Goal: Task Accomplishment & Management: Use online tool/utility

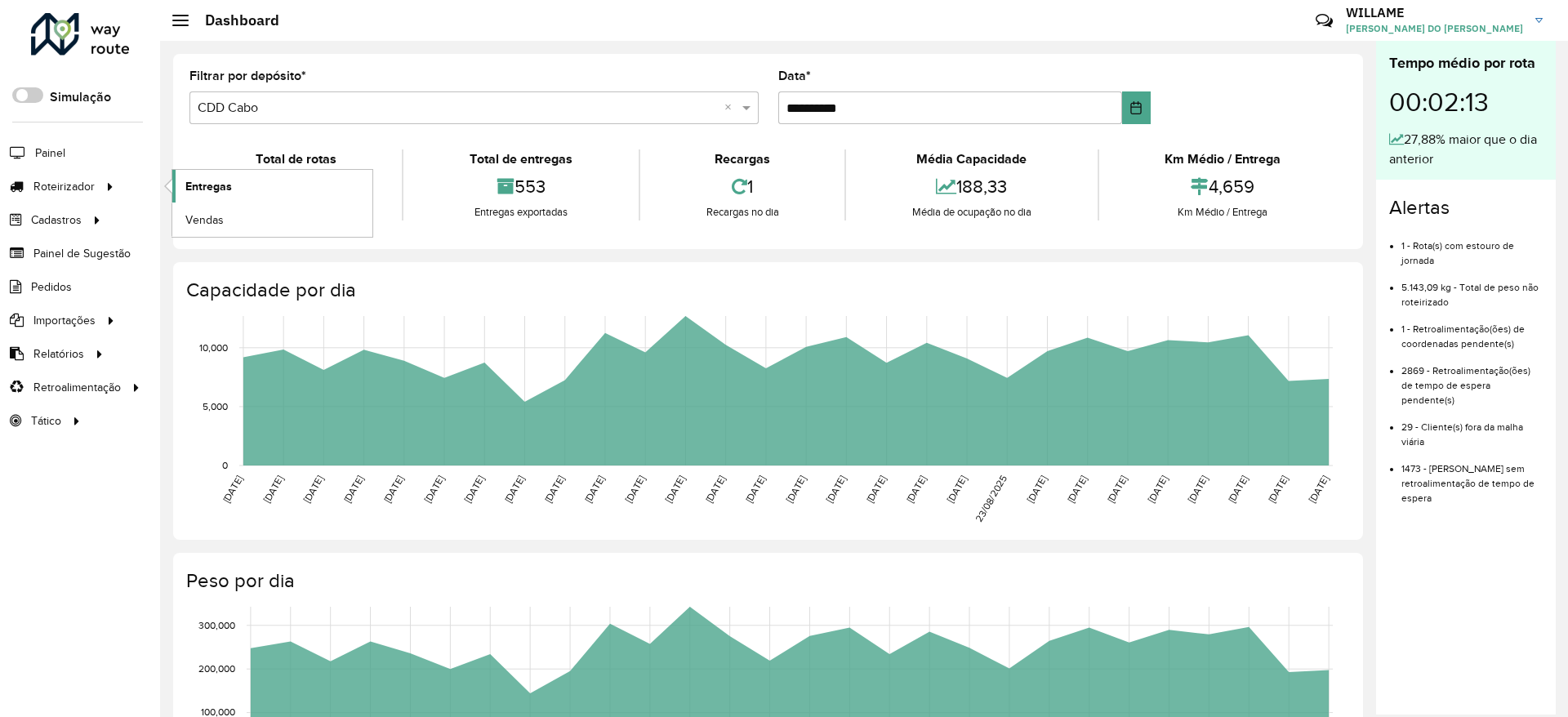
click at [204, 182] on span "Entregas" at bounding box center [208, 185] width 47 height 17
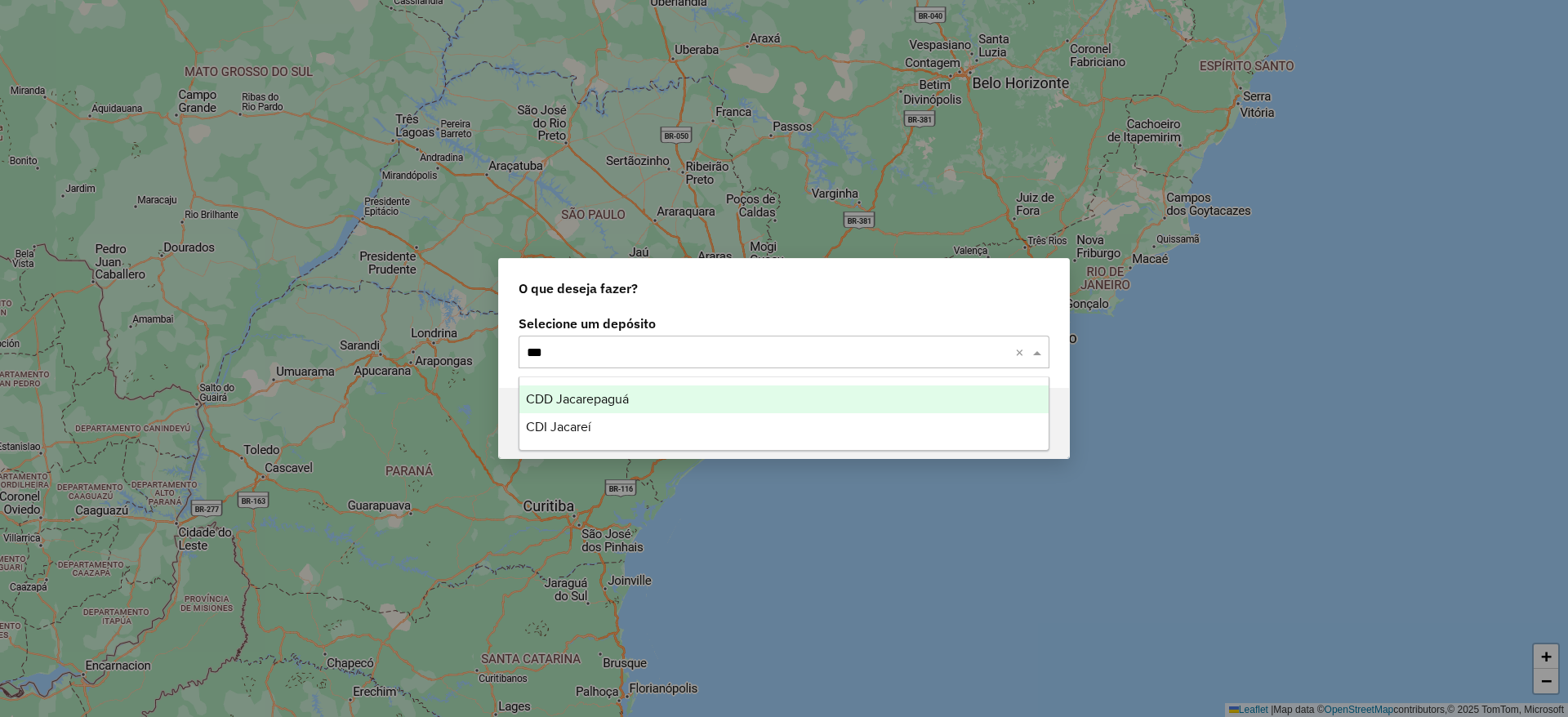
type input "****"
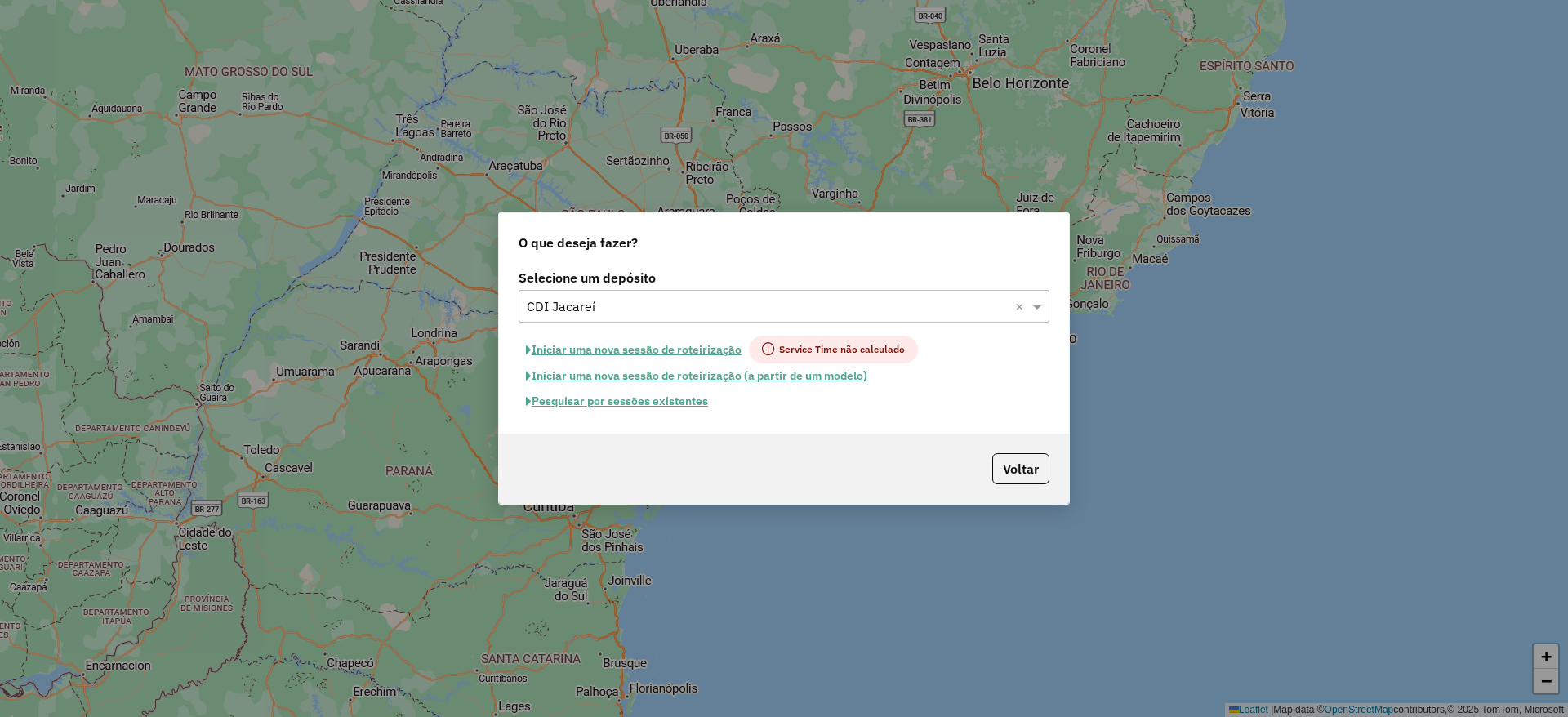
click at [712, 345] on button "Iniciar uma nova sessão de roteirização" at bounding box center [633, 349] width 230 height 28
select select "*"
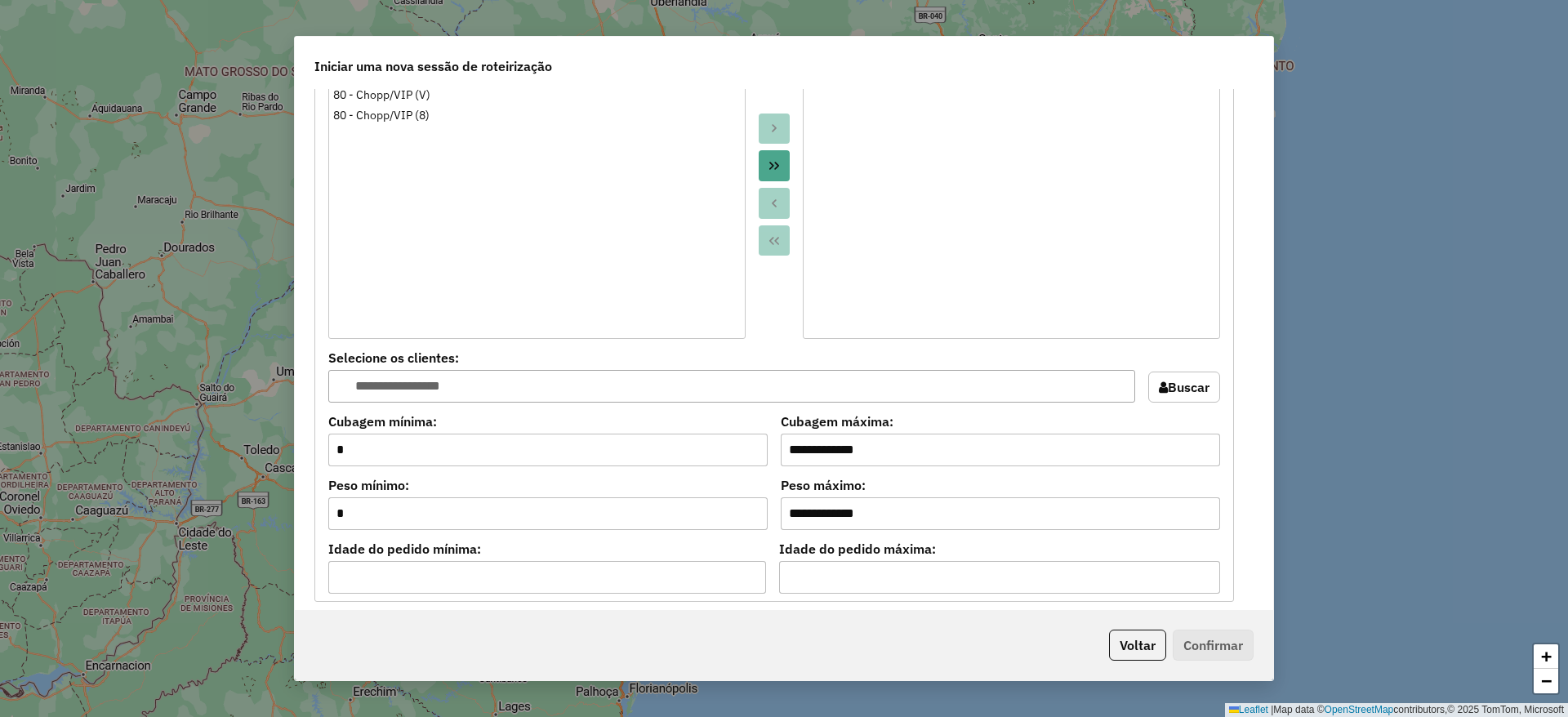
scroll to position [1633, 0]
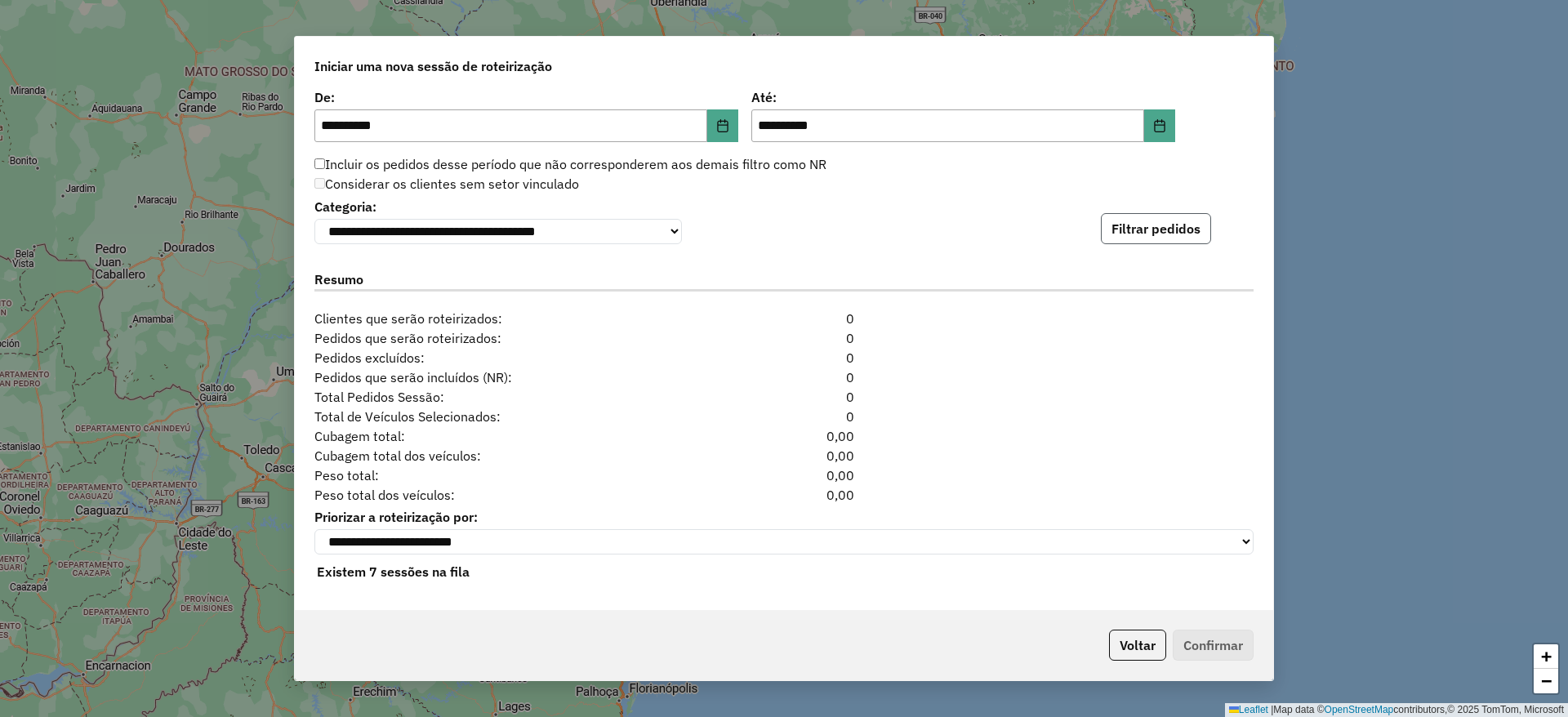
click at [1116, 236] on button "Filtrar pedidos" at bounding box center [1156, 228] width 111 height 31
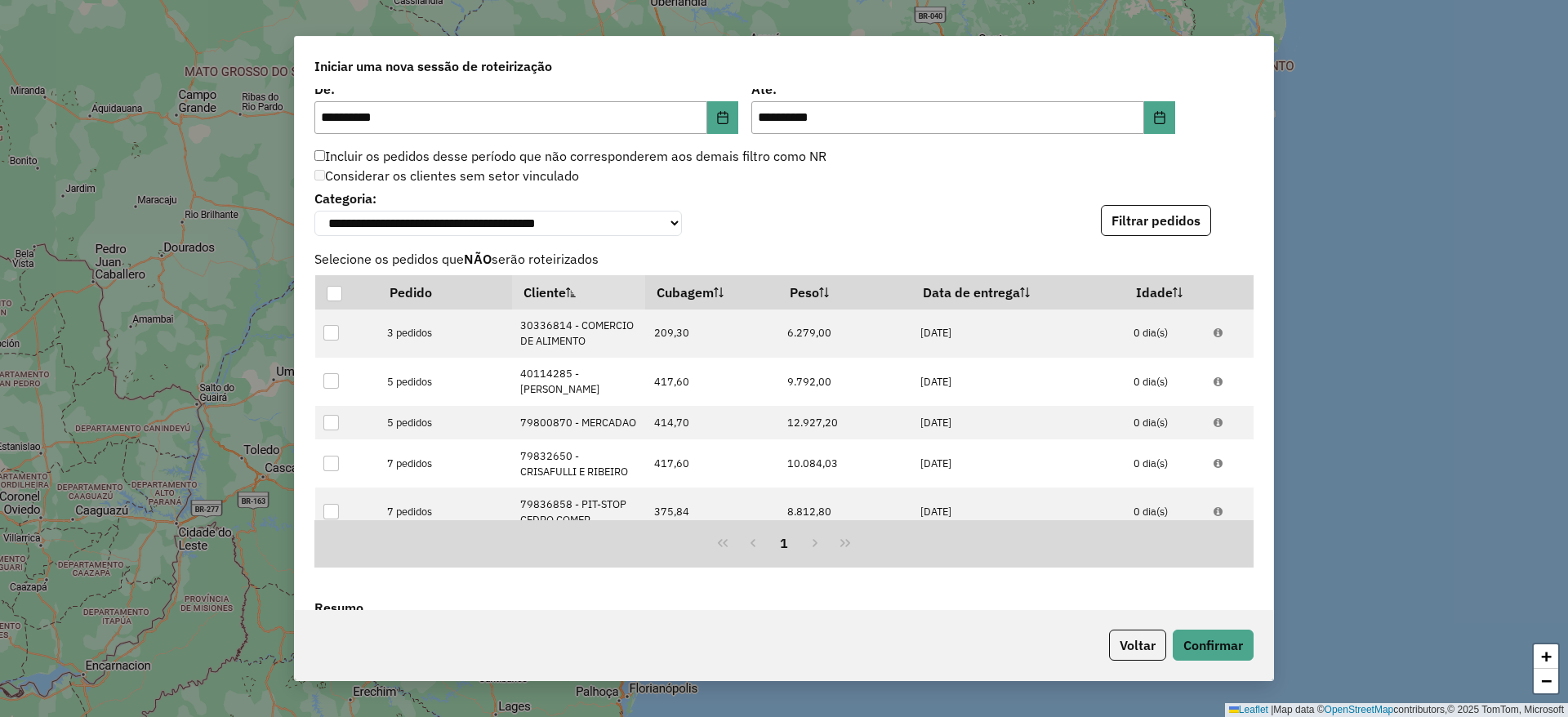
scroll to position [1989, 0]
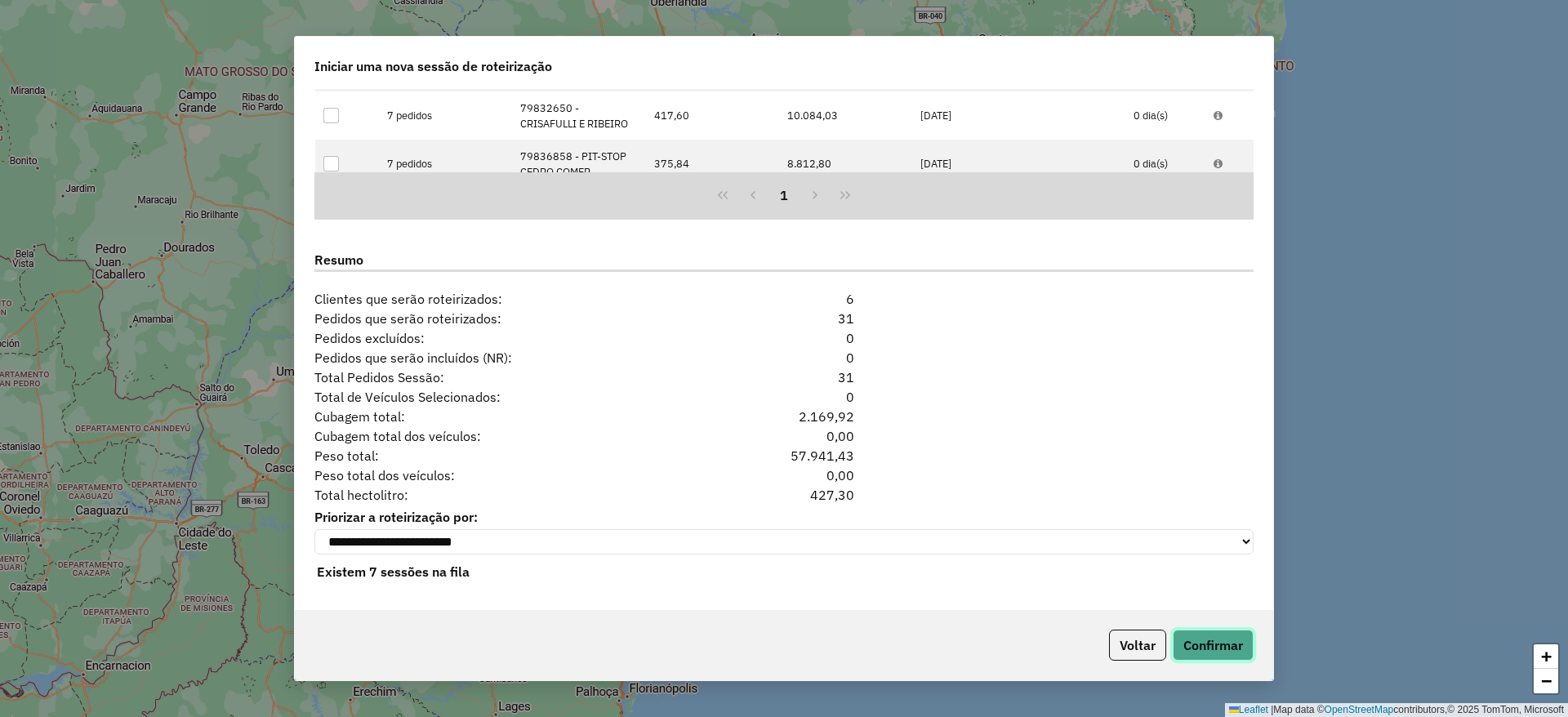
drag, startPoint x: 1244, startPoint y: 655, endPoint x: 1233, endPoint y: 644, distance: 15.6
click at [1243, 652] on button "Confirmar" at bounding box center [1213, 644] width 81 height 31
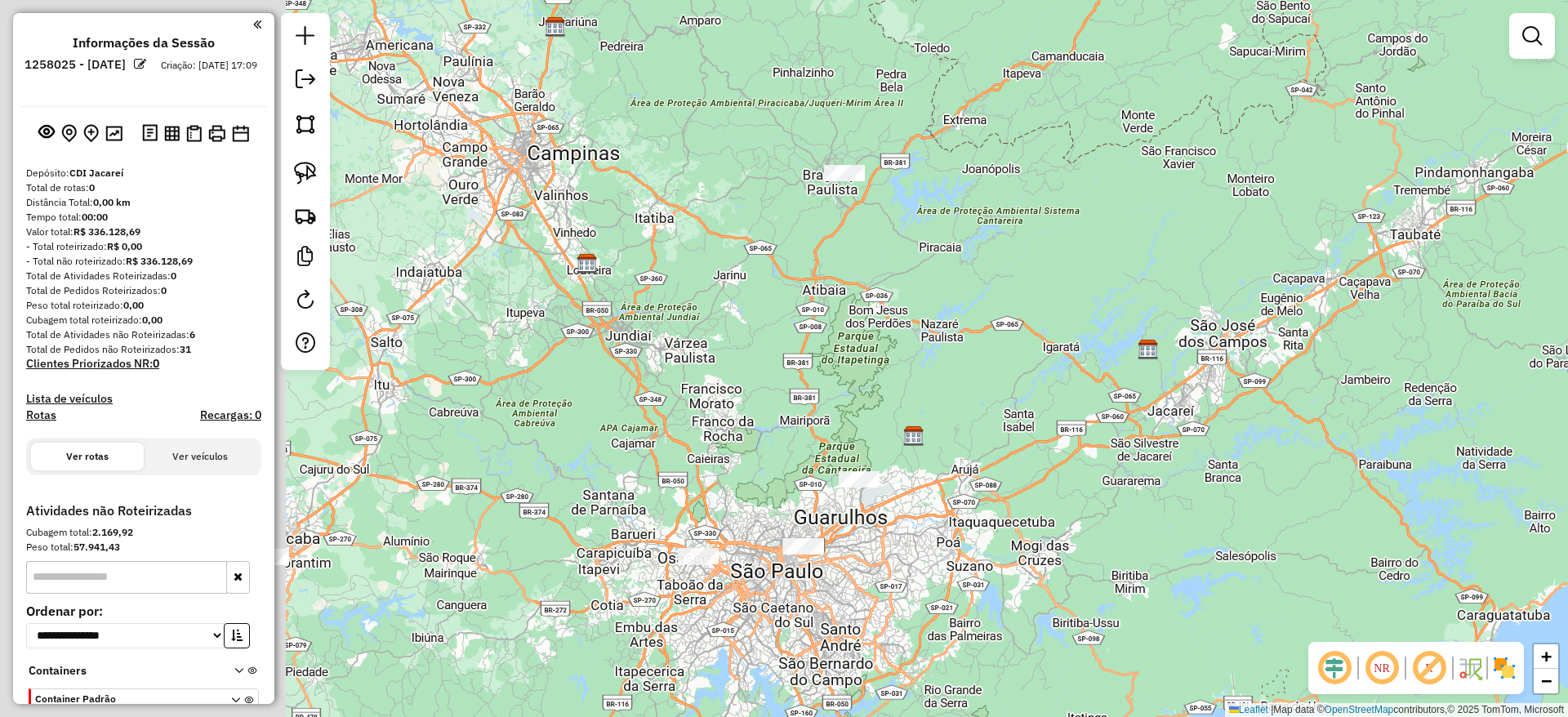
drag, startPoint x: 404, startPoint y: 411, endPoint x: 907, endPoint y: 416, distance: 503.0
click at [907, 416] on div "Janela de atendimento Grade de atendimento Capacidade Transportadoras Veículos …" at bounding box center [784, 358] width 1568 height 717
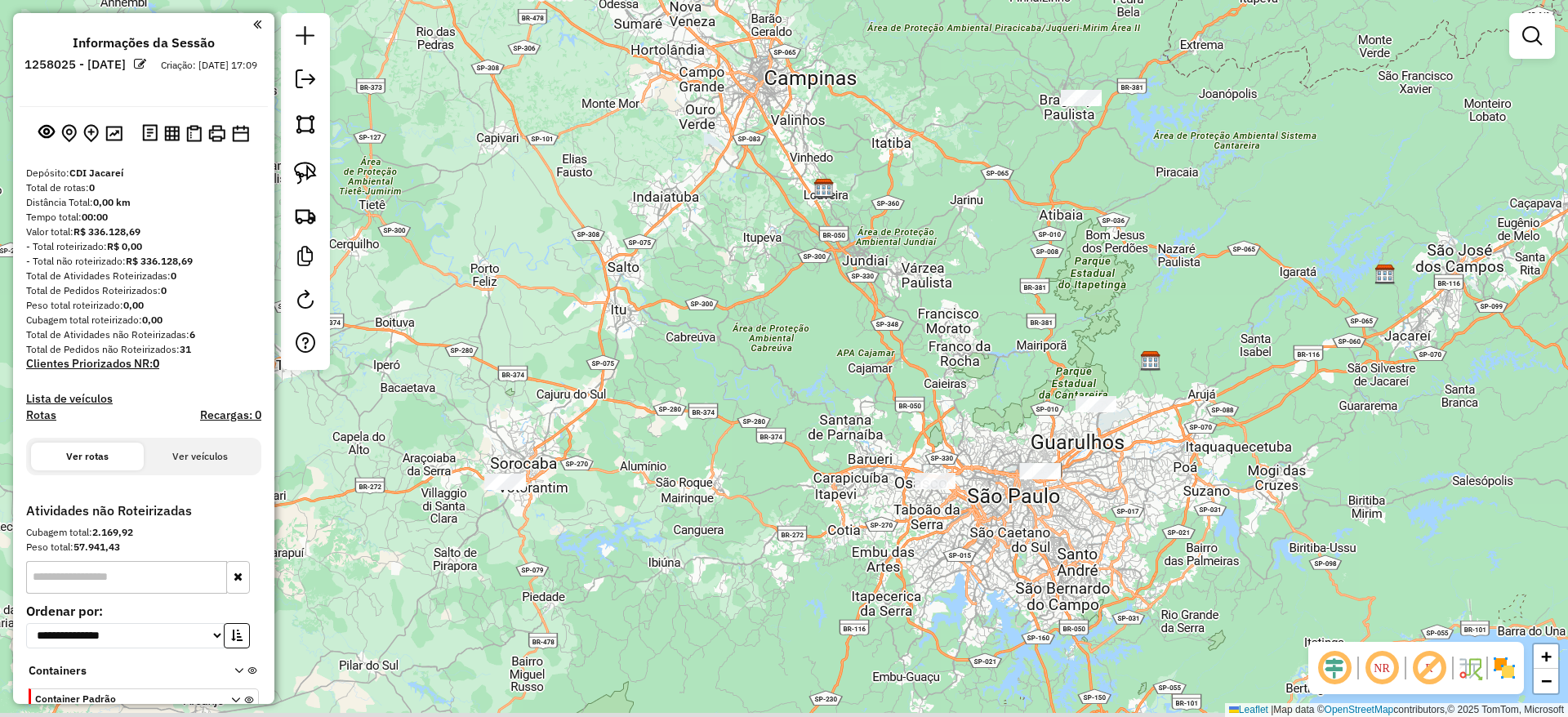
drag, startPoint x: 755, startPoint y: 268, endPoint x: 777, endPoint y: 248, distance: 29.7
click at [777, 248] on div "Janela de atendimento Grade de atendimento Capacidade Transportadoras Veículos …" at bounding box center [784, 358] width 1568 height 717
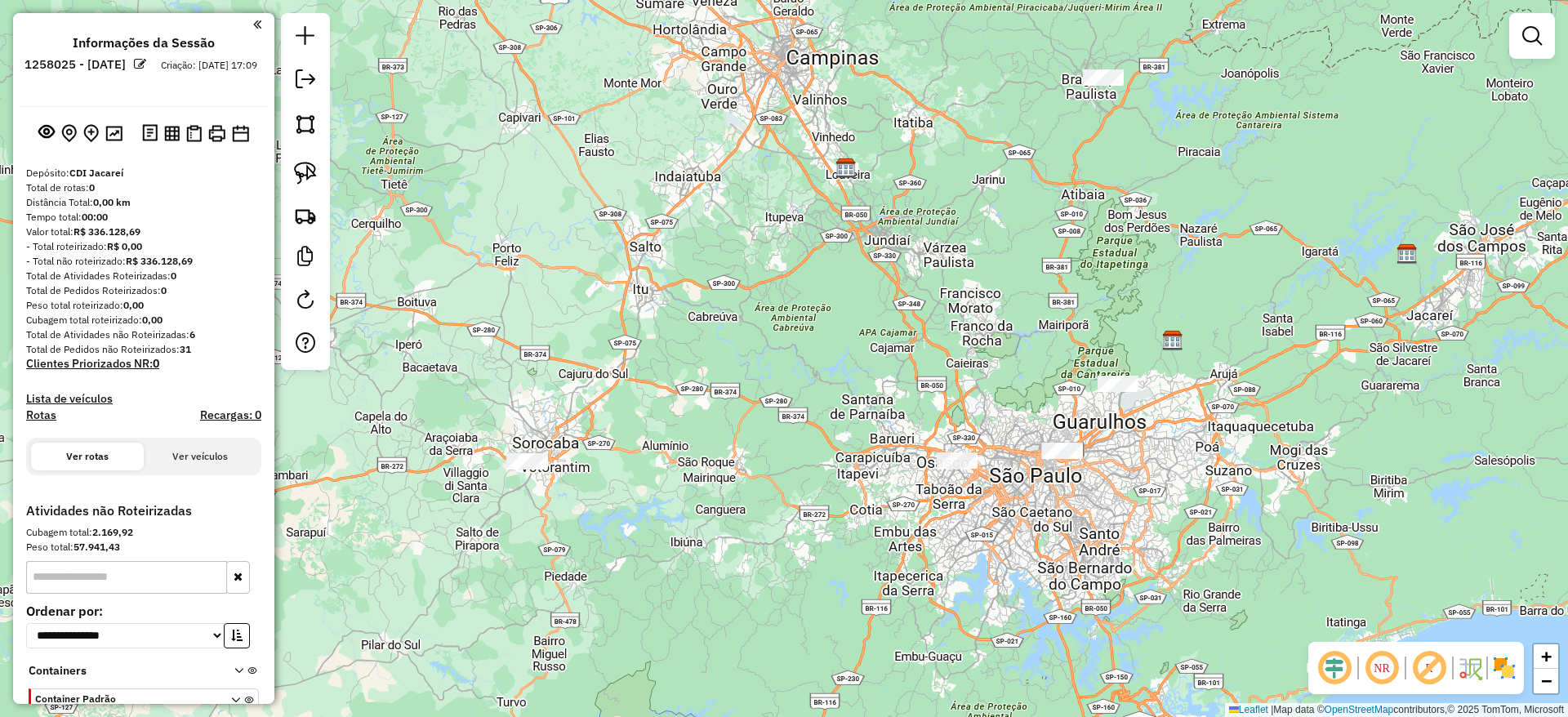
drag, startPoint x: 538, startPoint y: 448, endPoint x: 538, endPoint y: 459, distance: 11.0
click at [538, 455] on div "Janela de atendimento Grade de atendimento Capacidade Transportadoras Veículos …" at bounding box center [784, 358] width 1568 height 717
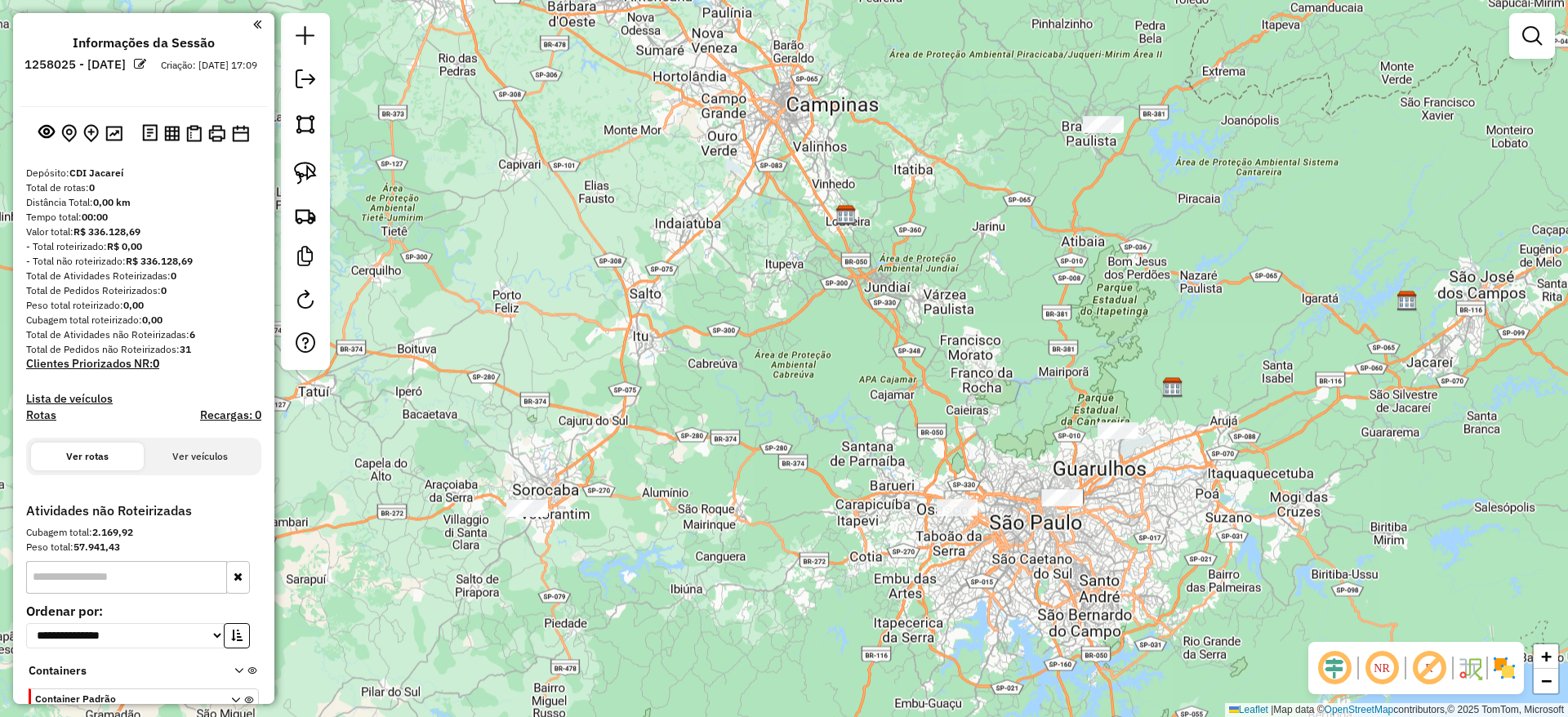
click at [538, 460] on div "Janela de atendimento Grade de atendimento Capacidade Transportadoras Veículos …" at bounding box center [784, 358] width 1568 height 717
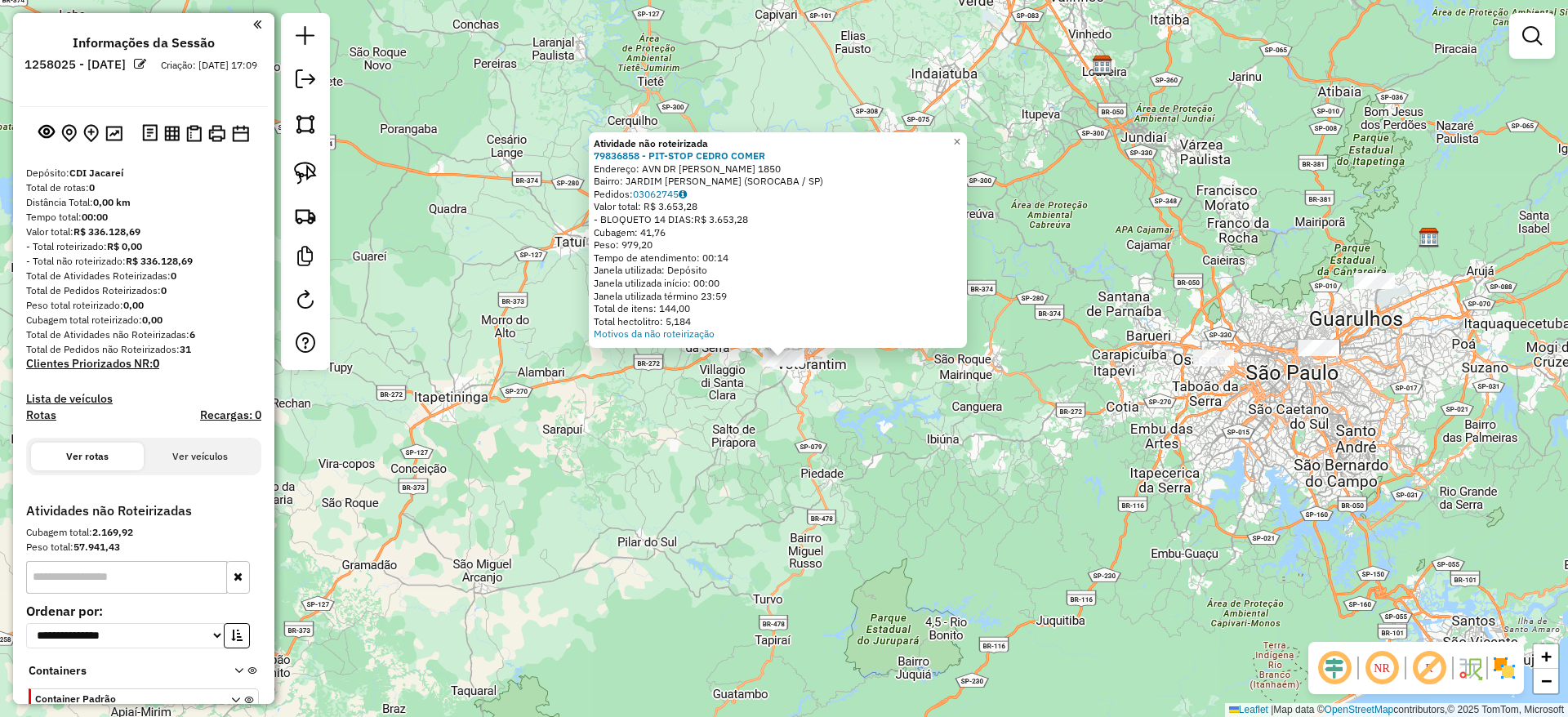
drag, startPoint x: 310, startPoint y: 160, endPoint x: 527, endPoint y: 317, distance: 267.8
click at [310, 163] on link at bounding box center [305, 174] width 36 height 36
drag, startPoint x: 580, startPoint y: 360, endPoint x: 774, endPoint y: 303, distance: 202.2
click at [774, 303] on div "Atividade não roteirizada 79836858 - PIT-STOP CEDRO COMER Endereço: AVN DR ARMA…" at bounding box center [784, 358] width 1568 height 717
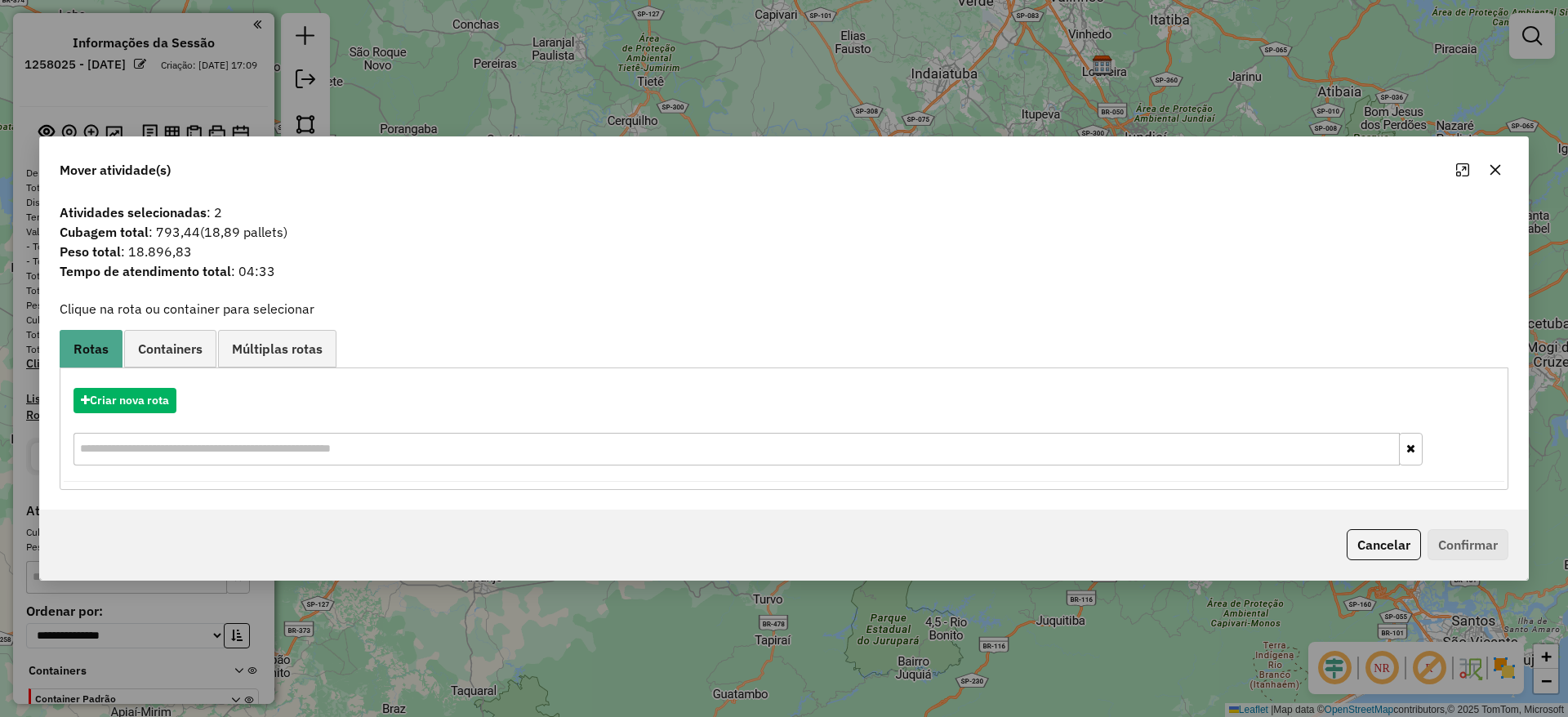
click at [1498, 168] on icon "button" at bounding box center [1495, 170] width 13 height 13
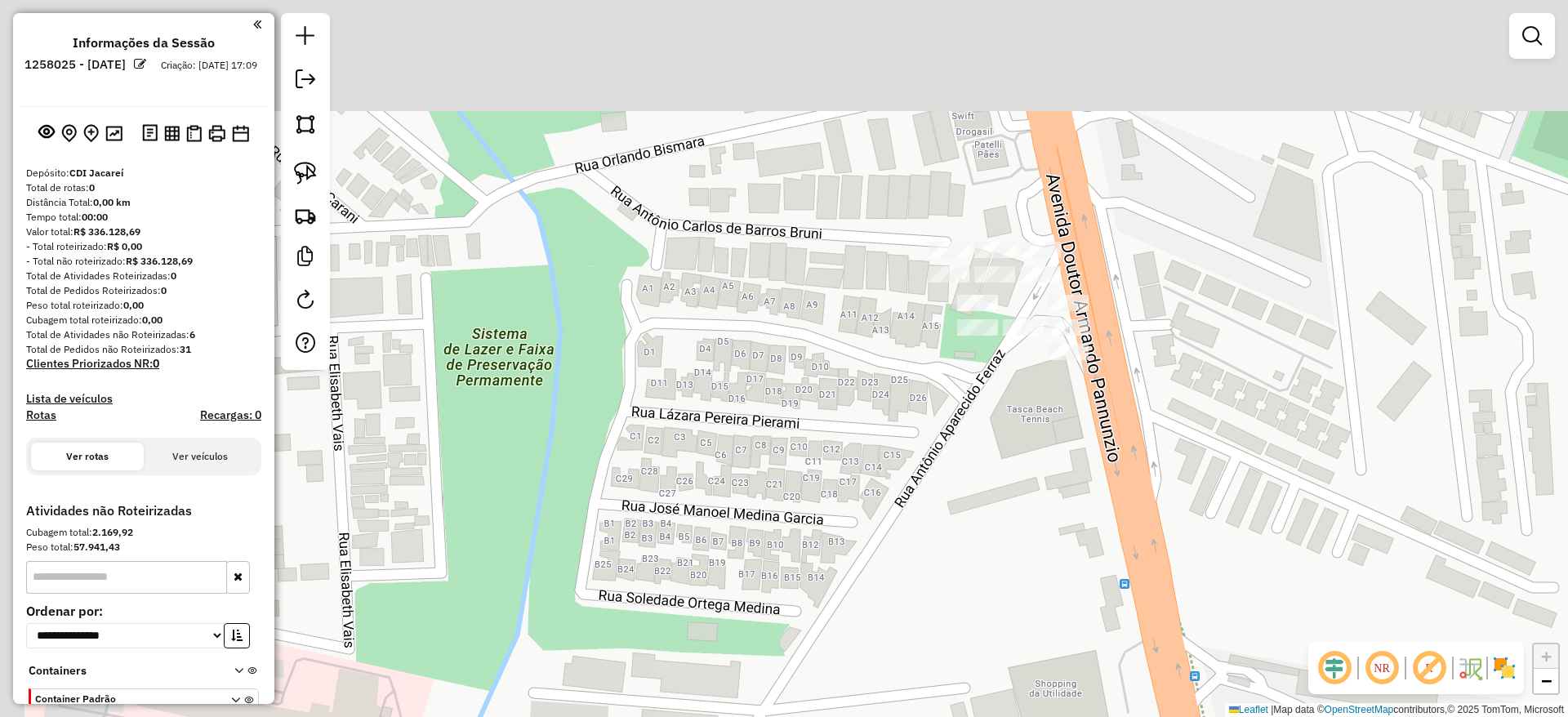
drag, startPoint x: 1088, startPoint y: 363, endPoint x: 1093, endPoint y: 388, distance: 25.5
click at [1093, 388] on div "Janela de atendimento Grade de atendimento Capacidade Transportadoras Veículos …" at bounding box center [784, 358] width 1568 height 717
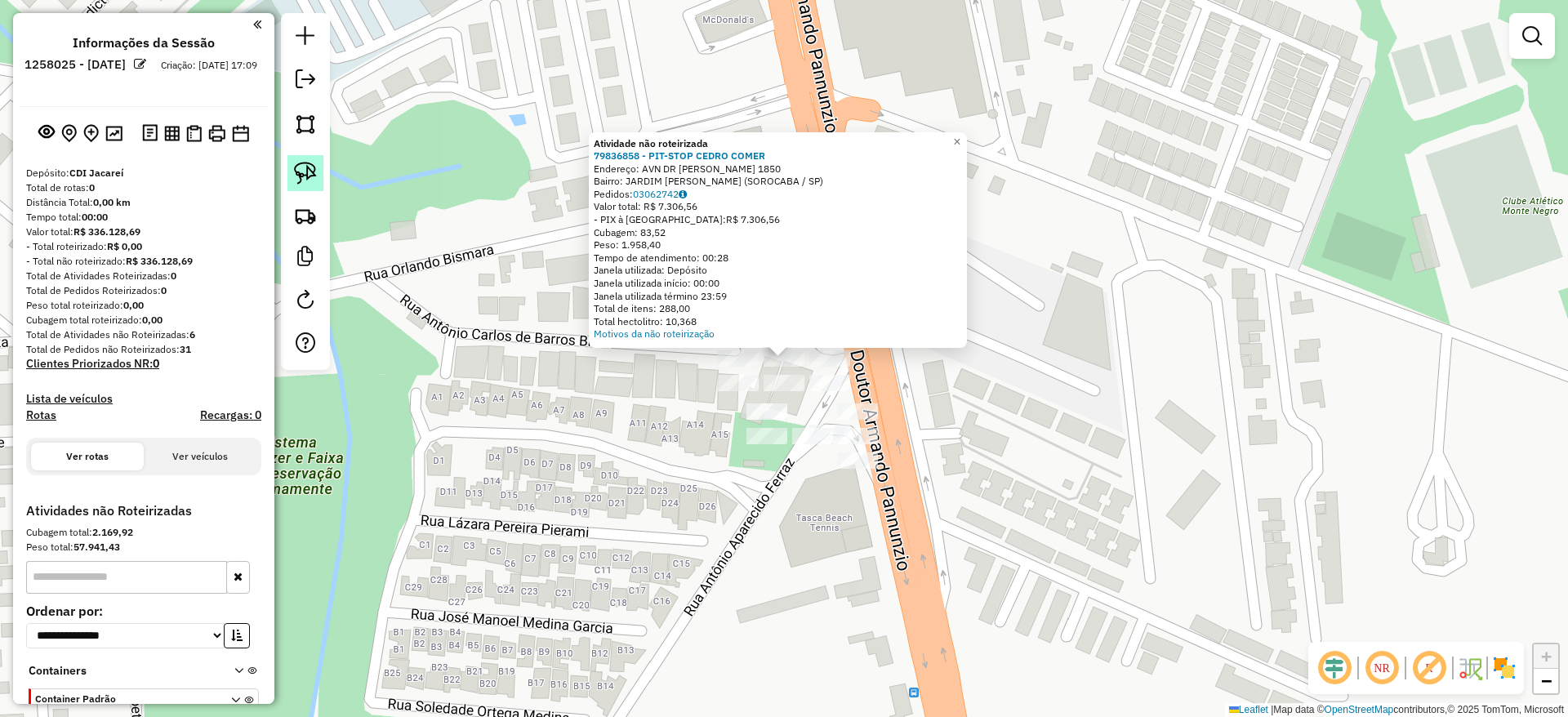
drag, startPoint x: 309, startPoint y: 165, endPoint x: 438, endPoint y: 323, distance: 204.0
click at [310, 165] on img at bounding box center [305, 173] width 23 height 23
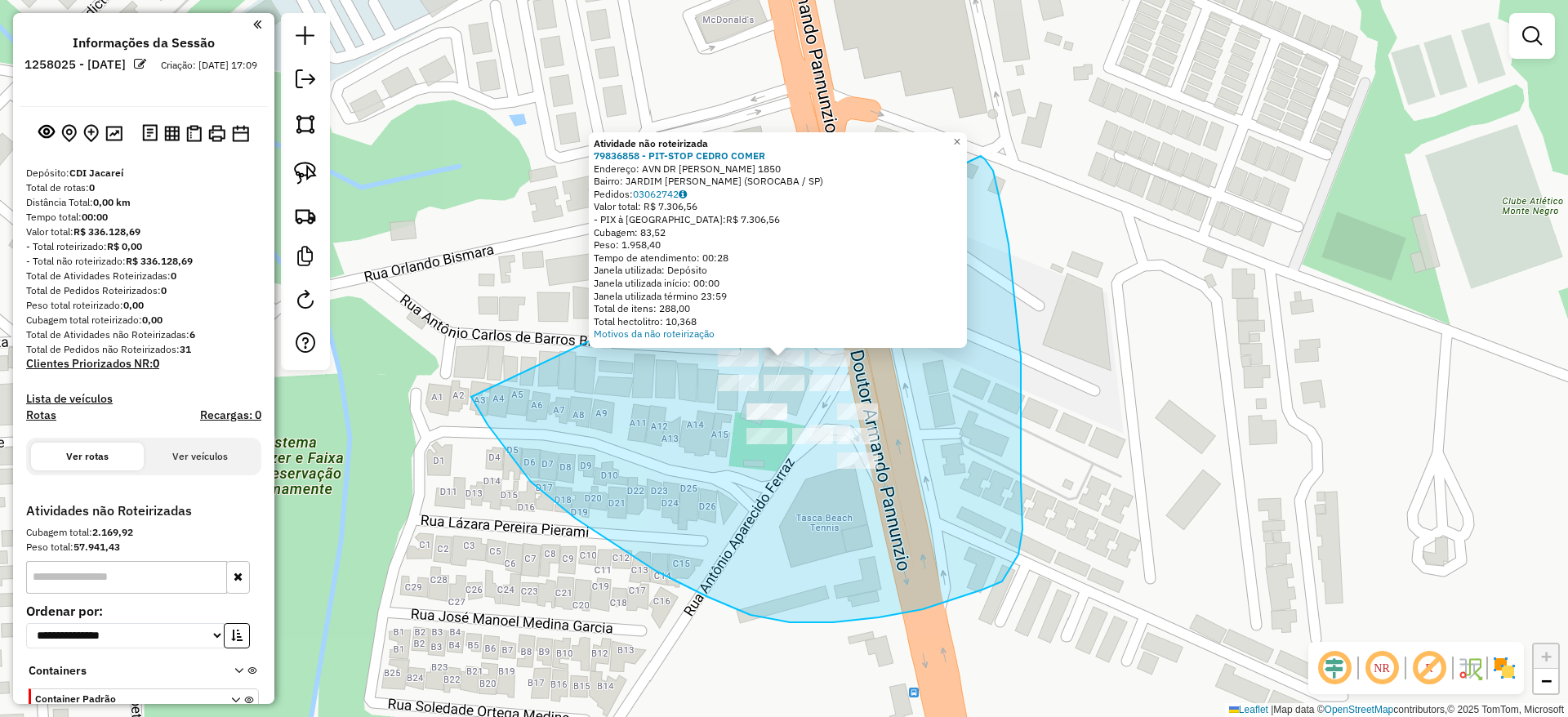
drag, startPoint x: 576, startPoint y: 519, endPoint x: 980, endPoint y: 156, distance: 543.1
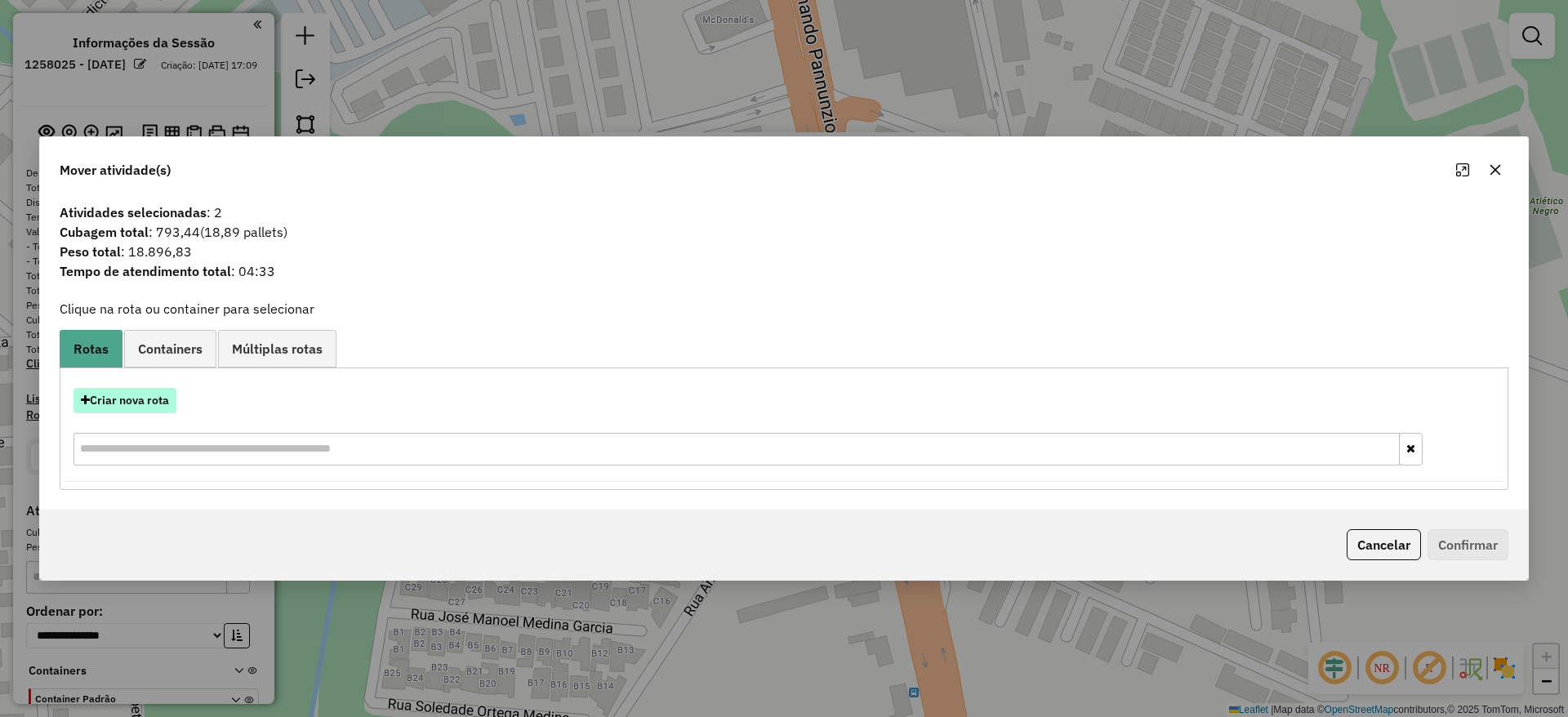
drag, startPoint x: 138, startPoint y: 390, endPoint x: 134, endPoint y: 403, distance: 13.6
click at [137, 399] on hb-app "**********" at bounding box center [784, 358] width 1568 height 717
click at [135, 404] on button "Criar nova rota" at bounding box center [125, 400] width 103 height 25
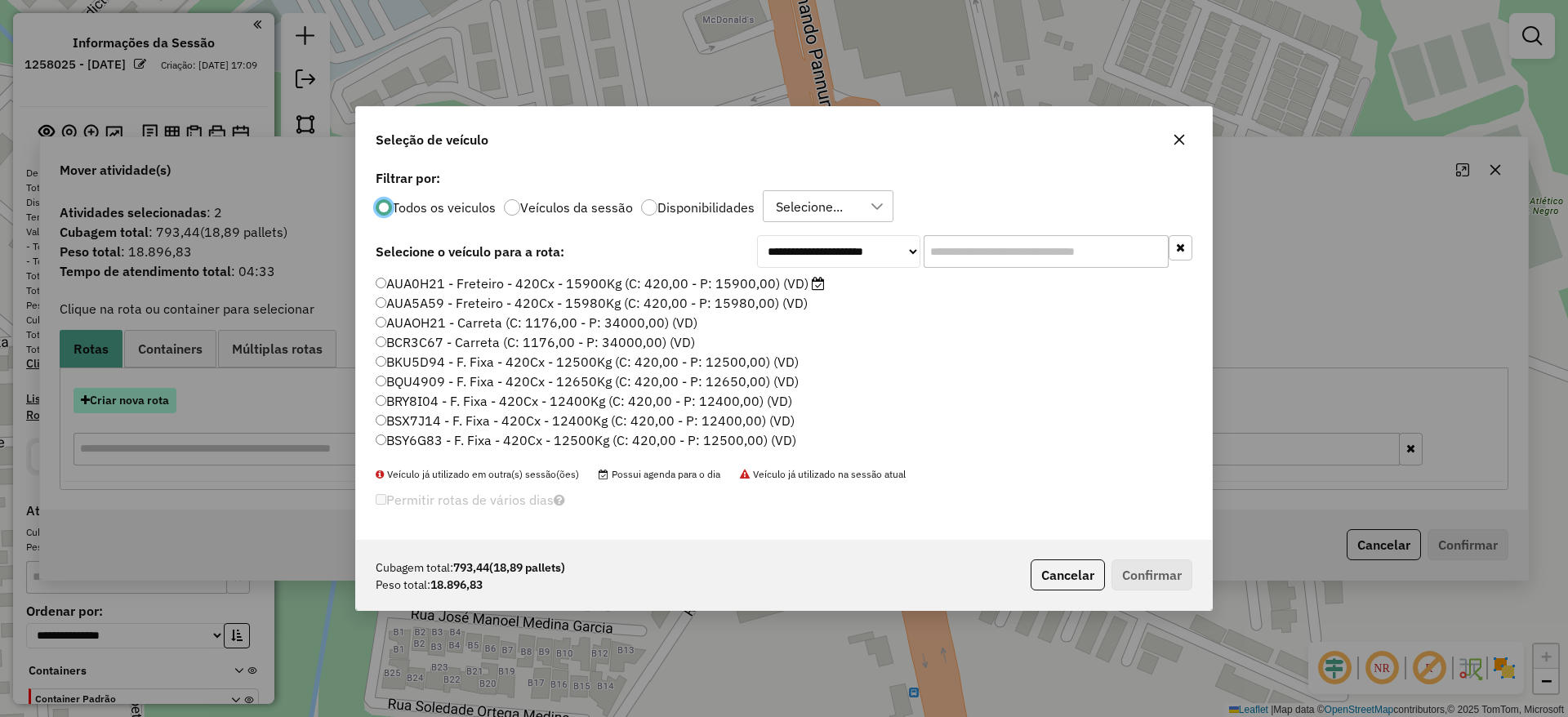
scroll to position [9, 5]
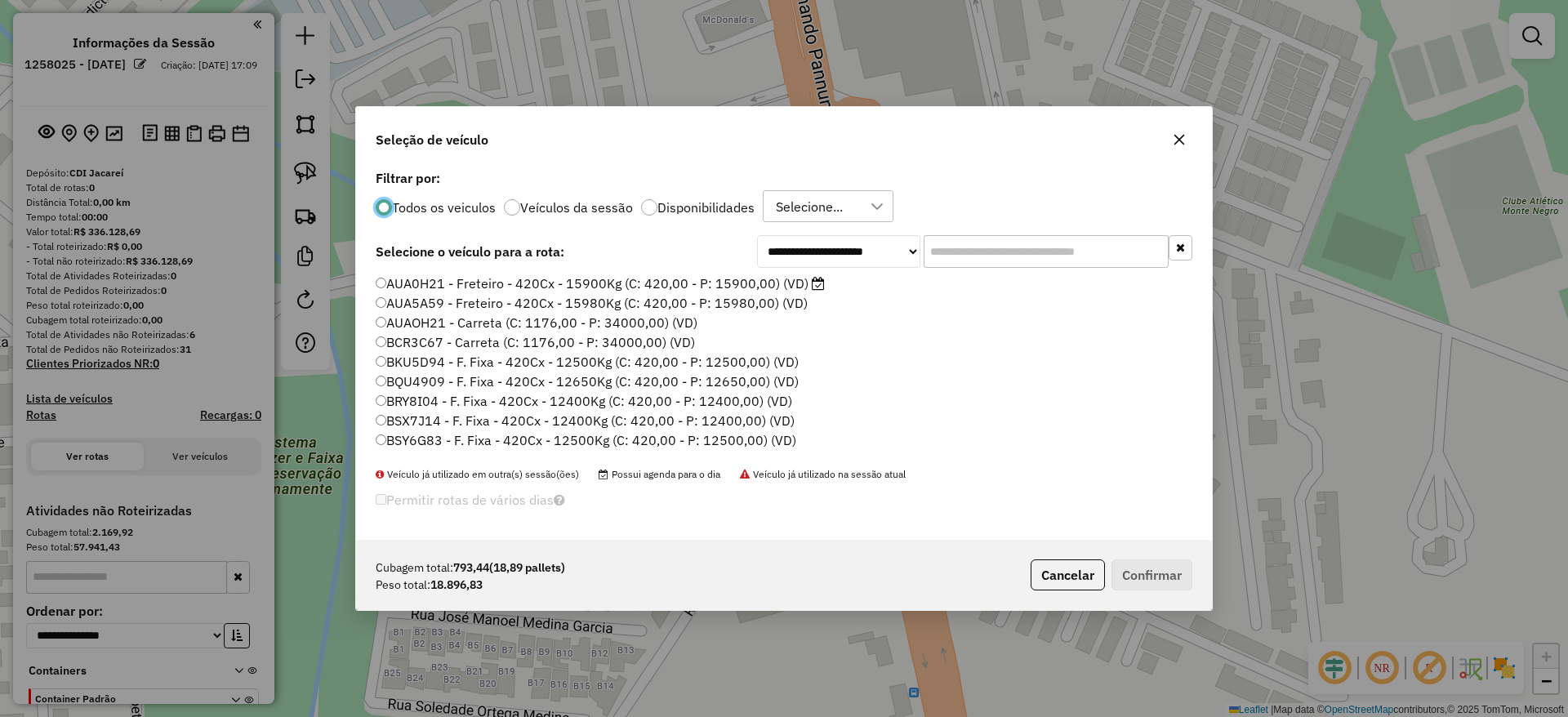
click at [981, 250] on input "text" at bounding box center [1046, 251] width 245 height 33
paste input "*******"
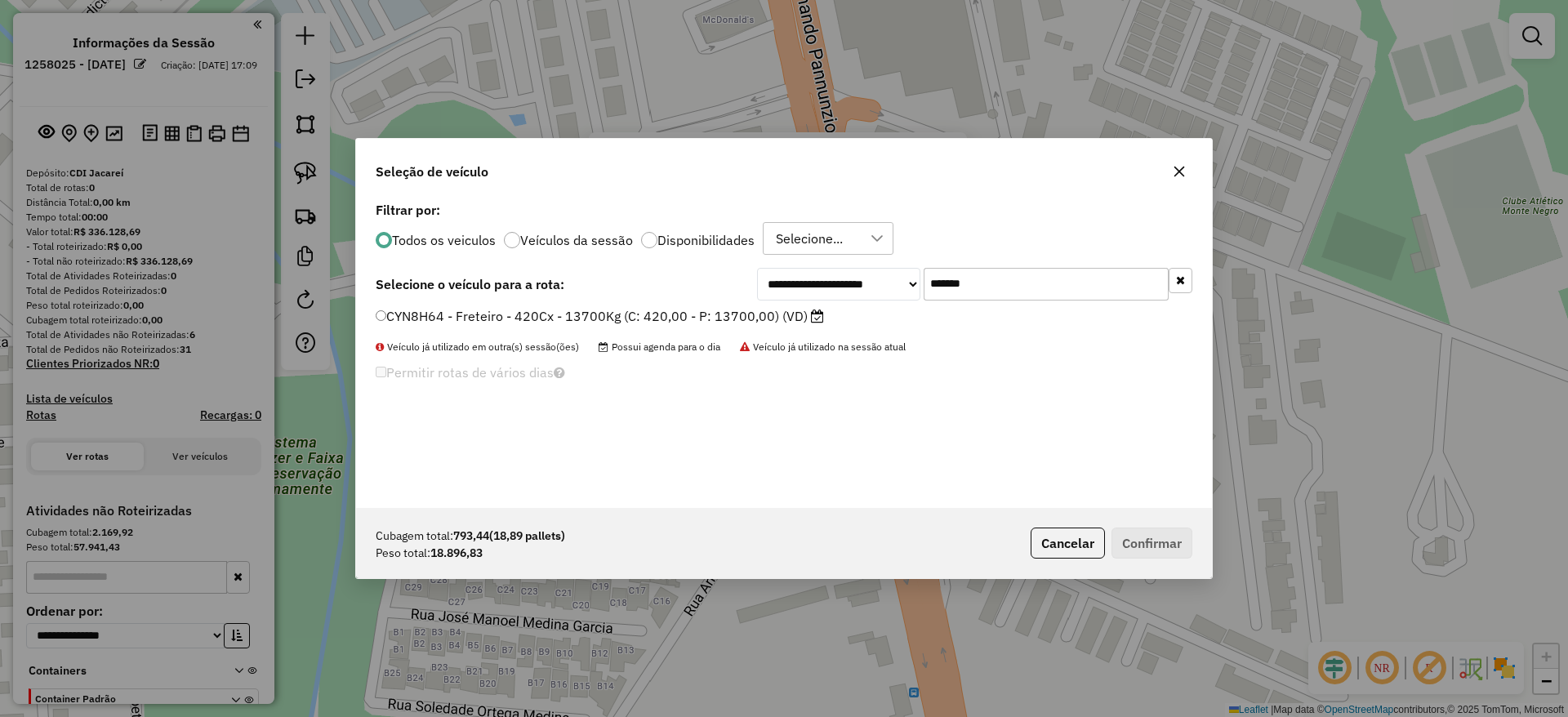
type input "*******"
drag, startPoint x: 673, startPoint y: 310, endPoint x: 699, endPoint y: 315, distance: 26.5
click at [673, 313] on label "CYN8H64 - Freteiro - 420Cx - 13700Kg (C: 420,00 - P: 13700,00) (VD)" at bounding box center [599, 316] width 448 height 20
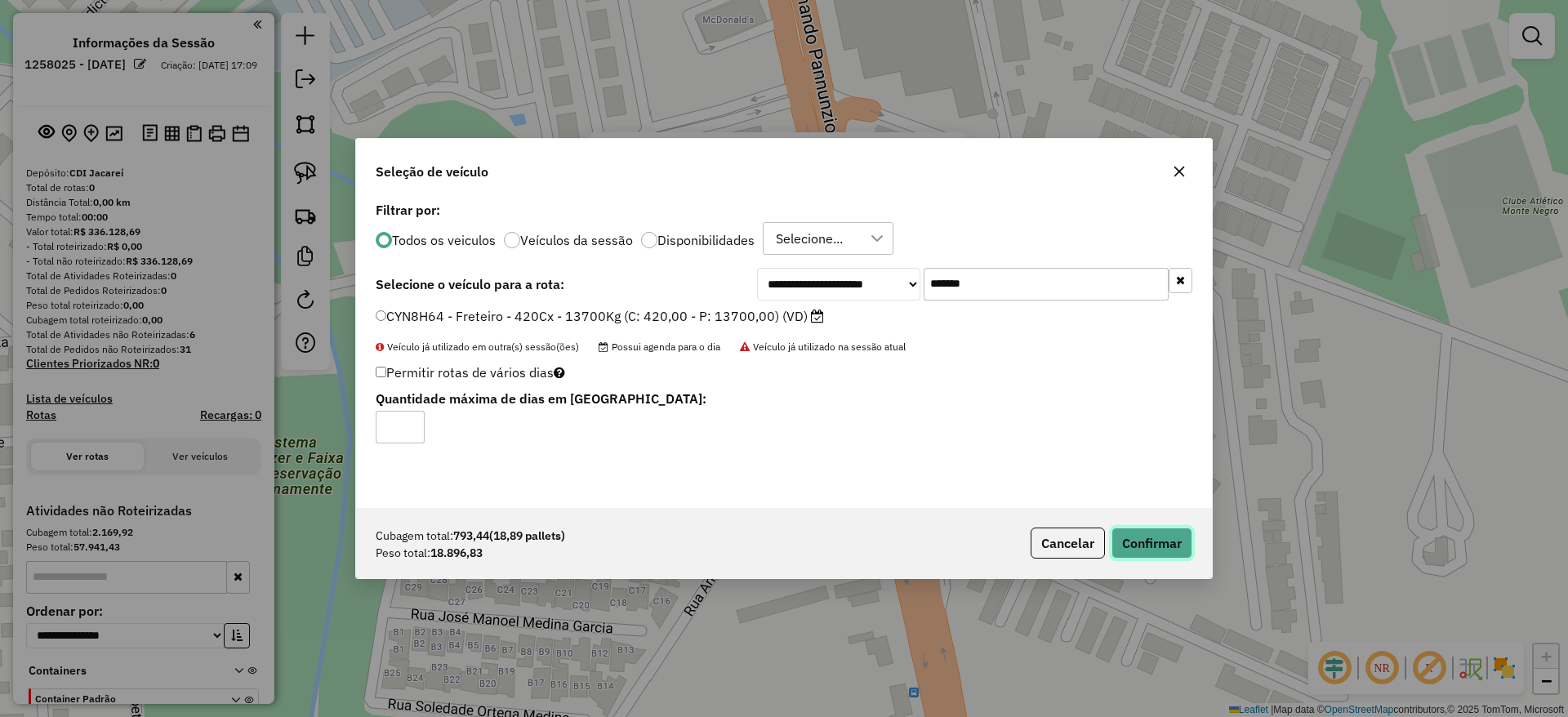
click at [1174, 534] on button "Confirmar" at bounding box center [1151, 542] width 81 height 31
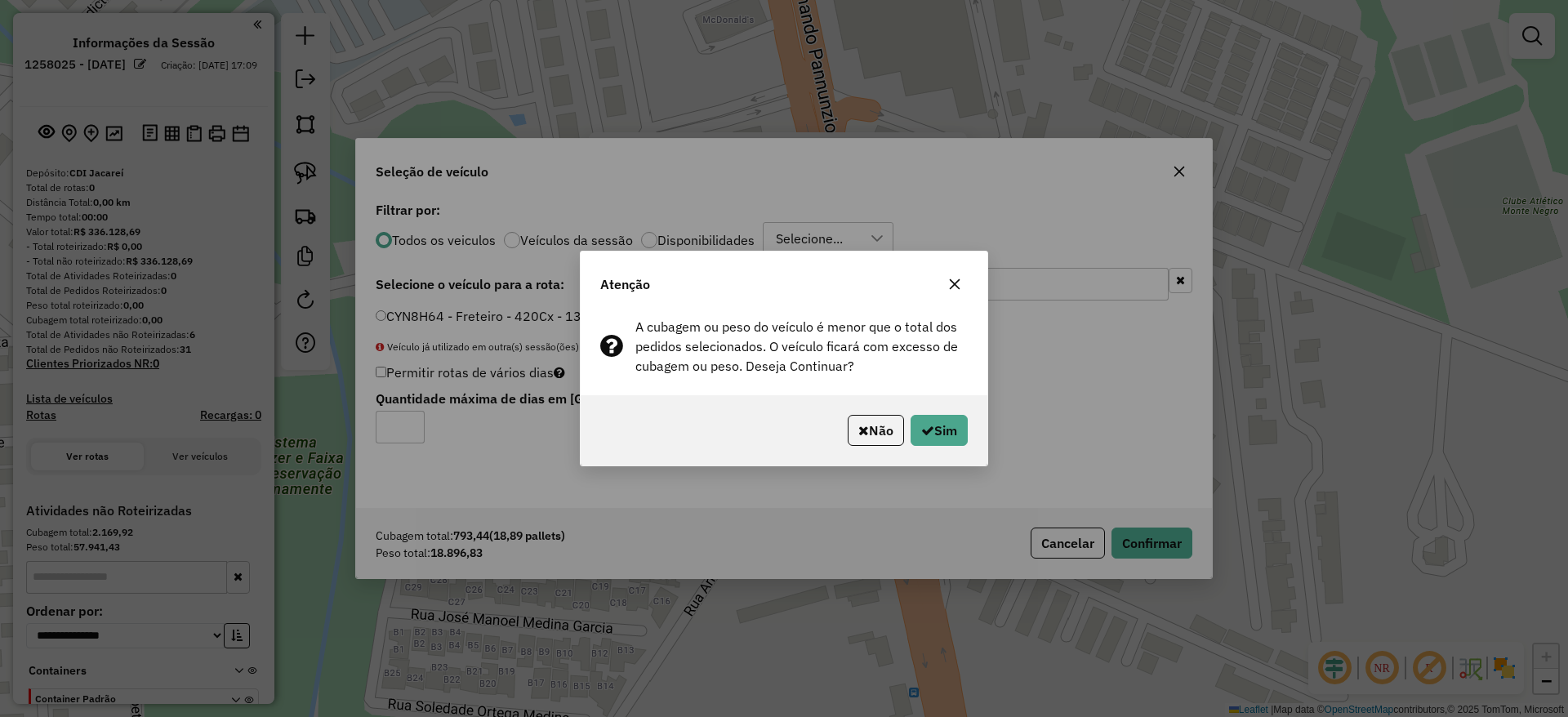
click at [930, 412] on div "Não Sim" at bounding box center [784, 430] width 407 height 70
click at [934, 418] on button "Sim" at bounding box center [939, 430] width 57 height 31
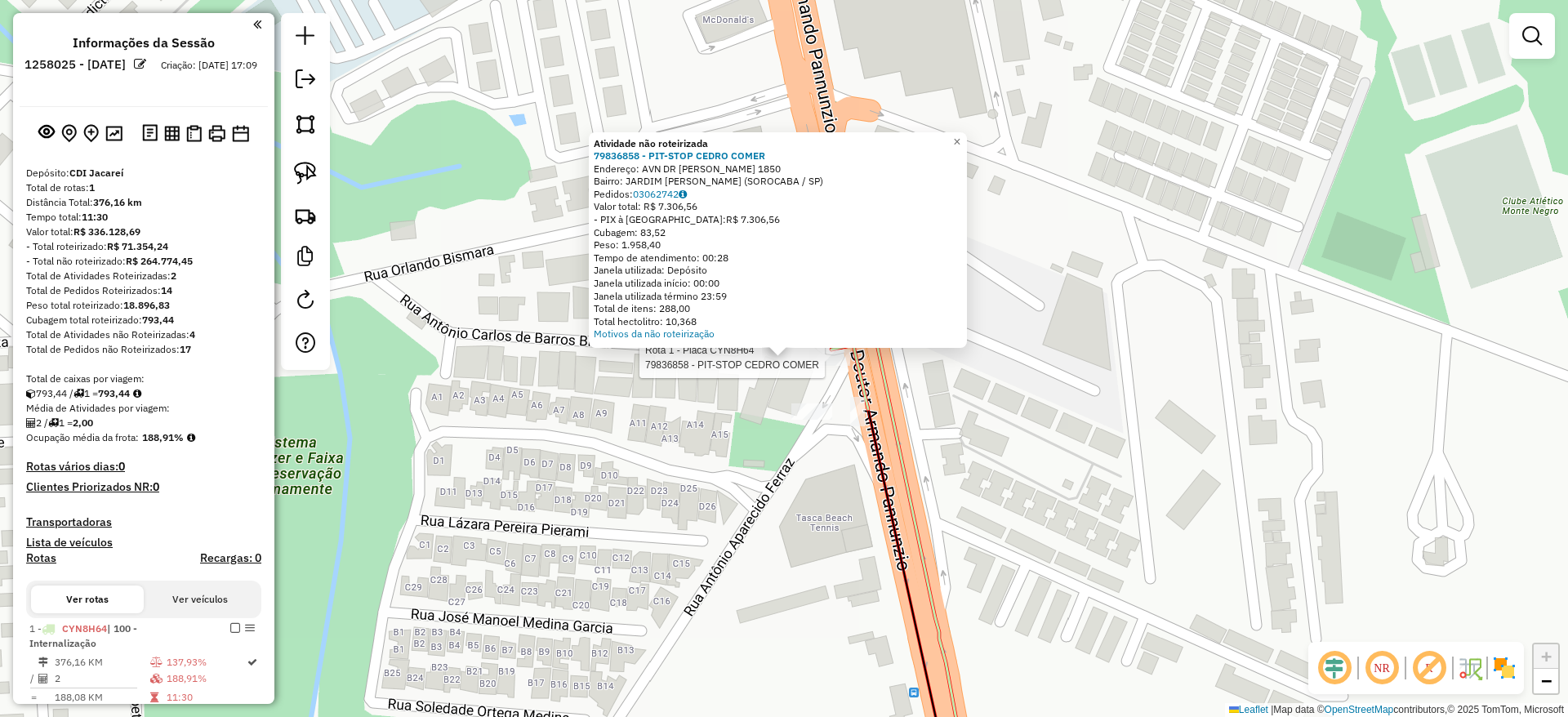
select select "**********"
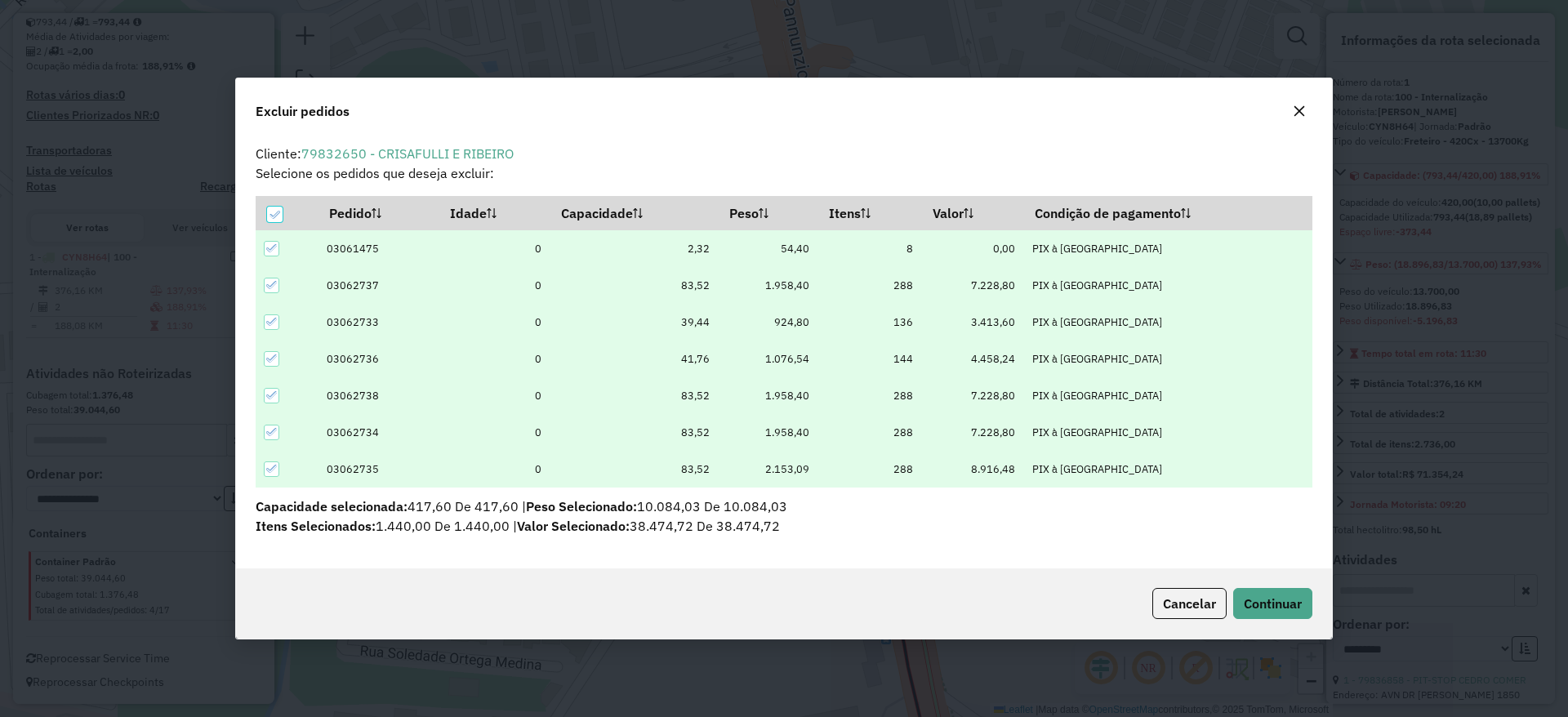
scroll to position [0, 0]
click at [1294, 112] on icon "button" at bounding box center [1299, 111] width 13 height 13
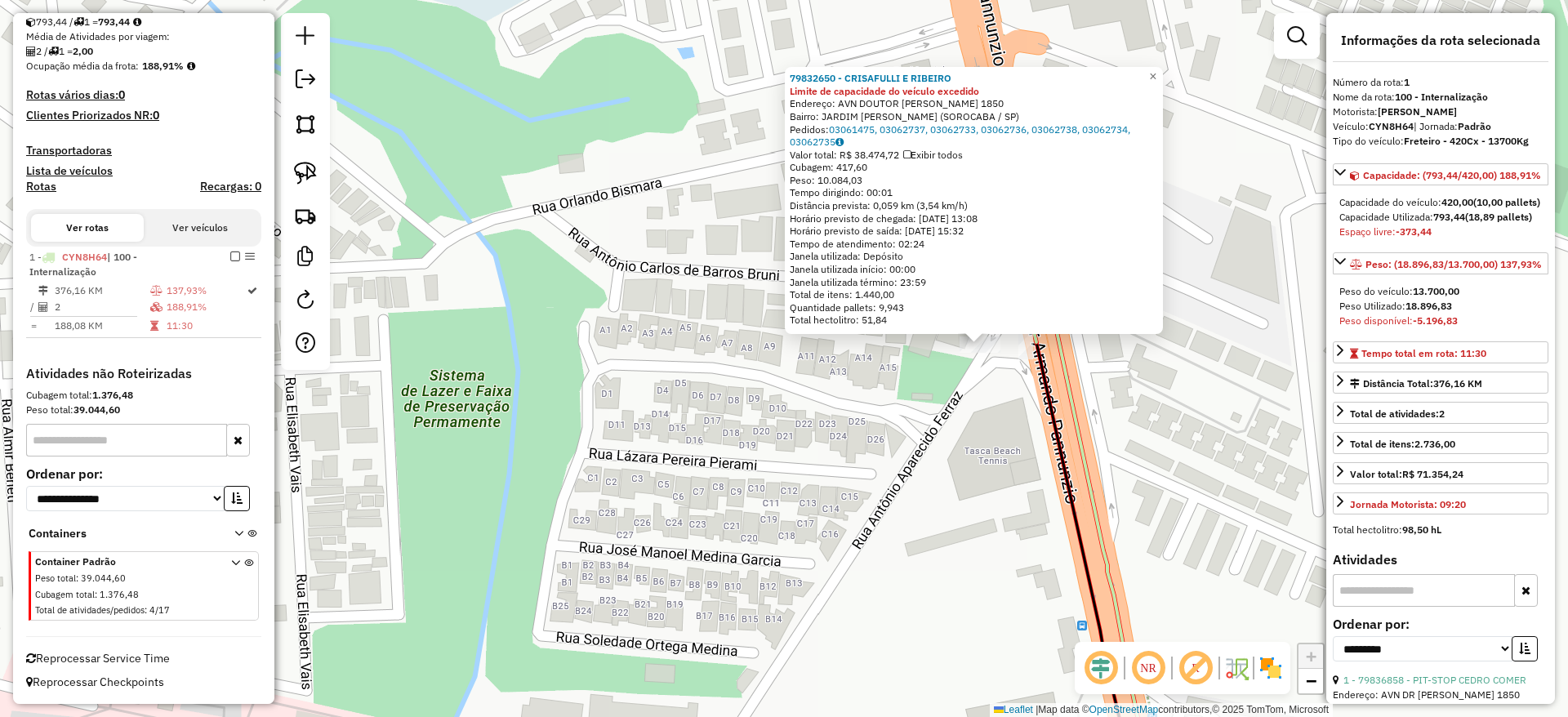
drag, startPoint x: 646, startPoint y: 436, endPoint x: 777, endPoint y: 412, distance: 133.2
click at [783, 412] on div "79832650 - CRISAFULLI E RIBEIRO Limite de capacidade do veículo excedido Endere…" at bounding box center [784, 358] width 1568 height 717
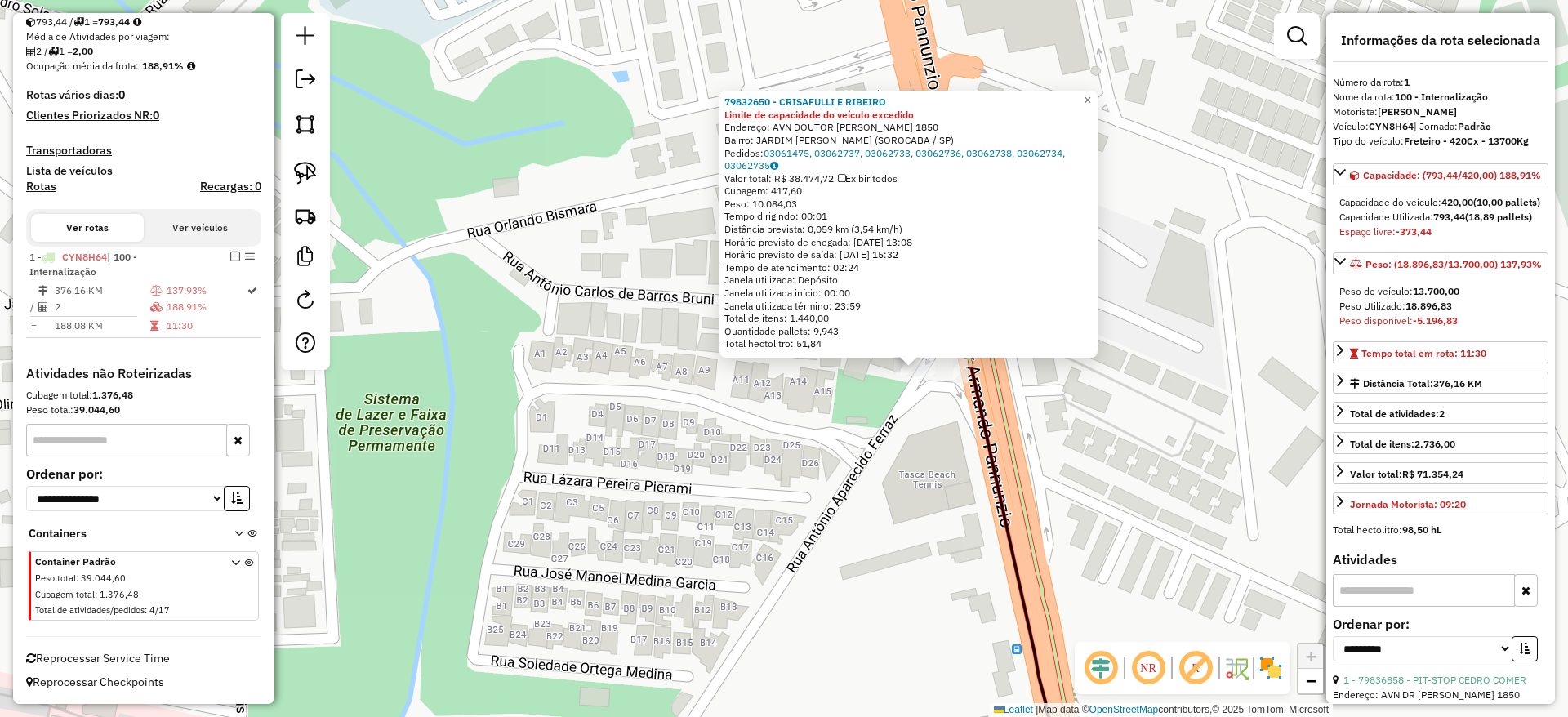
drag, startPoint x: 305, startPoint y: 176, endPoint x: 500, endPoint y: 288, distance: 224.9
click at [305, 177] on img at bounding box center [305, 173] width 23 height 23
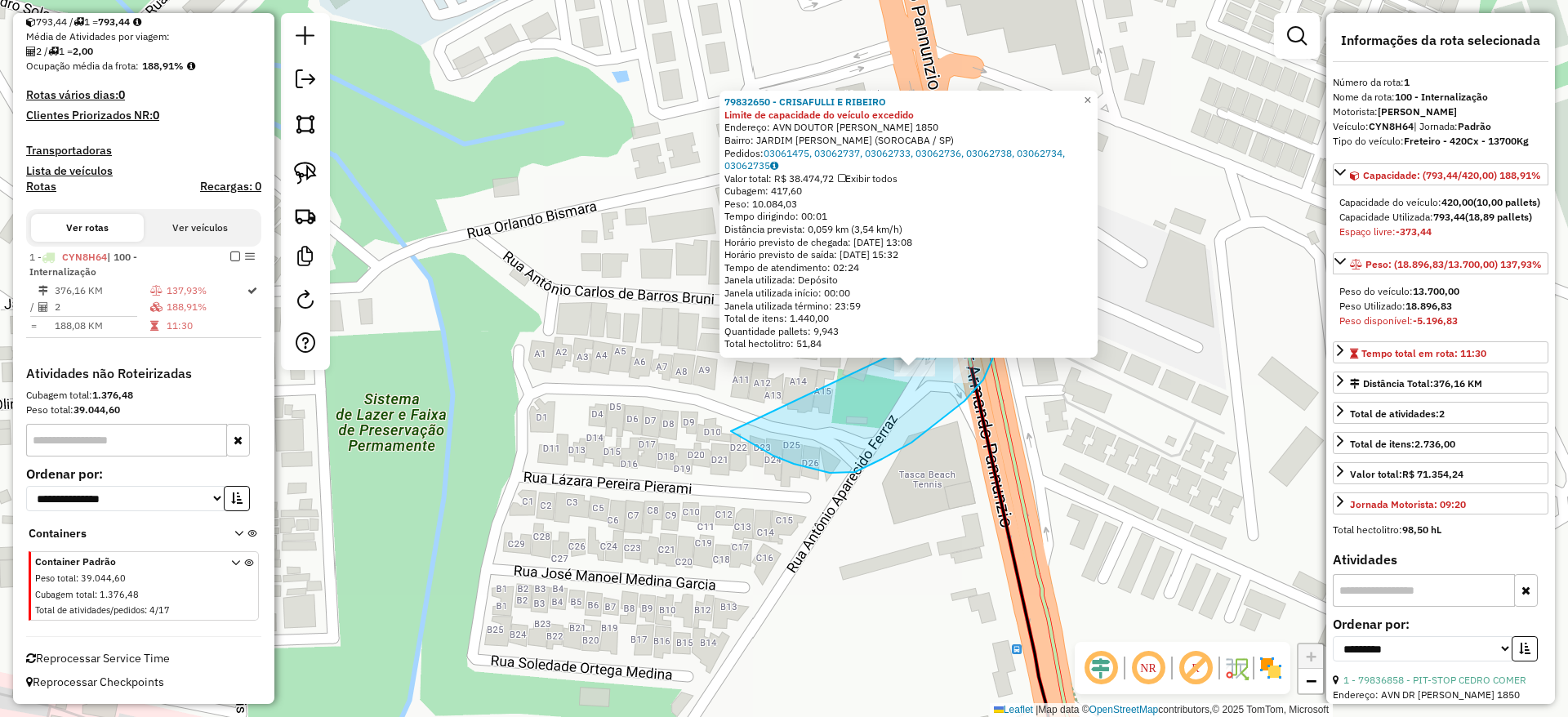
drag, startPoint x: 731, startPoint y: 431, endPoint x: 1025, endPoint y: 298, distance: 322.7
click at [1025, 298] on div "79832650 - CRISAFULLI E RIBEIRO Limite de capacidade do veículo excedido Endere…" at bounding box center [784, 358] width 1568 height 717
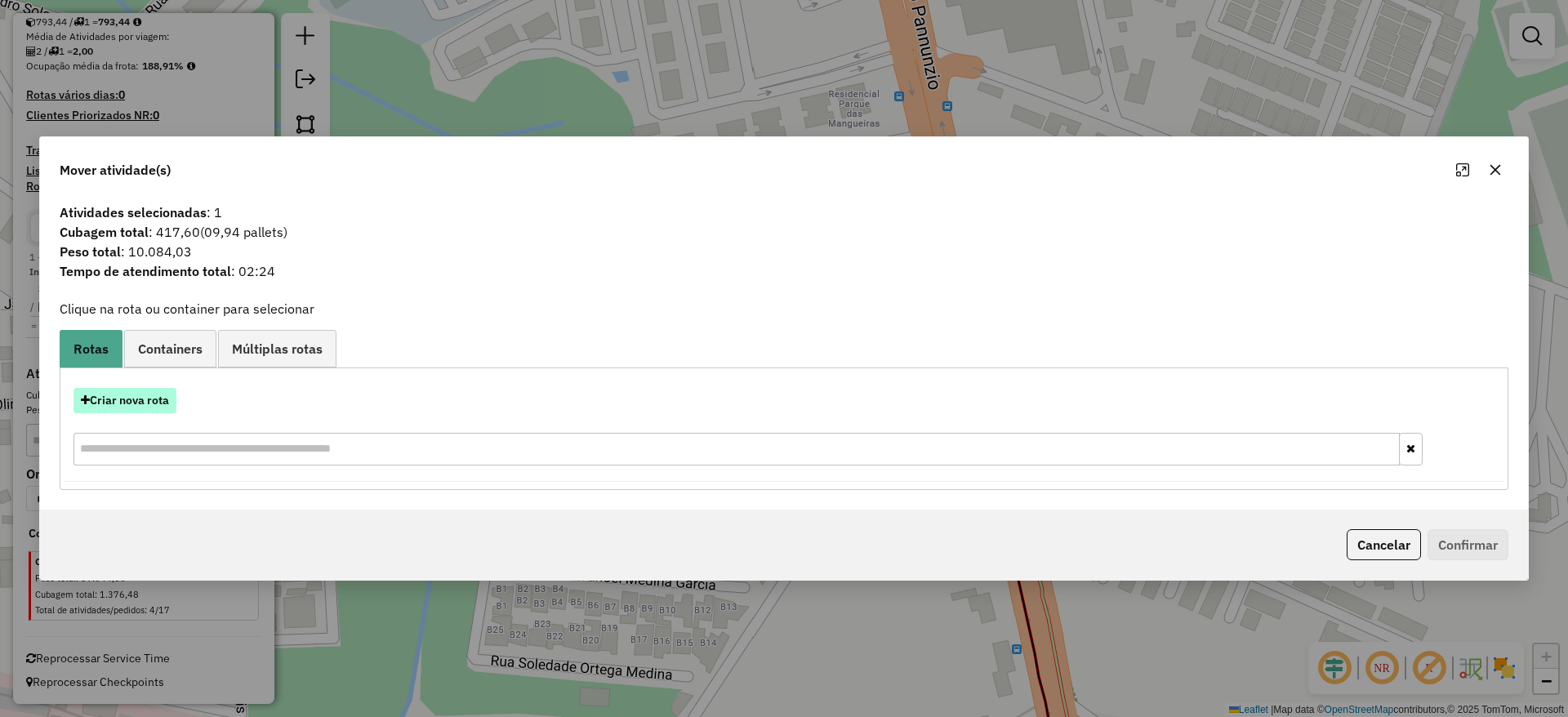
click at [133, 392] on button "Criar nova rota" at bounding box center [125, 400] width 103 height 25
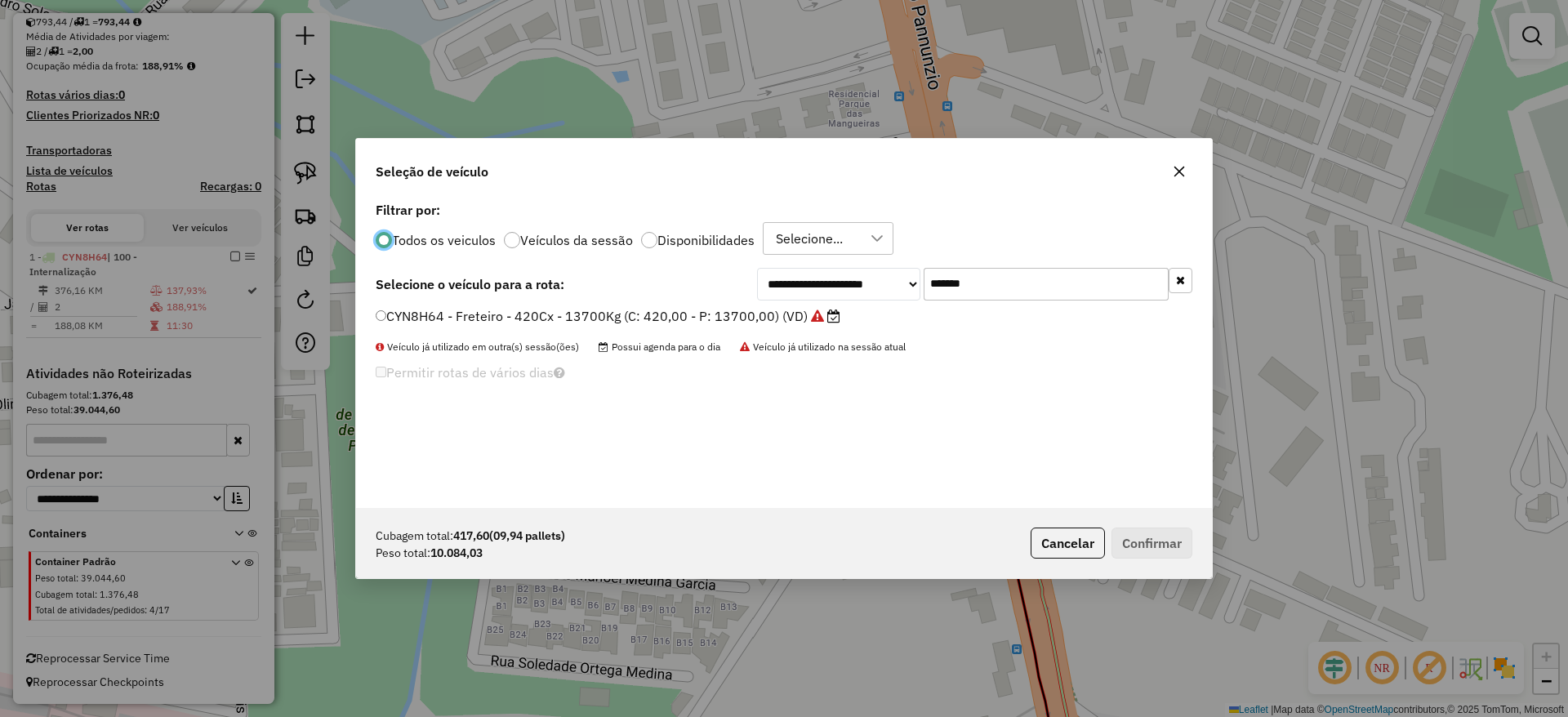
scroll to position [9, 5]
drag, startPoint x: 998, startPoint y: 285, endPoint x: 716, endPoint y: 287, distance: 282.0
click at [744, 285] on div "**********" at bounding box center [784, 284] width 817 height 33
paste input "text"
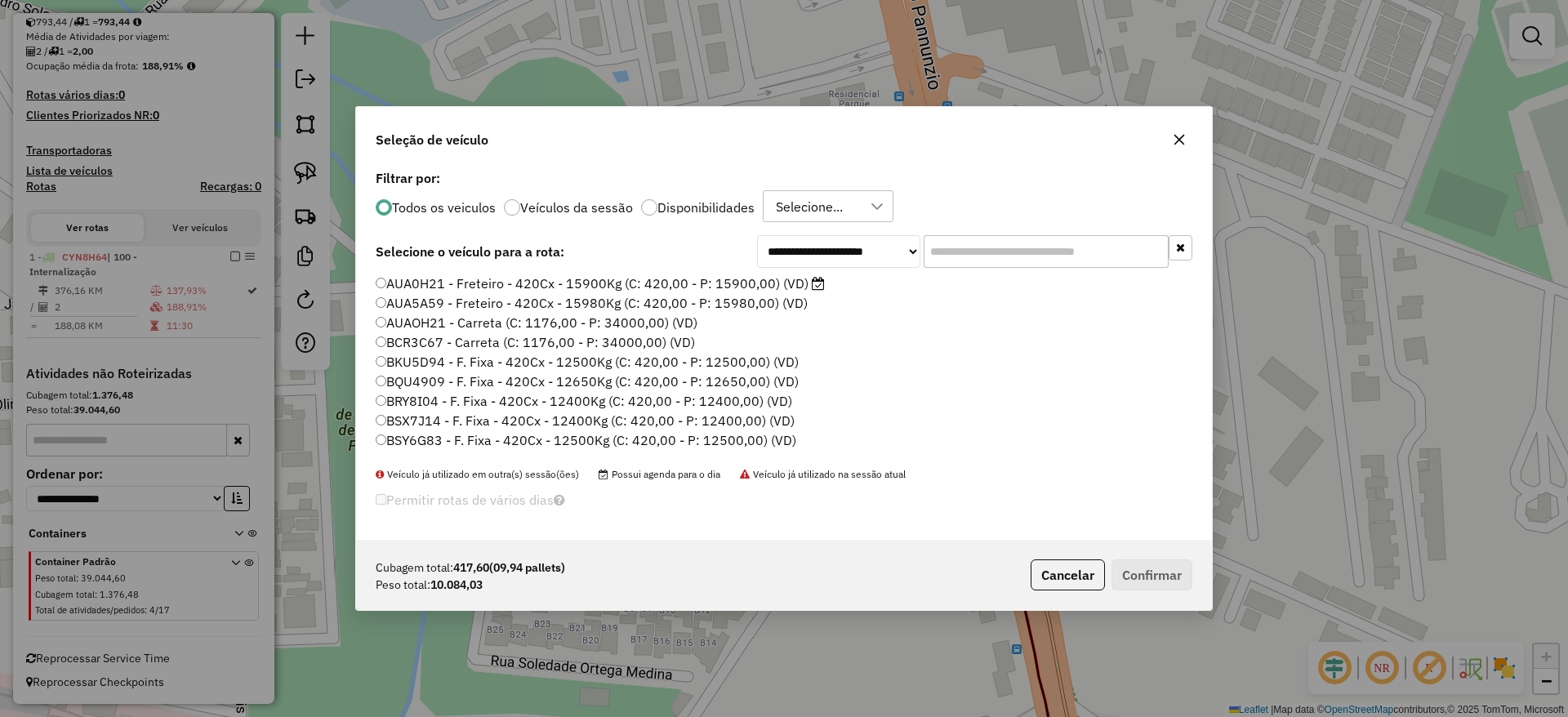
paste input "text"
paste input "*******"
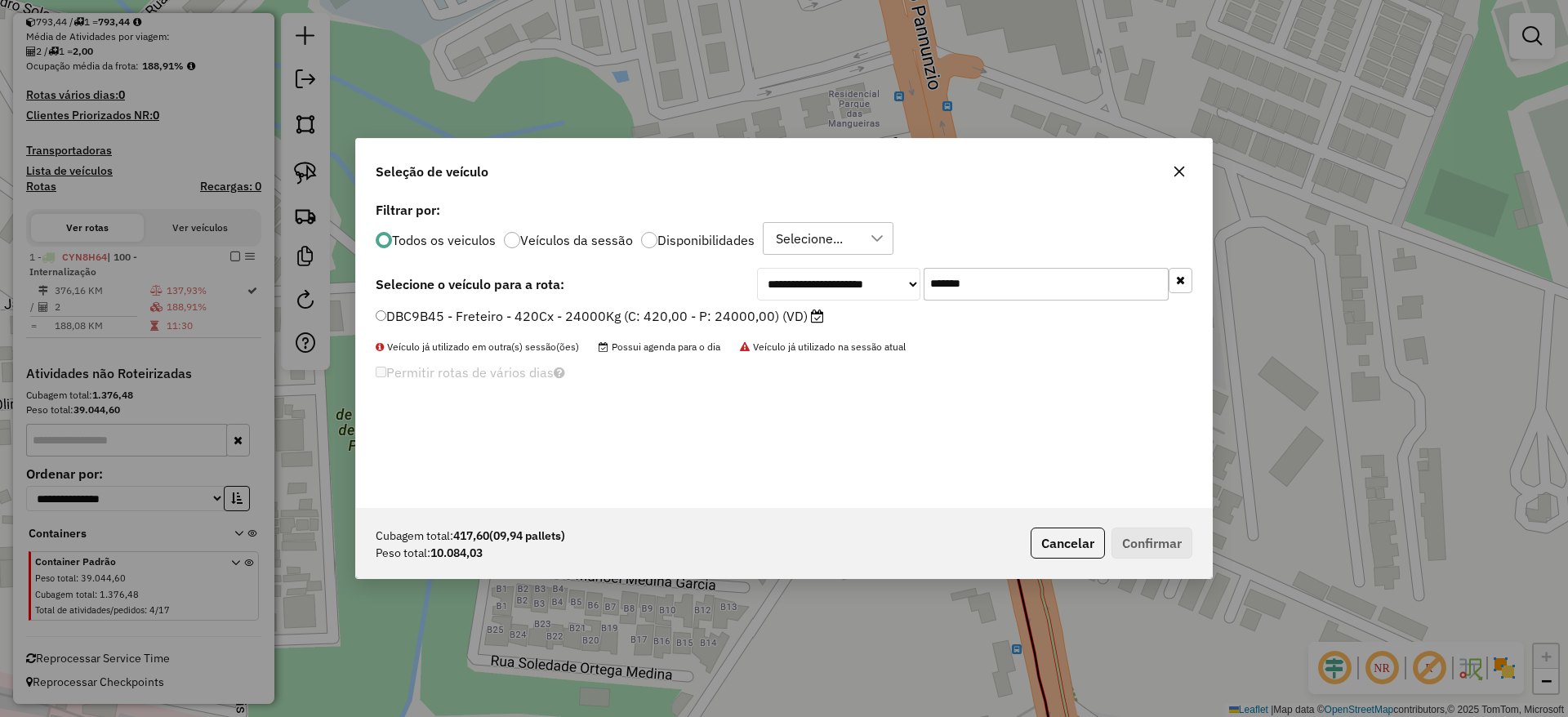
type input "*******"
drag, startPoint x: 596, startPoint y: 316, endPoint x: 628, endPoint y: 331, distance: 35.3
click at [596, 317] on label "DBC9B45 - Freteiro - 420Cx - 24000Kg (C: 420,00 - P: 24000,00) (VD)" at bounding box center [599, 316] width 448 height 20
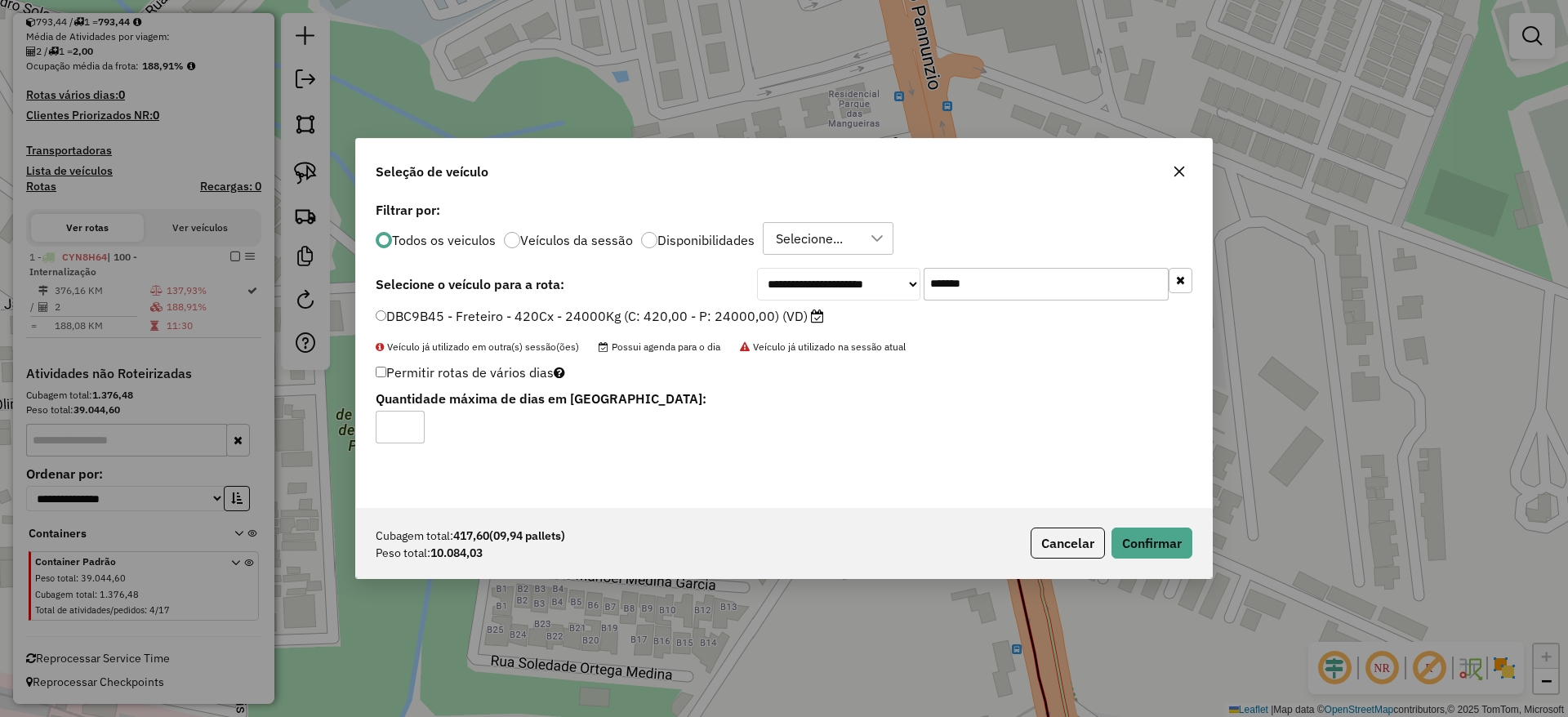
drag, startPoint x: 1147, startPoint y: 525, endPoint x: 1152, endPoint y: 533, distance: 9.4
click at [1147, 526] on div "Cubagem total: 417,60 (09,94 pallets) Peso total: 10.084,03 Cancelar Confirmar" at bounding box center [784, 542] width 856 height 70
click at [1155, 538] on button "Confirmar" at bounding box center [1151, 542] width 81 height 31
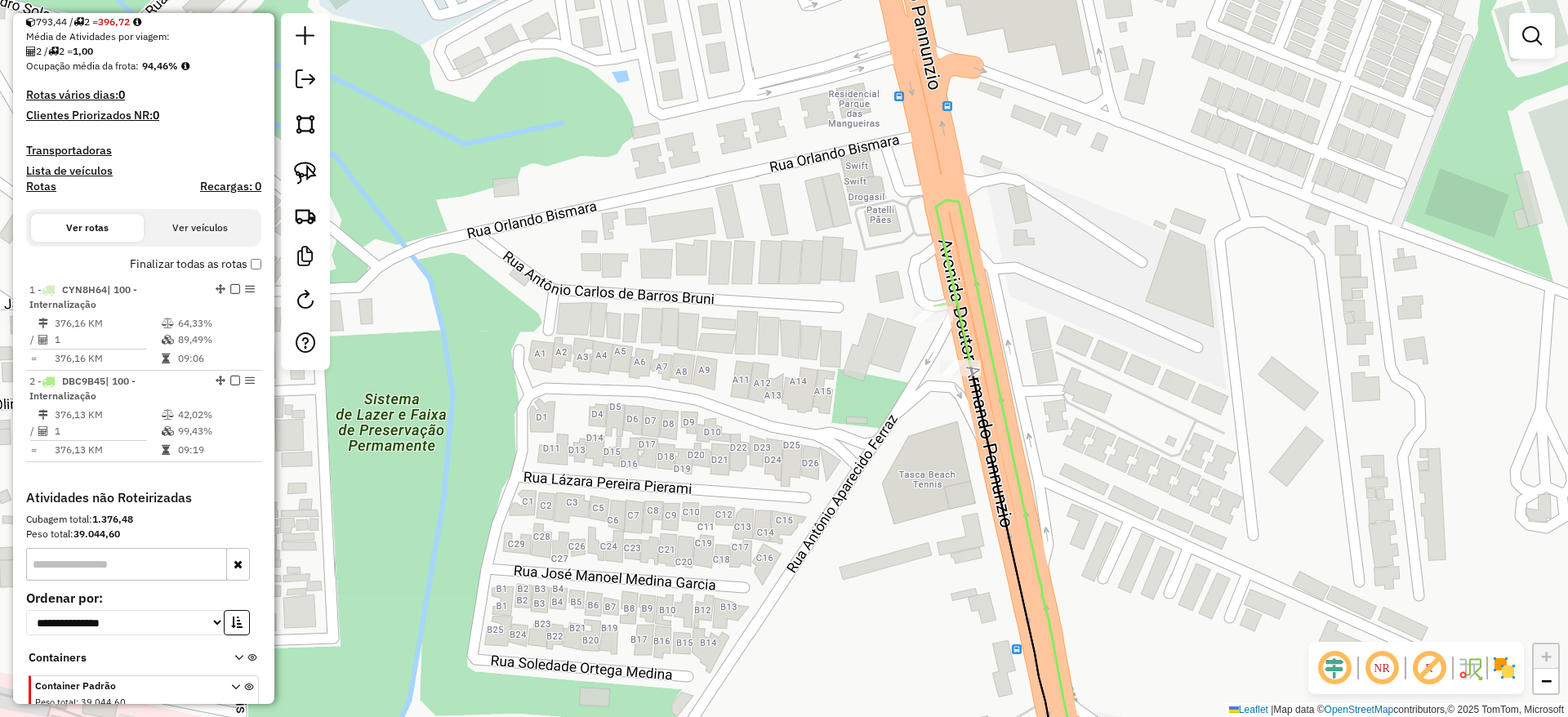
scroll to position [357, 0]
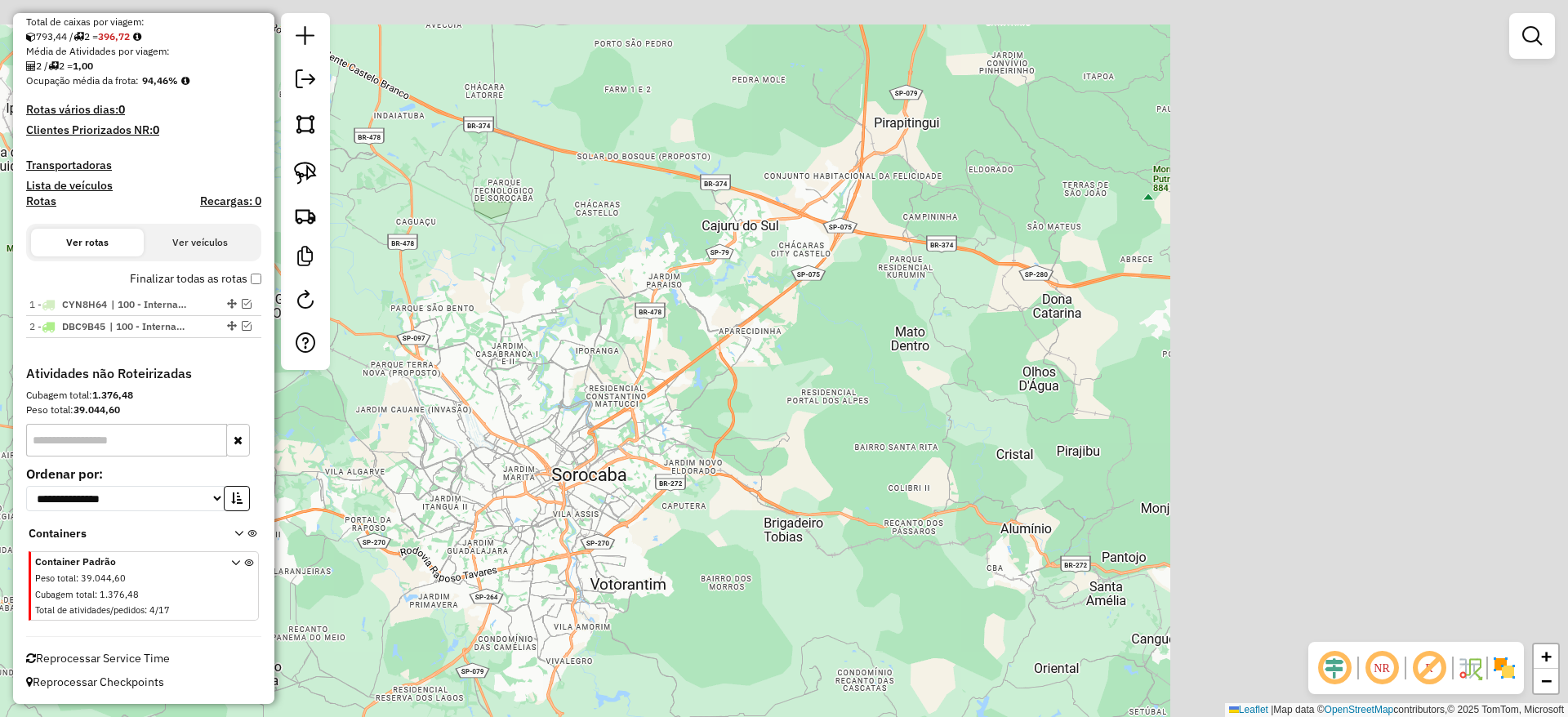
drag, startPoint x: 674, startPoint y: 535, endPoint x: 683, endPoint y: 535, distance: 9.0
click at [672, 538] on div "Janela de atendimento Grade de atendimento Capacidade Transportadoras Veículos …" at bounding box center [784, 358] width 1568 height 717
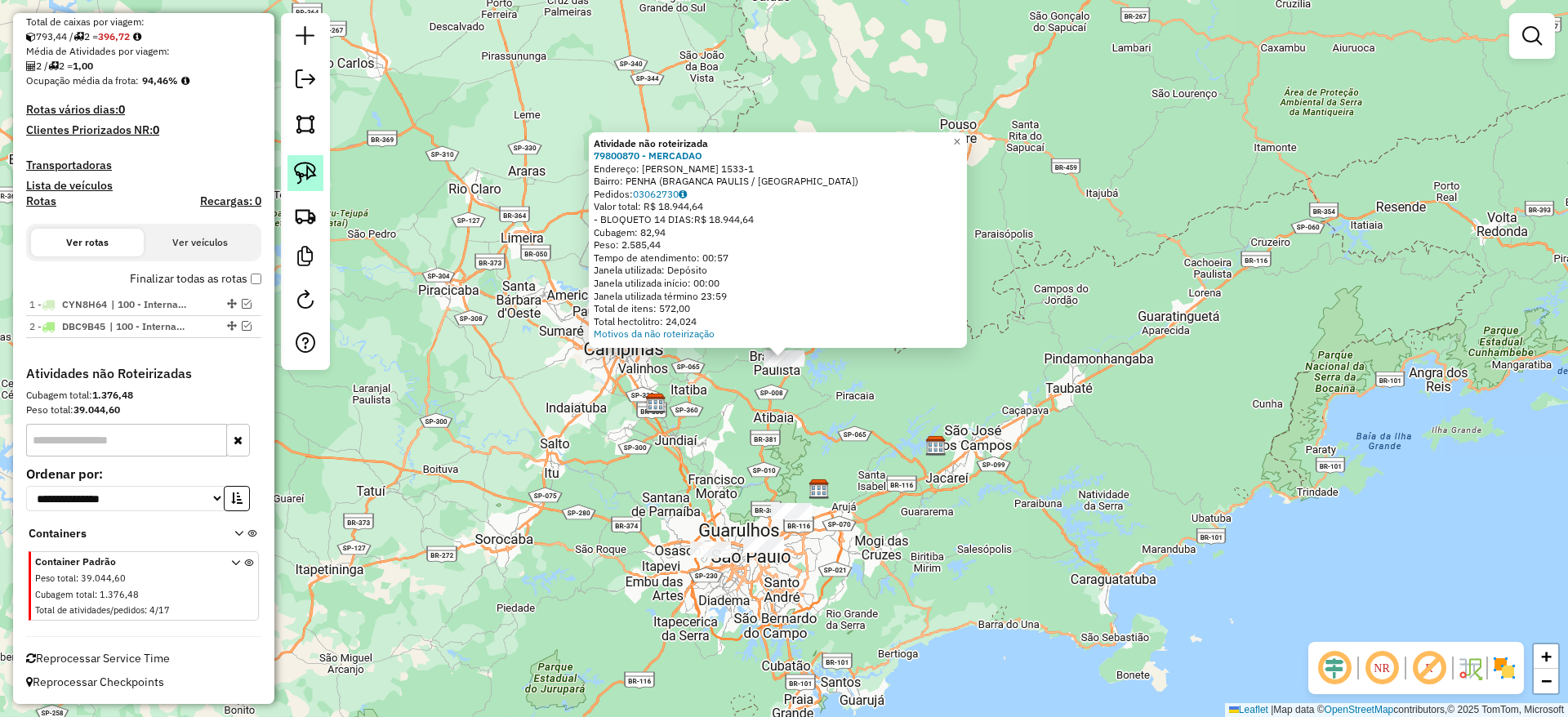
click at [310, 178] on img at bounding box center [305, 173] width 23 height 23
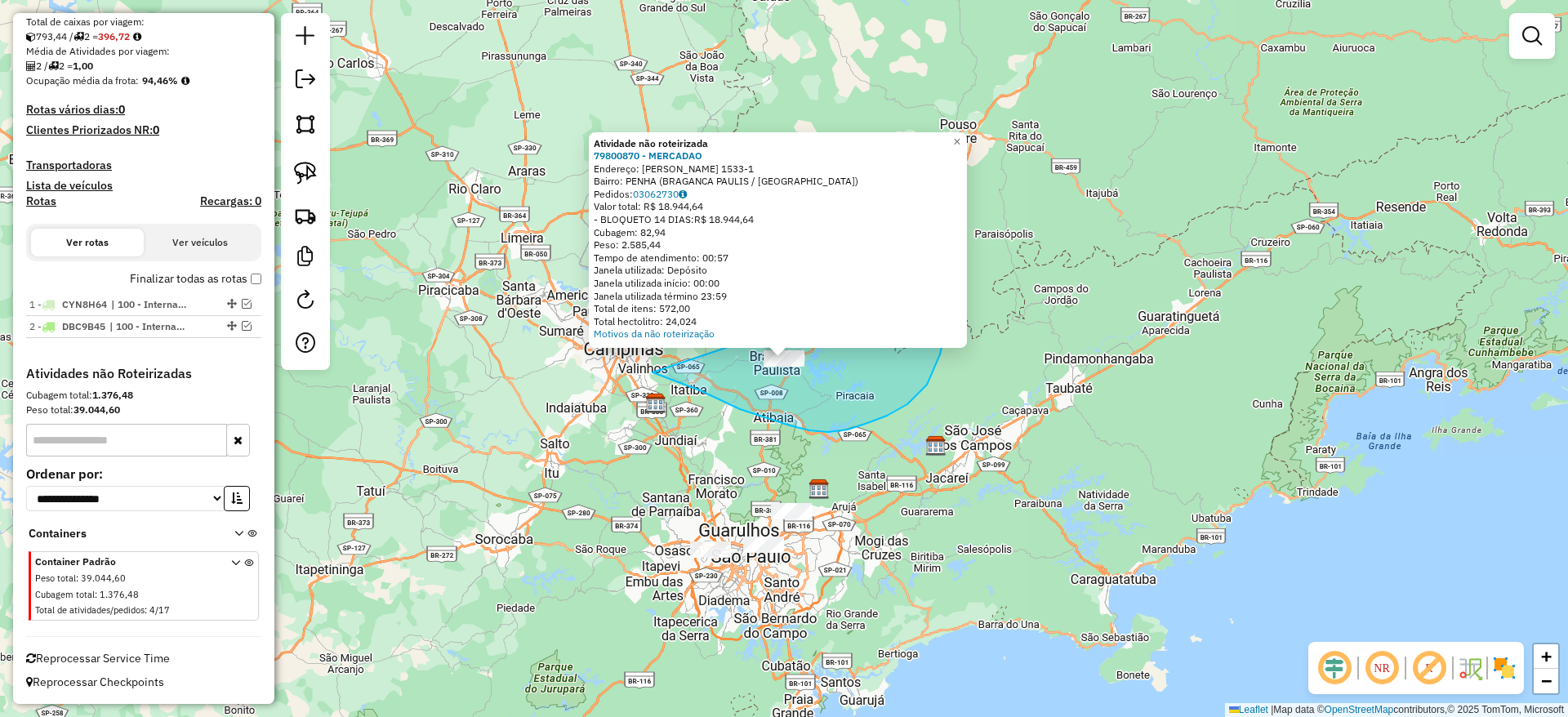
drag, startPoint x: 700, startPoint y: 390, endPoint x: 922, endPoint y: 268, distance: 253.3
click at [922, 268] on div "Atividade não roteirizada 79800870 - MERCADAO Endereço: R RINZO AOKI 1533-1 Bai…" at bounding box center [784, 358] width 1568 height 717
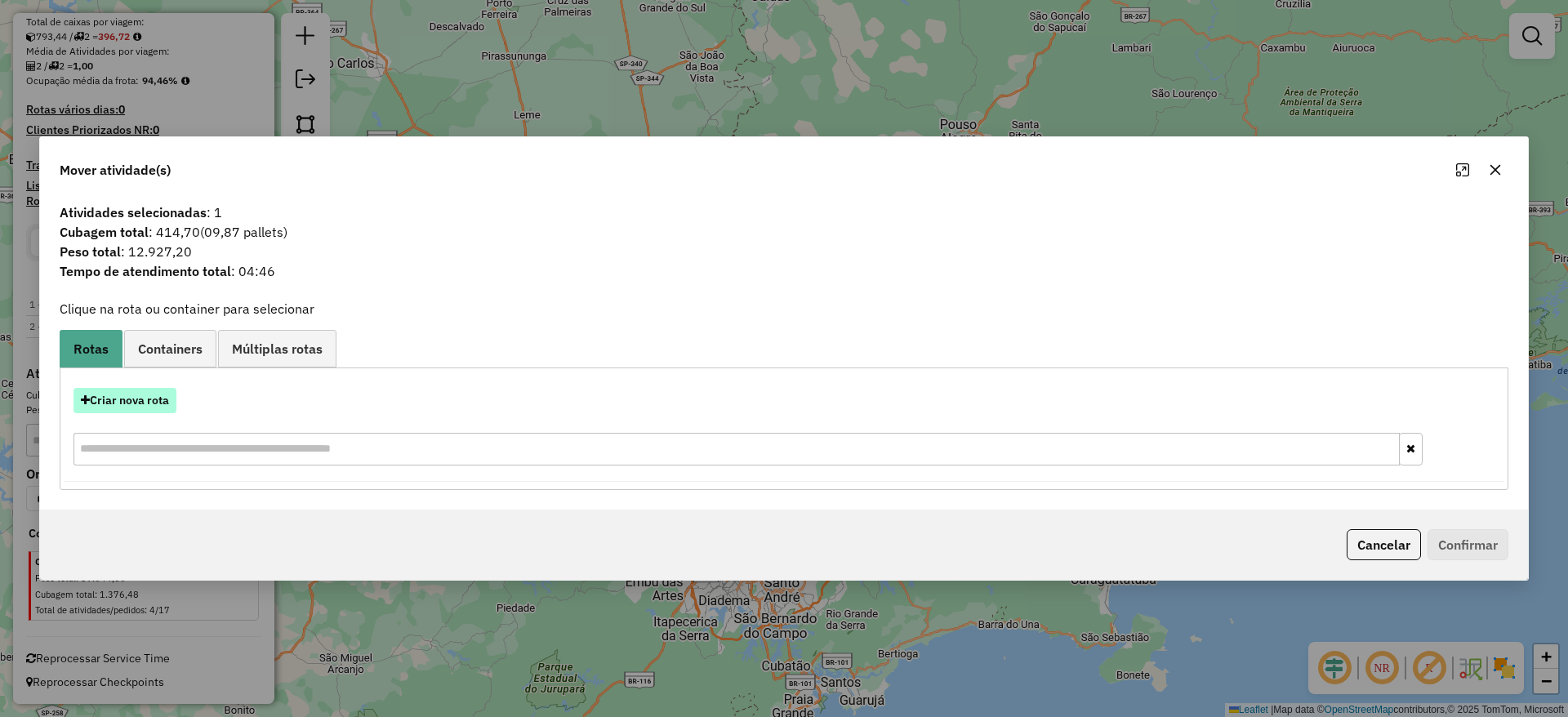
click at [127, 404] on button "Criar nova rota" at bounding box center [125, 400] width 103 height 25
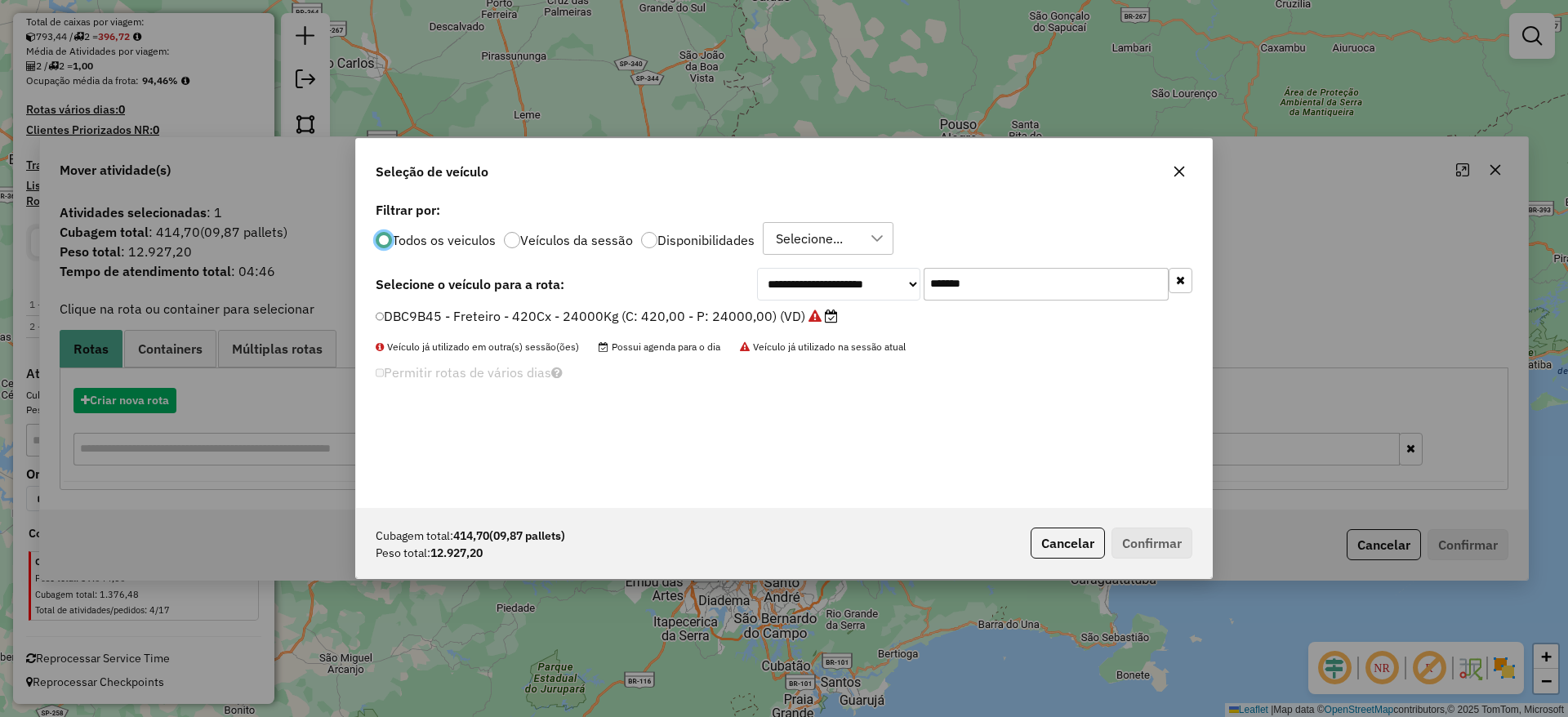
scroll to position [9, 5]
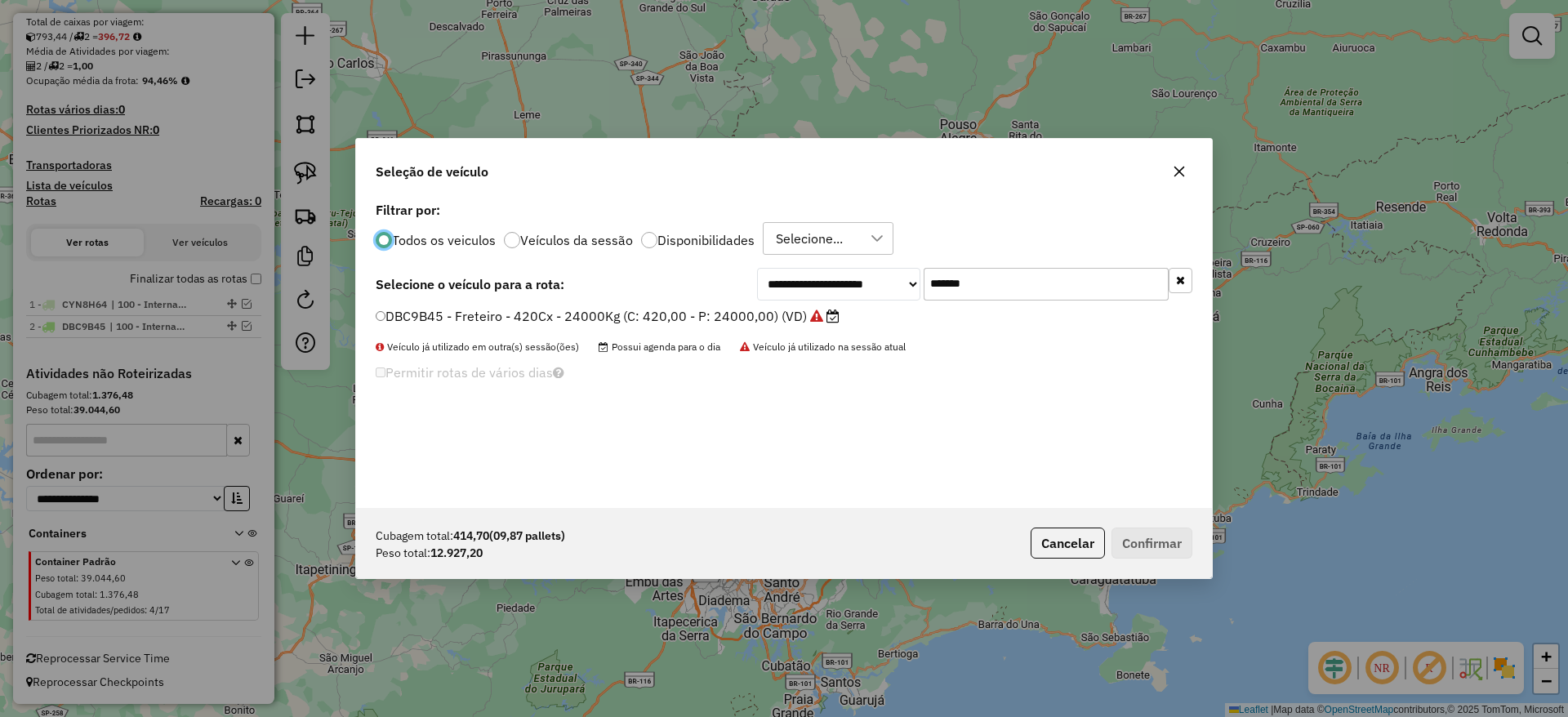
drag, startPoint x: 764, startPoint y: 281, endPoint x: 646, endPoint y: 278, distance: 118.0
click at [651, 277] on div "**********" at bounding box center [784, 284] width 817 height 33
paste input "text"
type input "*******"
click at [626, 320] on label "EHH8A60 - Freteiro - 420Cx - 15870Kg (C: 420,00 - P: 15870,00) (VD)" at bounding box center [599, 316] width 448 height 20
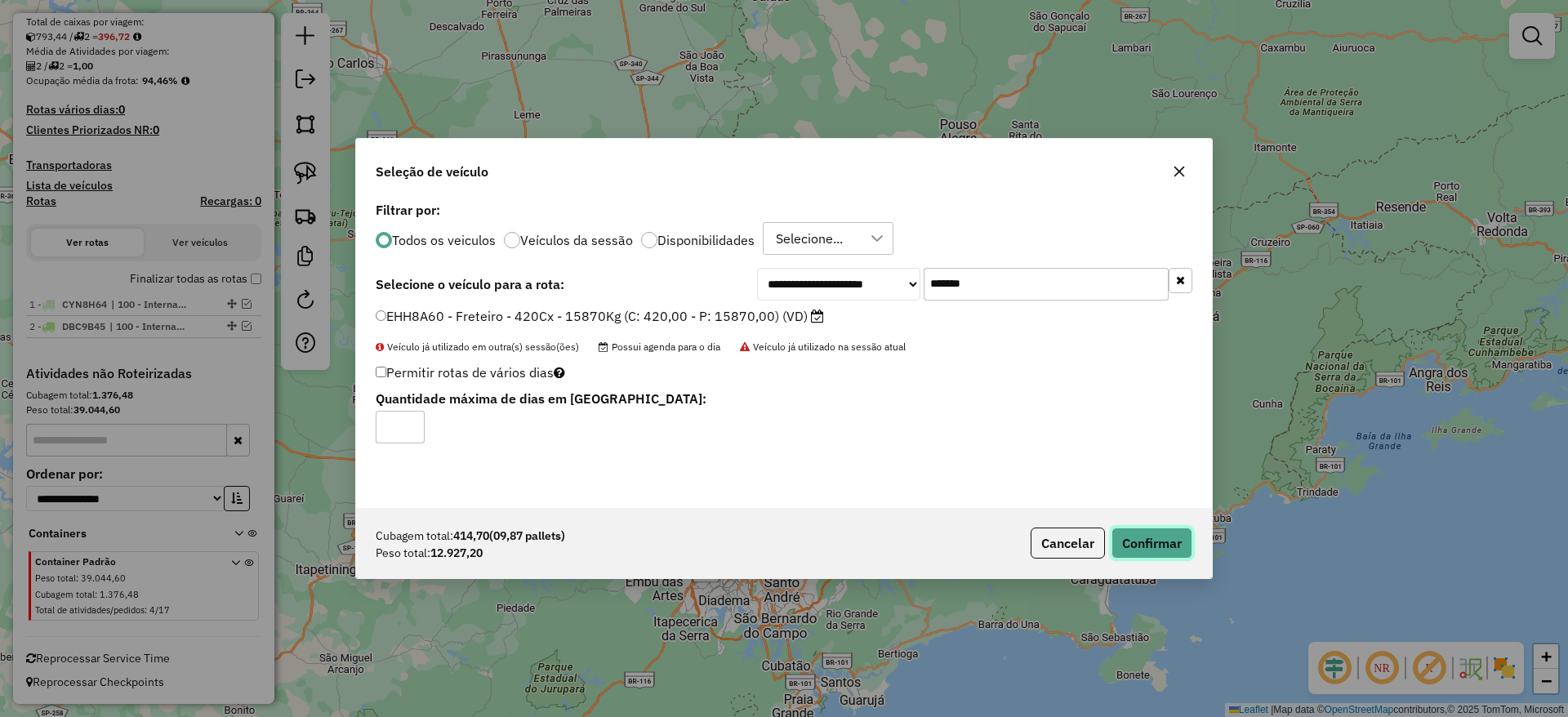
drag, startPoint x: 1182, startPoint y: 533, endPoint x: 1198, endPoint y: 575, distance: 44.9
click at [1180, 533] on button "Confirmar" at bounding box center [1151, 542] width 81 height 31
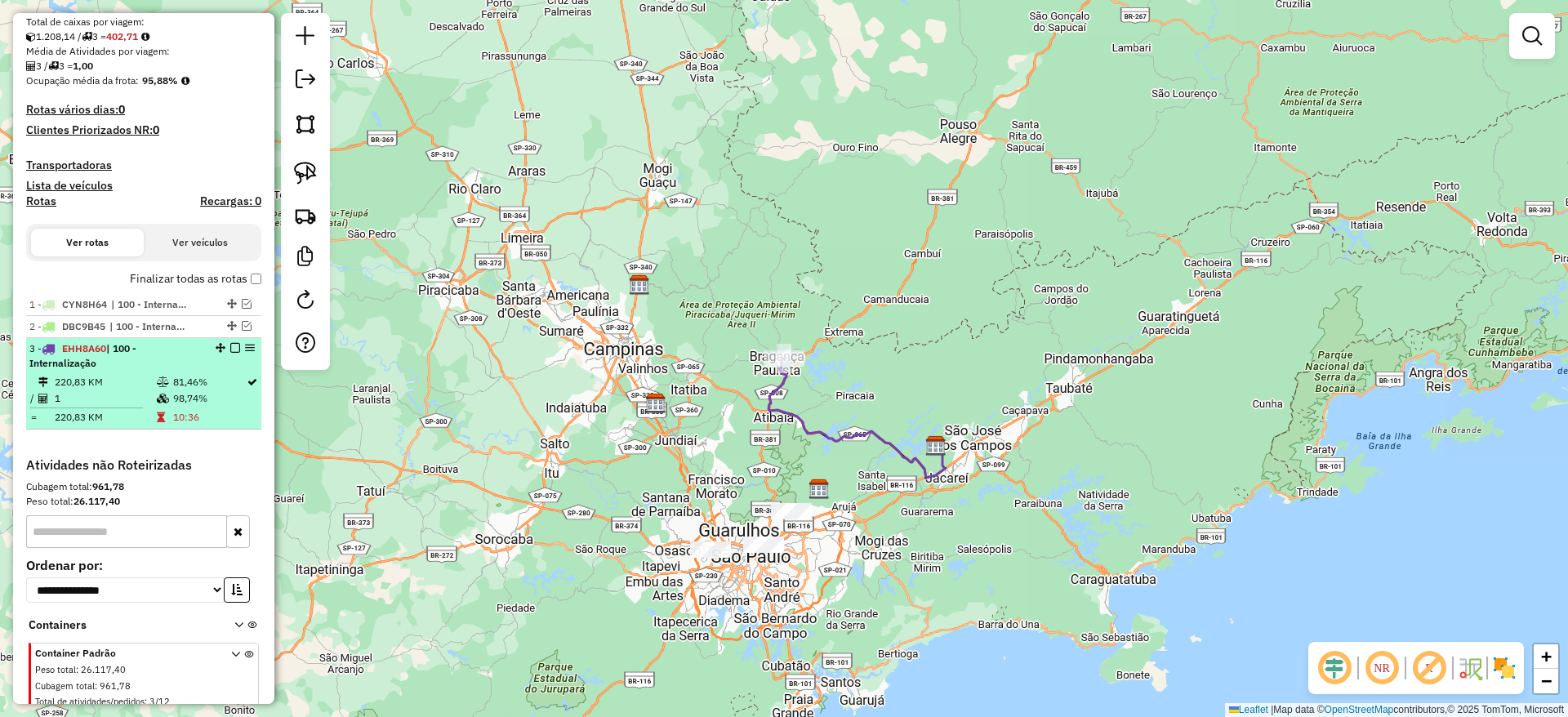
click at [230, 348] on em at bounding box center [235, 348] width 10 height 10
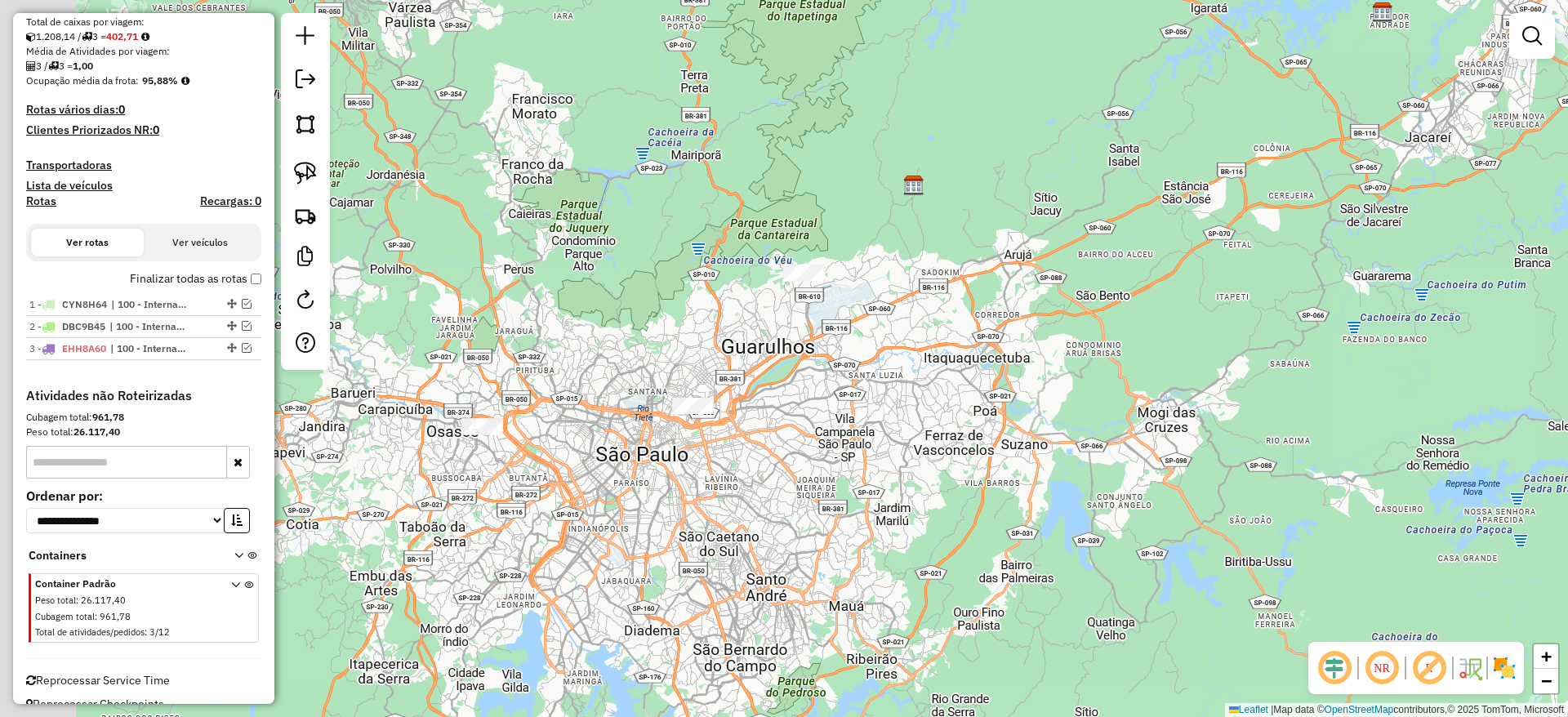
drag, startPoint x: 596, startPoint y: 542, endPoint x: 786, endPoint y: 562, distance: 191.0
click at [786, 562] on div "Janela de atendimento Grade de atendimento Capacidade Transportadoras Veículos …" at bounding box center [784, 358] width 1568 height 717
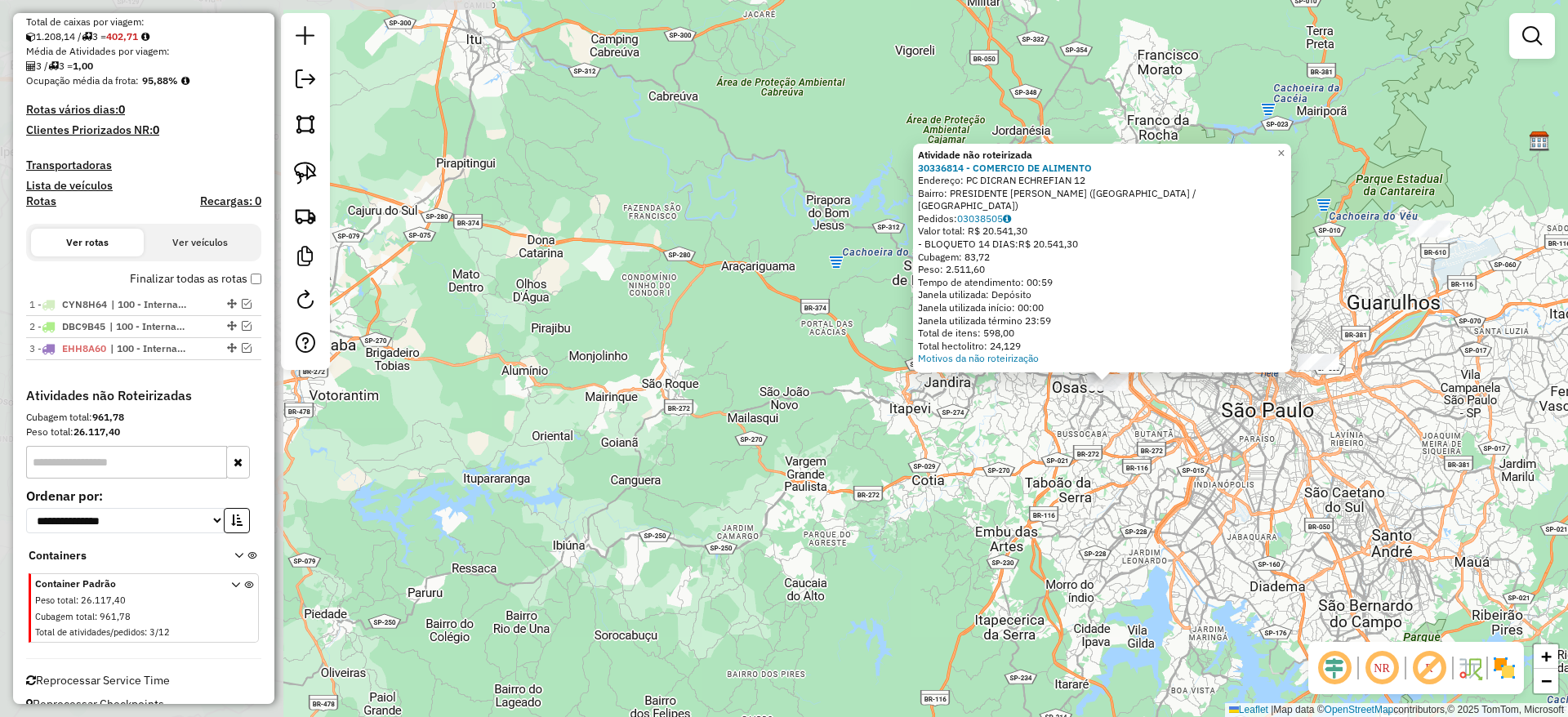
drag, startPoint x: 815, startPoint y: 472, endPoint x: 579, endPoint y: 392, distance: 249.2
click at [588, 409] on div "Atividade não roteirizada 30336814 - COMERCIO DE ALIMENTO Endereço: PC DICRAN E…" at bounding box center [784, 358] width 1568 height 717
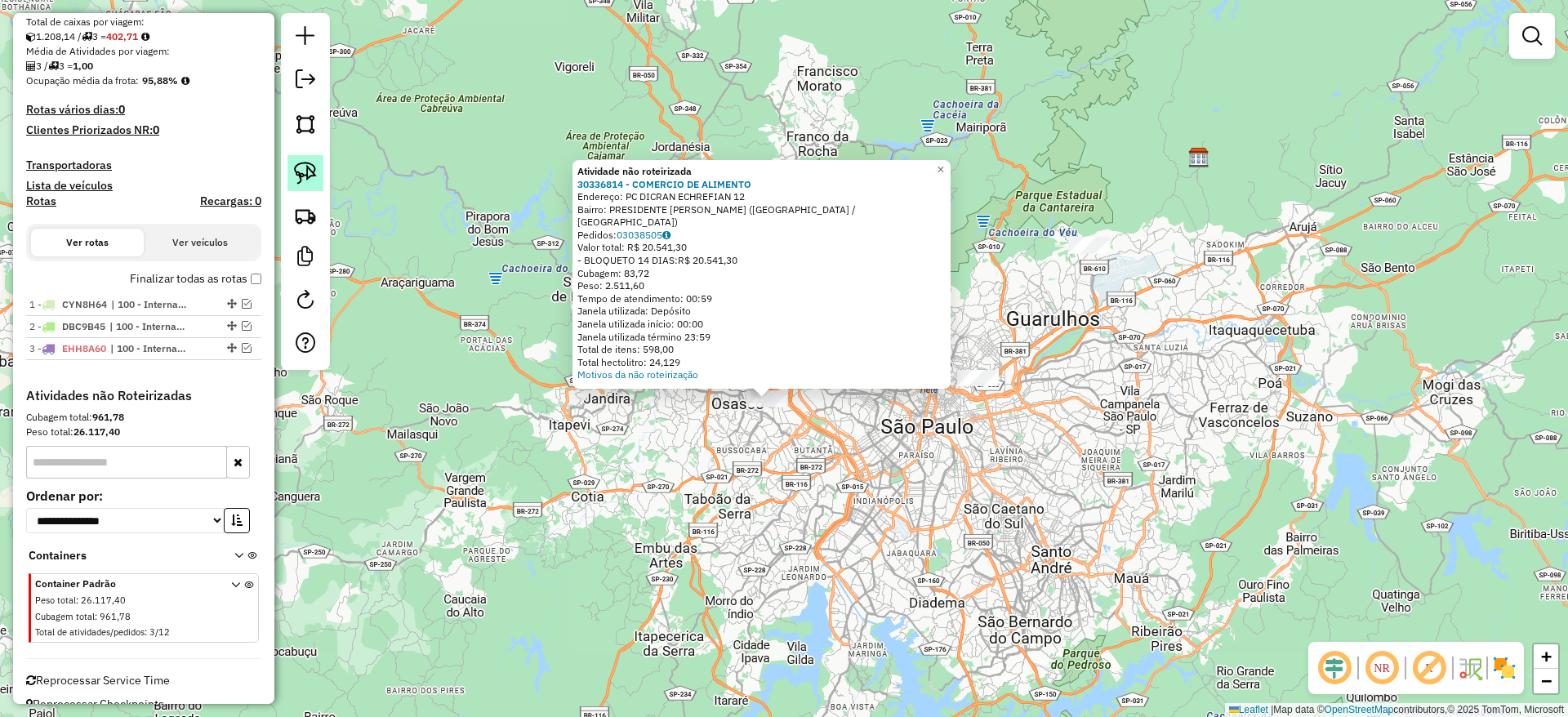
click at [312, 169] on img at bounding box center [305, 173] width 23 height 23
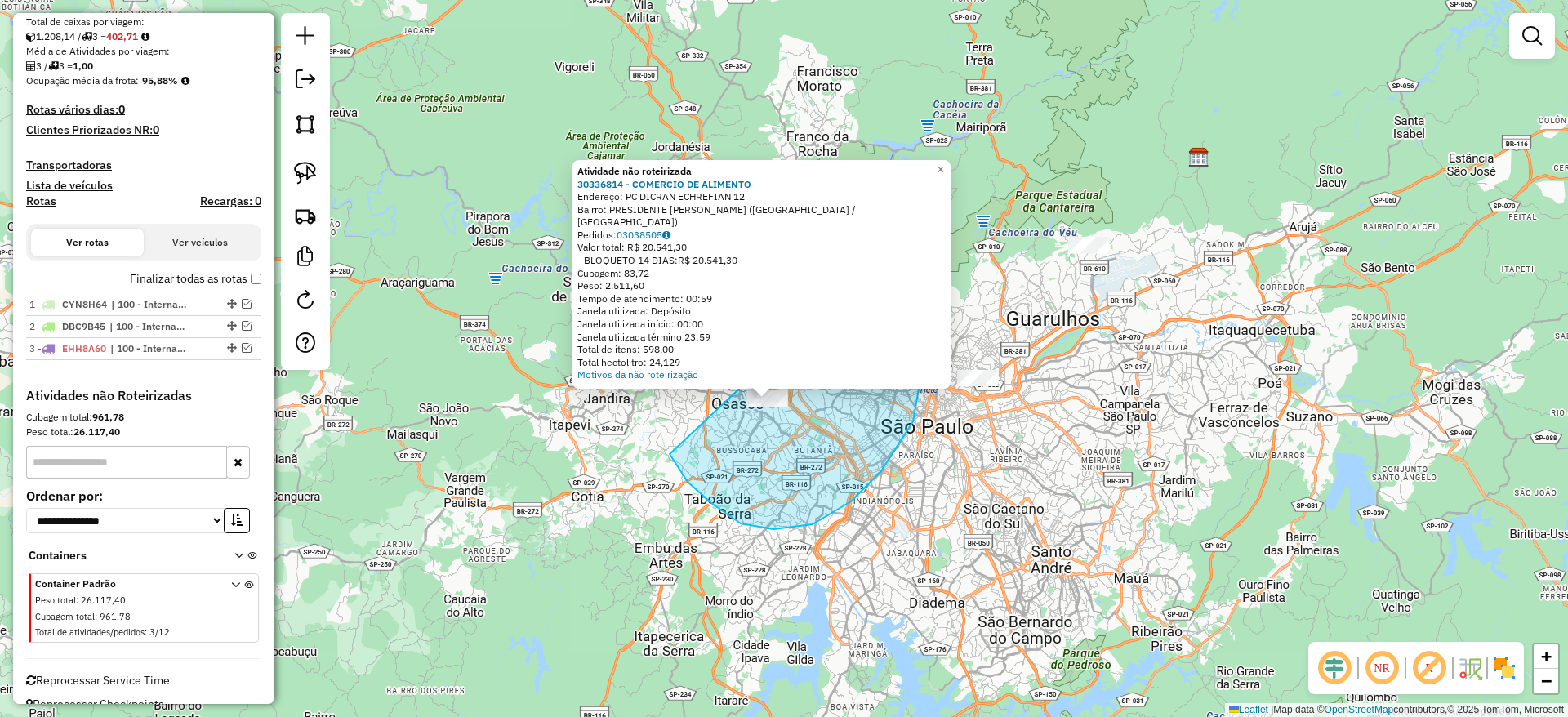
drag, startPoint x: 687, startPoint y: 482, endPoint x: 883, endPoint y: 254, distance: 300.7
click at [883, 254] on div "Atividade não roteirizada 30336814 - COMERCIO DE ALIMENTO Endereço: PC DICRAN E…" at bounding box center [784, 358] width 1568 height 717
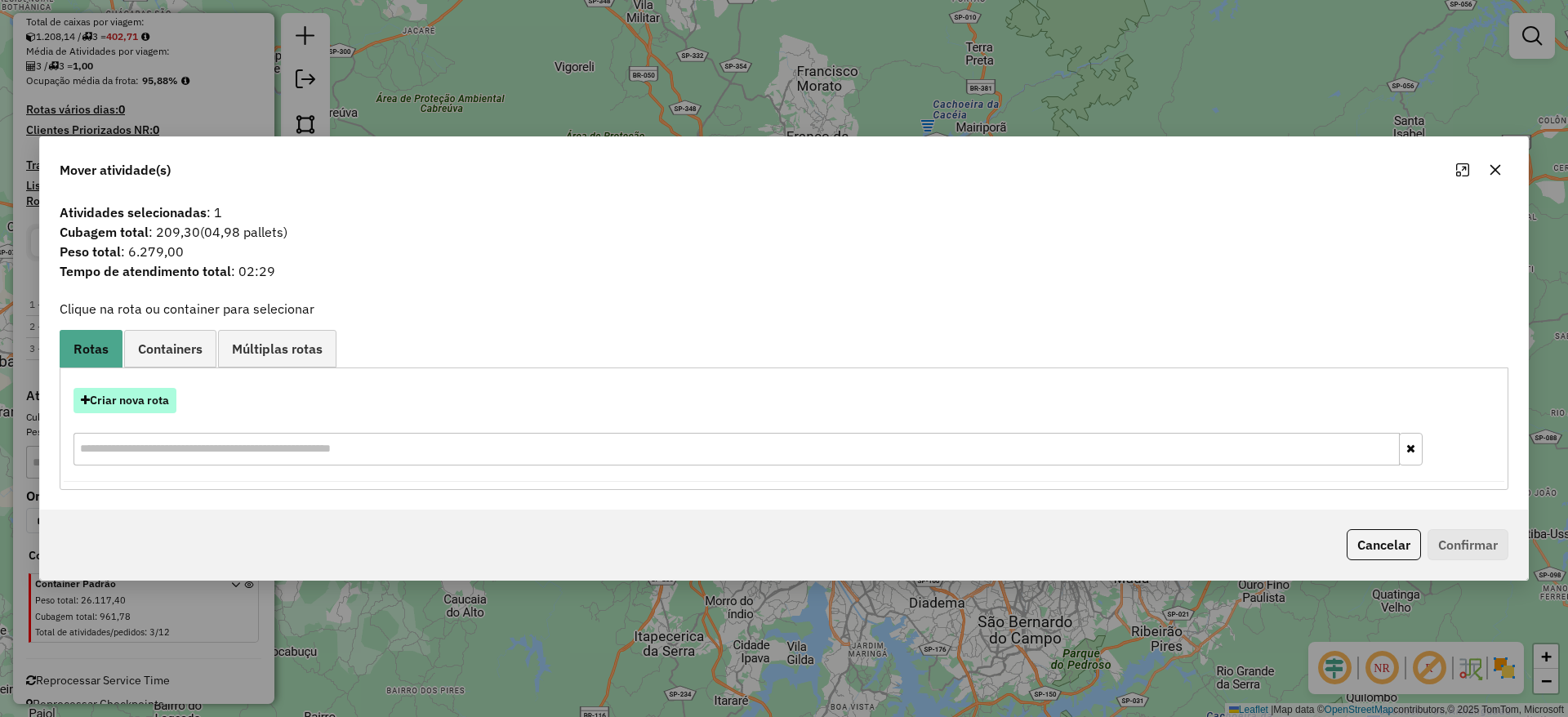
click at [115, 397] on button "Criar nova rota" at bounding box center [125, 400] width 103 height 25
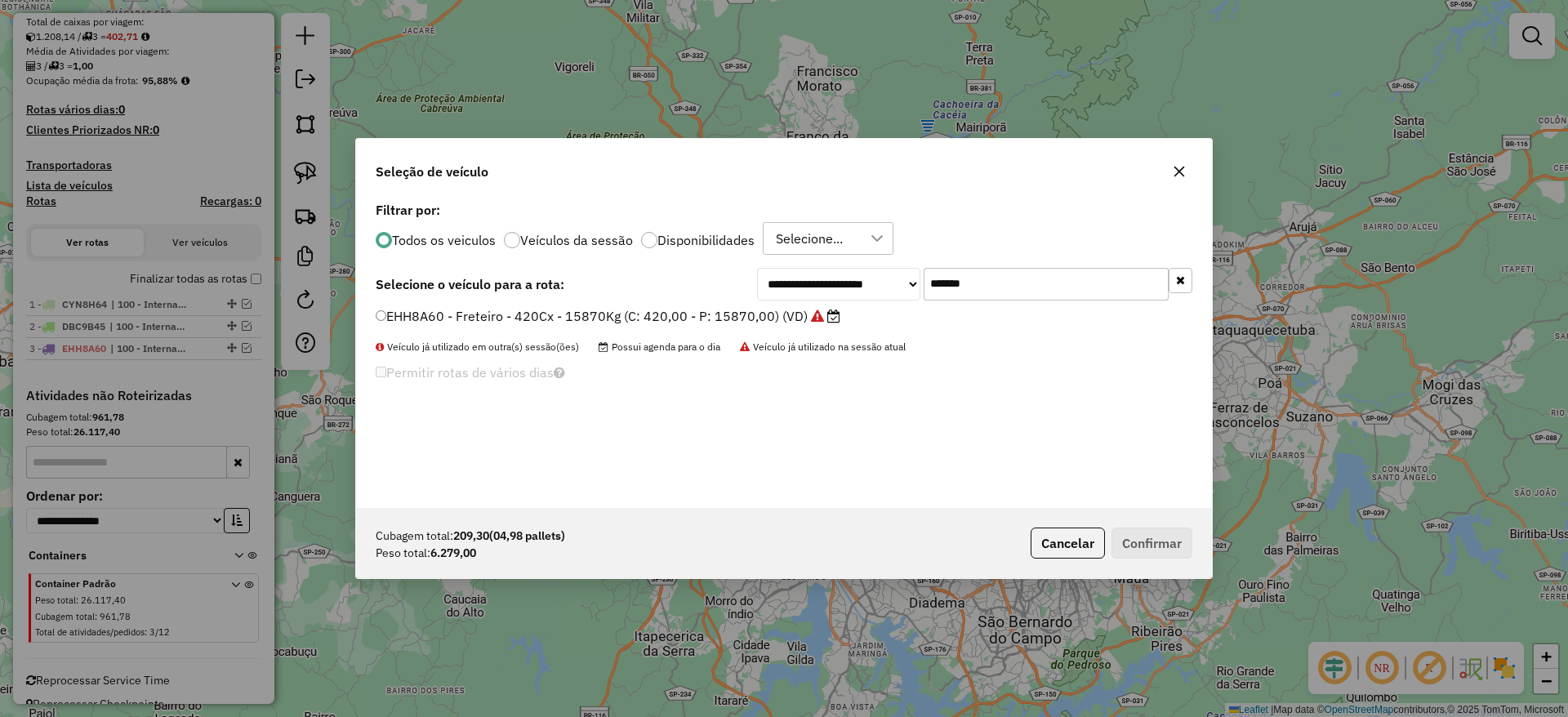
drag, startPoint x: 953, startPoint y: 286, endPoint x: 663, endPoint y: 315, distance: 291.4
click at [675, 310] on div "**********" at bounding box center [784, 352] width 856 height 310
paste input "text"
type input "*******"
drag, startPoint x: 637, startPoint y: 316, endPoint x: 688, endPoint y: 331, distance: 53.2
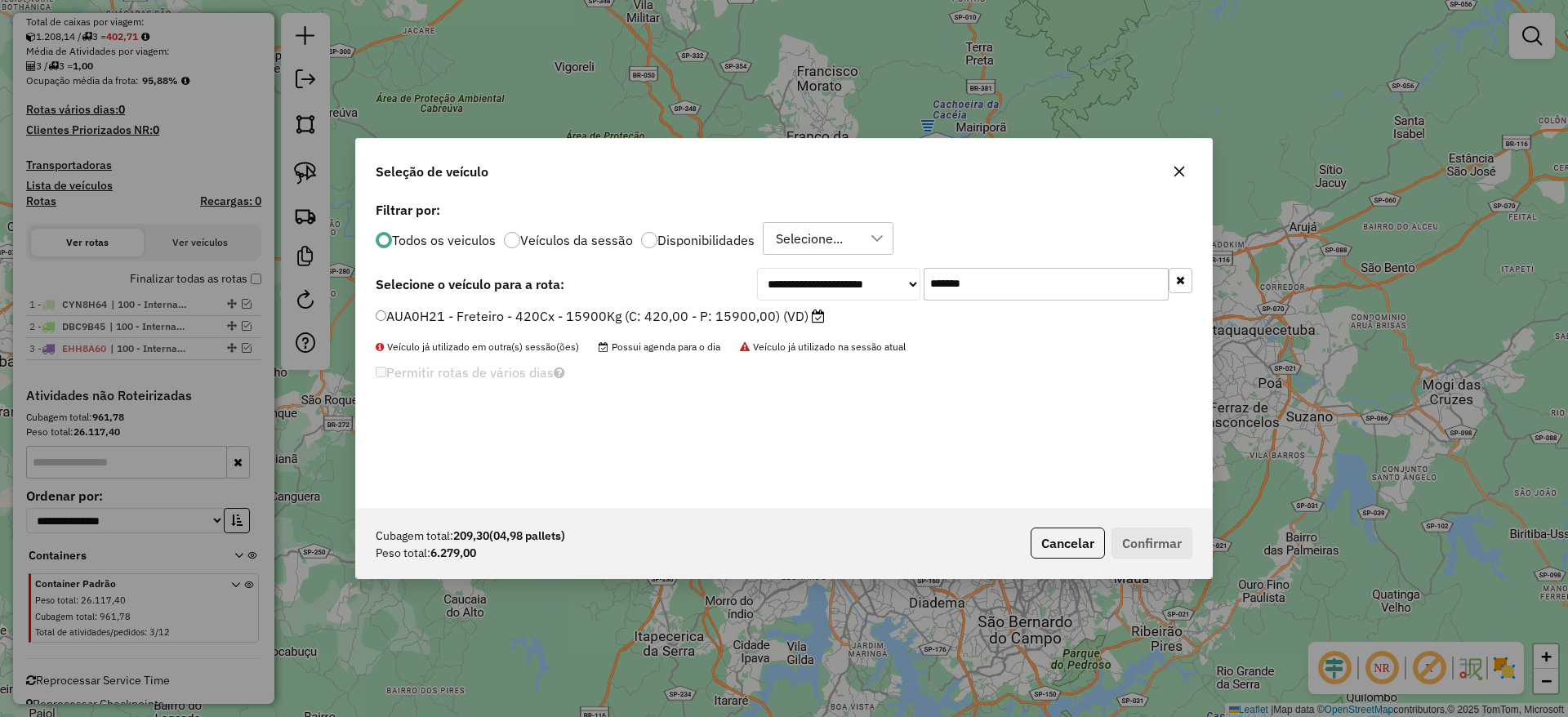
click at [637, 317] on label "AUA0H21 - Freteiro - 420Cx - 15900Kg (C: 420,00 - P: 15900,00) (VD)" at bounding box center [600, 316] width 449 height 20
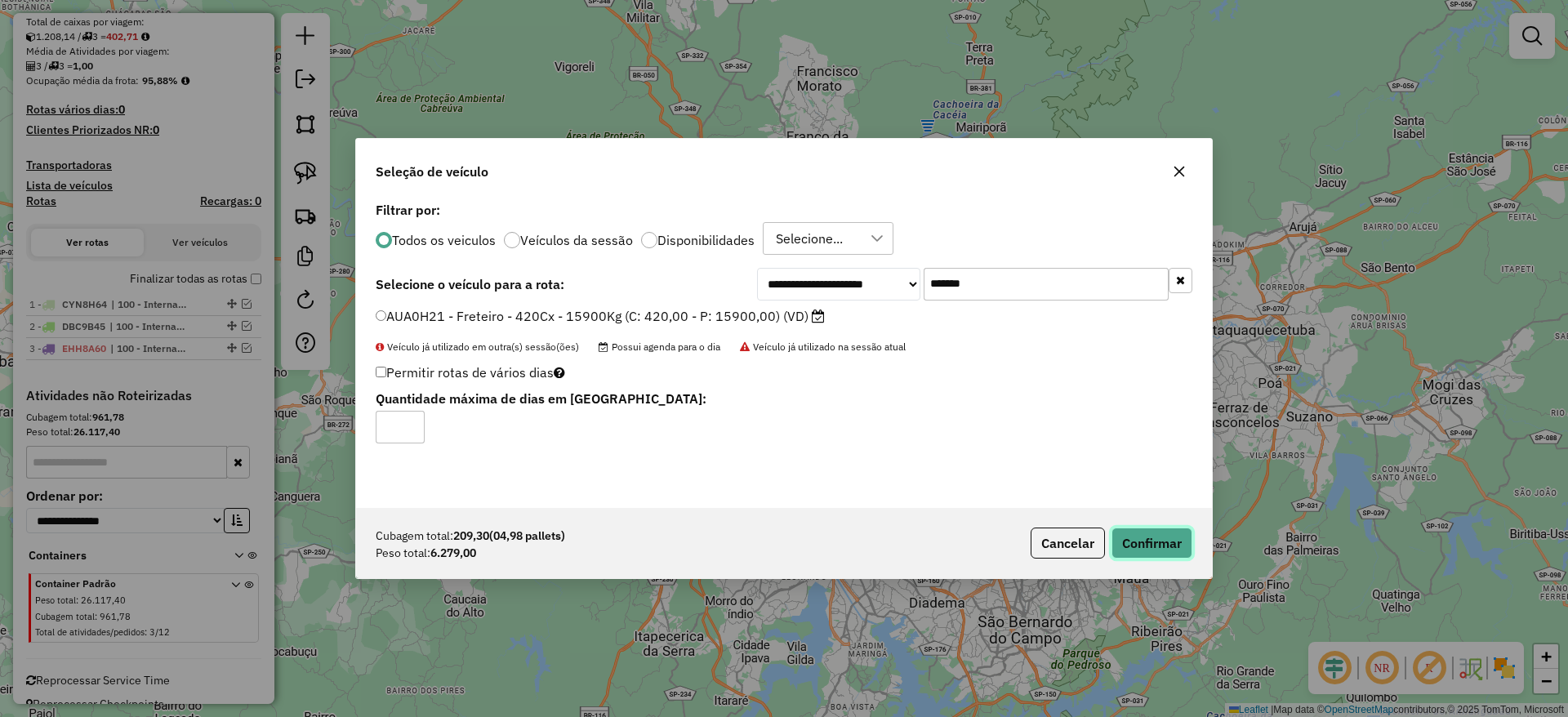
click at [1131, 549] on button "Confirmar" at bounding box center [1151, 542] width 81 height 31
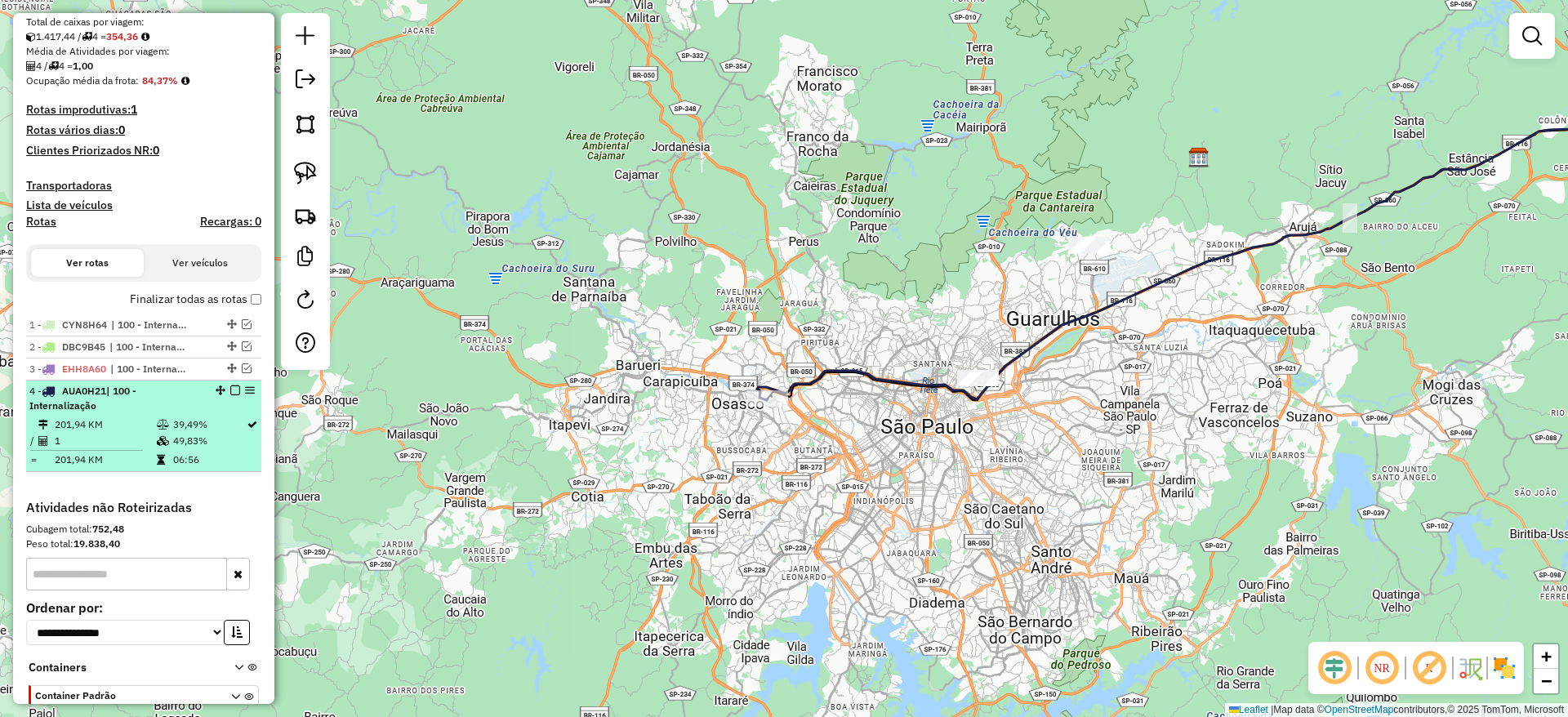
click at [230, 388] on em at bounding box center [235, 390] width 10 height 10
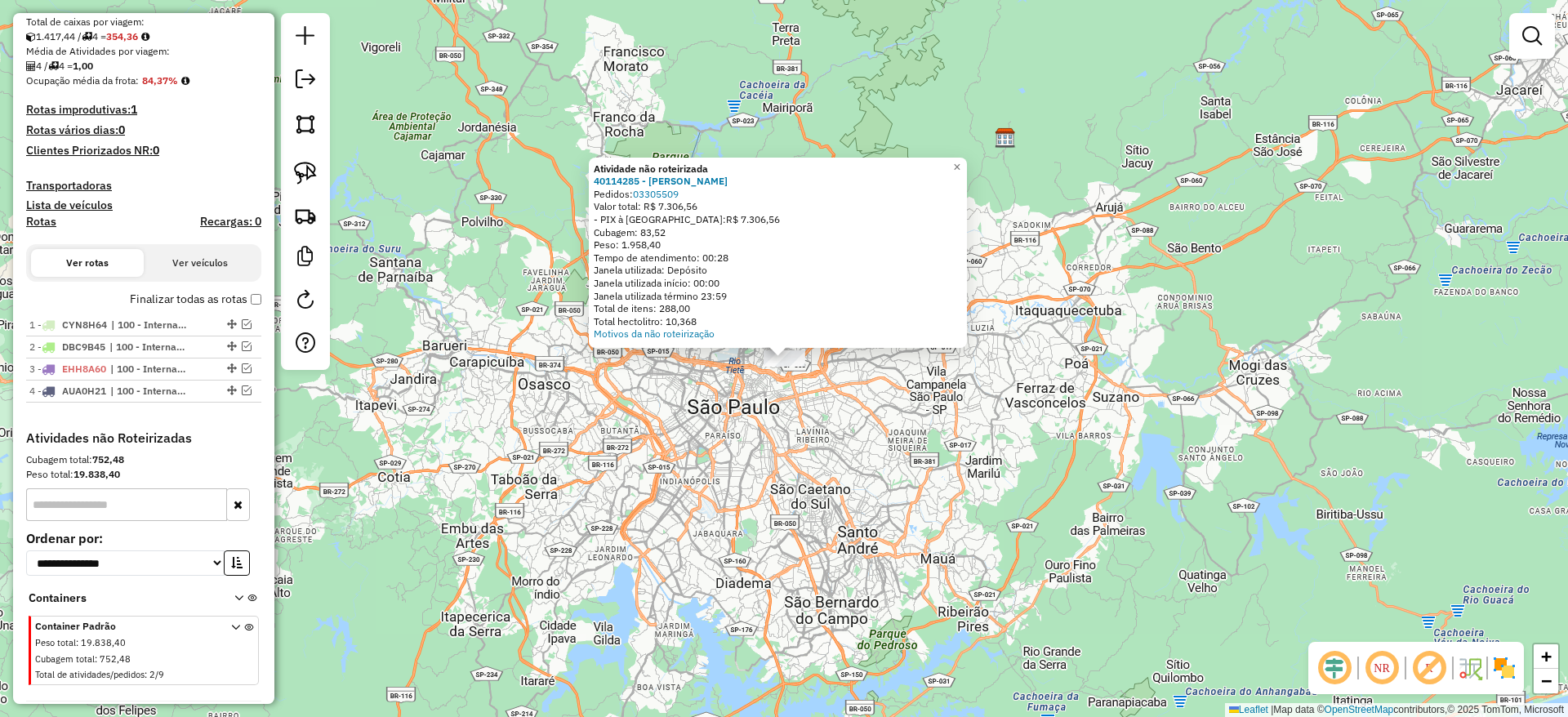
drag, startPoint x: 320, startPoint y: 170, endPoint x: 475, endPoint y: 314, distance: 211.6
click at [320, 171] on link at bounding box center [305, 174] width 36 height 36
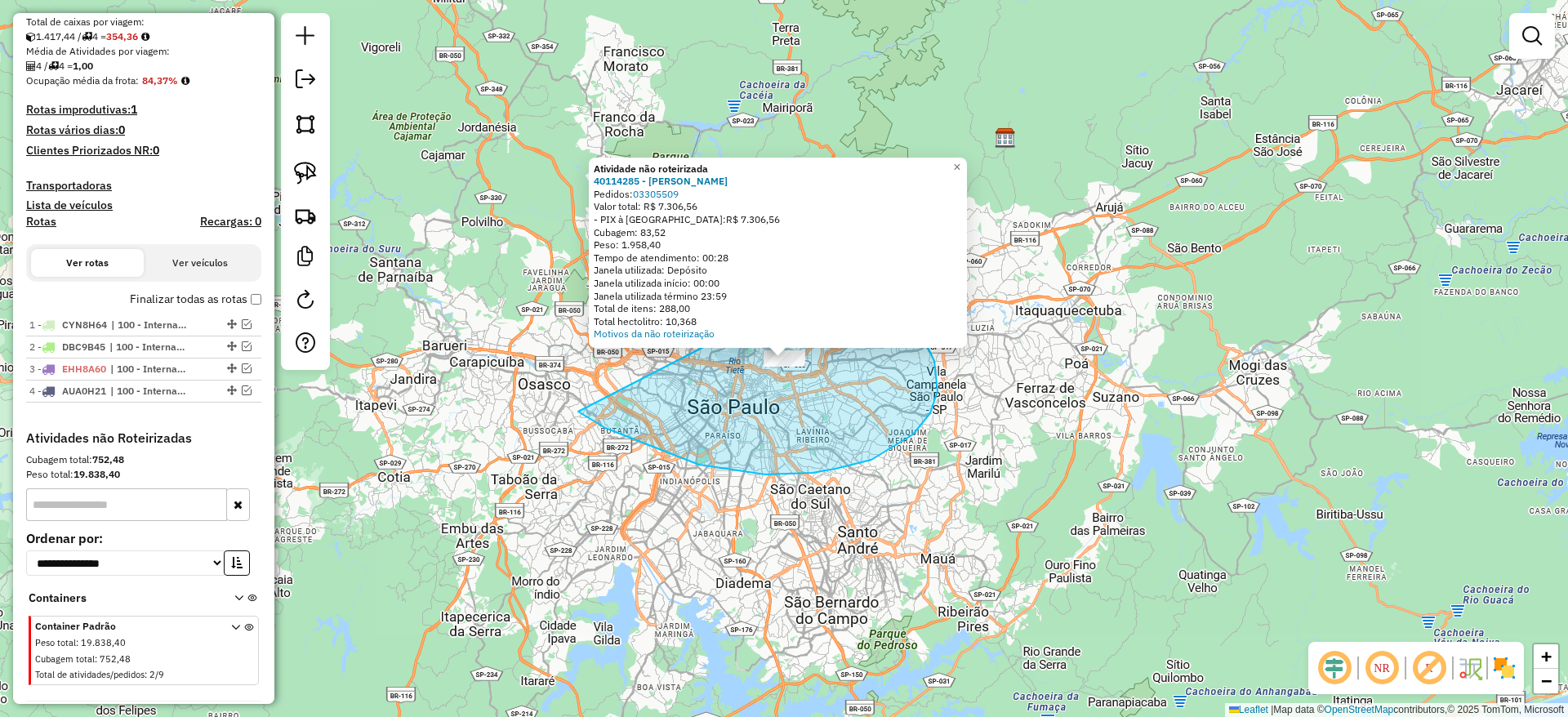
drag, startPoint x: 913, startPoint y: 435, endPoint x: 877, endPoint y: 261, distance: 177.7
click at [877, 261] on div "Atividade não roteirizada 40114285 - LEANDRO ALMEIDA SOUSA MARTINS Pedidos: 033…" at bounding box center [784, 358] width 1568 height 717
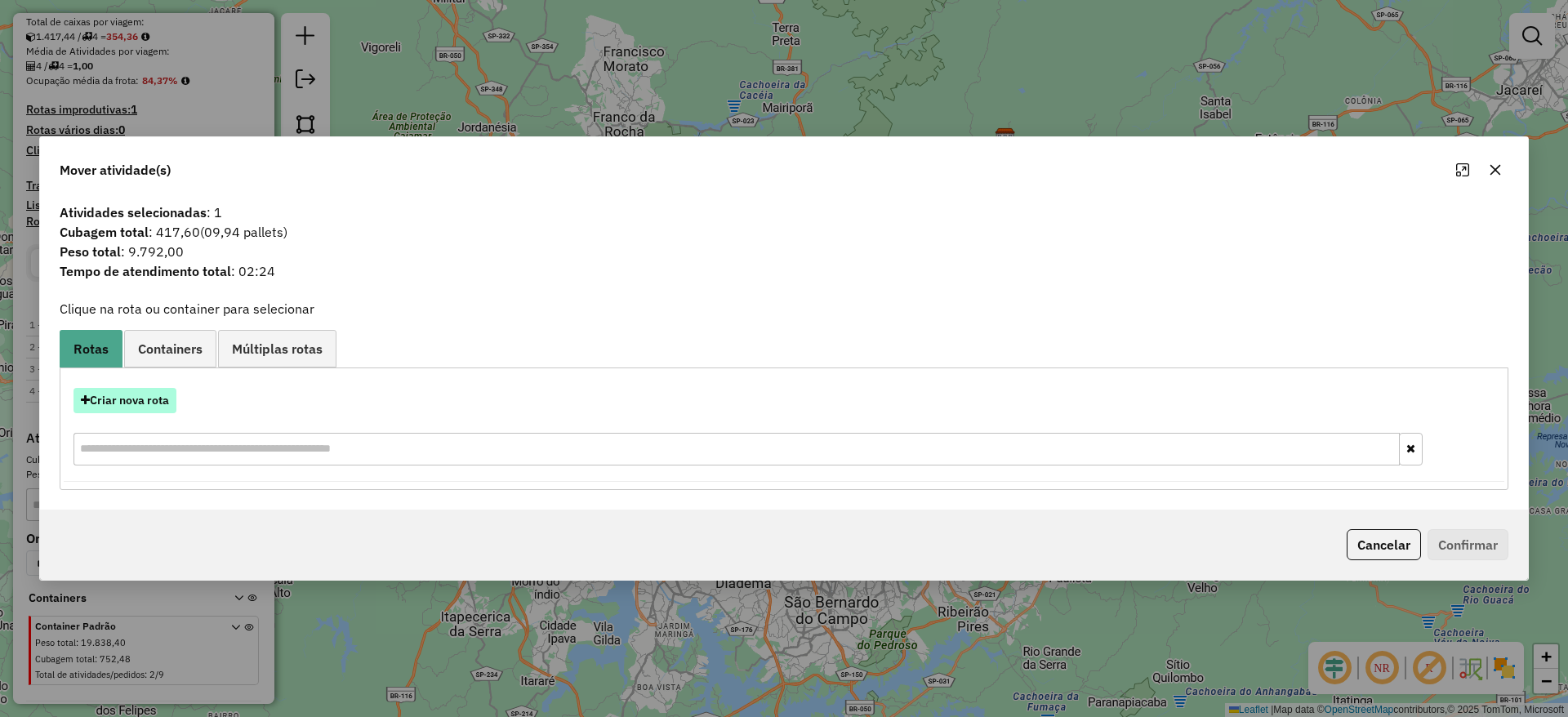
click at [142, 393] on button "Criar nova rota" at bounding box center [125, 400] width 103 height 25
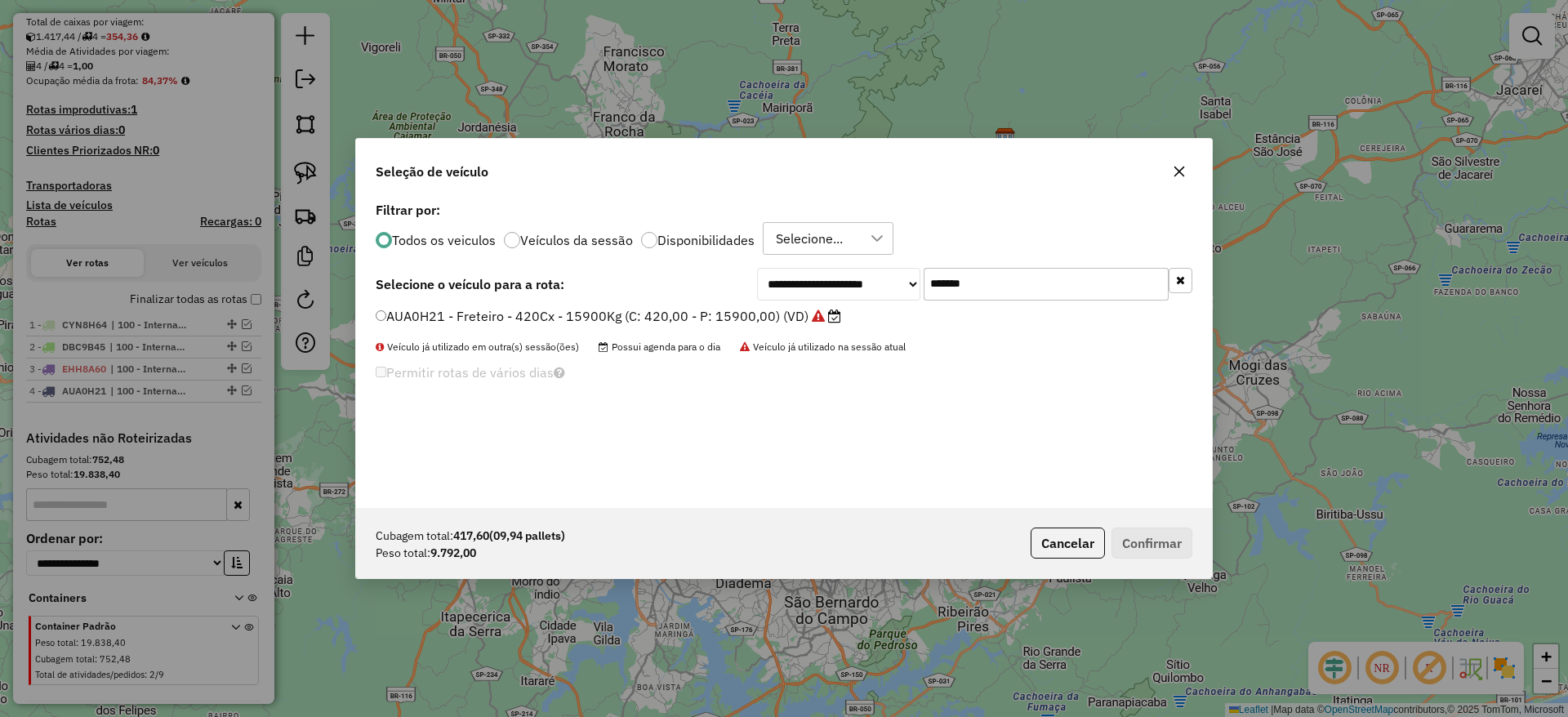
drag, startPoint x: 999, startPoint y: 285, endPoint x: 676, endPoint y: 269, distance: 323.4
click at [685, 266] on div "**********" at bounding box center [784, 352] width 856 height 310
paste input "text"
type input "*******"
click at [636, 310] on label "DHW7E76 - Freteiro - 420Cx - 13500Kg (C: 420,00 - P: 13500,00) (VD)" at bounding box center [601, 316] width 452 height 20
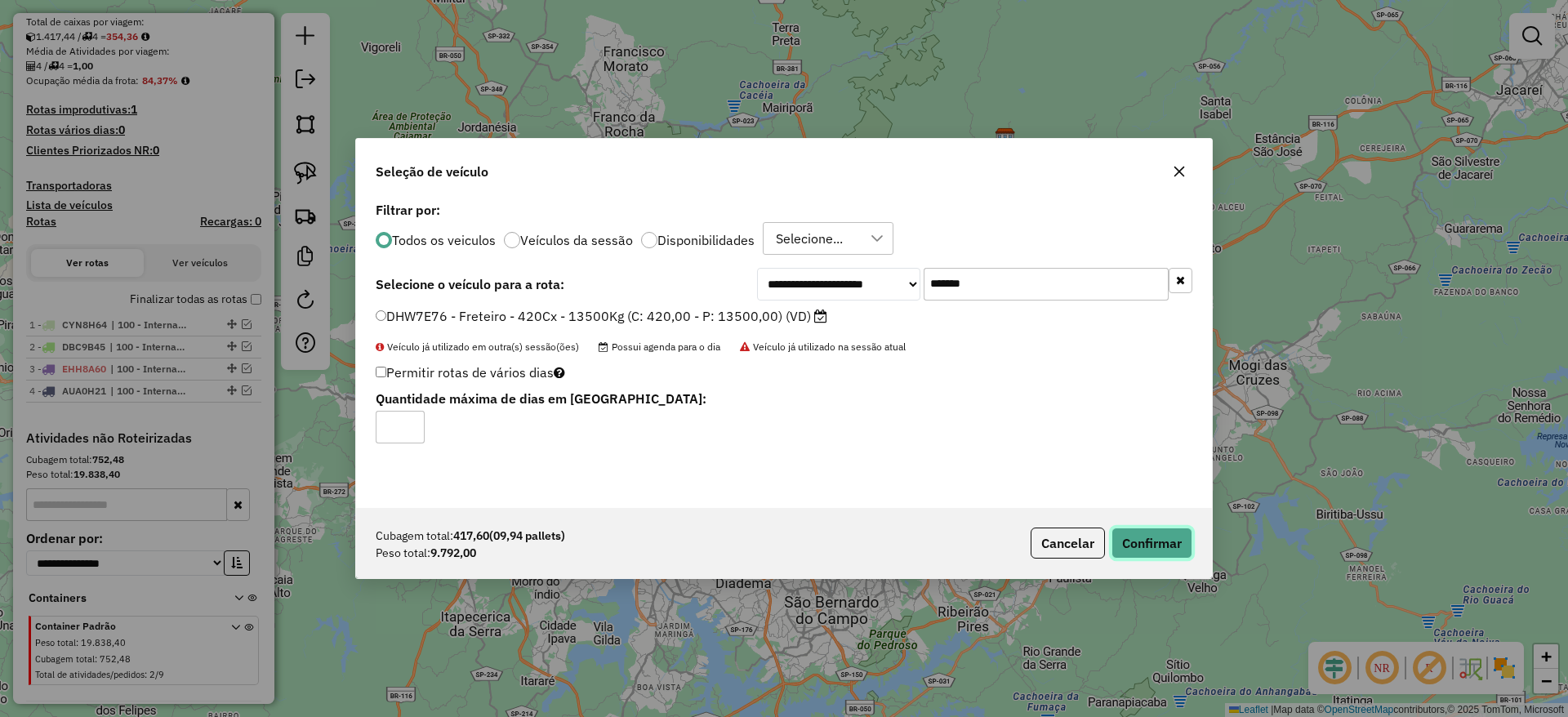
drag, startPoint x: 1165, startPoint y: 546, endPoint x: 1174, endPoint y: 604, distance: 58.7
click at [1164, 547] on button "Confirmar" at bounding box center [1151, 542] width 81 height 31
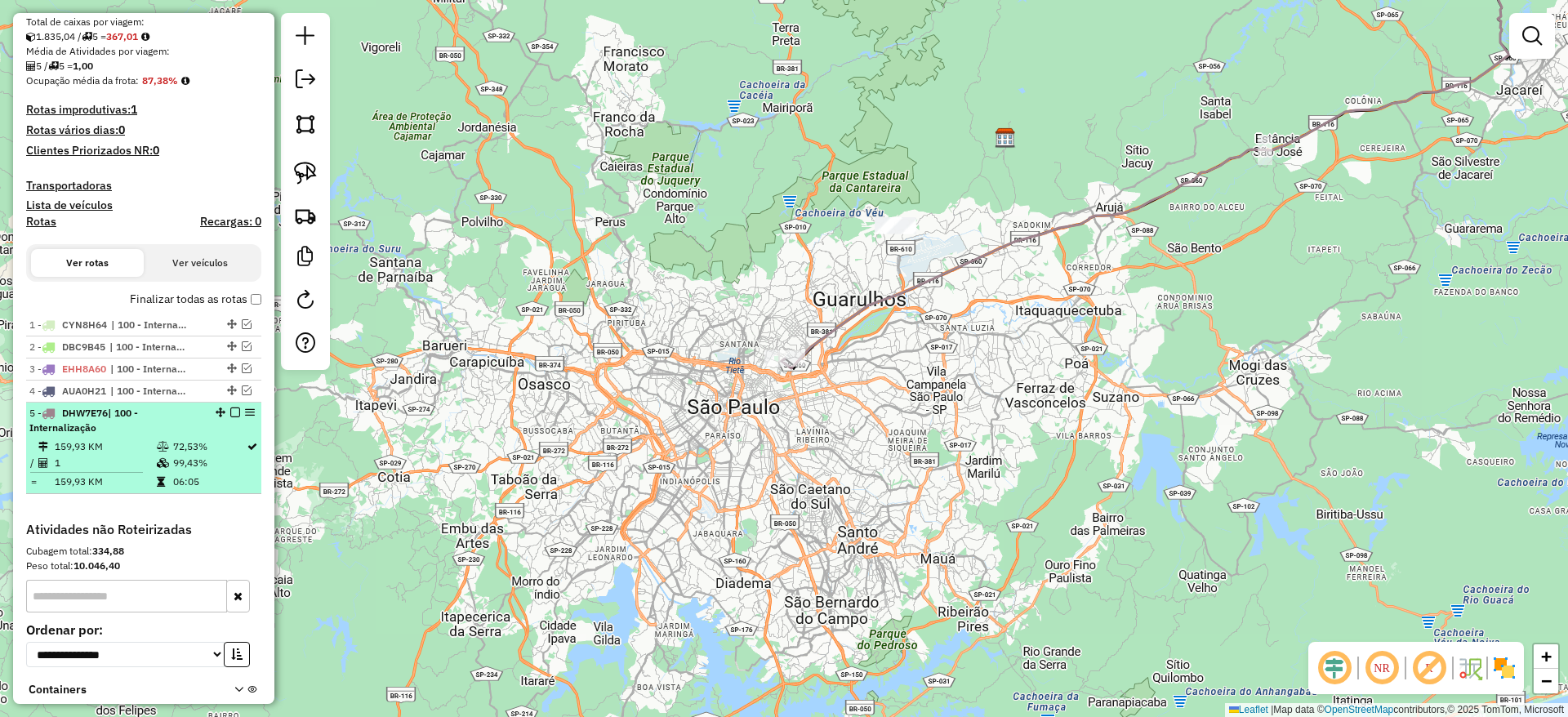
click at [230, 410] on em at bounding box center [235, 413] width 10 height 10
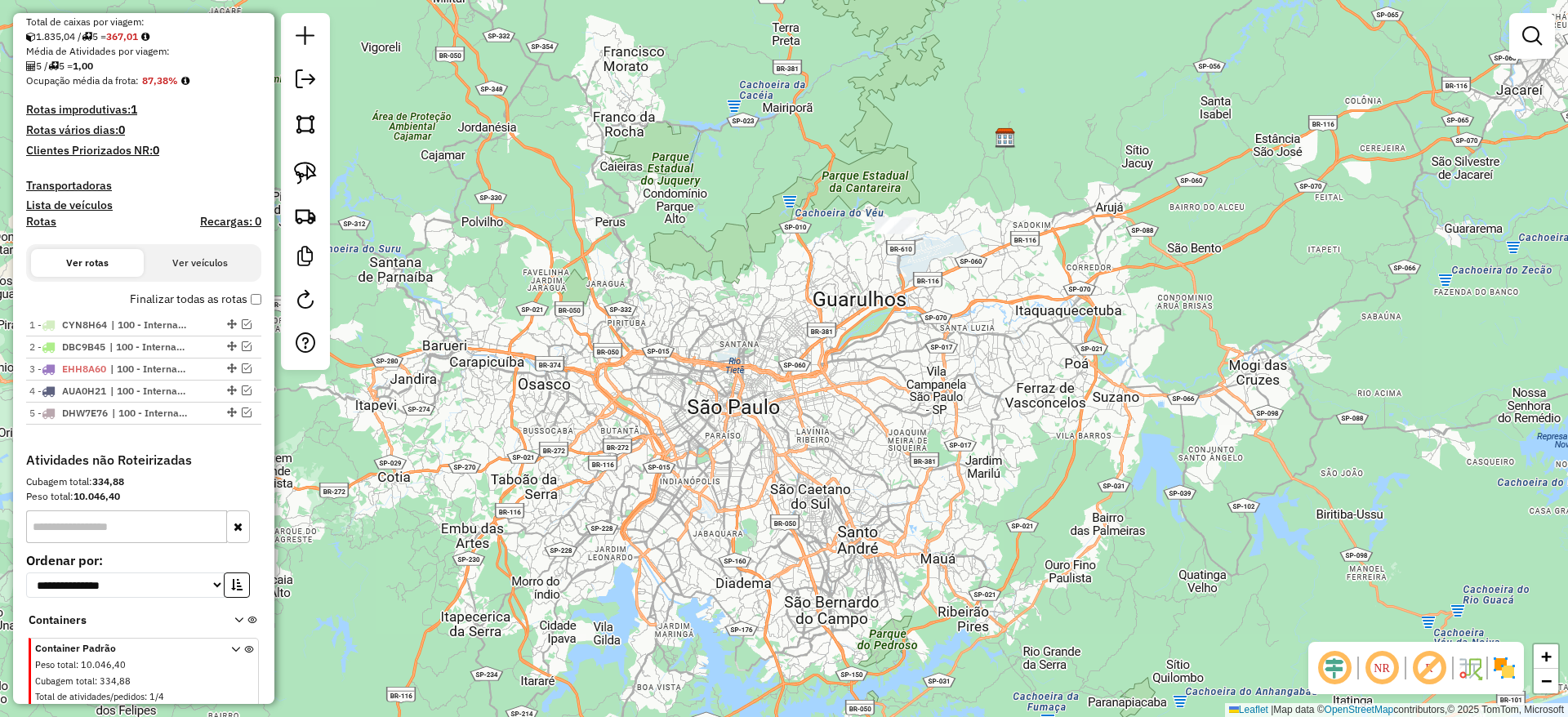
click at [897, 234] on div at bounding box center [896, 226] width 41 height 16
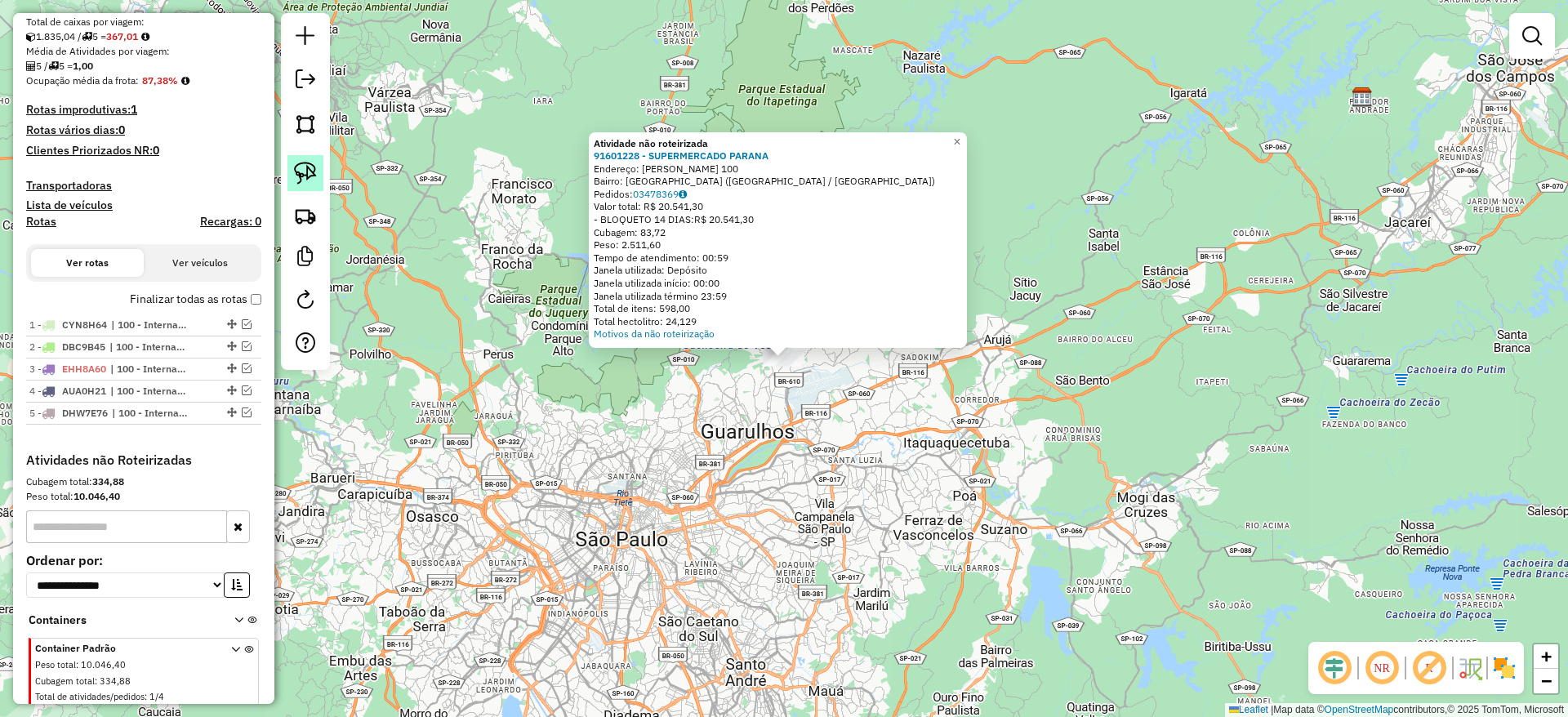
click at [317, 165] on link at bounding box center [305, 174] width 36 height 36
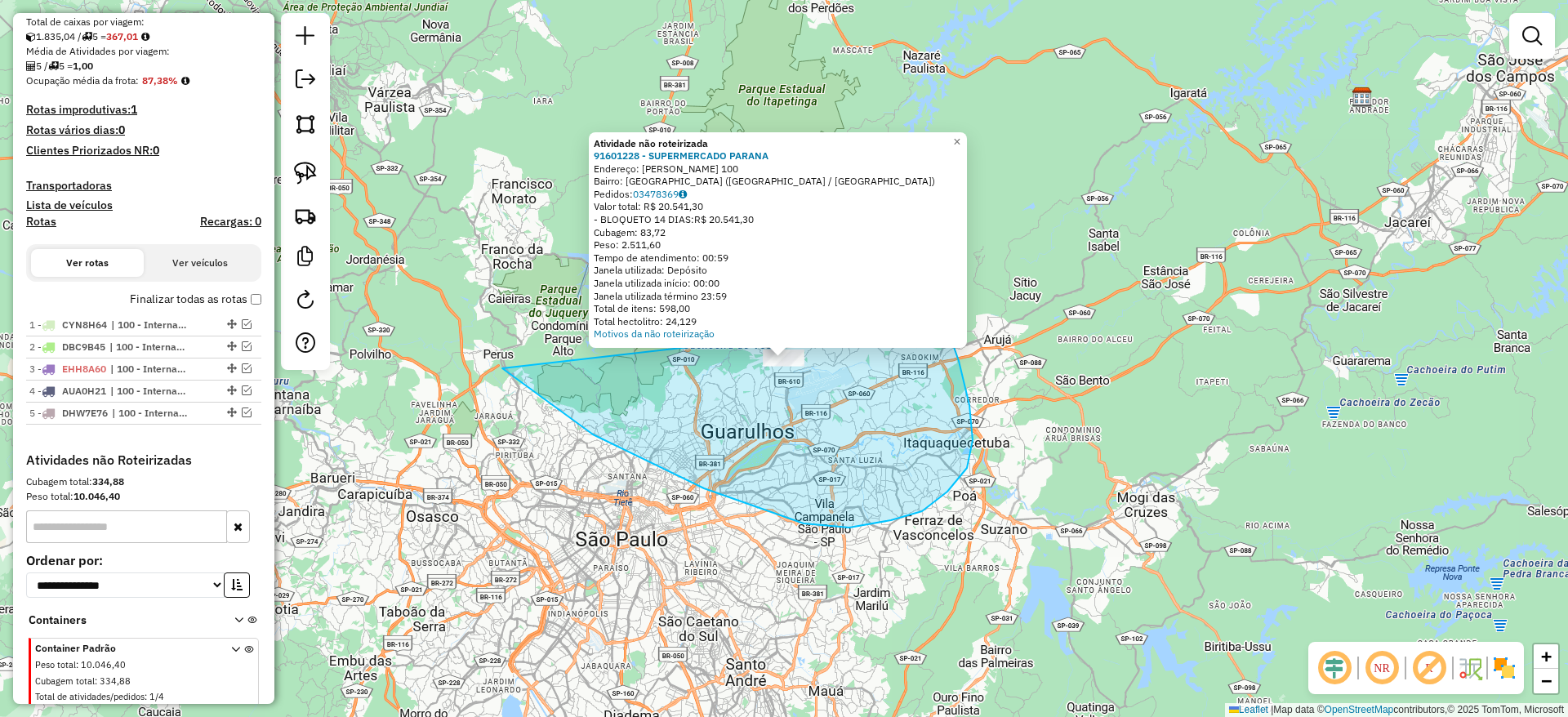
drag, startPoint x: 922, startPoint y: 512, endPoint x: 940, endPoint y: 318, distance: 194.8
click at [940, 318] on div "Atividade não roteirizada 91601228 - SUPERMERCADO PARANA Endereço: OSVALDO RAMO…" at bounding box center [784, 358] width 1568 height 717
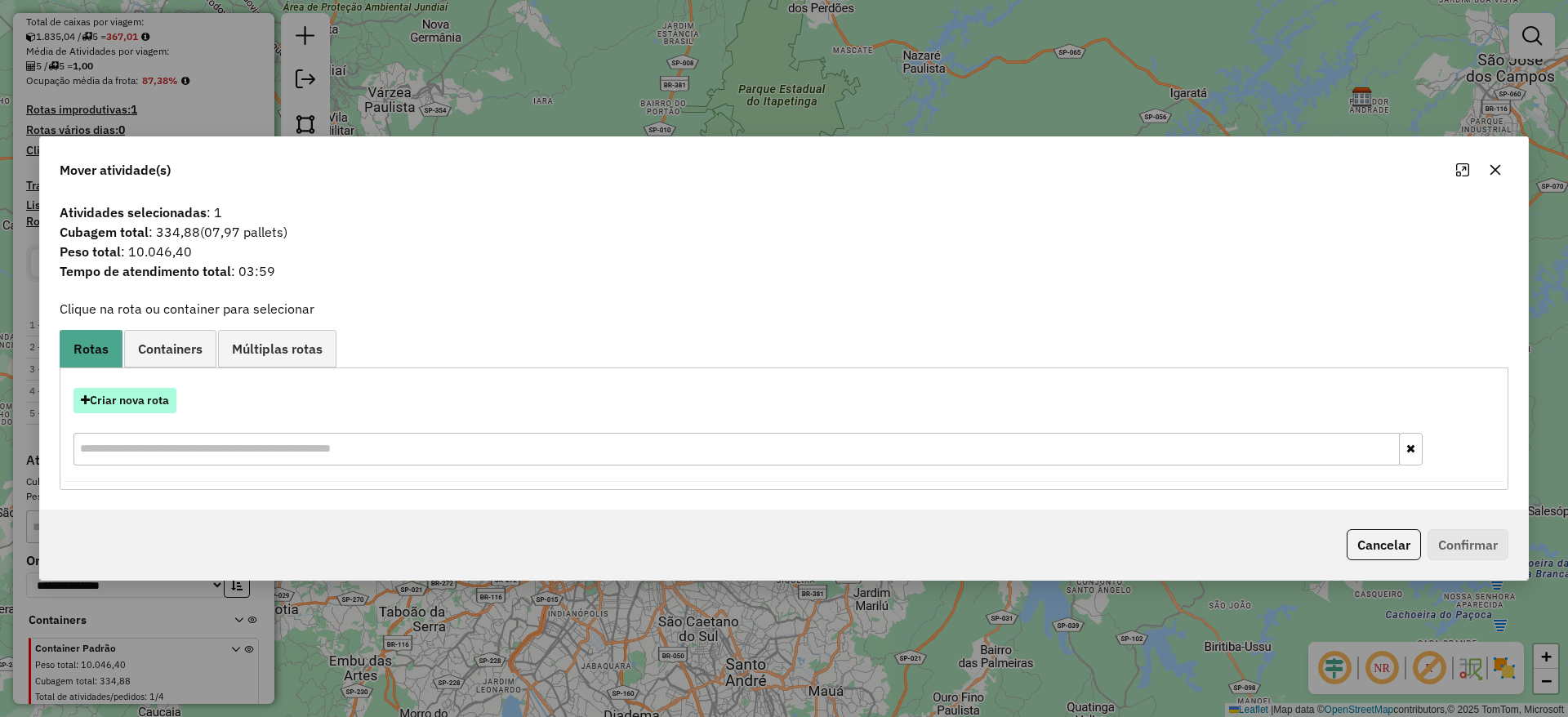
click at [168, 394] on button "Criar nova rota" at bounding box center [125, 400] width 103 height 25
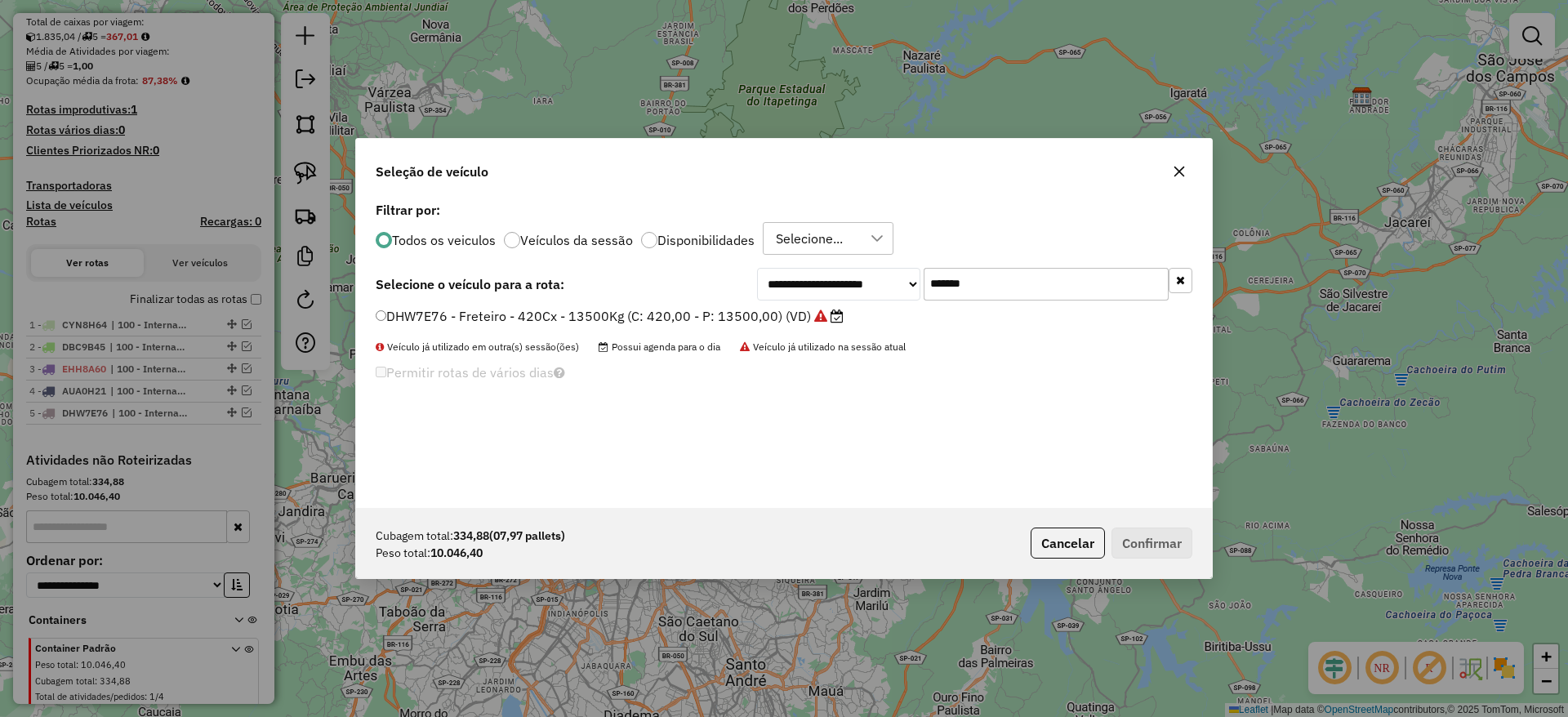
drag, startPoint x: 1047, startPoint y: 282, endPoint x: 629, endPoint y: 277, distance: 418.0
click at [639, 272] on div "**********" at bounding box center [784, 284] width 817 height 33
paste input "text"
type input "*******"
click at [634, 315] on label "MKE6G00 - Freteiro - 420Cx - 13990Kg (C: 420,00 - P: 13990,00) (VD)" at bounding box center [600, 316] width 450 height 20
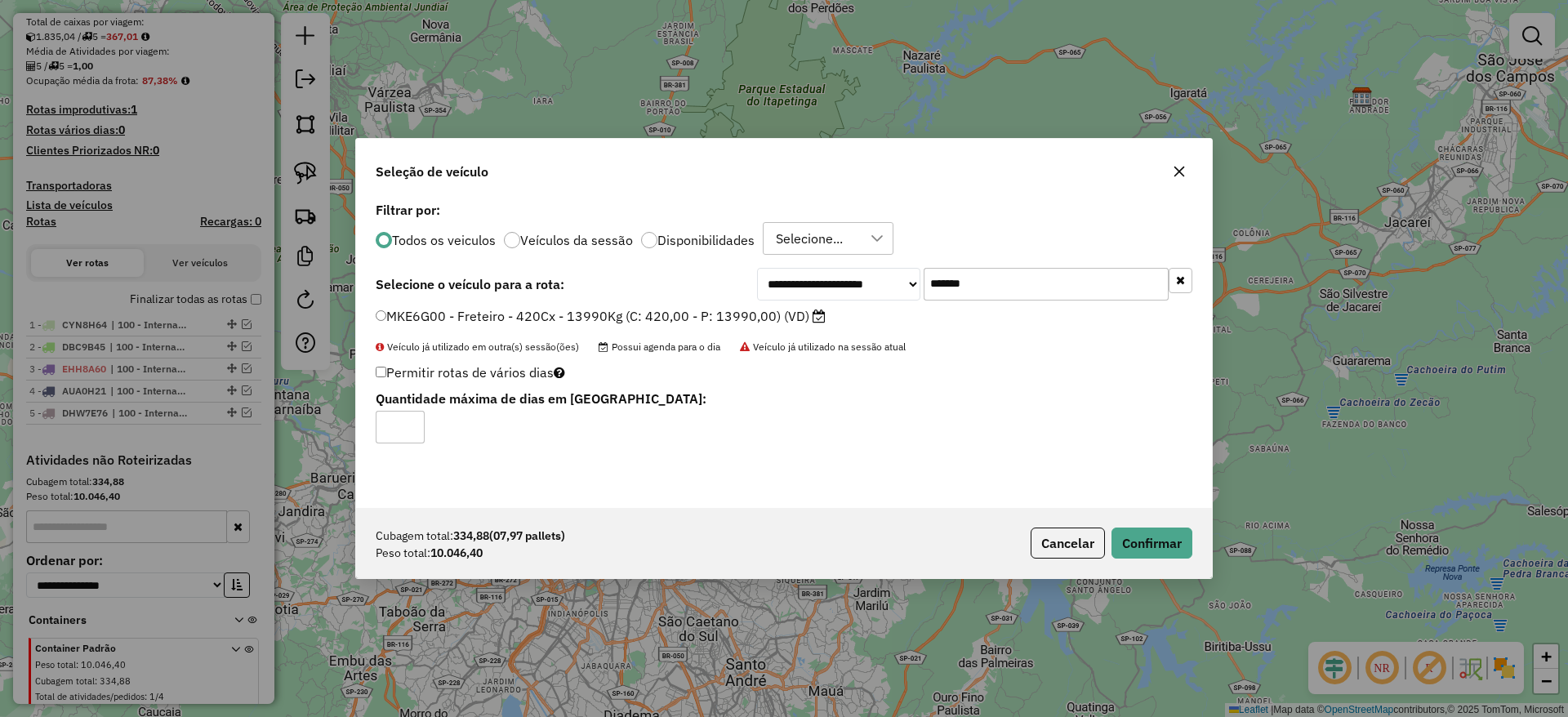
click at [1178, 525] on div "Cubagem total: 334,88 (07,97 pallets) Peso total: 10.046,40 Cancelar Confirmar" at bounding box center [784, 542] width 856 height 70
click at [1169, 542] on button "Confirmar" at bounding box center [1151, 542] width 81 height 31
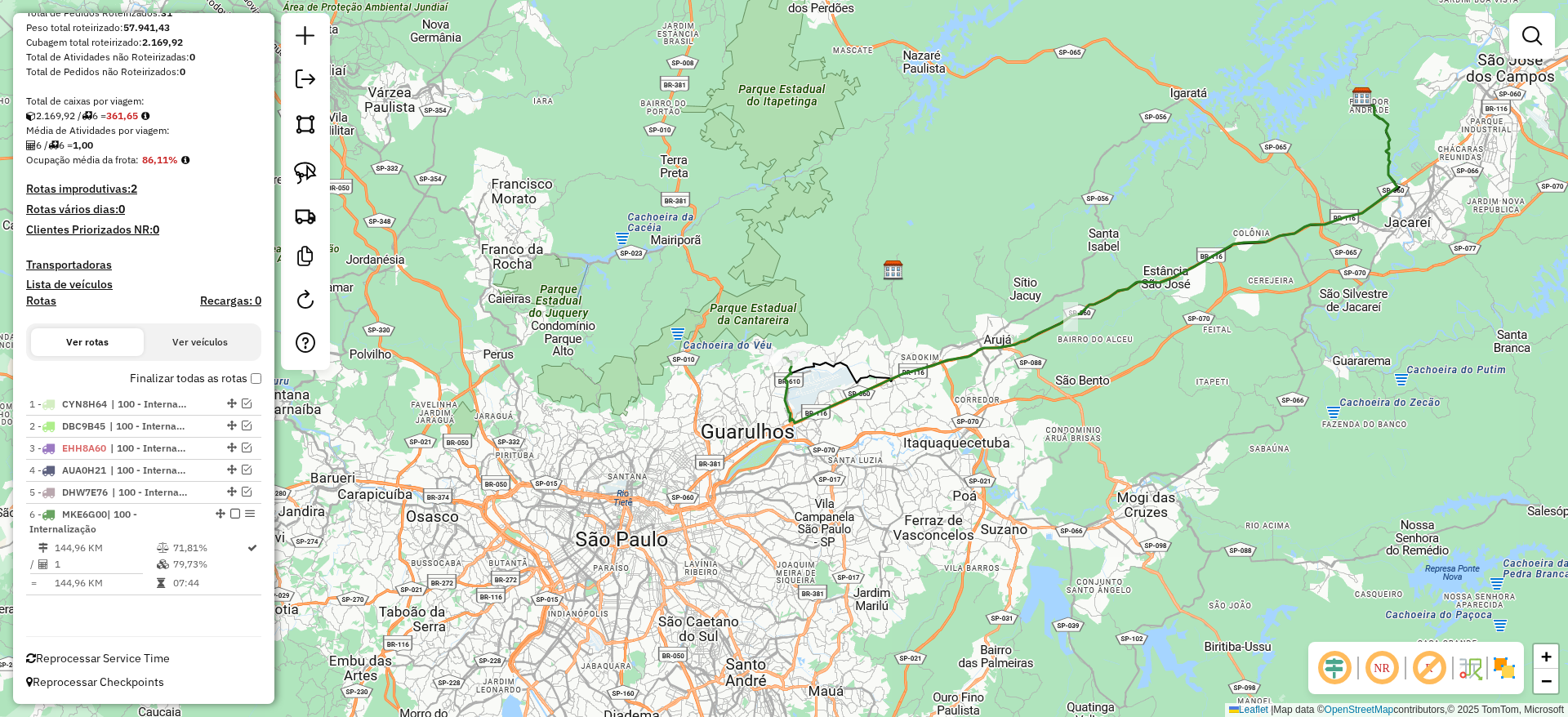
scroll to position [277, 0]
select select "**********"
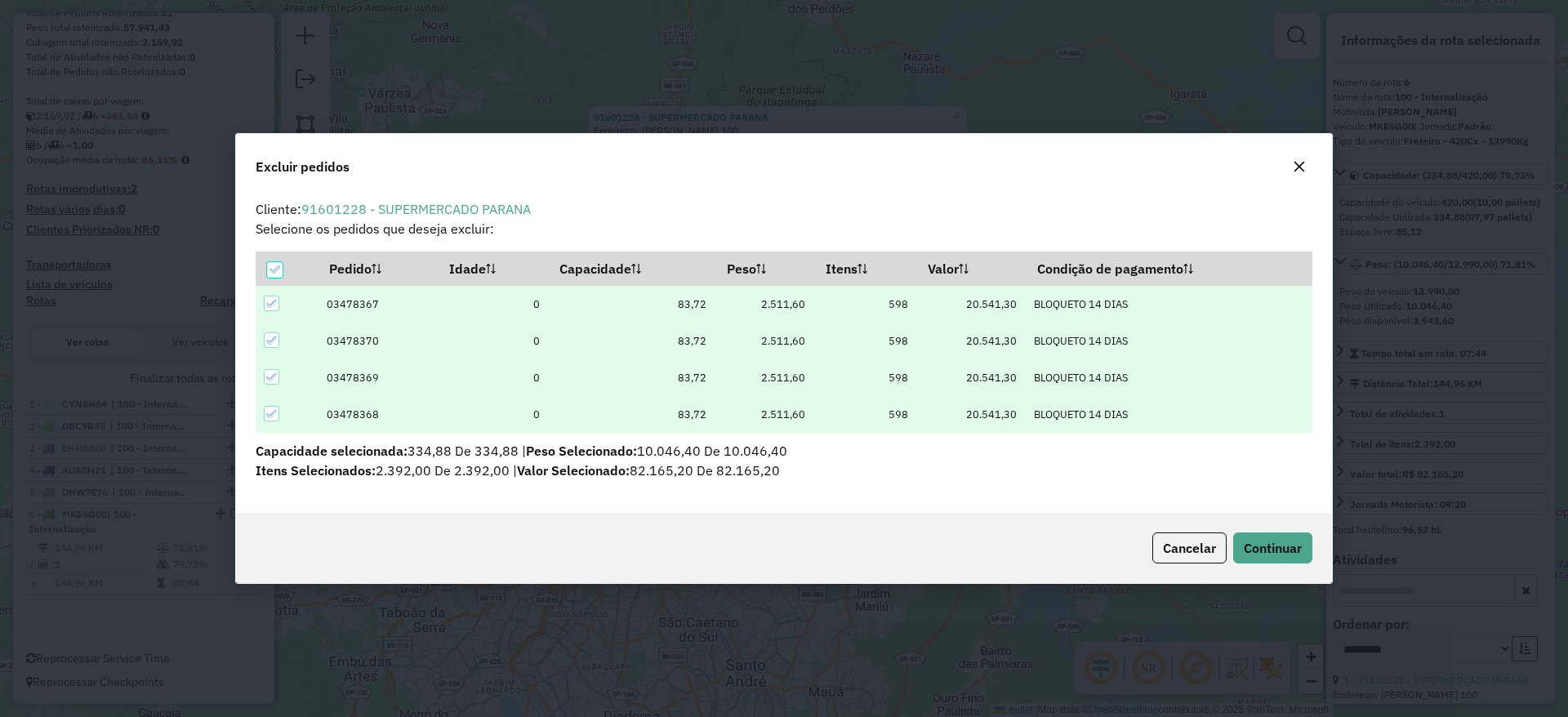
scroll to position [0, 0]
click at [1295, 173] on icon "button" at bounding box center [1299, 166] width 13 height 13
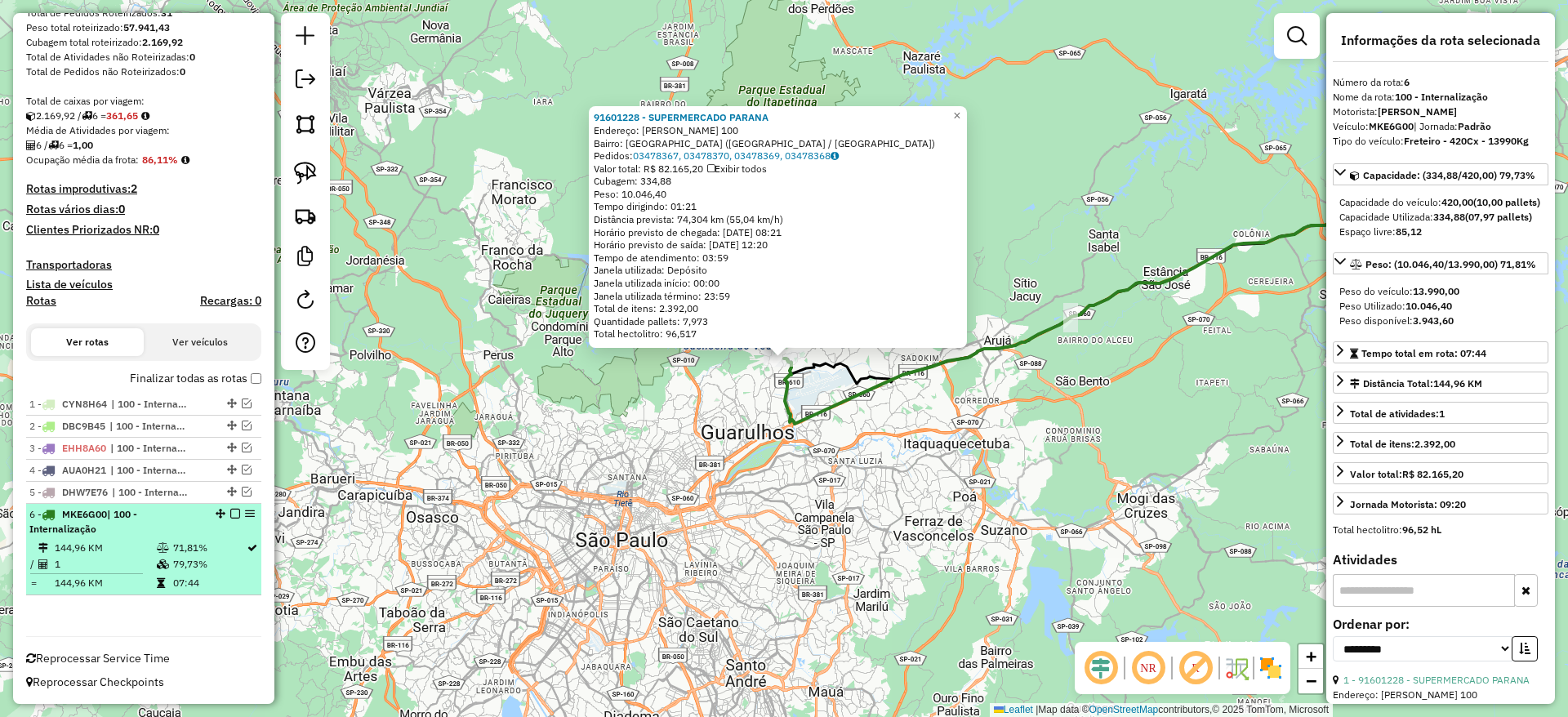
click at [230, 516] on em at bounding box center [235, 514] width 10 height 10
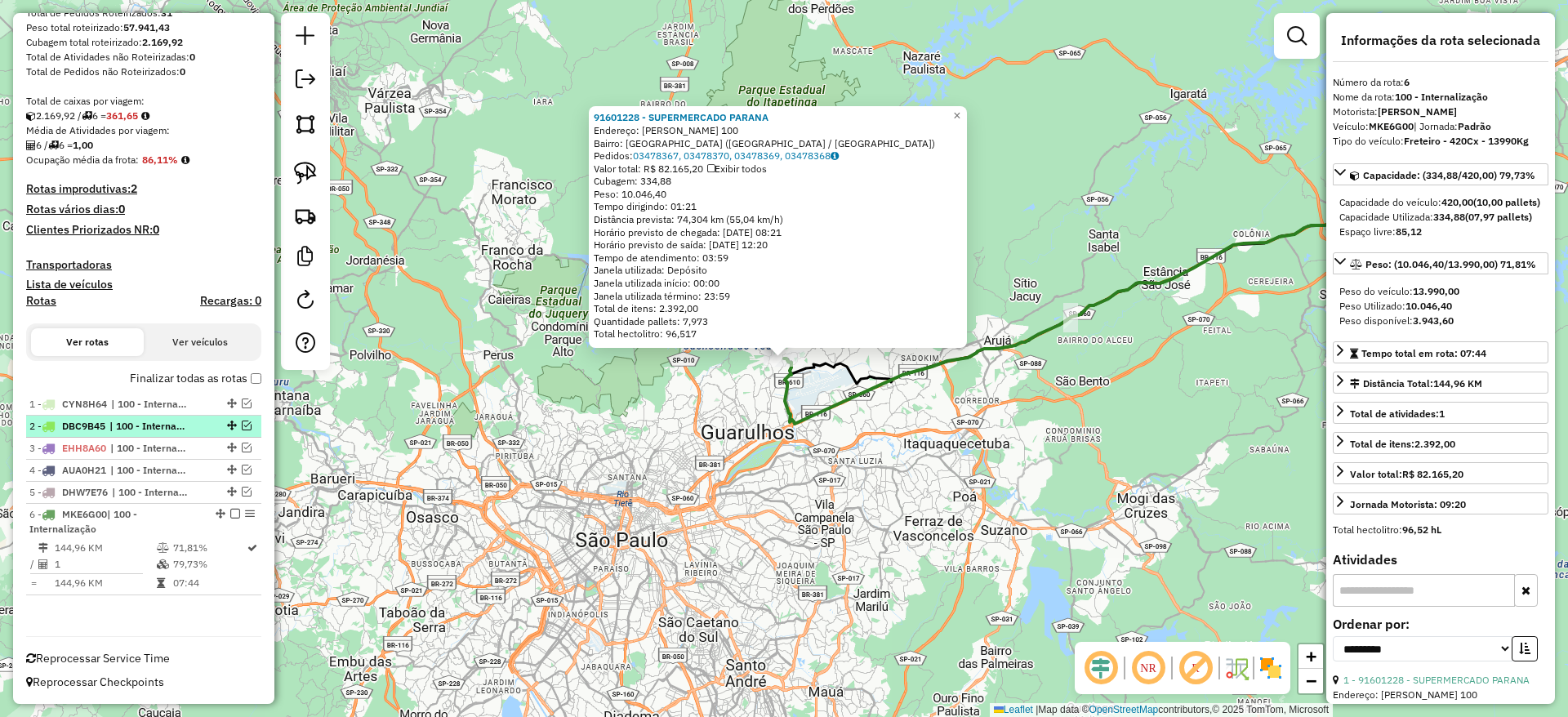
scroll to position [208, 0]
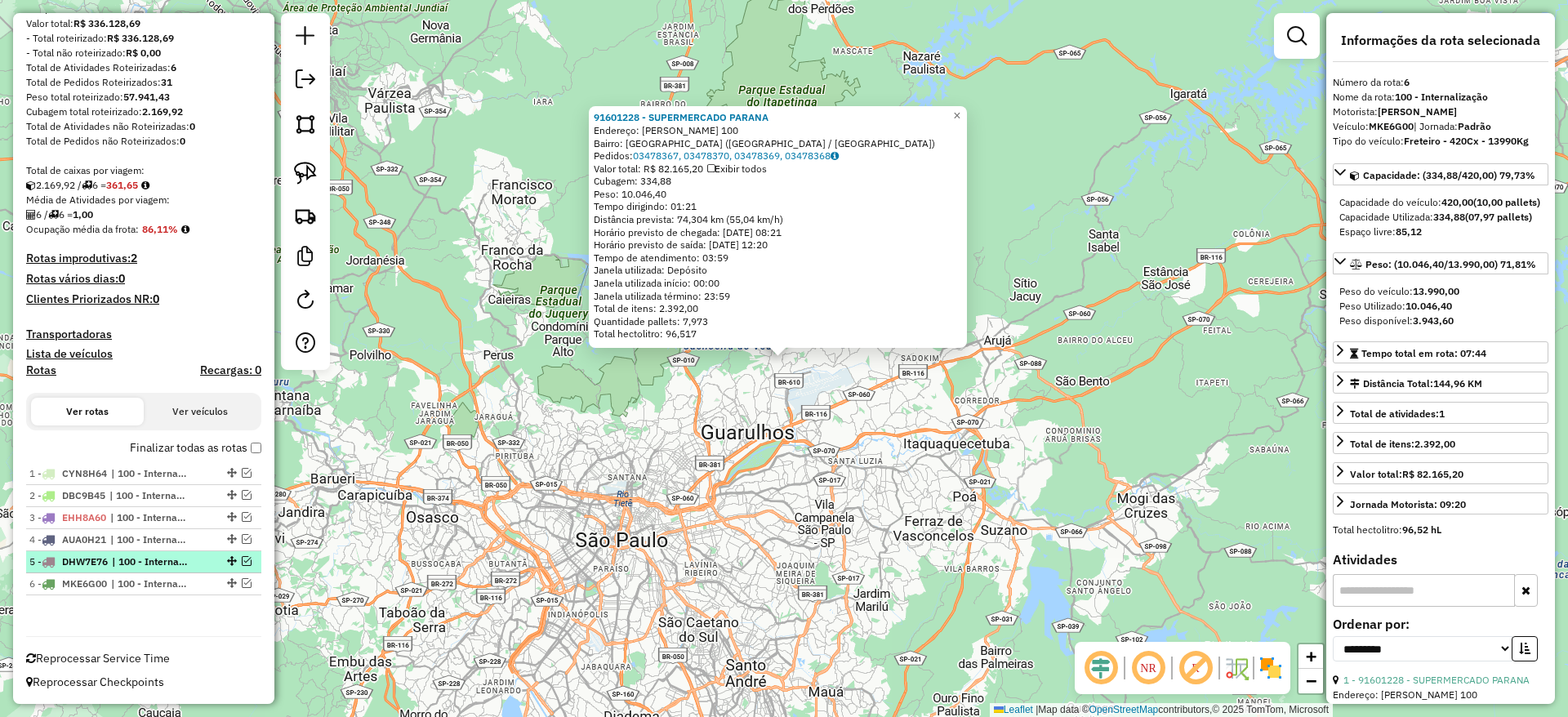
click at [241, 556] on em at bounding box center [246, 561] width 10 height 10
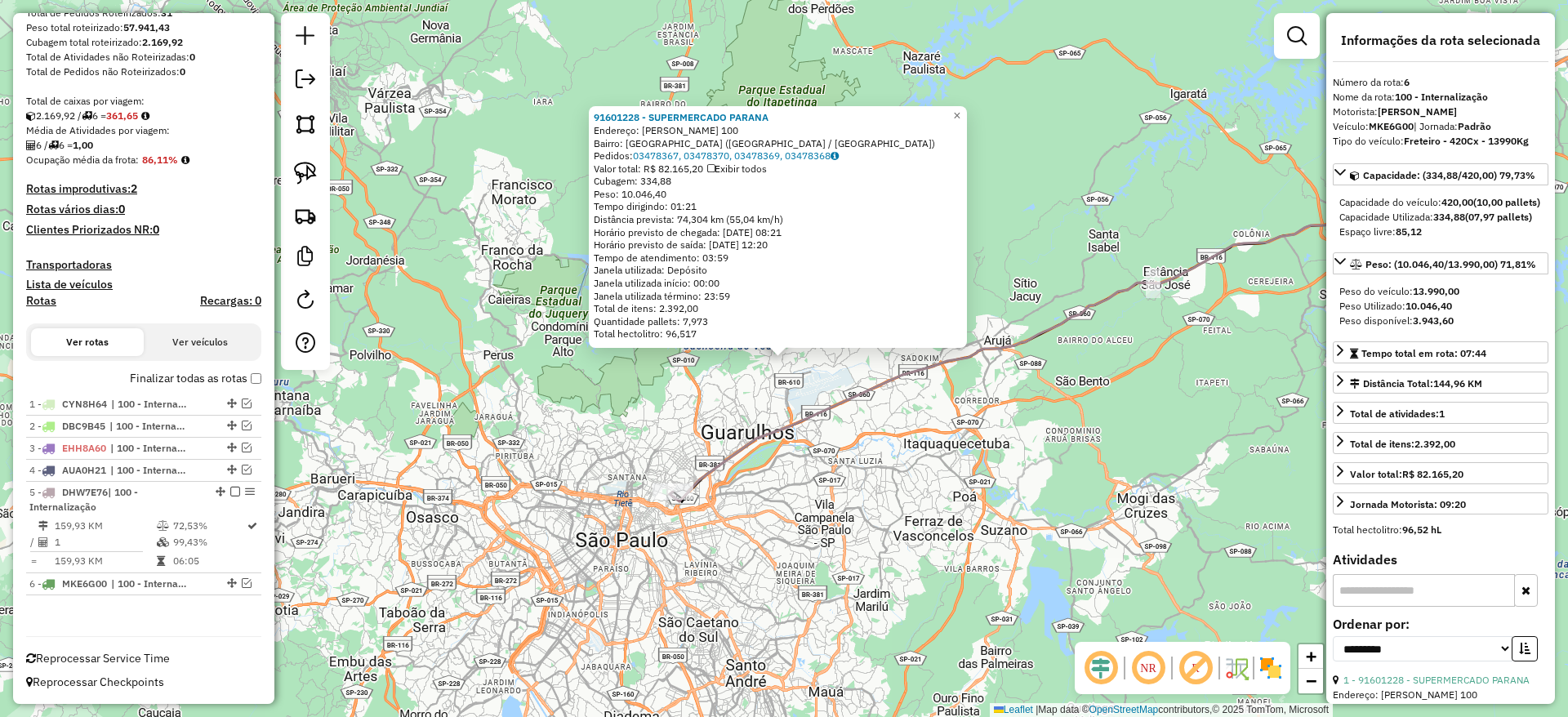
click at [806, 537] on div "91601228 - SUPERMERCADO PARANA Endereço: OSVALDO RAMOS 100 Bairro: PARQUE MIKAI…" at bounding box center [784, 358] width 1568 height 717
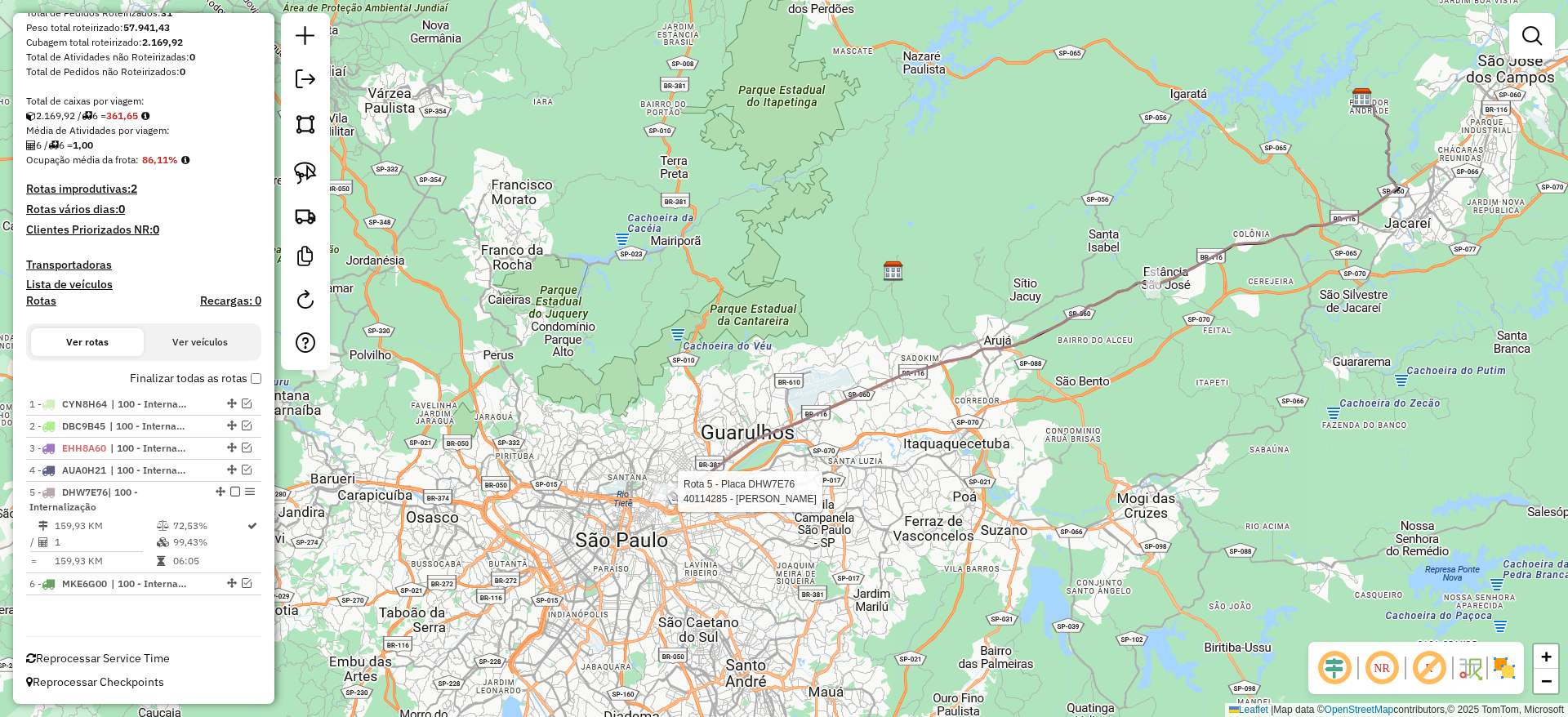
select select "**********"
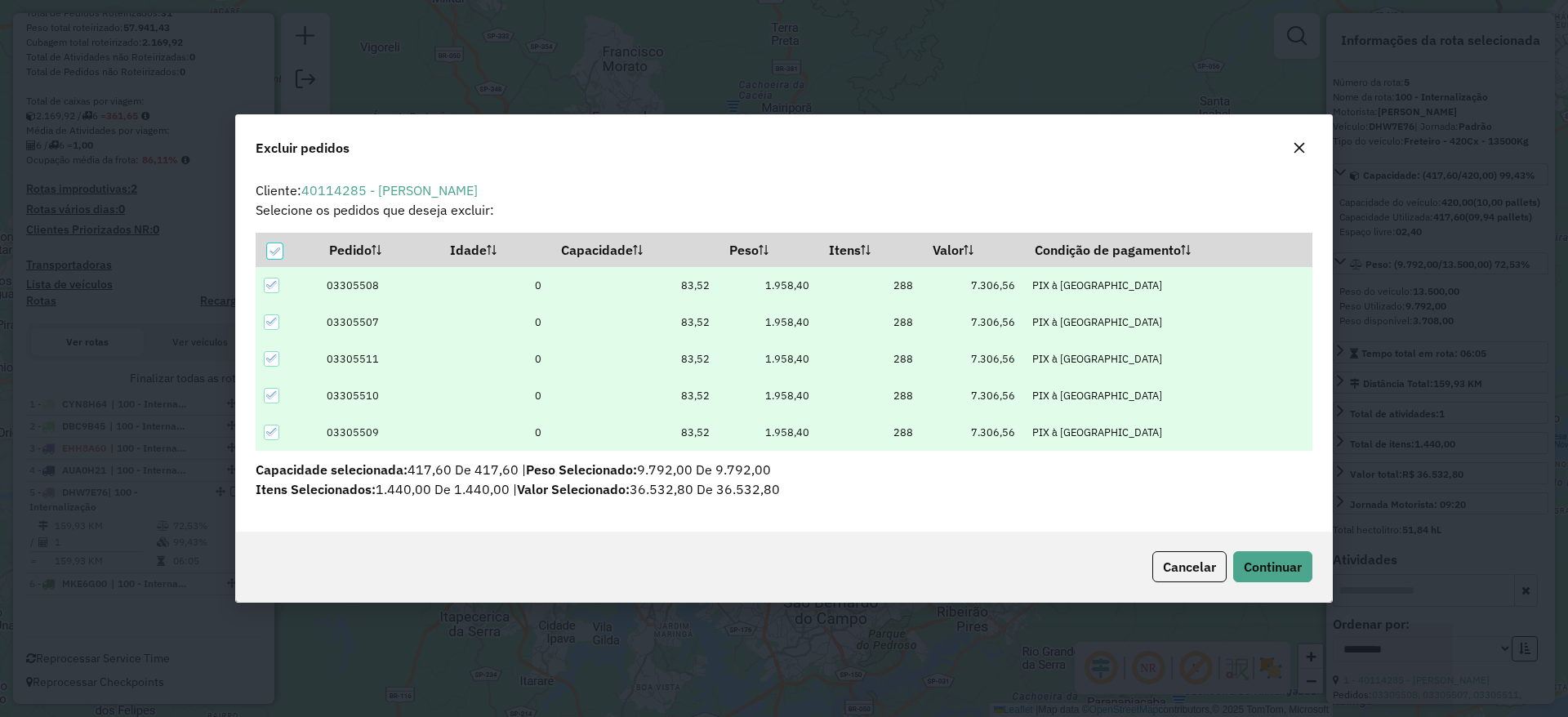
scroll to position [0, 0]
click at [1290, 149] on button "button" at bounding box center [1299, 148] width 26 height 26
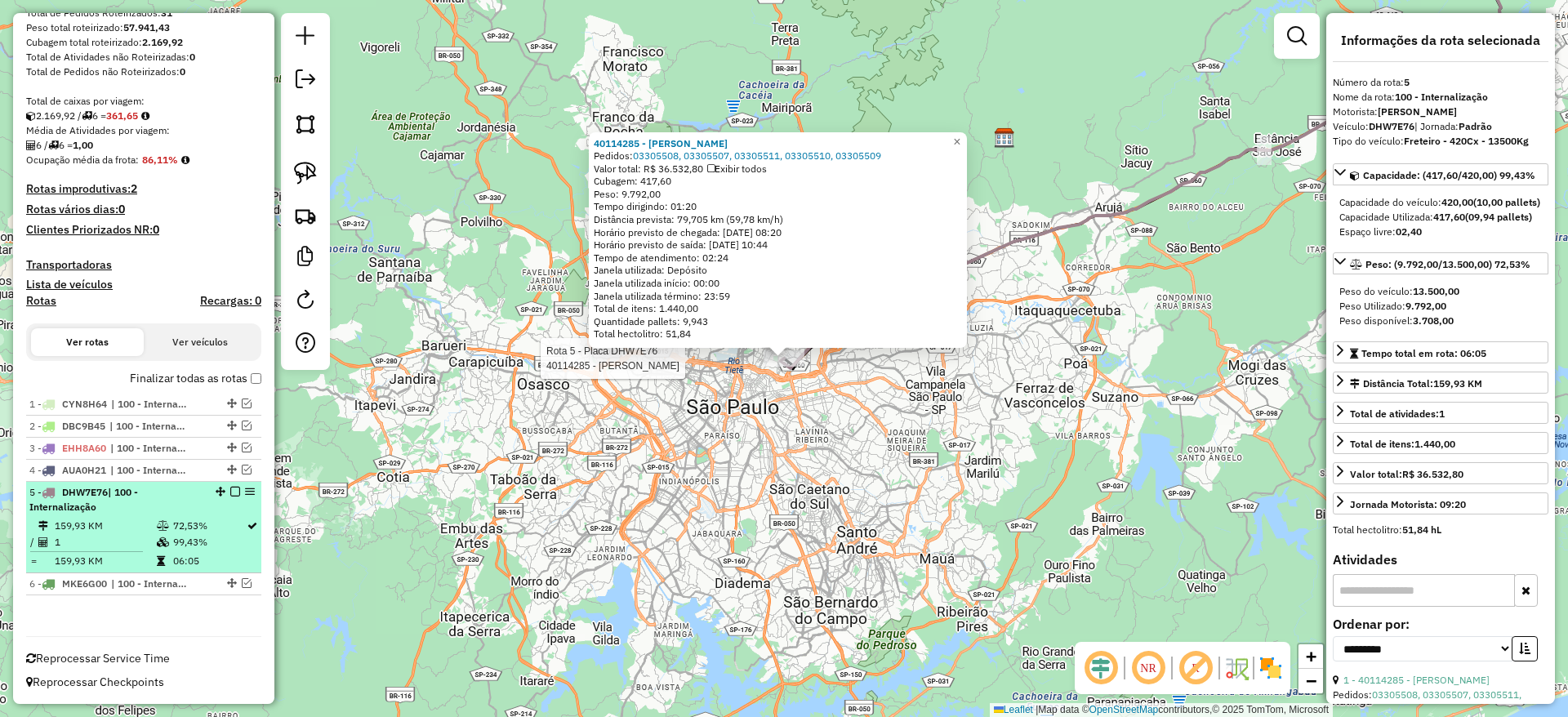
click at [232, 487] on em at bounding box center [235, 492] width 10 height 10
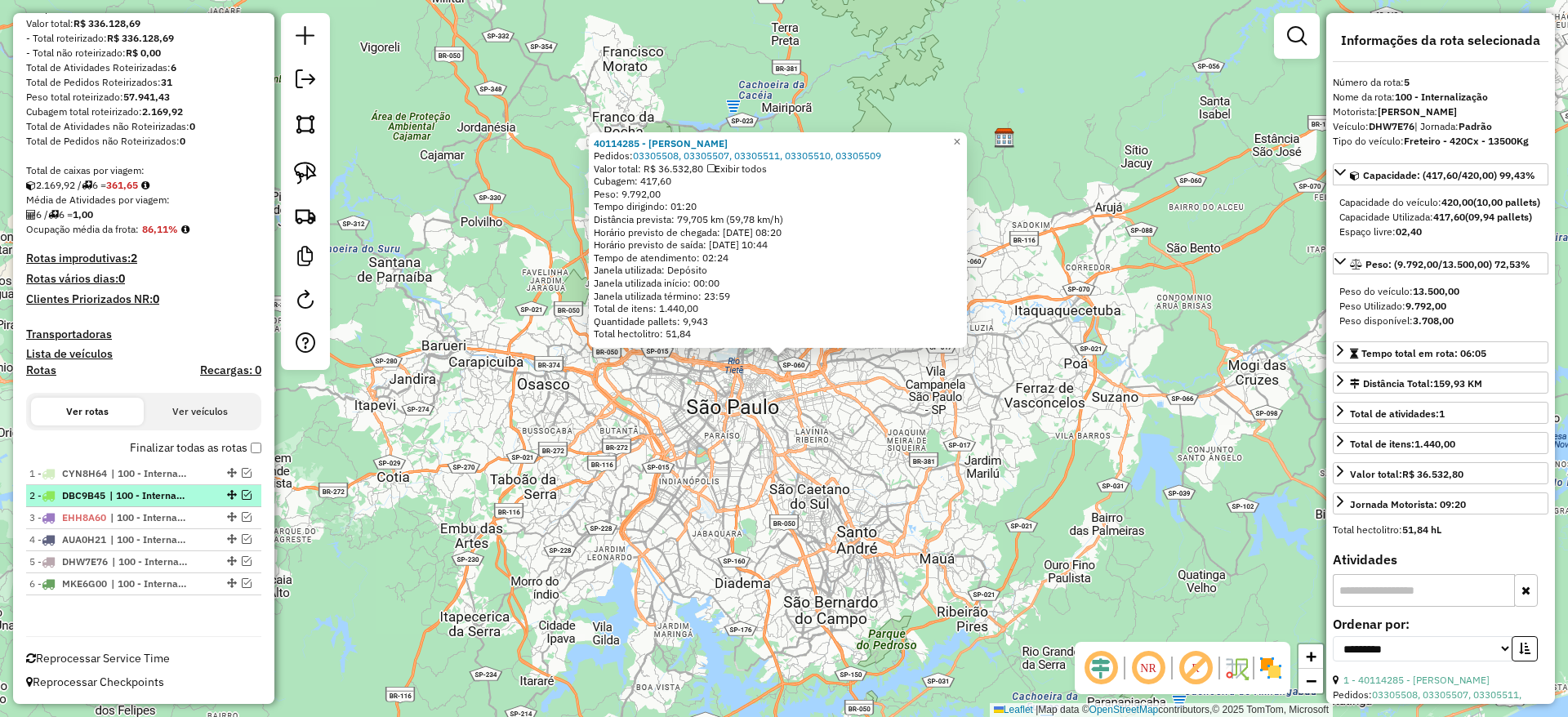
scroll to position [208, 0]
click at [811, 483] on div "40114285 - LEANDRO ALMEIDA SOUSA MARTINS Pedidos: 03305508, 03305507, 03305511,…" at bounding box center [784, 358] width 1568 height 717
click at [307, 70] on em at bounding box center [305, 80] width 20 height 20
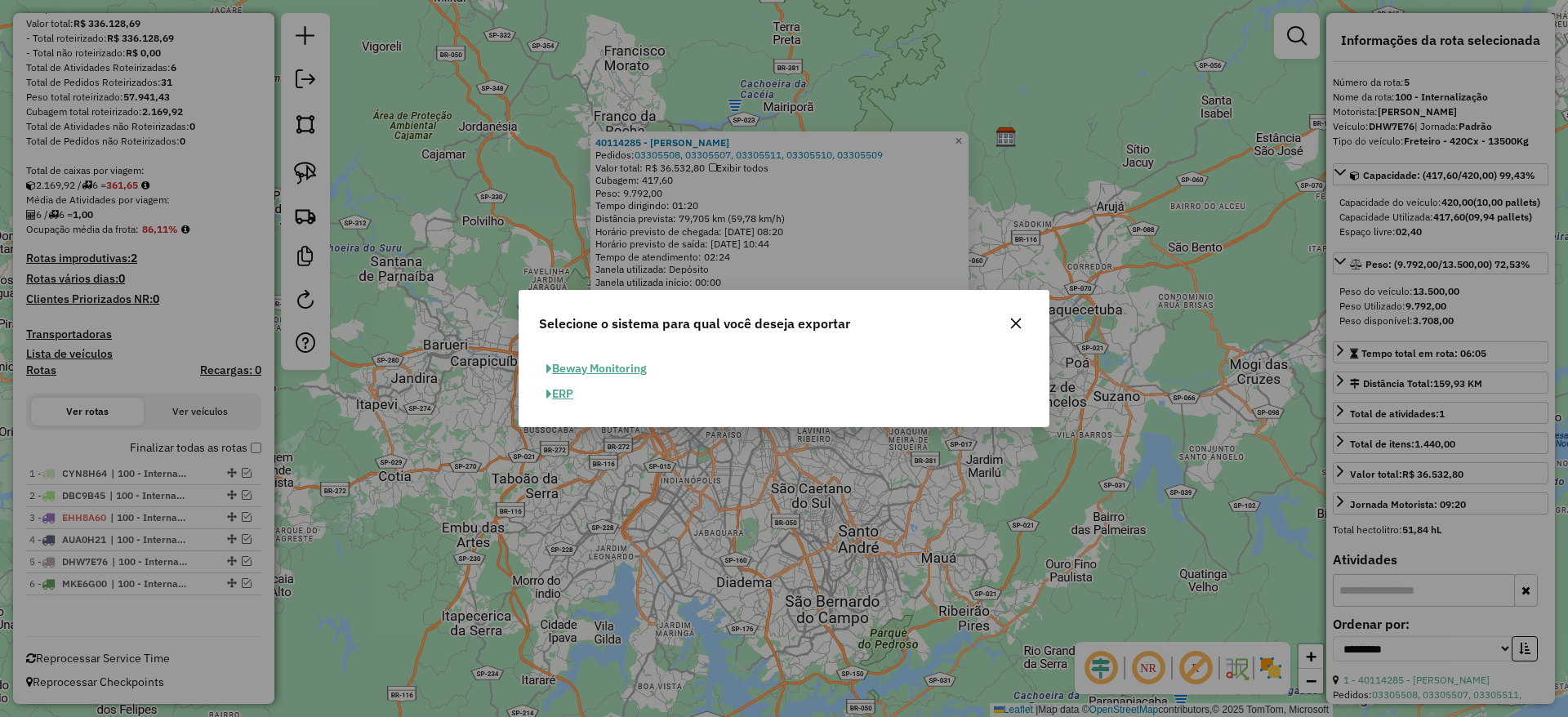
click at [551, 406] on button "ERP" at bounding box center [560, 393] width 42 height 25
select select "**"
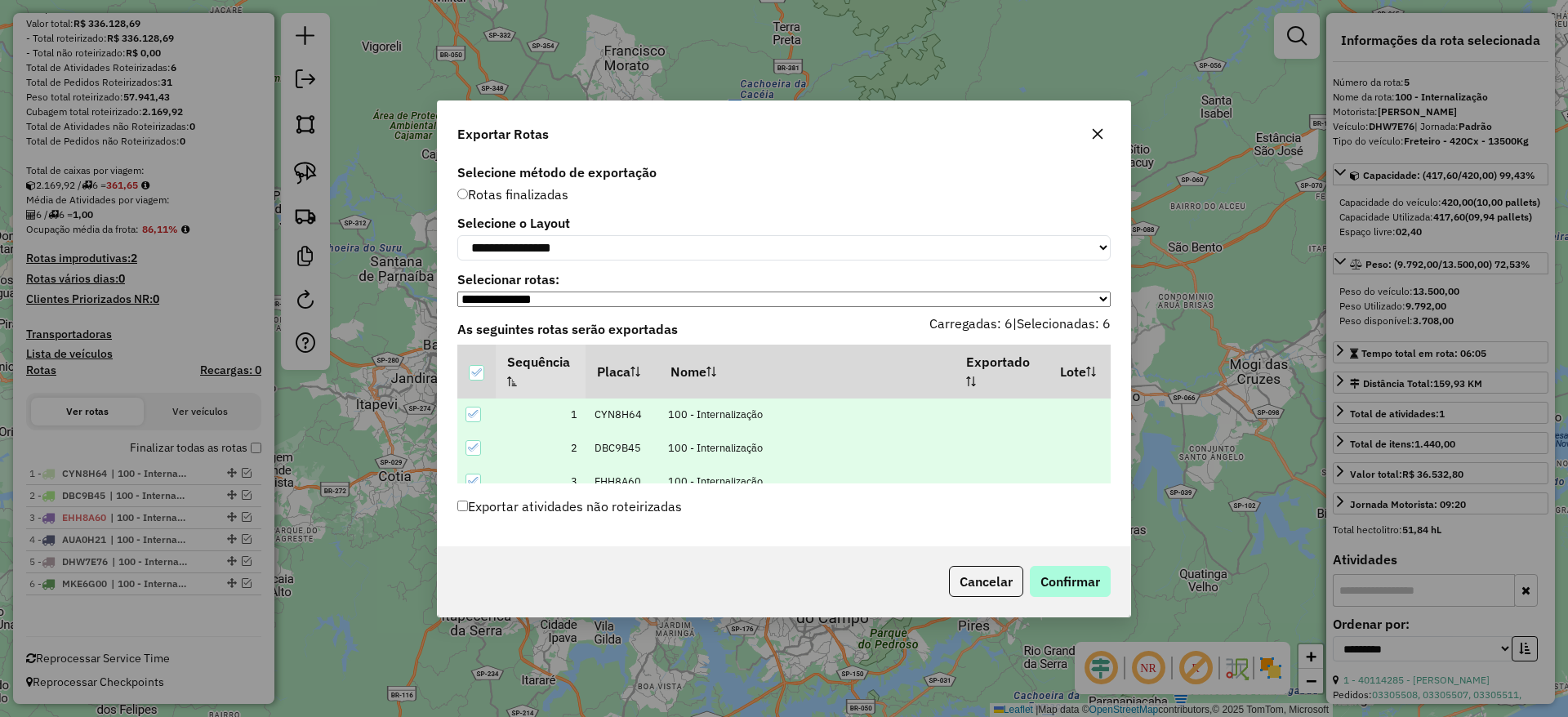
drag, startPoint x: 1019, startPoint y: 572, endPoint x: 1028, endPoint y: 576, distance: 9.8
click at [1028, 576] on div "Cancelar Confirmar" at bounding box center [1026, 580] width 169 height 31
click at [1035, 578] on button "Confirmar" at bounding box center [1069, 580] width 81 height 31
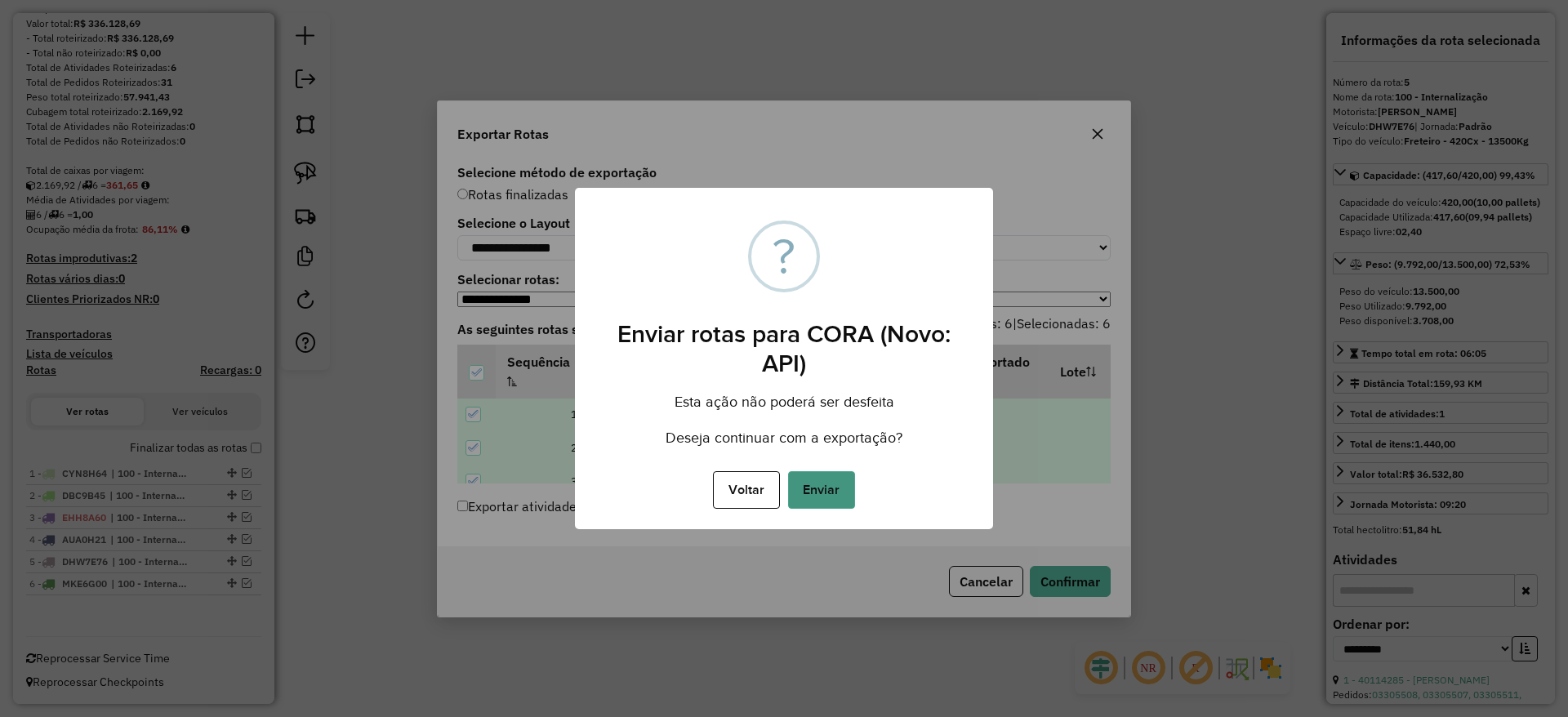
click at [840, 480] on button "Enviar" at bounding box center [821, 490] width 67 height 38
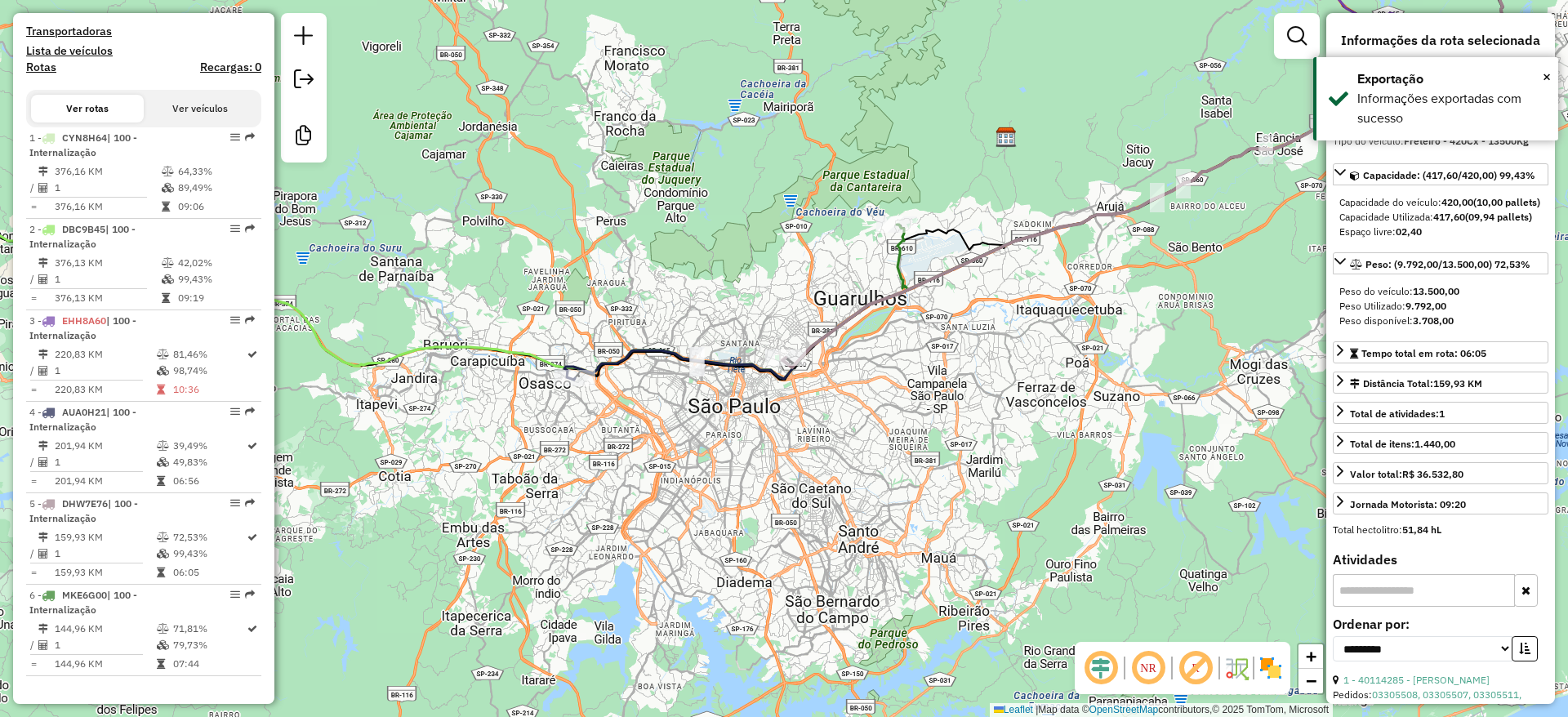
scroll to position [0, 0]
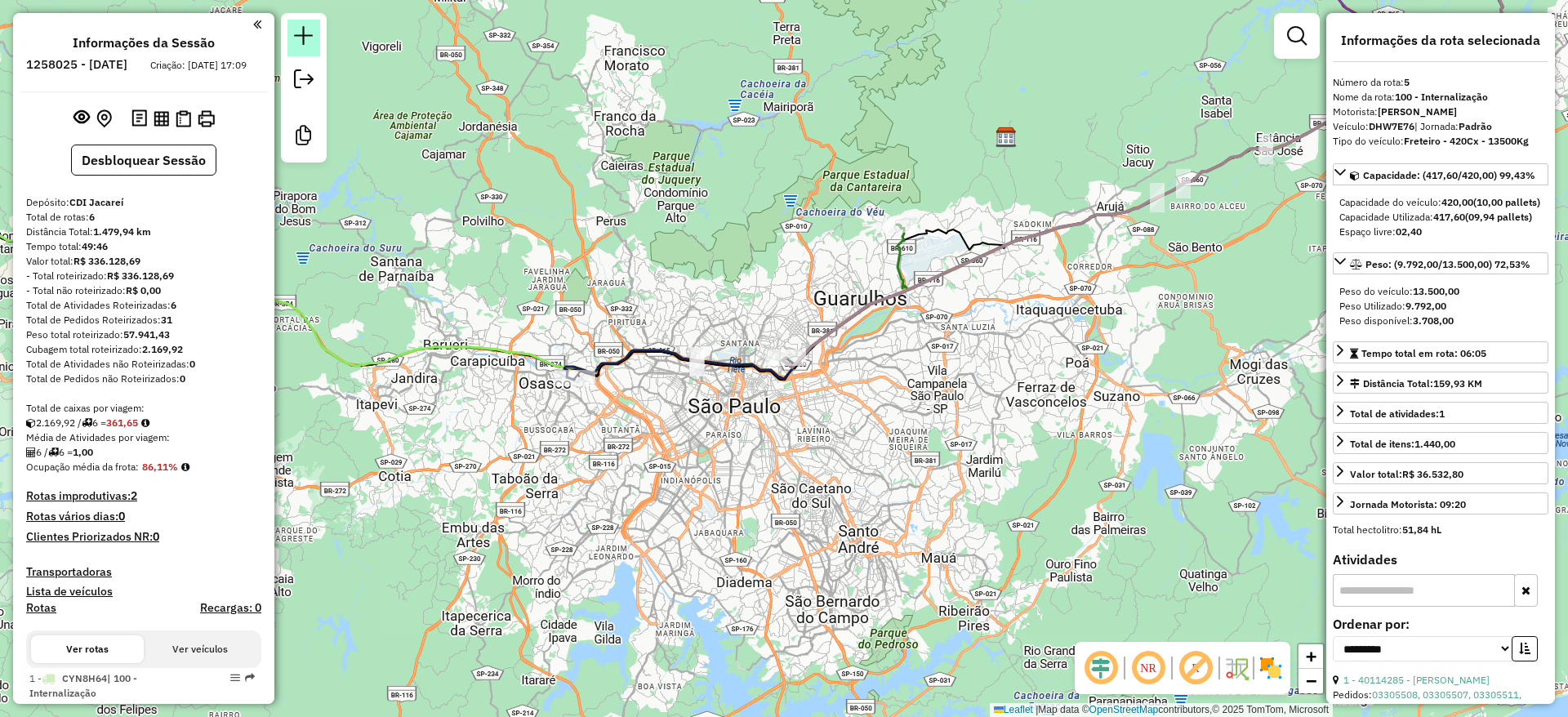
click at [308, 42] on em at bounding box center [304, 36] width 20 height 20
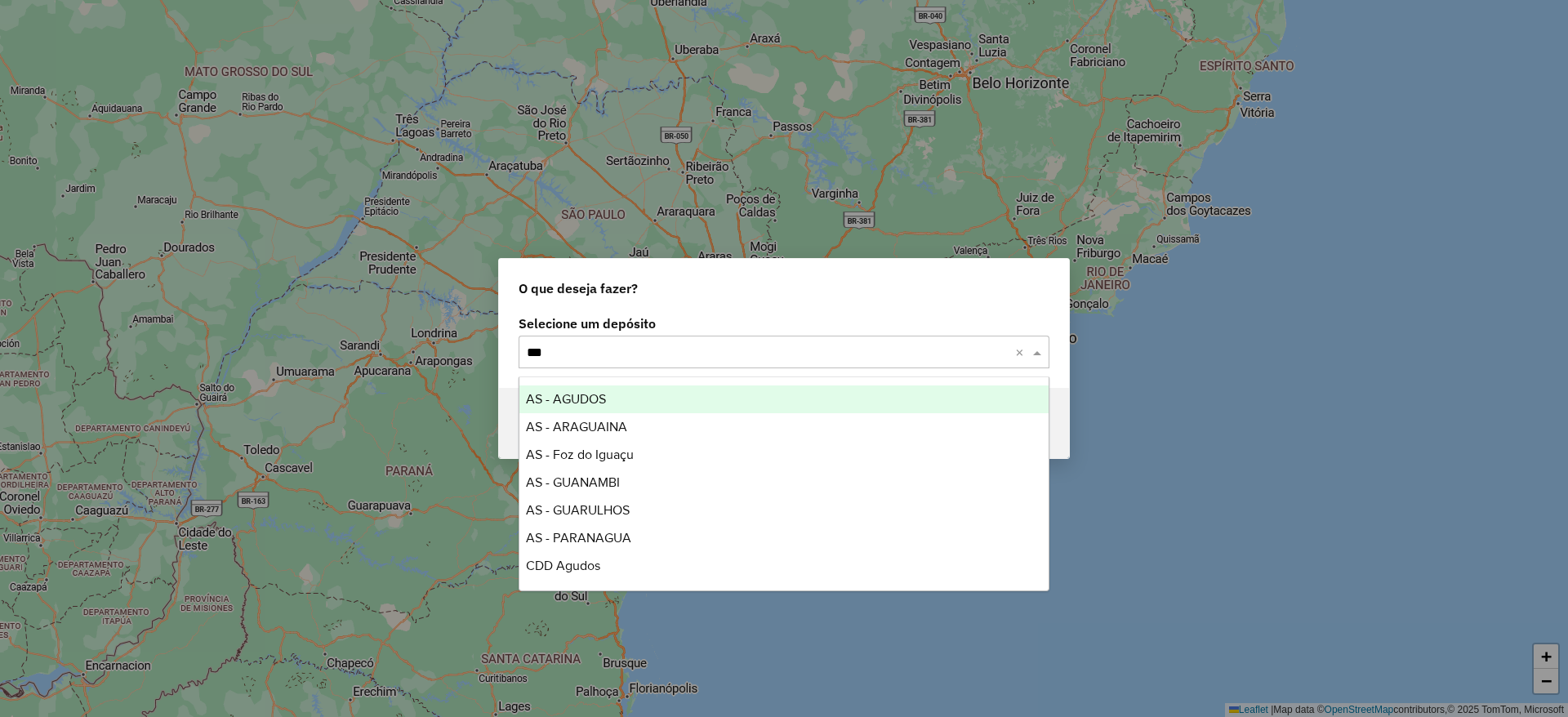
type input "****"
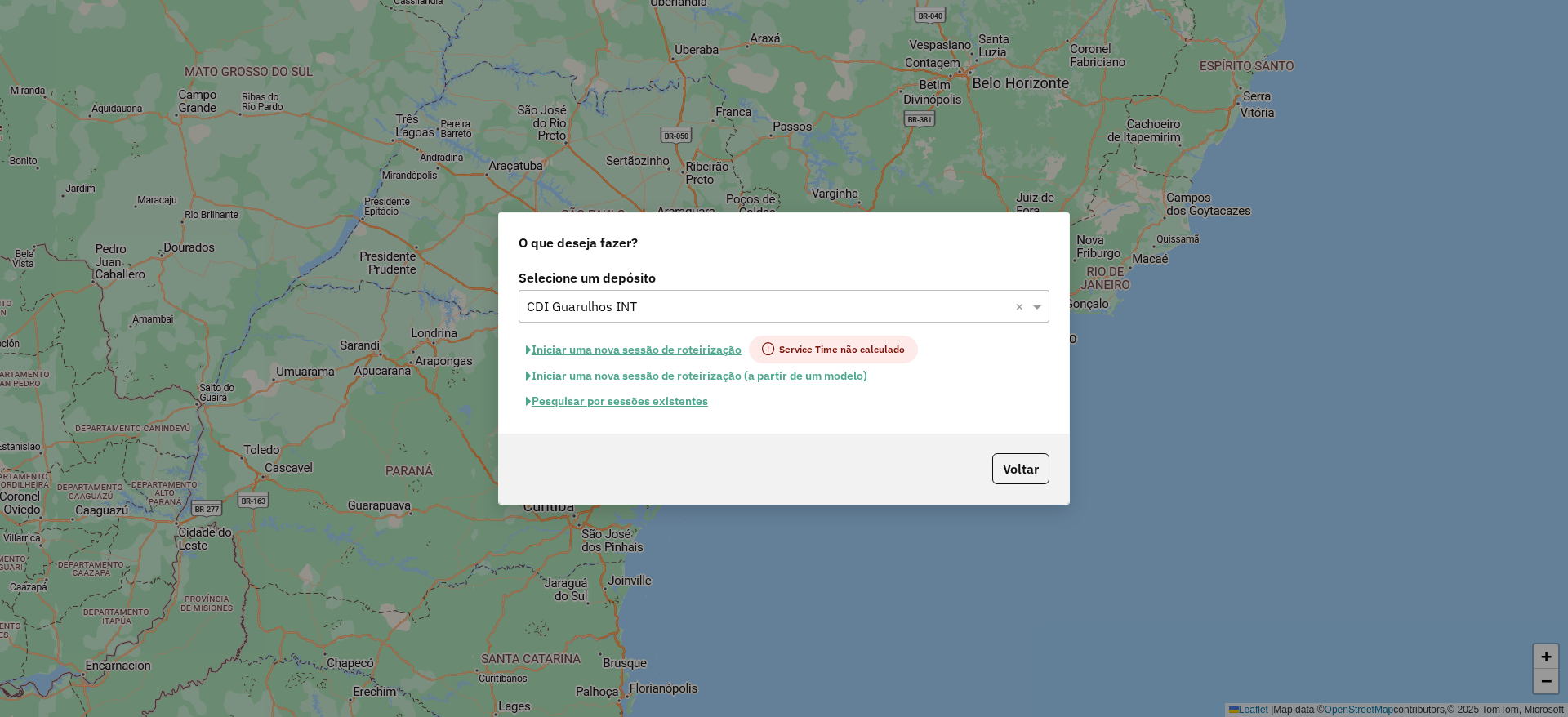
click at [641, 337] on button "Iniciar uma nova sessão de roteirização" at bounding box center [633, 349] width 230 height 28
select select "*"
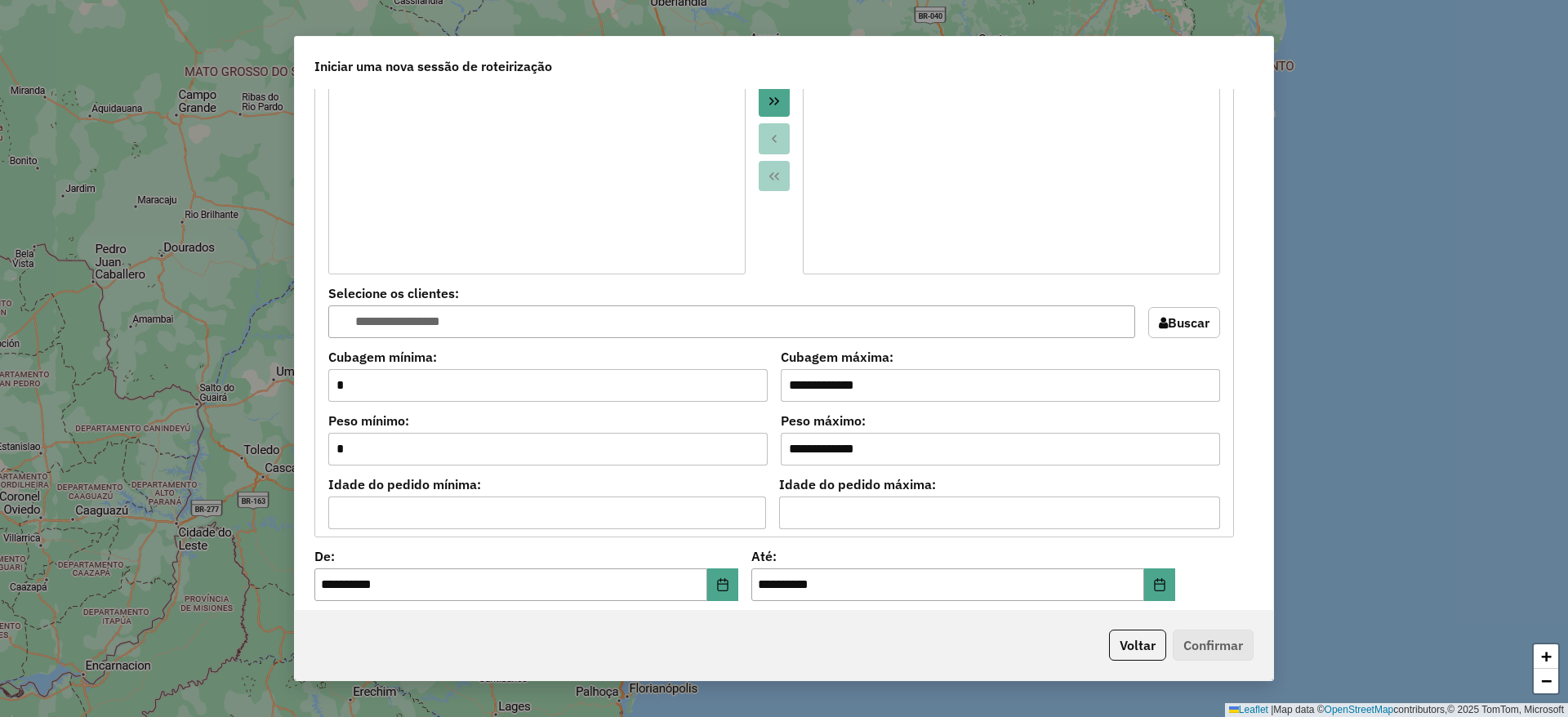
scroll to position [1633, 0]
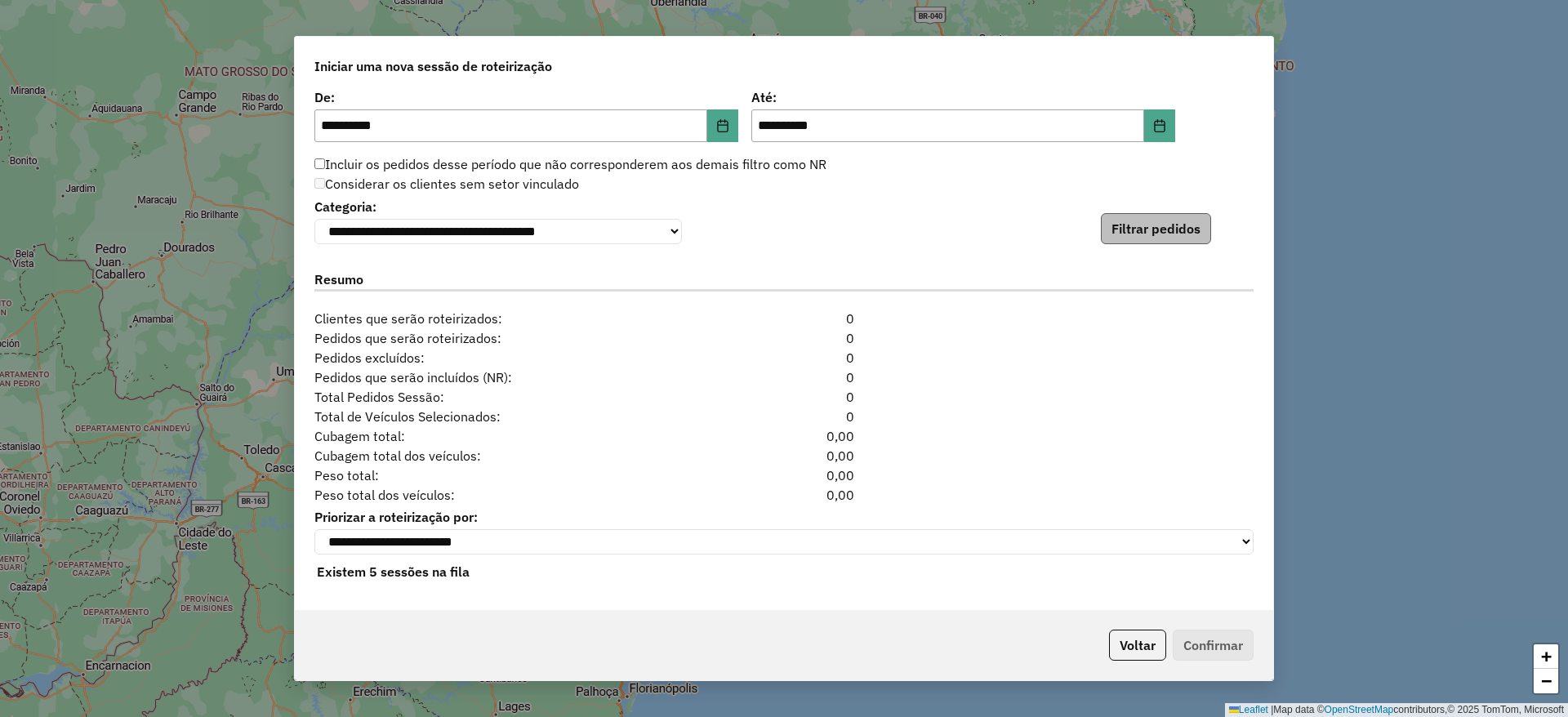
drag, startPoint x: 1137, startPoint y: 249, endPoint x: 1136, endPoint y: 237, distance: 12.0
click at [1136, 242] on div "**********" at bounding box center [784, 349] width 979 height 521
click at [1136, 236] on button "Filtrar pedidos" at bounding box center [1156, 228] width 111 height 31
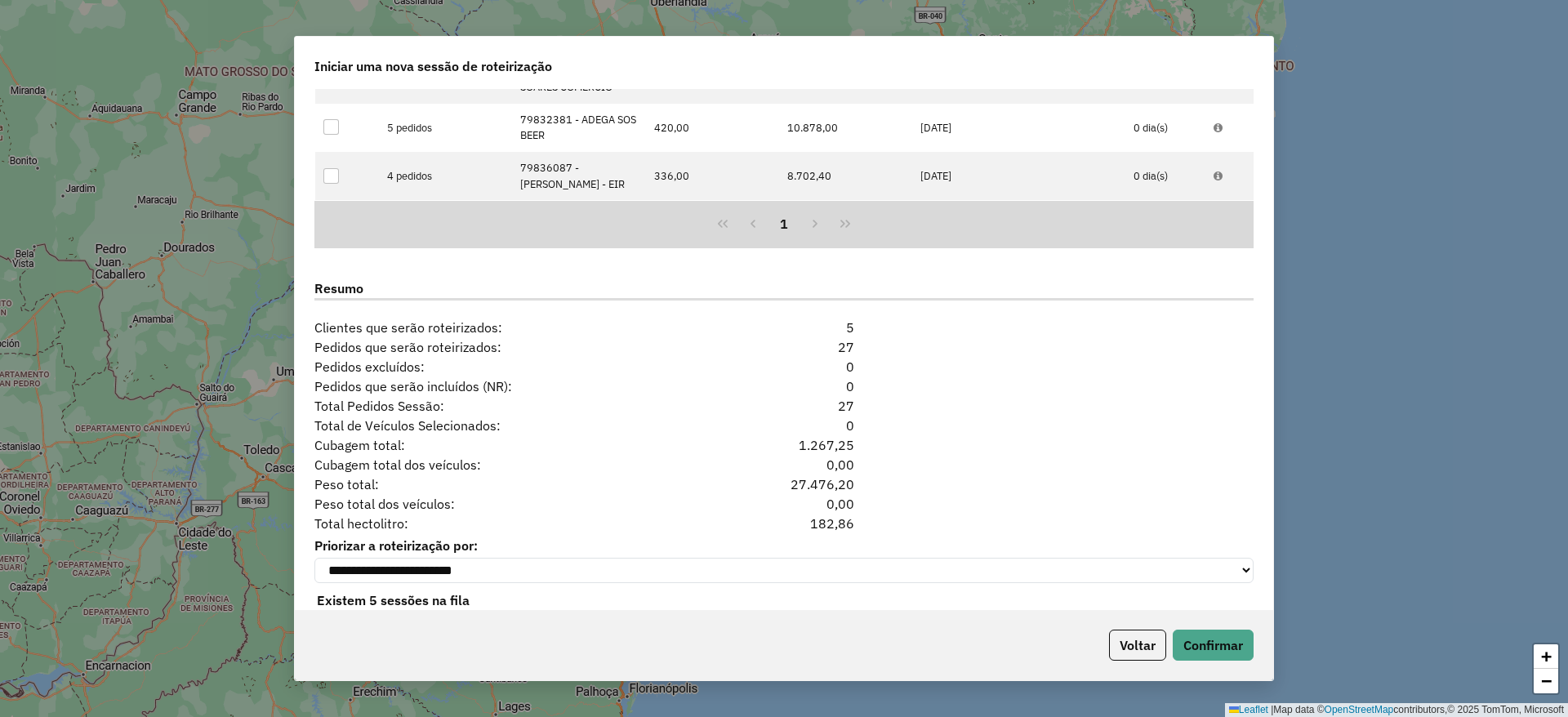
scroll to position [1989, 0]
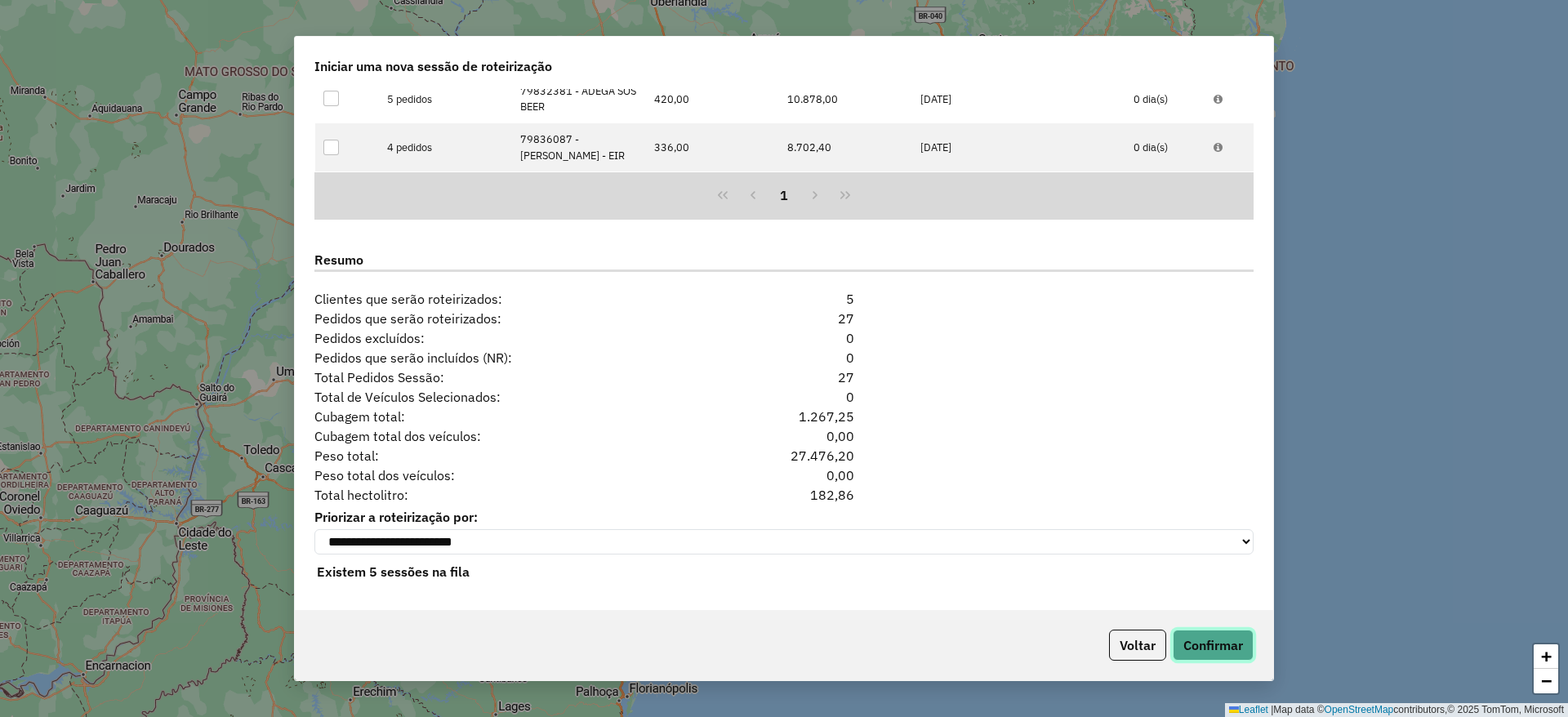
click at [1221, 656] on button "Confirmar" at bounding box center [1213, 644] width 81 height 31
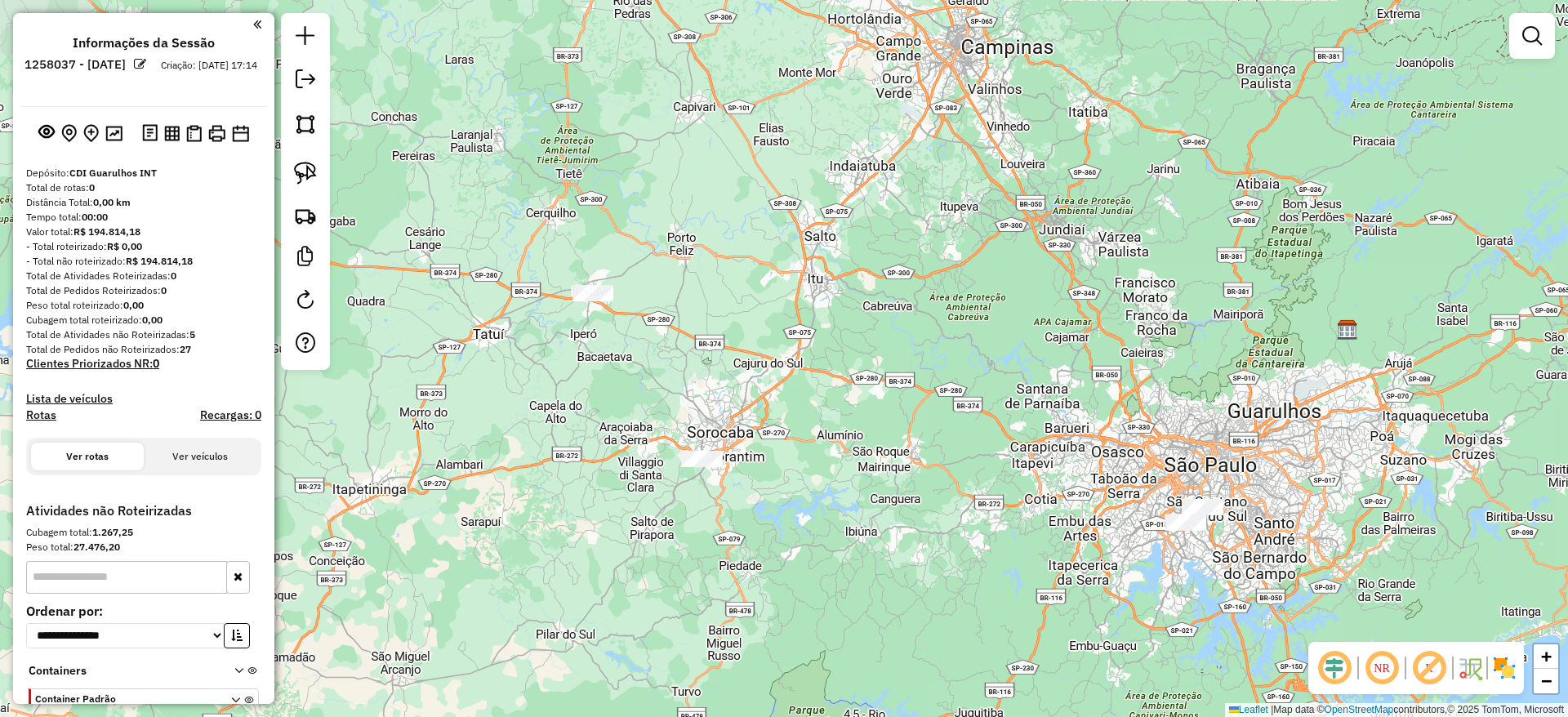
drag, startPoint x: 818, startPoint y: 443, endPoint x: 1333, endPoint y: 422, distance: 515.4
click at [1333, 422] on div "Janela de atendimento Grade de atendimento Capacidade Transportadoras Veículos …" at bounding box center [784, 358] width 1568 height 717
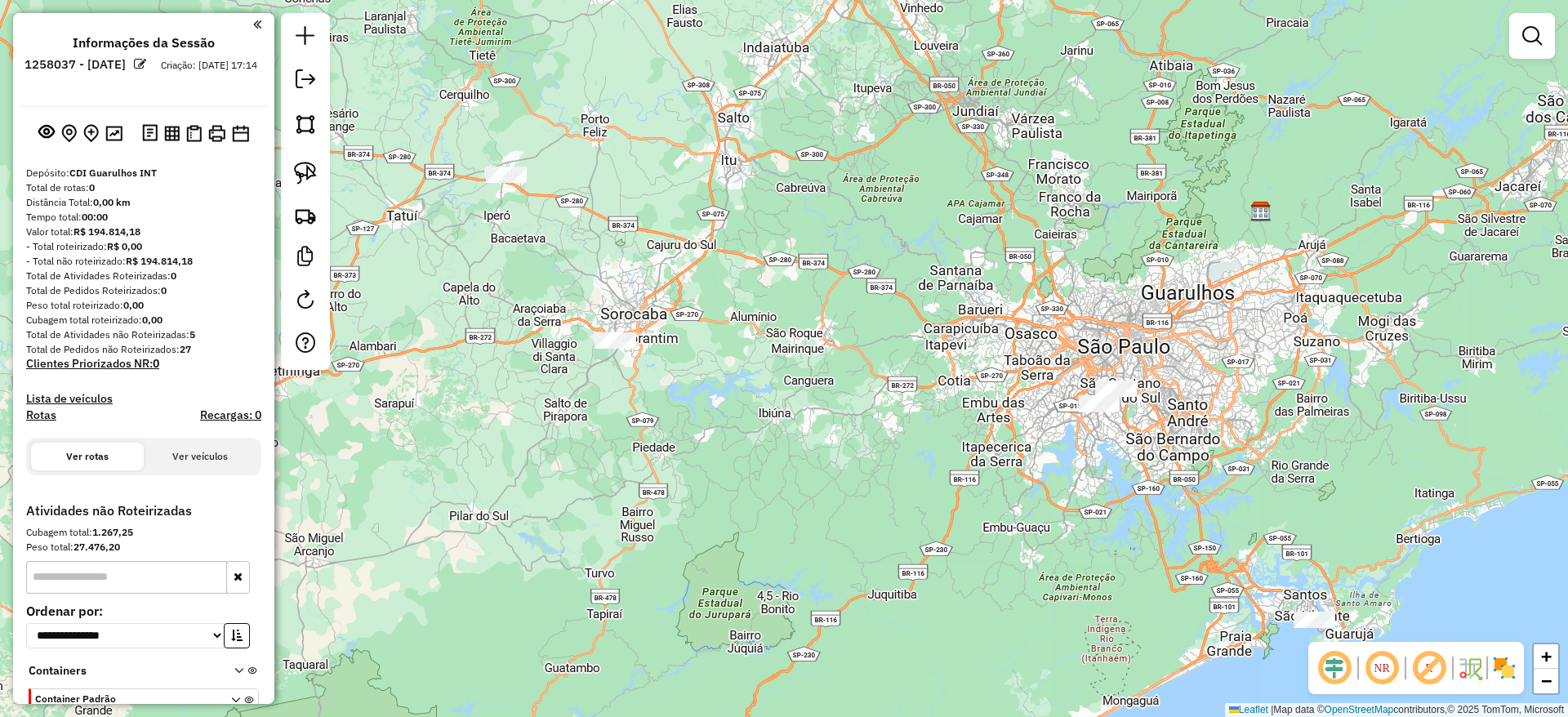
drag, startPoint x: 1239, startPoint y: 448, endPoint x: 1152, endPoint y: 330, distance: 146.6
click at [1152, 330] on div "Janela de atendimento Grade de atendimento Capacidade Transportadoras Veículos …" at bounding box center [784, 358] width 1568 height 717
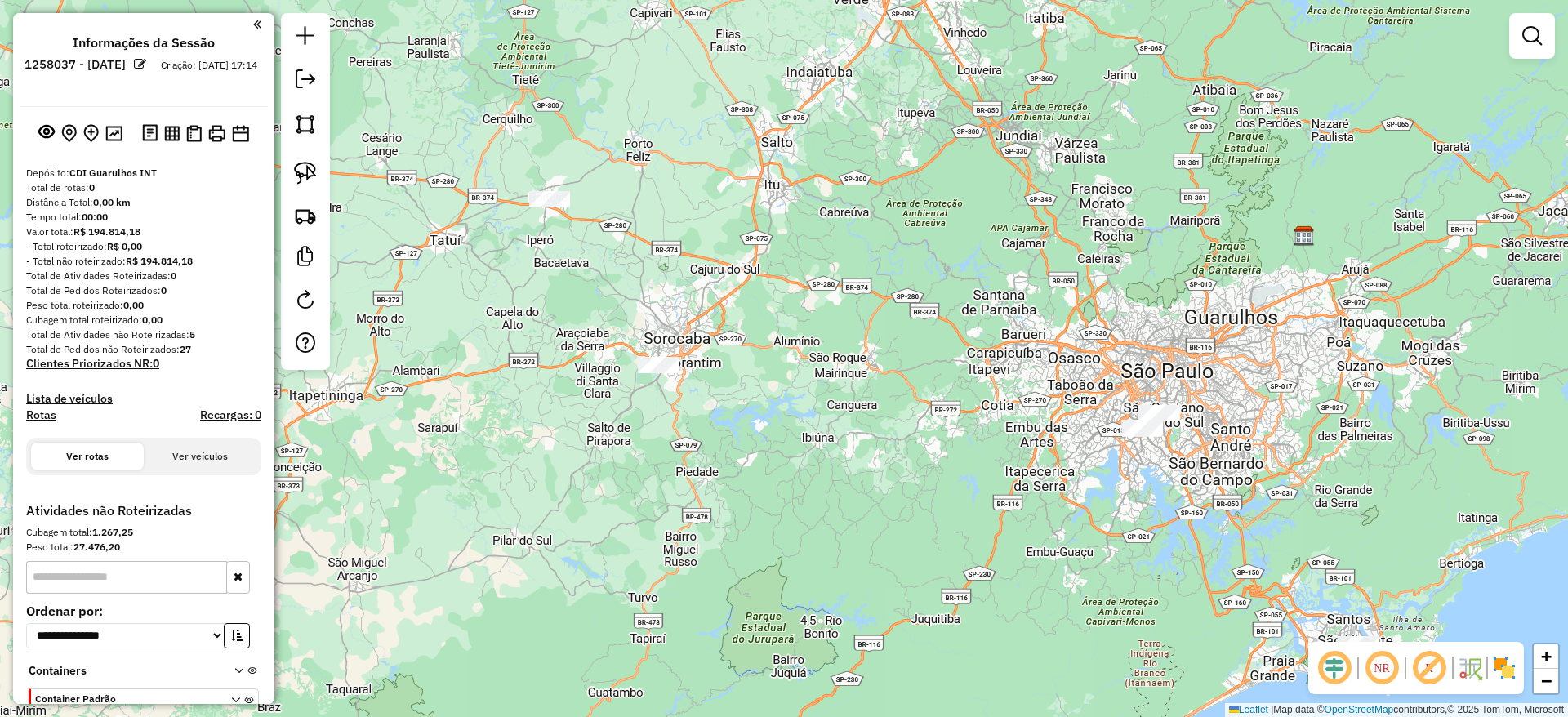
drag, startPoint x: 755, startPoint y: 318, endPoint x: 798, endPoint y: 344, distance: 50.2
click at [798, 344] on div "Janela de atendimento Grade de atendimento Capacidade Transportadoras Veículos …" at bounding box center [784, 358] width 1568 height 717
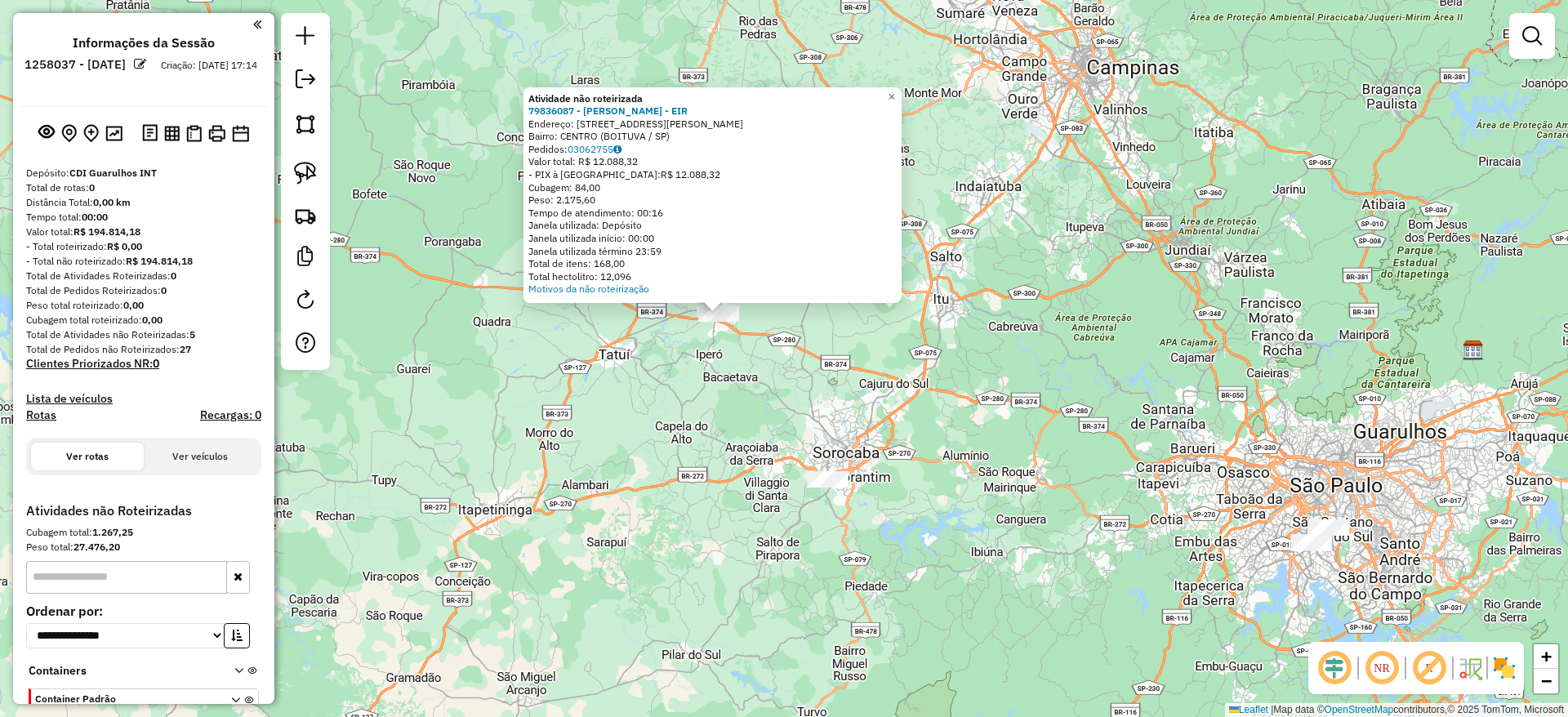
drag, startPoint x: 715, startPoint y: 398, endPoint x: 626, endPoint y: 304, distance: 129.4
click at [626, 304] on div "Atividade não roteirizada 79836087 - DOUGLAS MARSON - EIR Endereço: RUA EXPEDIC…" at bounding box center [784, 358] width 1568 height 717
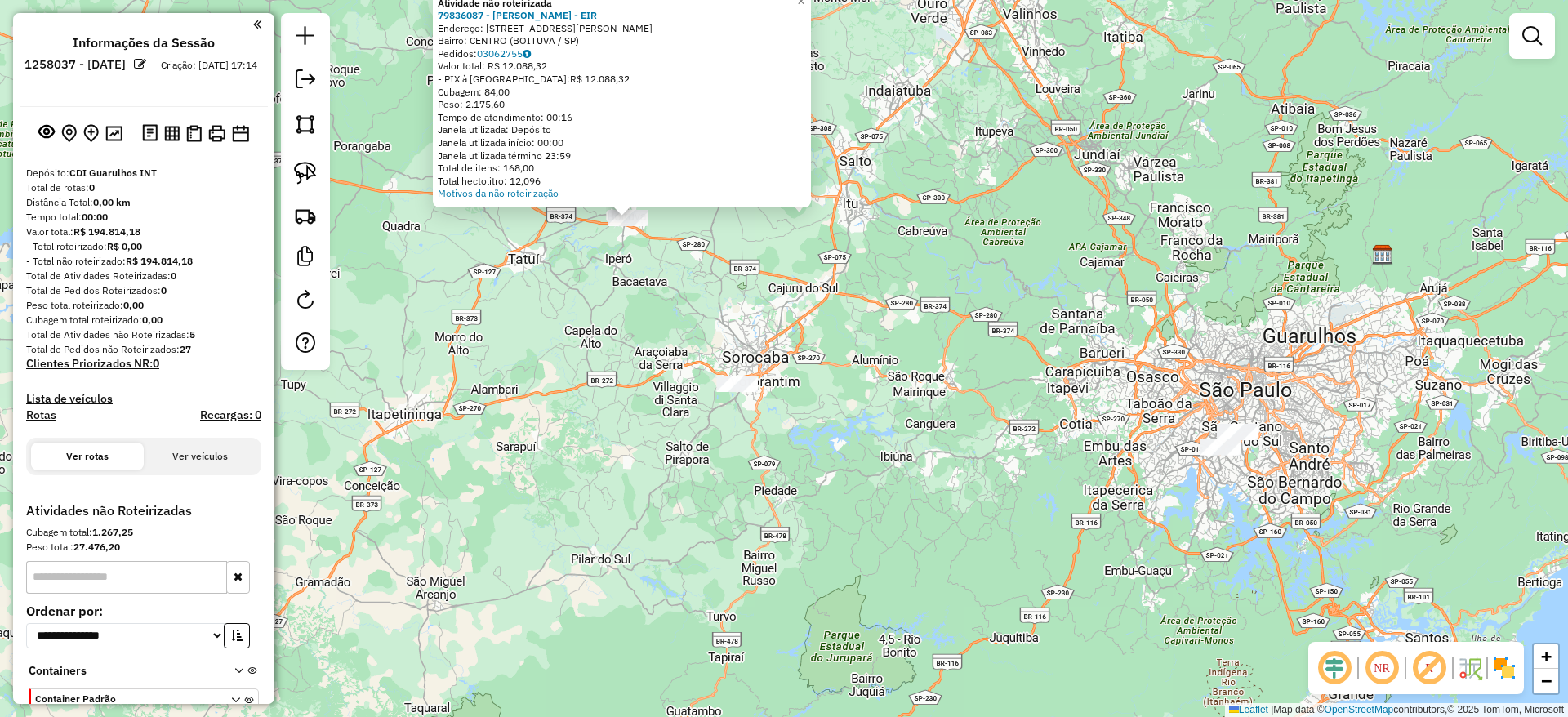
click at [282, 170] on div at bounding box center [305, 191] width 49 height 357
click at [304, 189] on link at bounding box center [305, 174] width 36 height 36
click at [291, 168] on link at bounding box center [305, 174] width 36 height 36
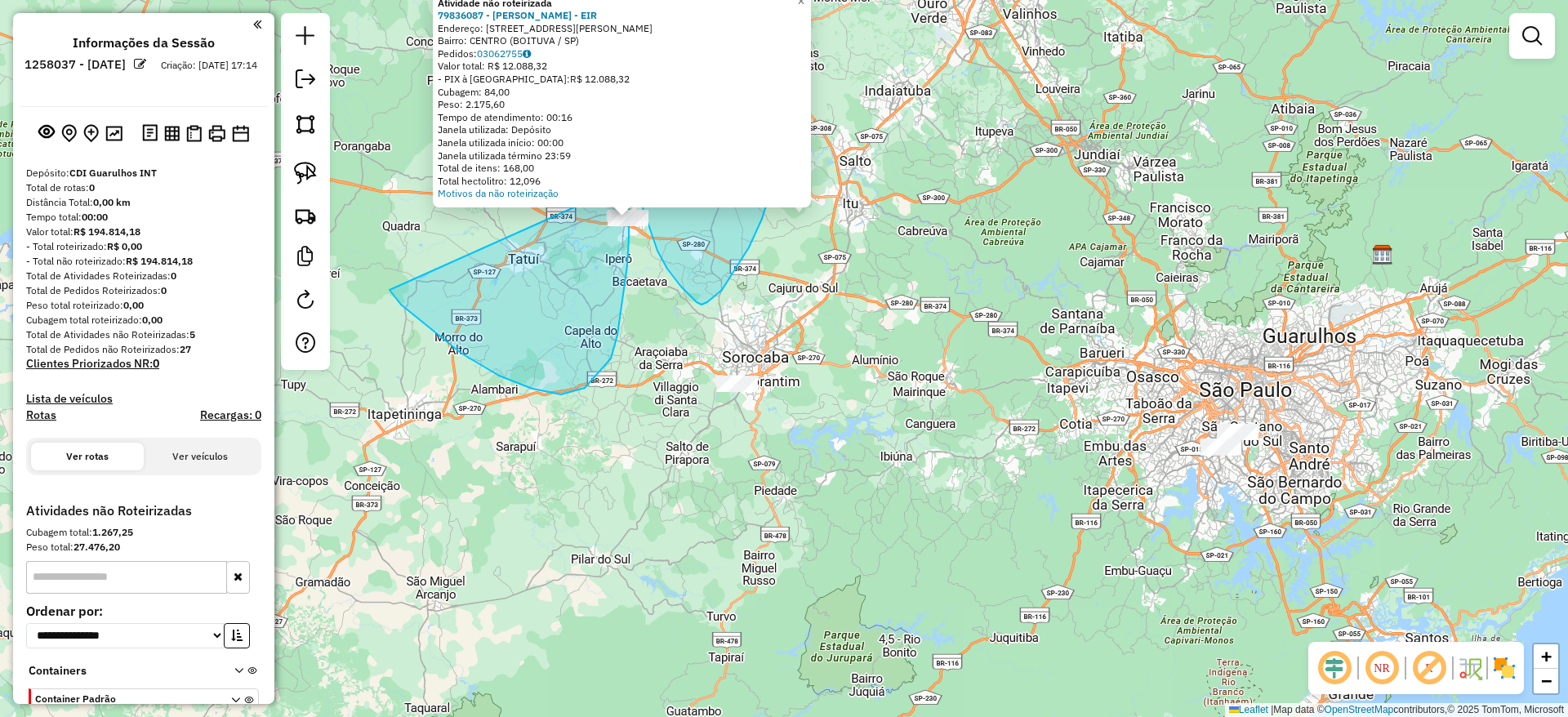
drag, startPoint x: 617, startPoint y: 335, endPoint x: 744, endPoint y: 132, distance: 239.5
click at [744, 132] on div "Atividade não roteirizada 79836087 - DOUGLAS MARSON - EIR Endereço: RUA EXPEDIC…" at bounding box center [784, 358] width 1568 height 717
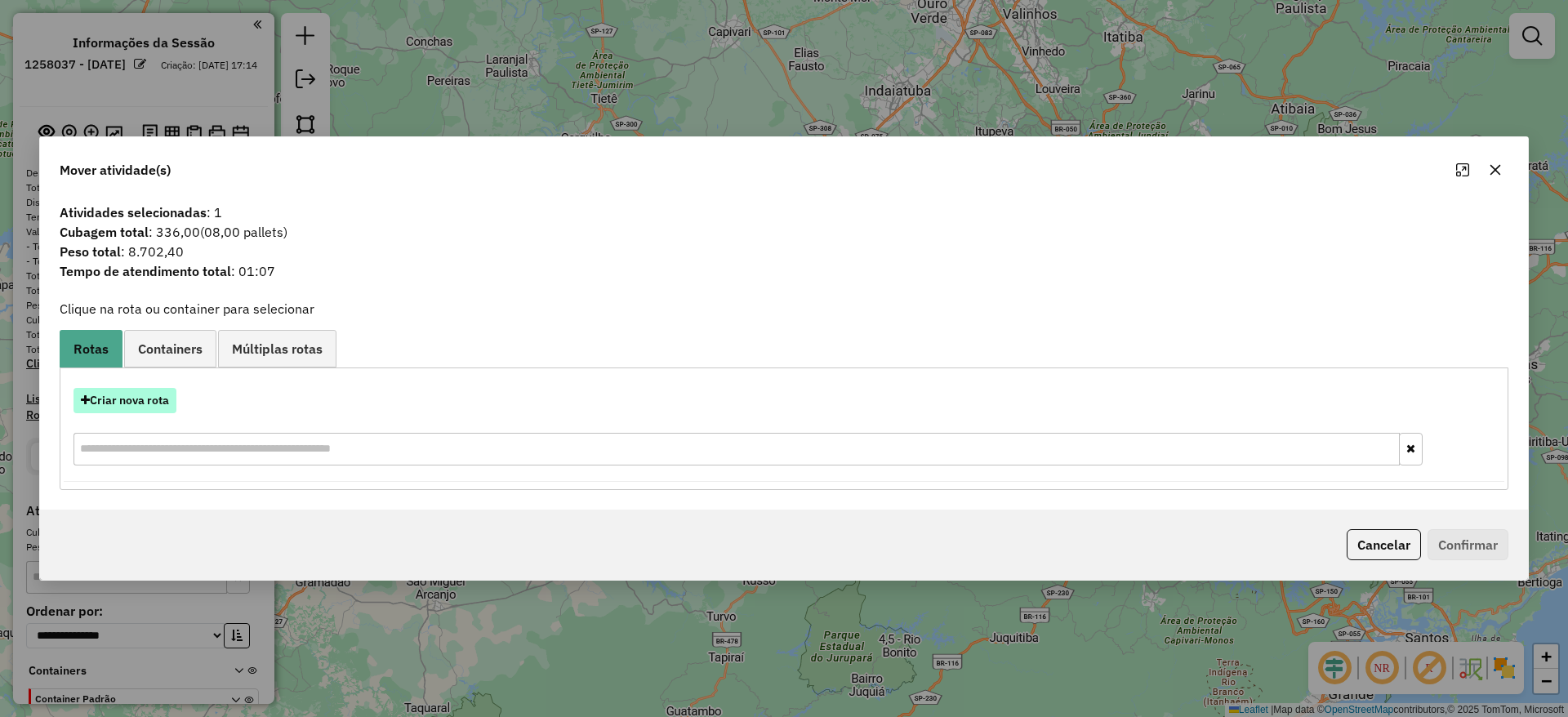
click at [165, 402] on button "Criar nova rota" at bounding box center [125, 400] width 103 height 25
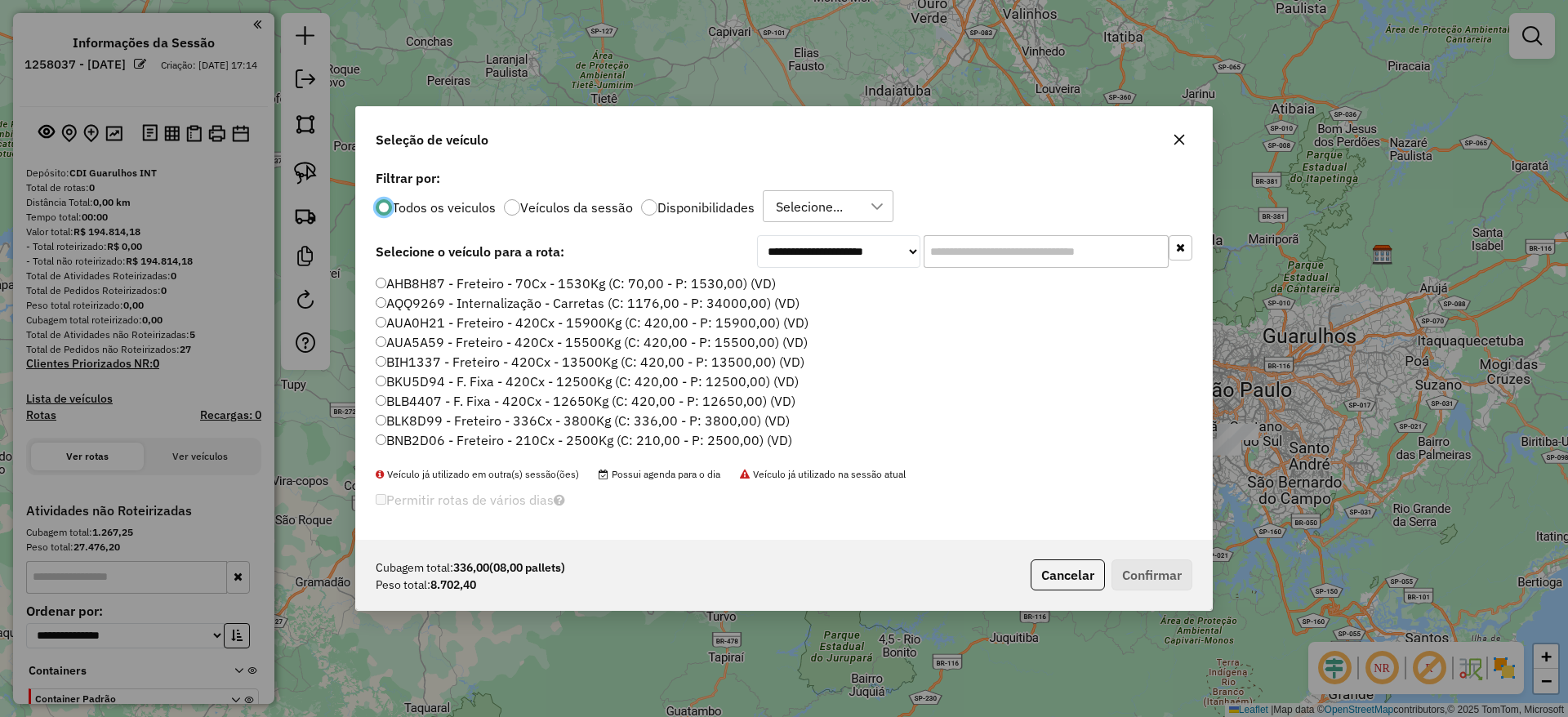
scroll to position [9, 5]
click at [965, 272] on div "**********" at bounding box center [784, 353] width 856 height 375
drag, startPoint x: 961, startPoint y: 254, endPoint x: 883, endPoint y: 268, distance: 79.2
click at [960, 253] on input "text" at bounding box center [1046, 251] width 245 height 33
paste input "*******"
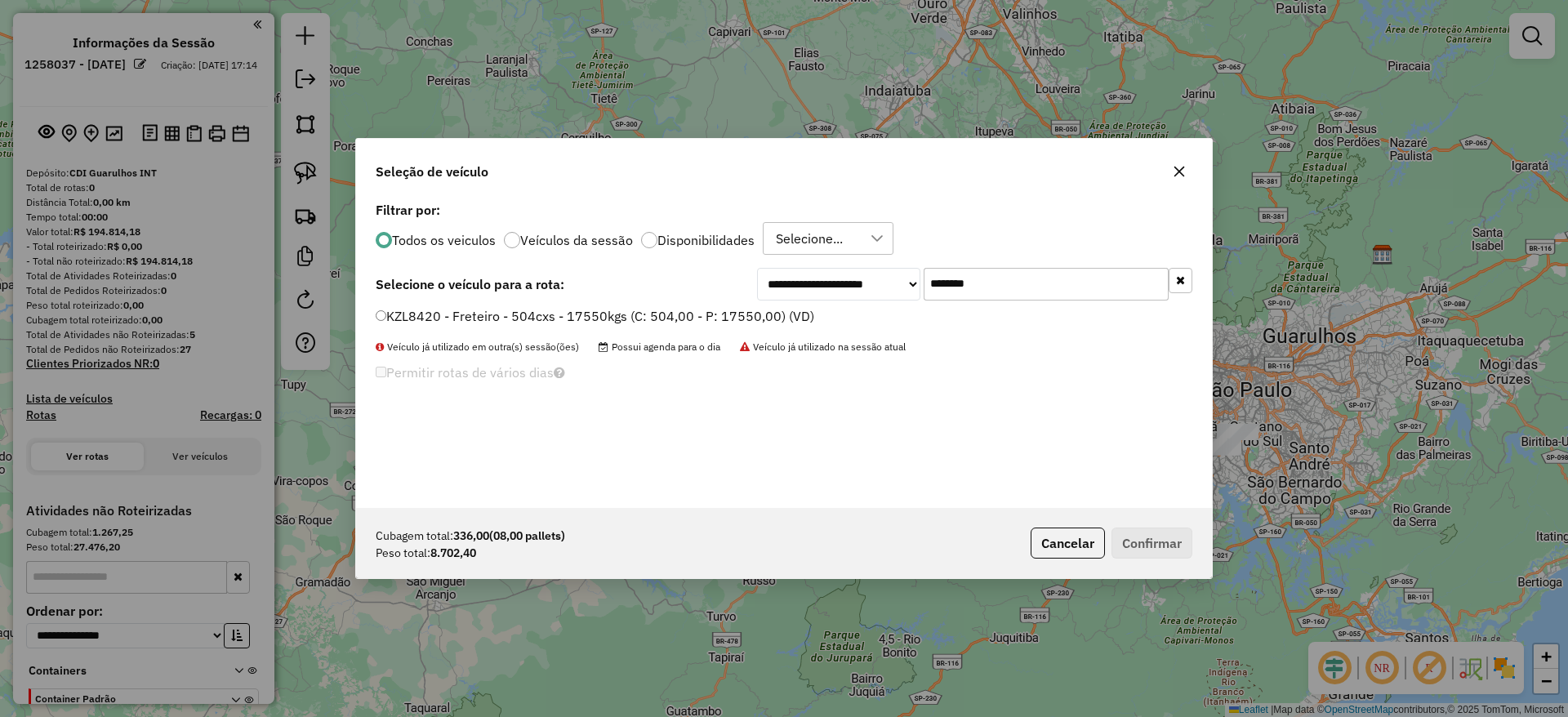
type input "*******"
click at [606, 319] on label "KZL8420 - Freteiro - 504cxs - 17550kgs (C: 504,00 - P: 17550,00) (VD)" at bounding box center [595, 316] width 439 height 20
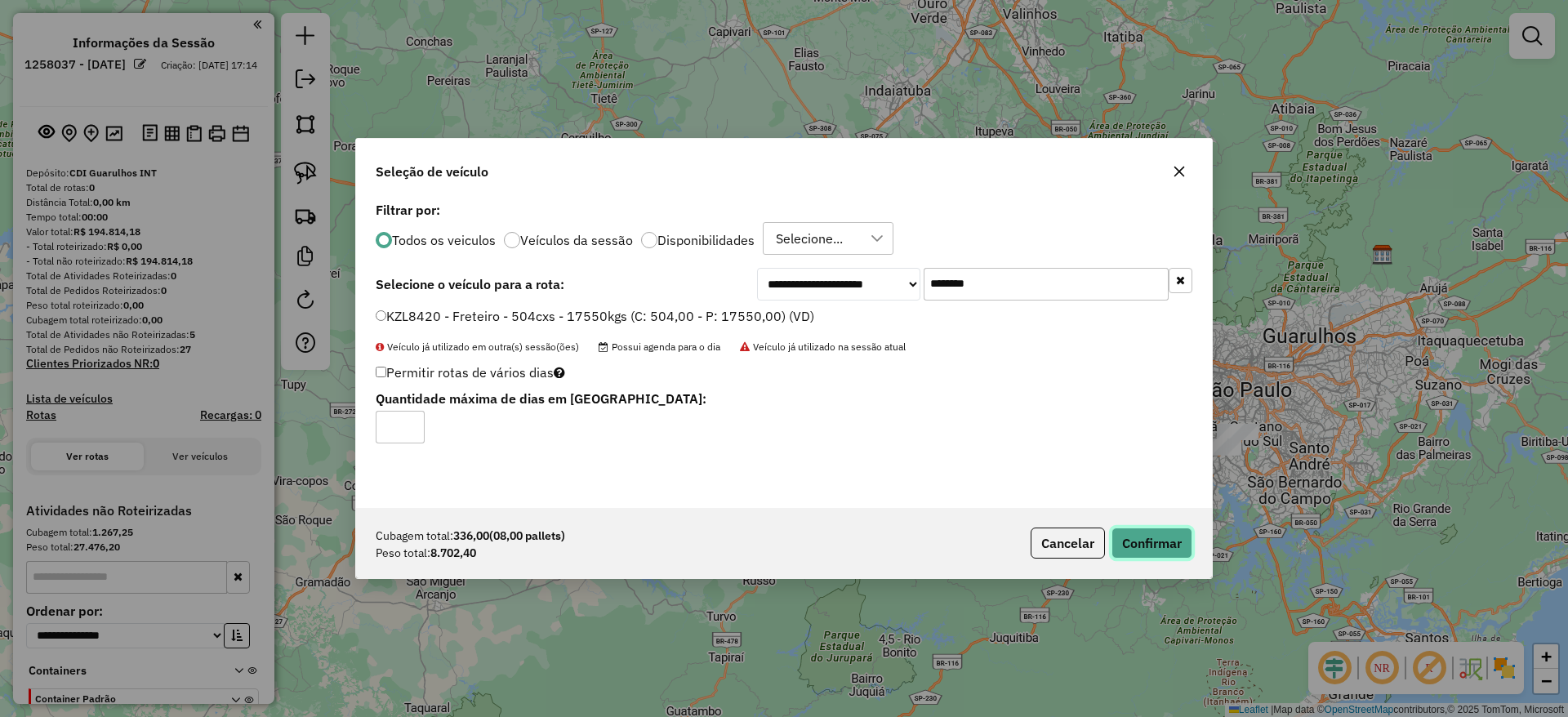
click at [1152, 556] on button "Confirmar" at bounding box center [1151, 542] width 81 height 31
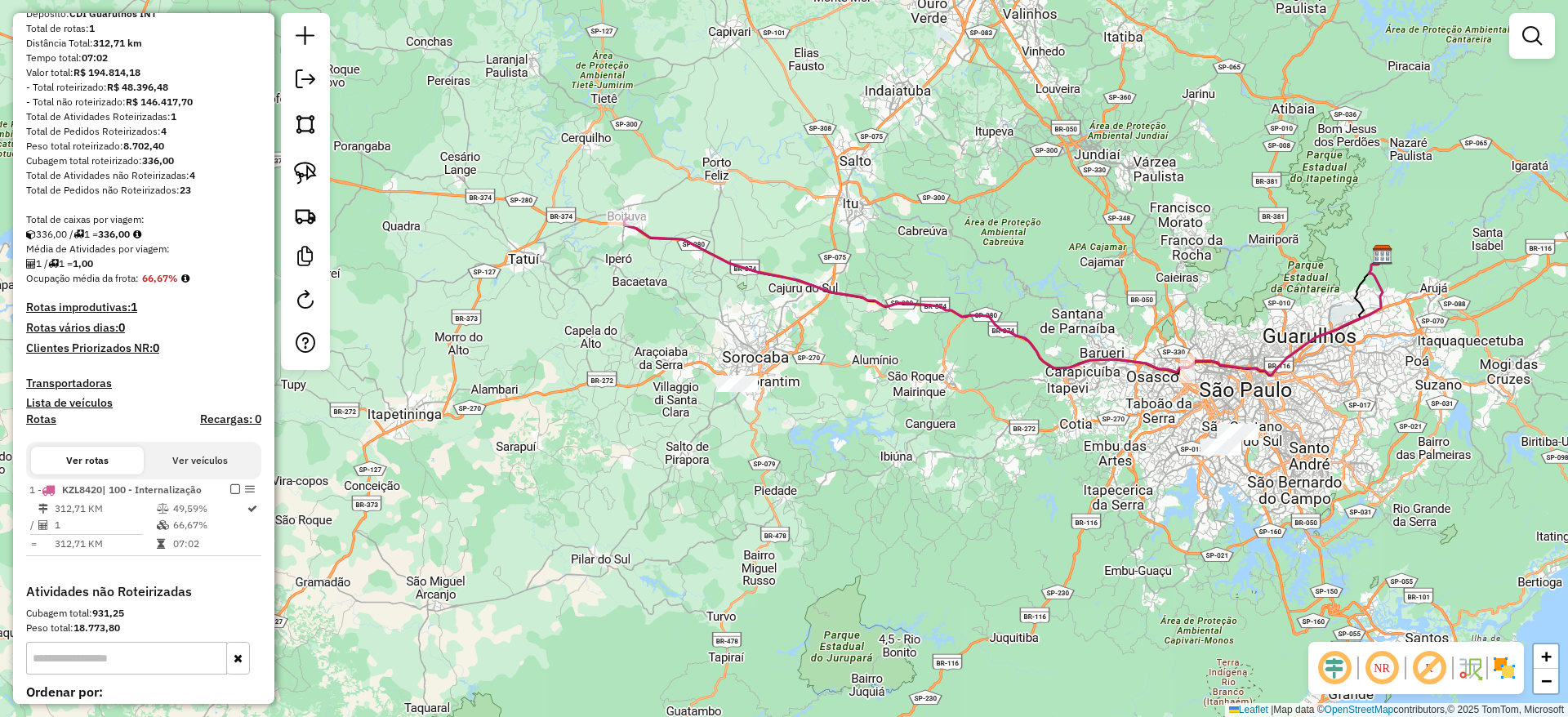
scroll to position [245, 0]
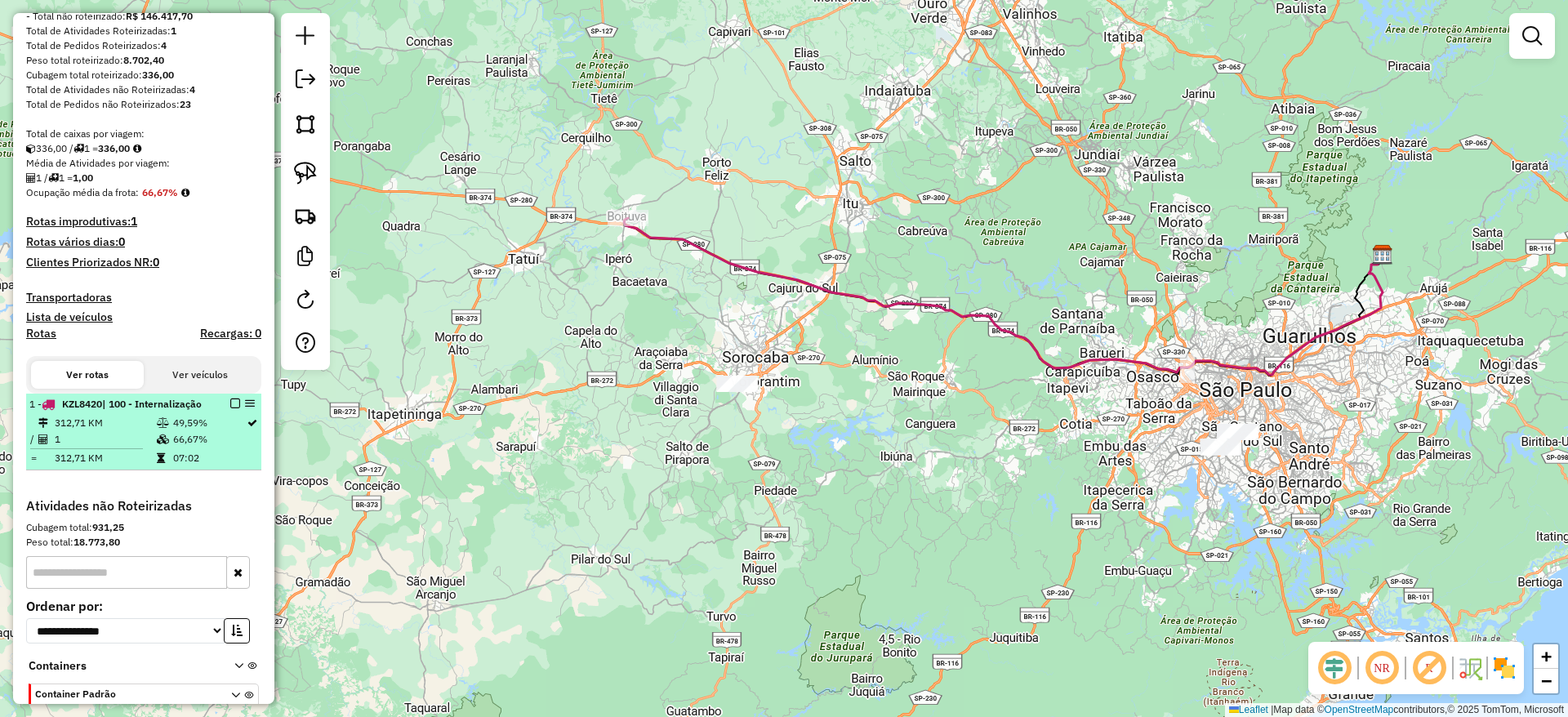
click at [230, 399] on em at bounding box center [235, 404] width 10 height 10
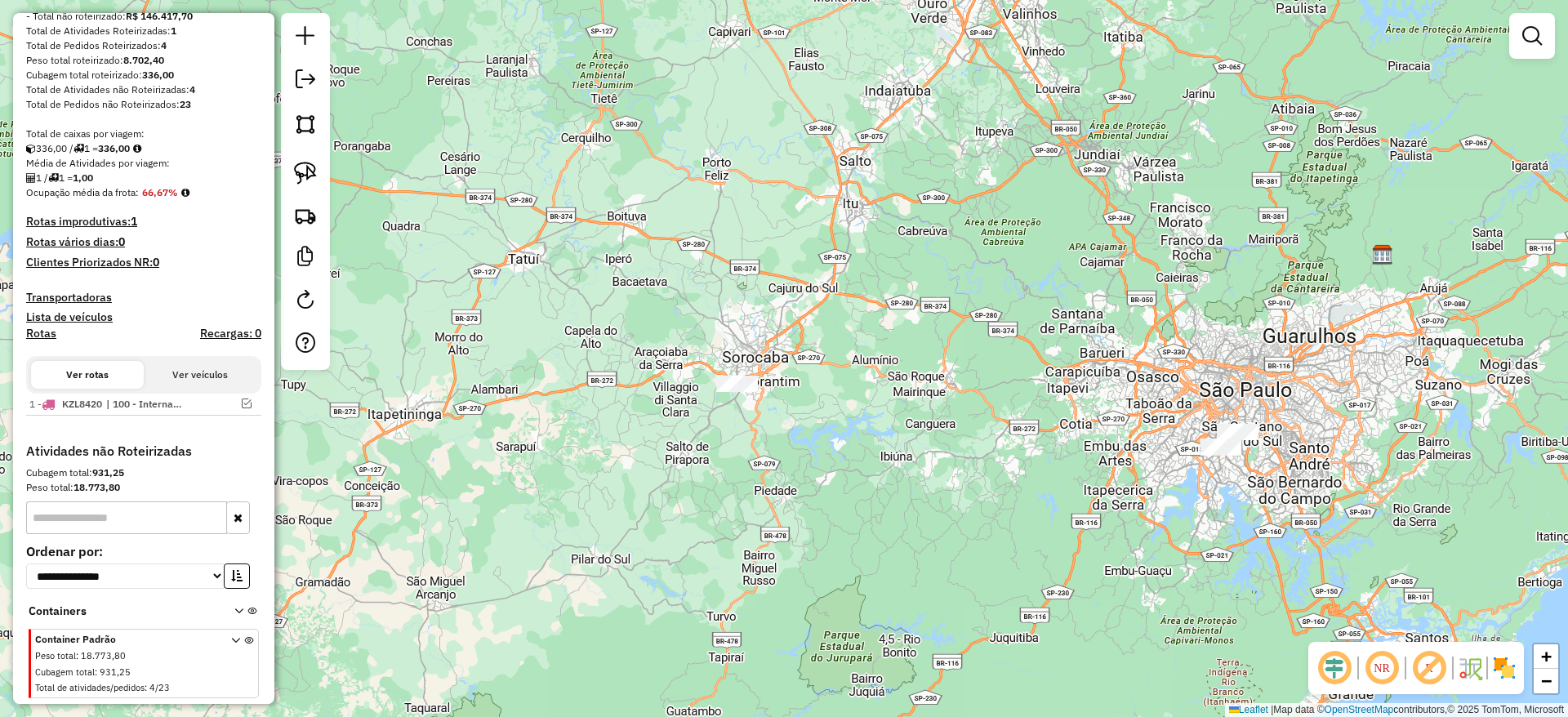
click at [727, 392] on div at bounding box center [737, 384] width 41 height 16
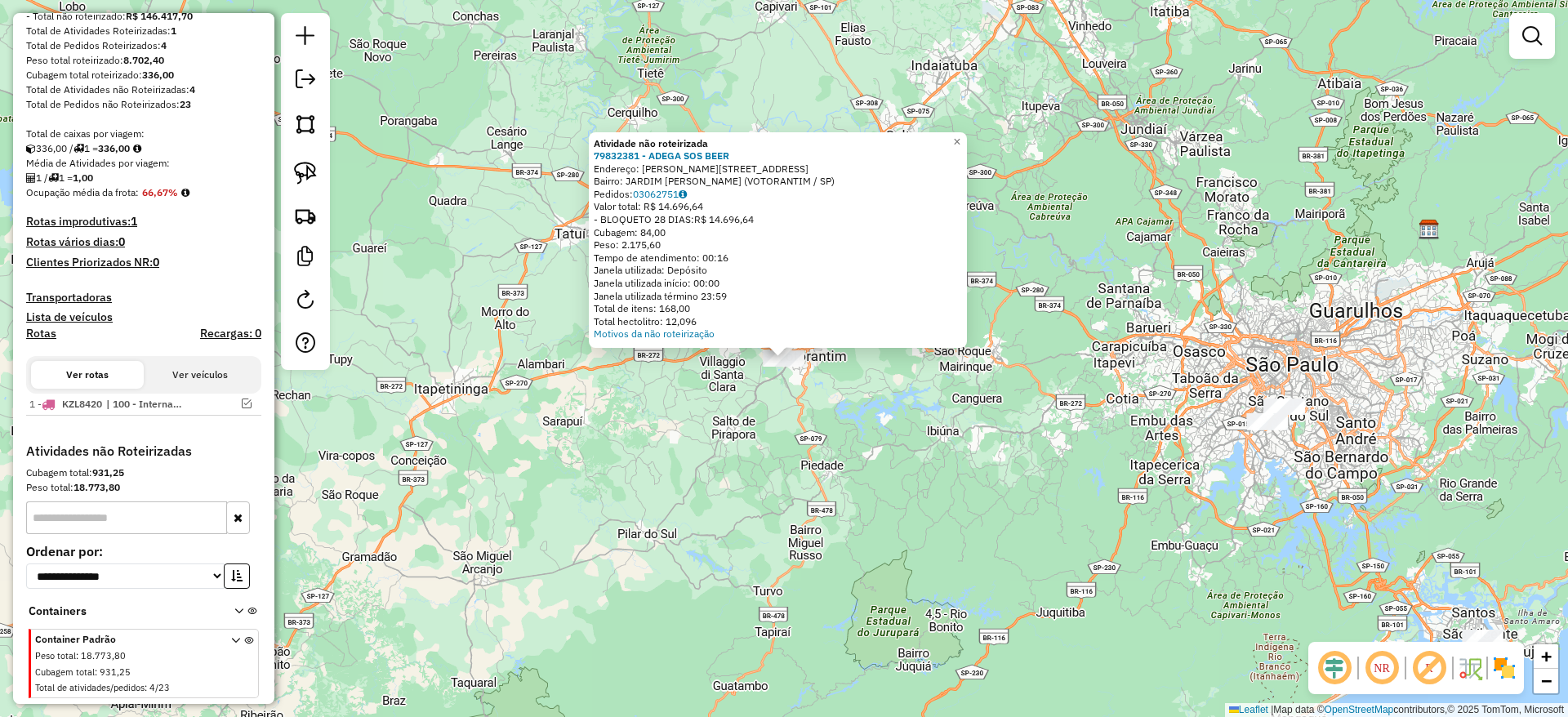
click at [627, 416] on div "Atividade não roteirizada 79832381 - ADEGA SOS BEER Endereço: MANOEL OLIVEIRA C…" at bounding box center [784, 358] width 1568 height 717
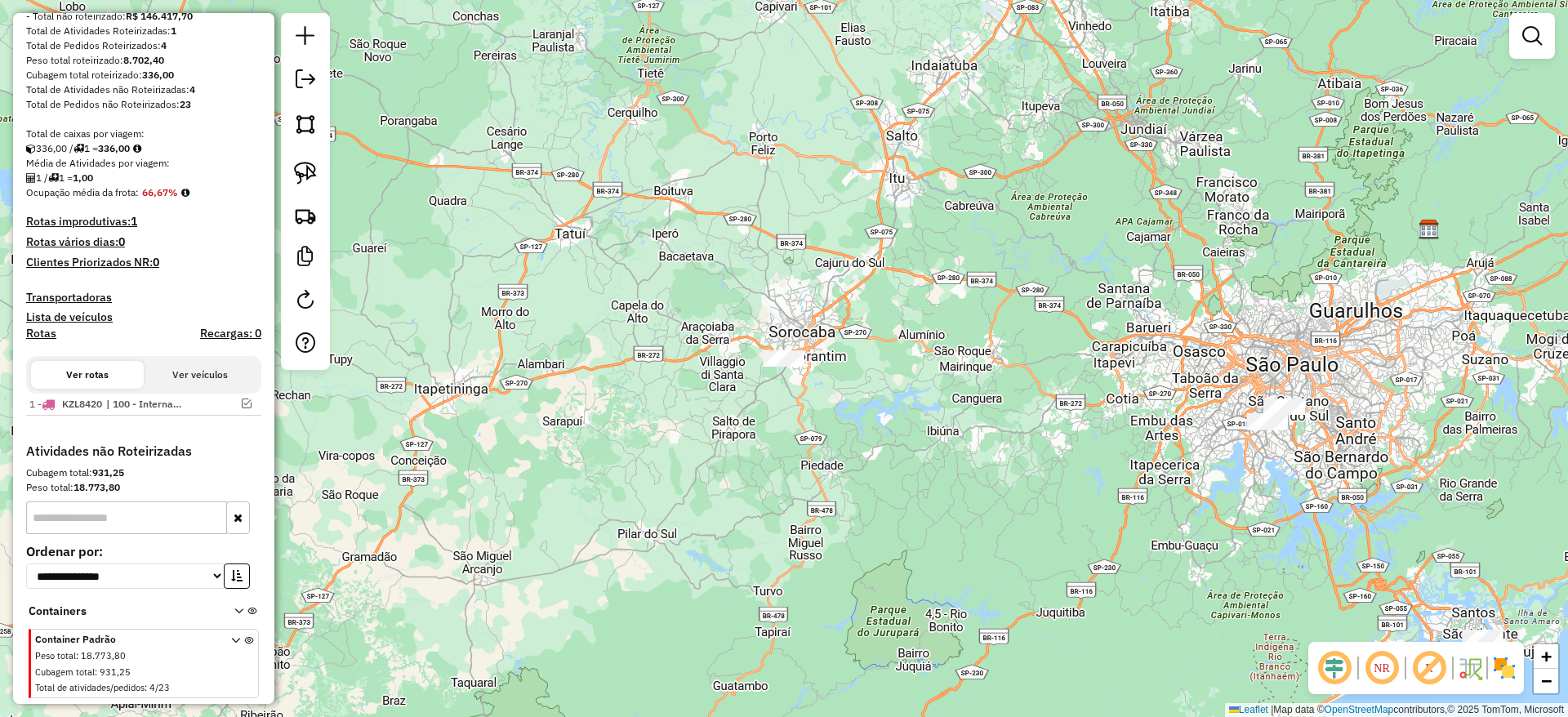
click at [285, 174] on div at bounding box center [305, 191] width 49 height 357
click at [309, 163] on img at bounding box center [305, 173] width 23 height 23
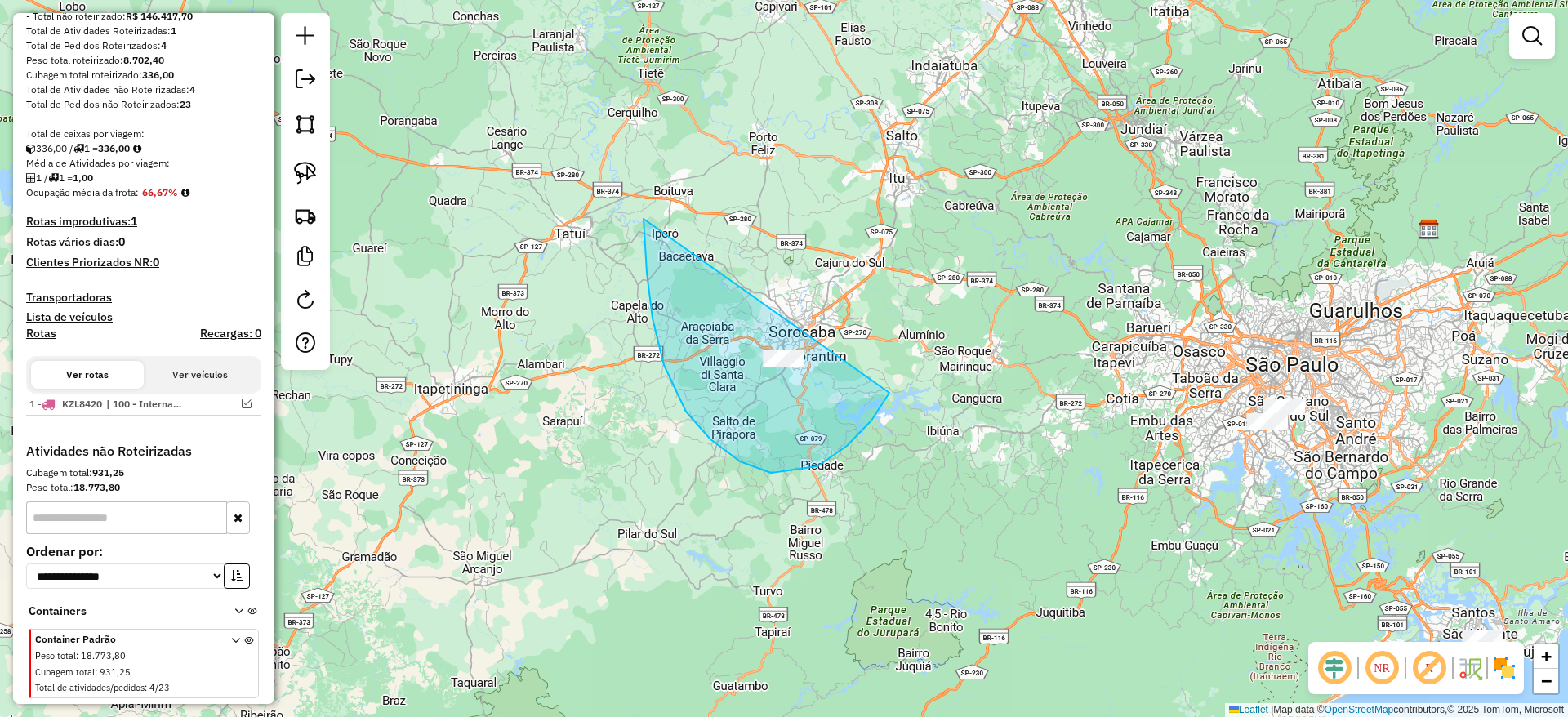
drag, startPoint x: 643, startPoint y: 219, endPoint x: 894, endPoint y: 317, distance: 269.5
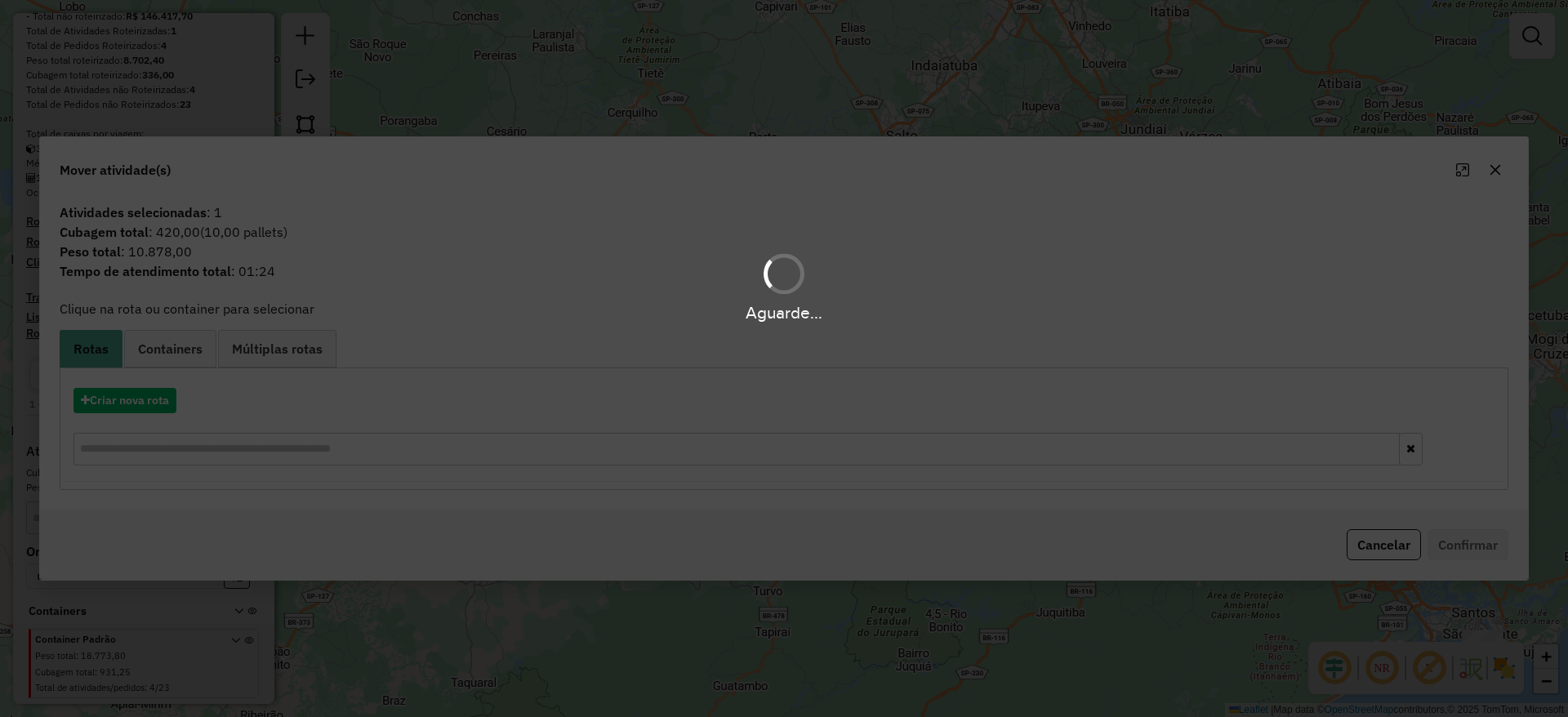
click at [150, 392] on hb-app "Aguarde... Pop-up bloqueado! Seu navegador bloqueou automáticamente a abertura …" at bounding box center [784, 358] width 1568 height 717
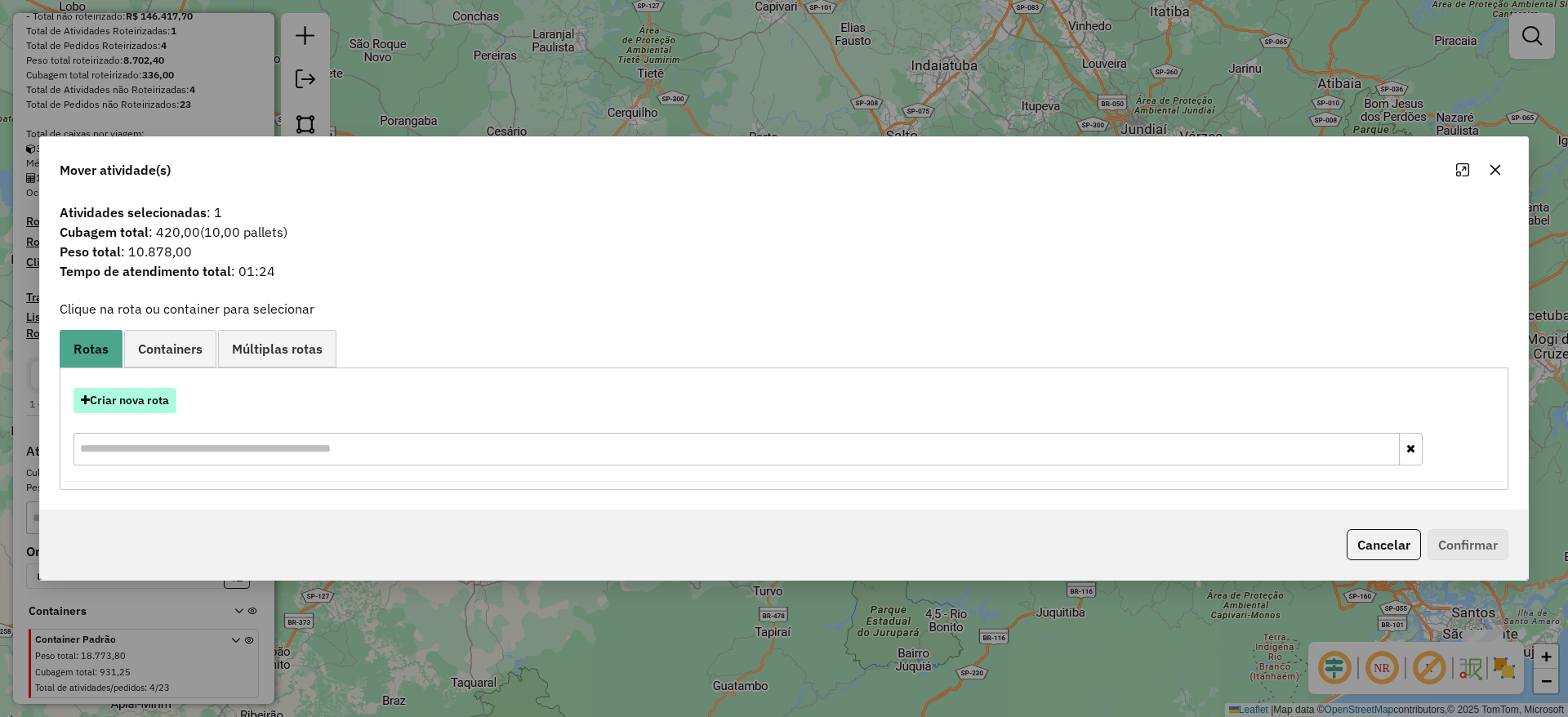
click at [150, 393] on button "Criar nova rota" at bounding box center [125, 400] width 103 height 25
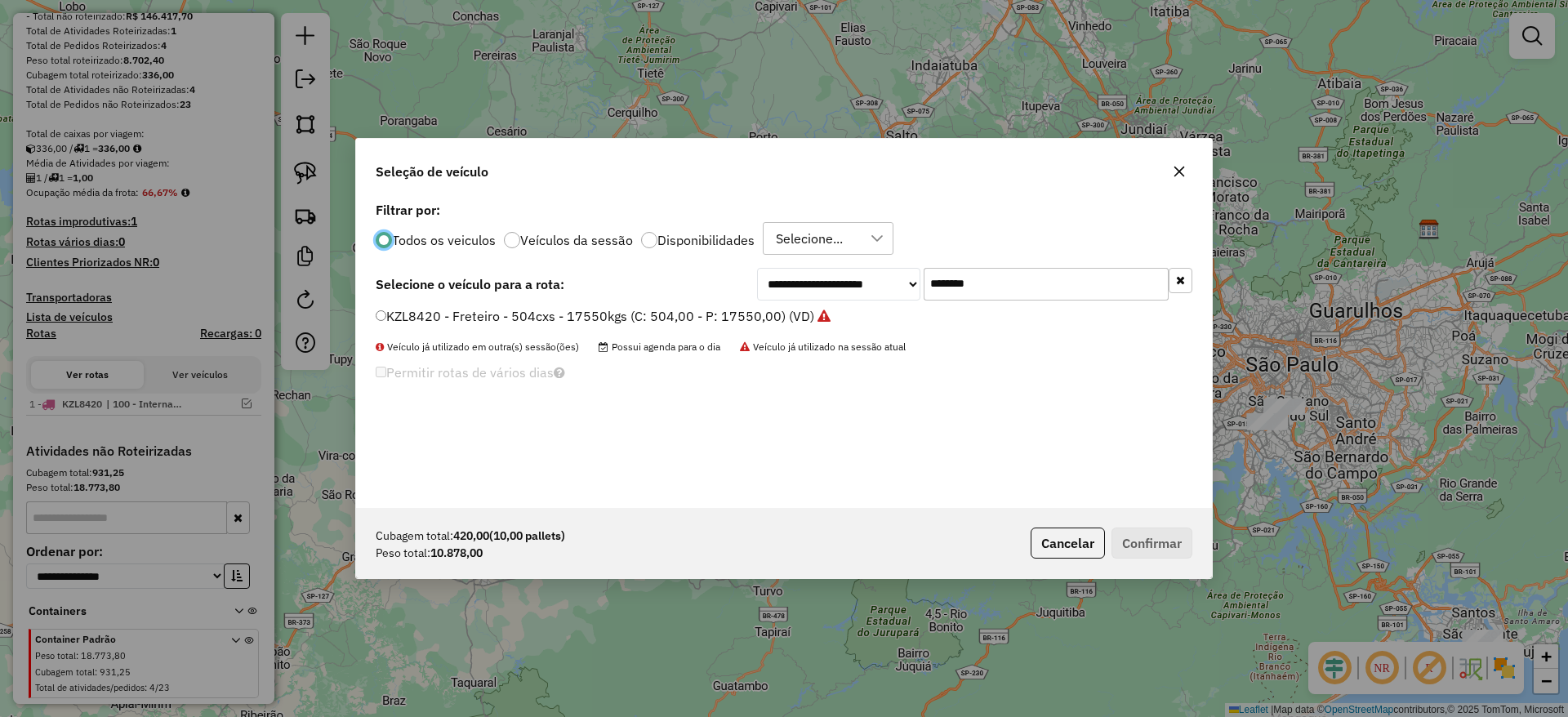
scroll to position [9, 5]
drag, startPoint x: 1004, startPoint y: 288, endPoint x: 701, endPoint y: 317, distance: 304.4
click at [720, 313] on div "**********" at bounding box center [784, 352] width 856 height 310
paste input "text"
type input "*******"
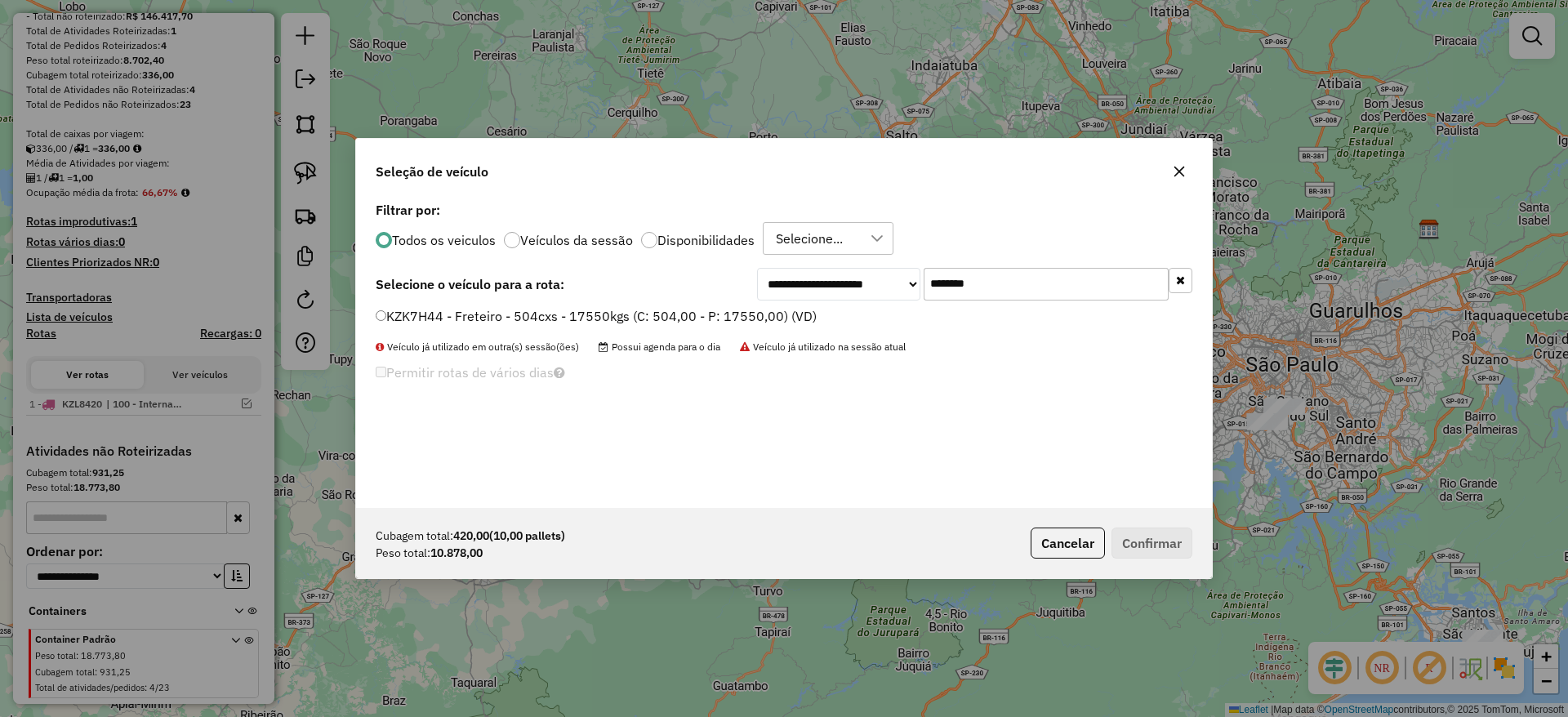
click at [655, 322] on label "KZK7H44 - Freteiro - 504cxs - 17550kgs (C: 504,00 - P: 17550,00) (VD)" at bounding box center [596, 316] width 441 height 20
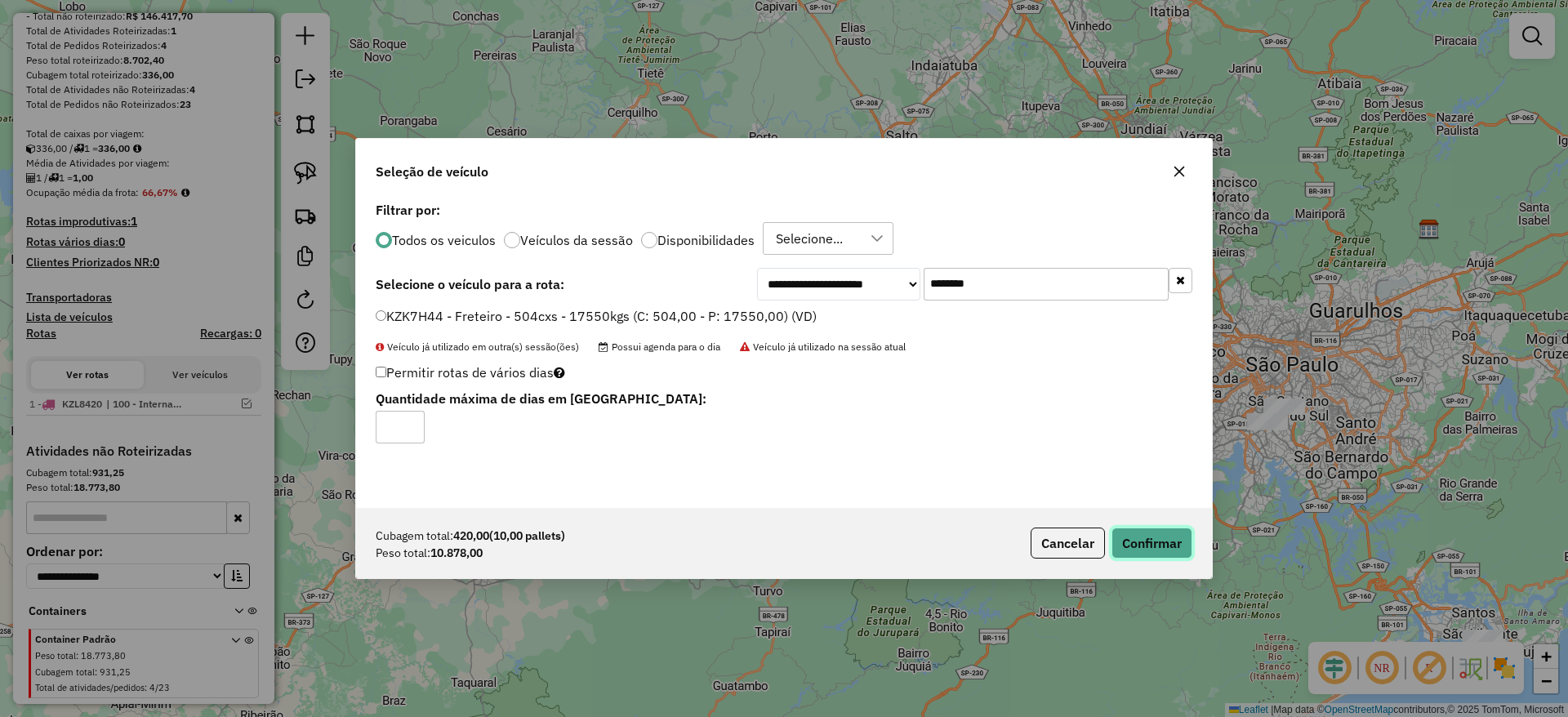
click at [1154, 547] on button "Confirmar" at bounding box center [1151, 542] width 81 height 31
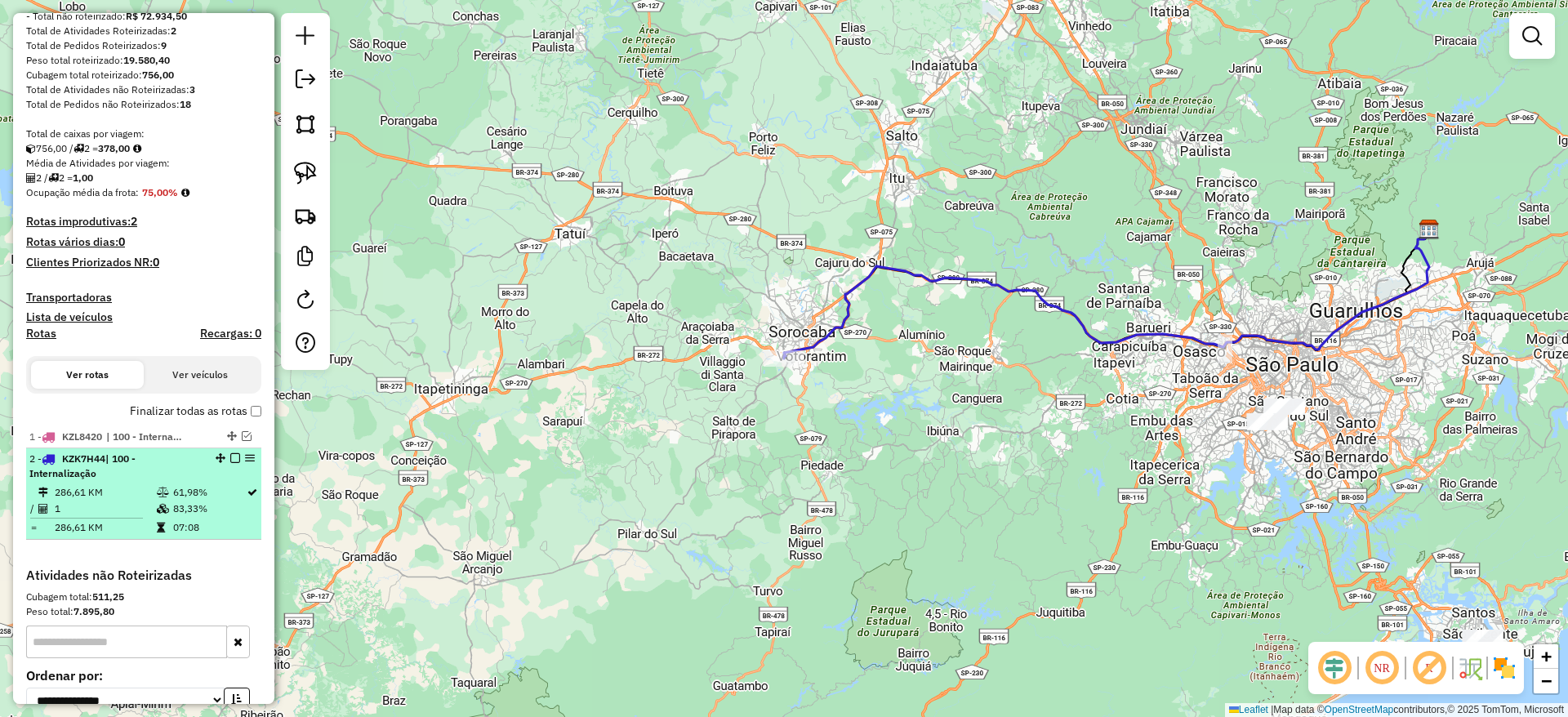
click at [228, 465] on div "2 - KZK7H44 | 100 - Internalização" at bounding box center [143, 466] width 228 height 29
select select "**********"
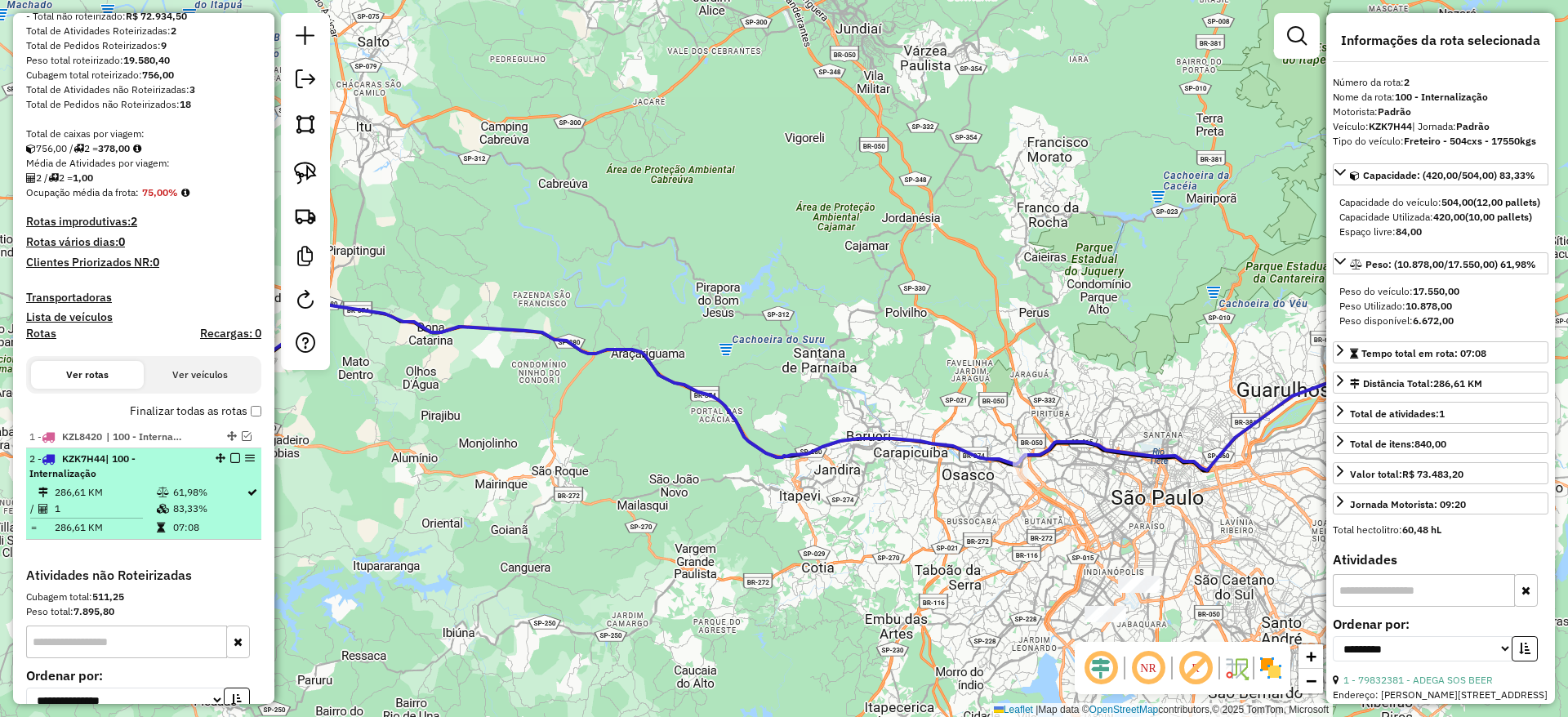
click at [228, 464] on div "2 - KZK7H44 | 100 - Internalização" at bounding box center [143, 466] width 228 height 29
click at [230, 459] on em at bounding box center [235, 458] width 10 height 10
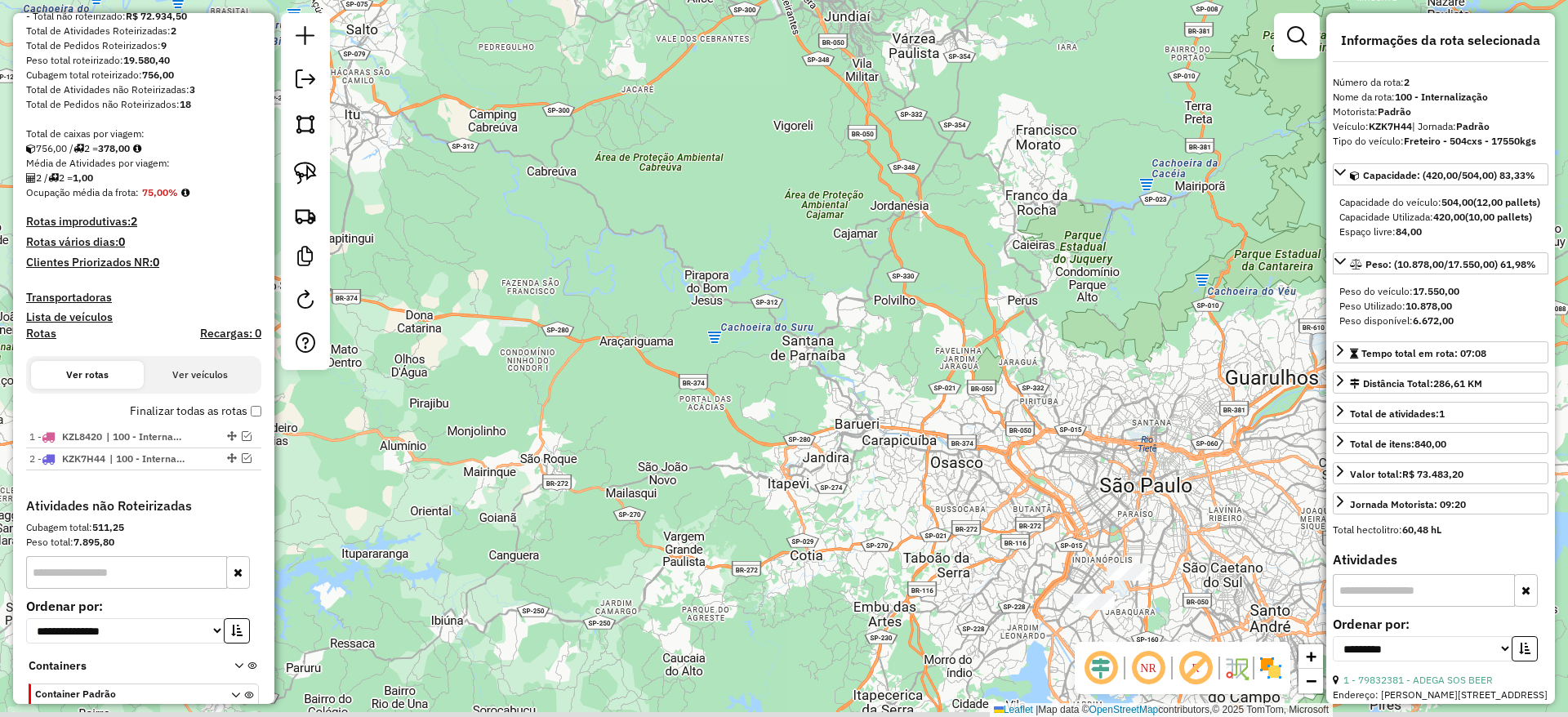
drag, startPoint x: 853, startPoint y: 477, endPoint x: 804, endPoint y: 347, distance: 138.9
click at [799, 364] on div "Janela de atendimento Grade de atendimento Capacidade Transportadoras Veículos …" at bounding box center [784, 358] width 1568 height 717
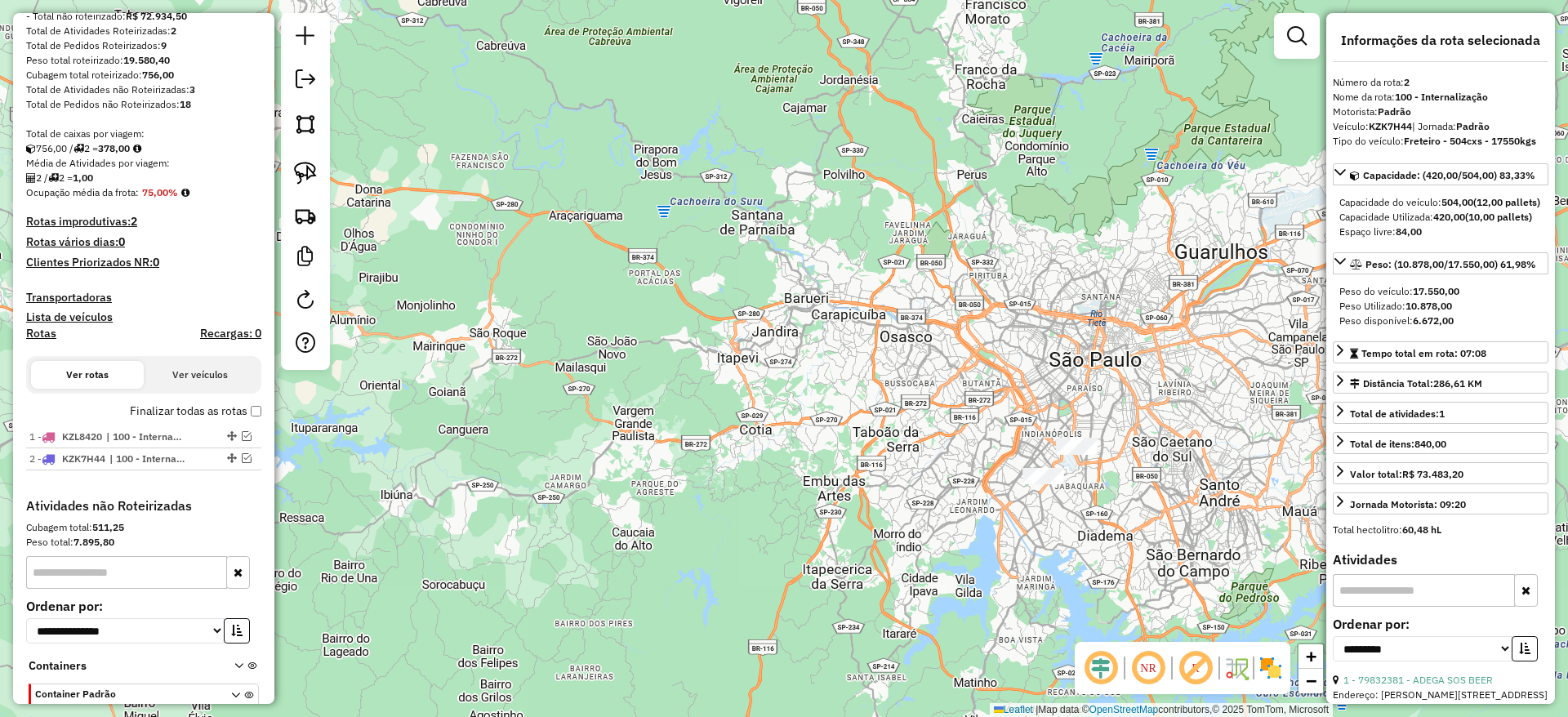
drag, startPoint x: 784, startPoint y: 316, endPoint x: 786, endPoint y: 204, distance: 112.0
click at [724, 156] on div "Janela de atendimento Grade de atendimento Capacidade Transportadoras Veículos …" at bounding box center [784, 358] width 1568 height 717
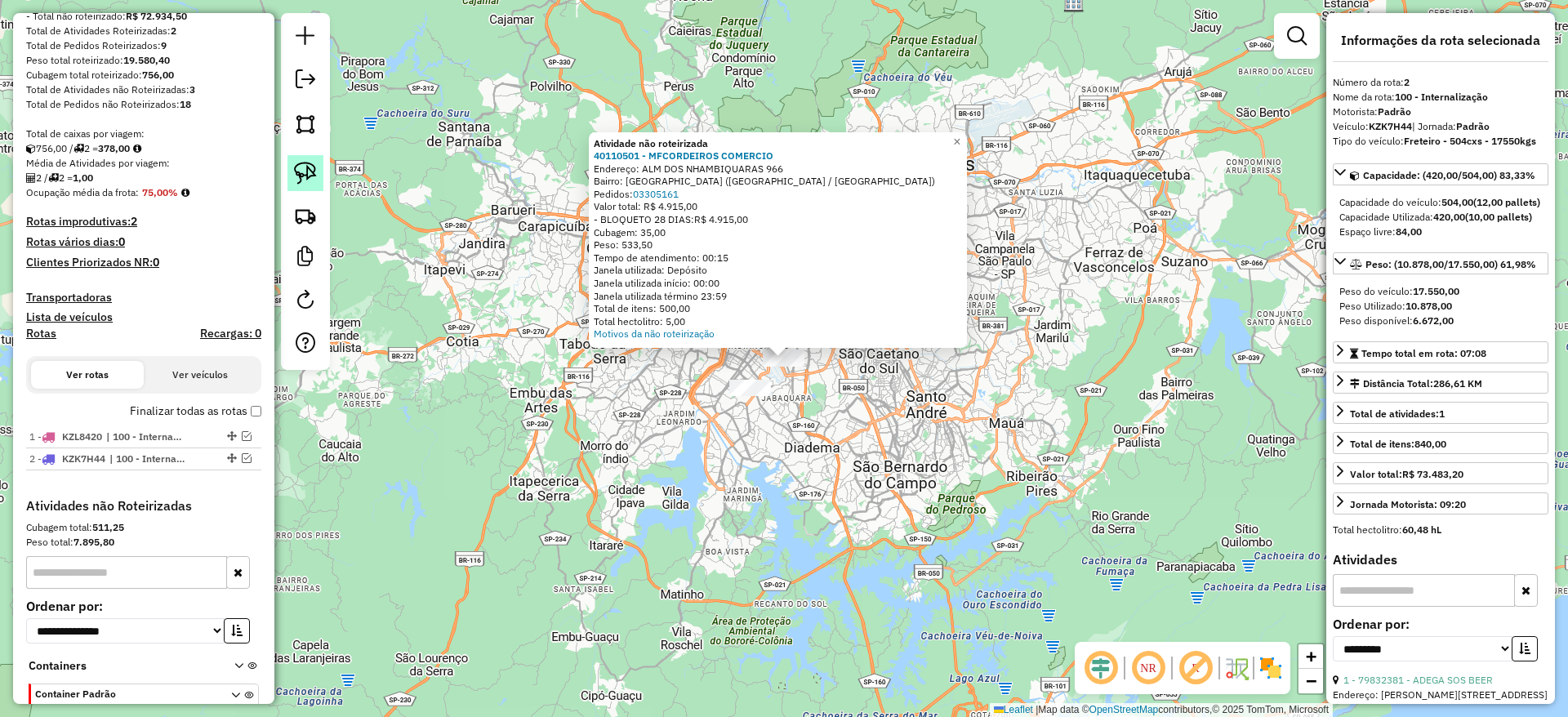
click at [317, 171] on link at bounding box center [305, 174] width 36 height 36
drag, startPoint x: 842, startPoint y: 399, endPoint x: 698, endPoint y: 298, distance: 175.9
click at [698, 298] on div "Atividade não roteirizada 40110501 - MFCORDEIROS COMERCIO Endereço: ALM DOS NHA…" at bounding box center [784, 358] width 1568 height 717
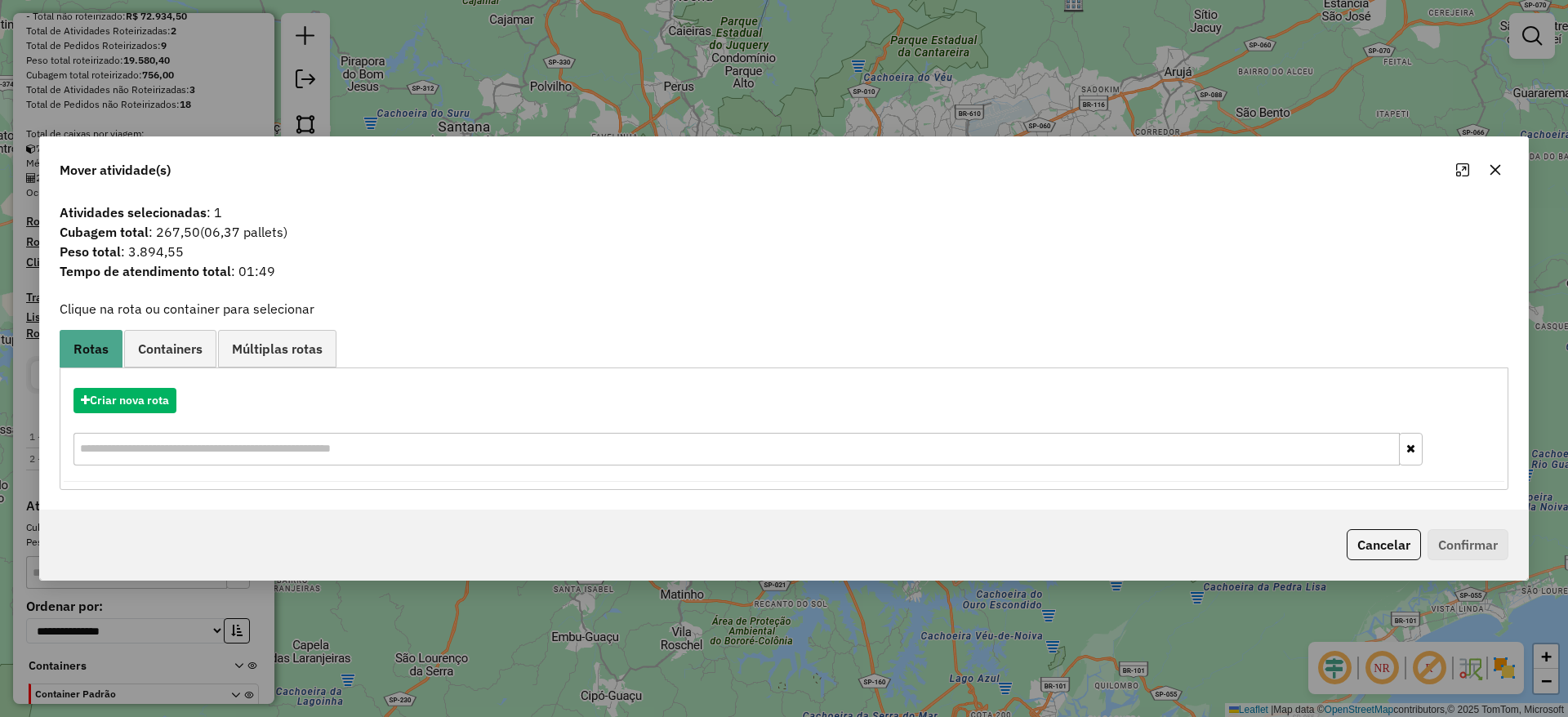
click at [1490, 171] on icon "button" at bounding box center [1495, 170] width 13 height 13
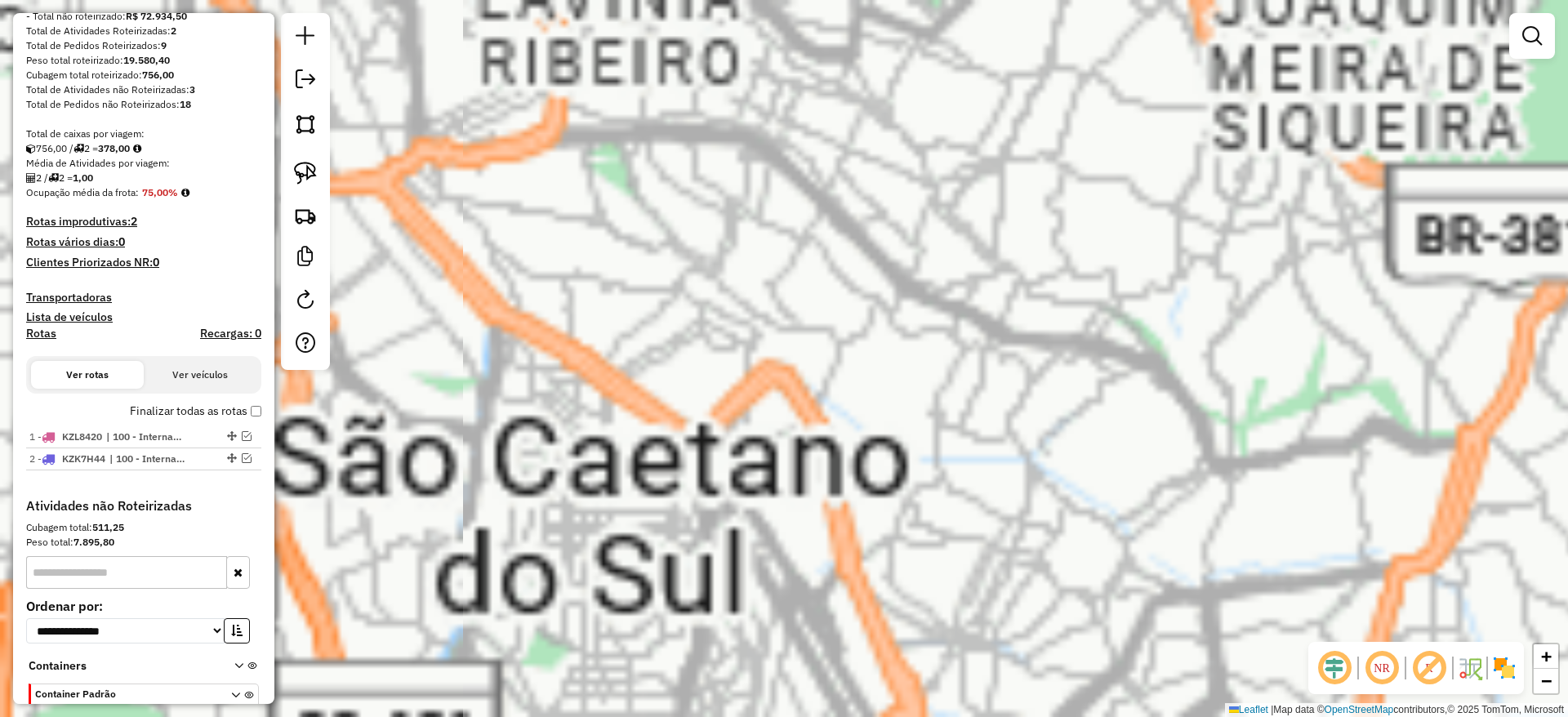
drag, startPoint x: 635, startPoint y: 547, endPoint x: 1113, endPoint y: 462, distance: 485.5
click at [1113, 463] on div "Janela de atendimento Grade de atendimento Capacidade Transportadoras Veículos …" at bounding box center [784, 358] width 1568 height 717
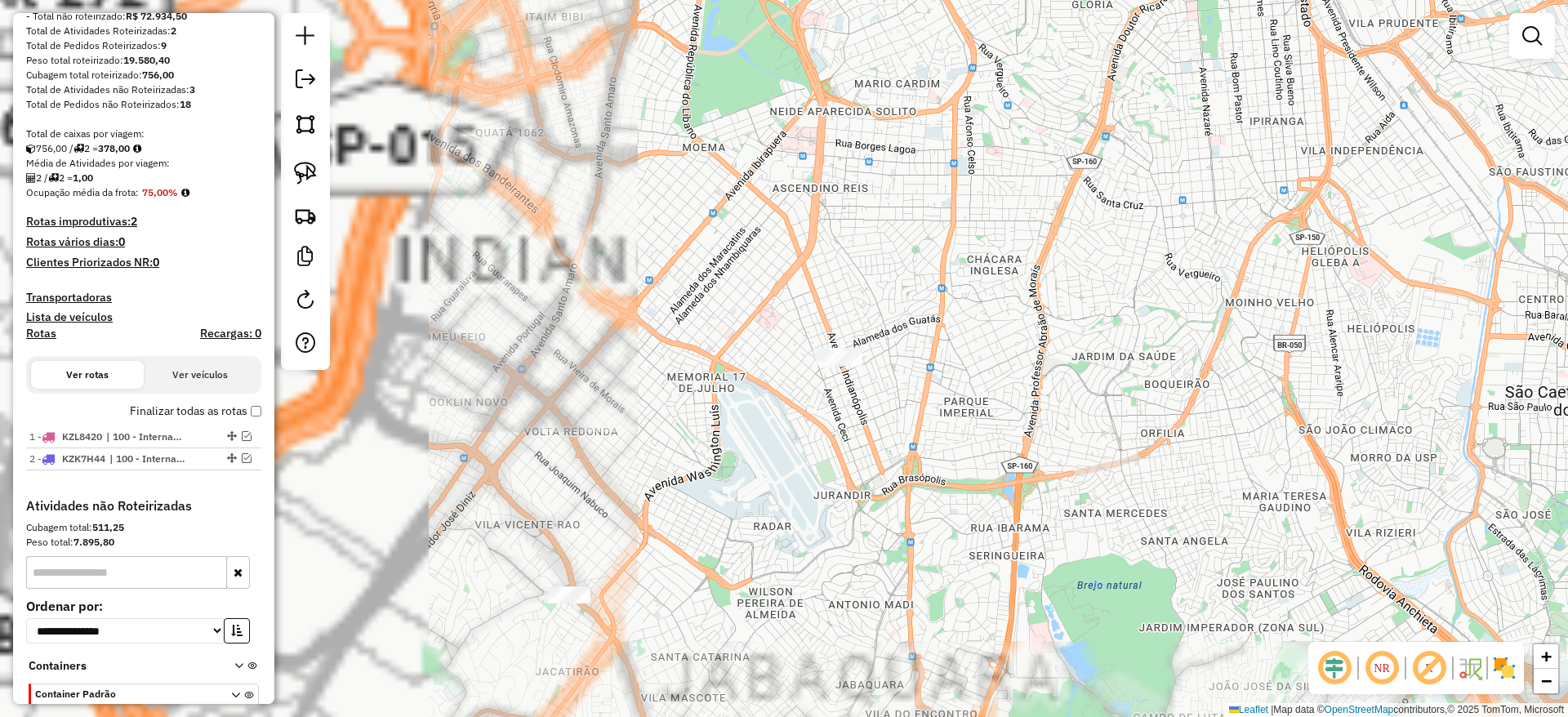
drag, startPoint x: 1085, startPoint y: 432, endPoint x: 921, endPoint y: 433, distance: 164.0
click at [1114, 435] on div "Janela de atendimento Grade de atendimento Capacidade Transportadoras Veículos …" at bounding box center [784, 358] width 1568 height 717
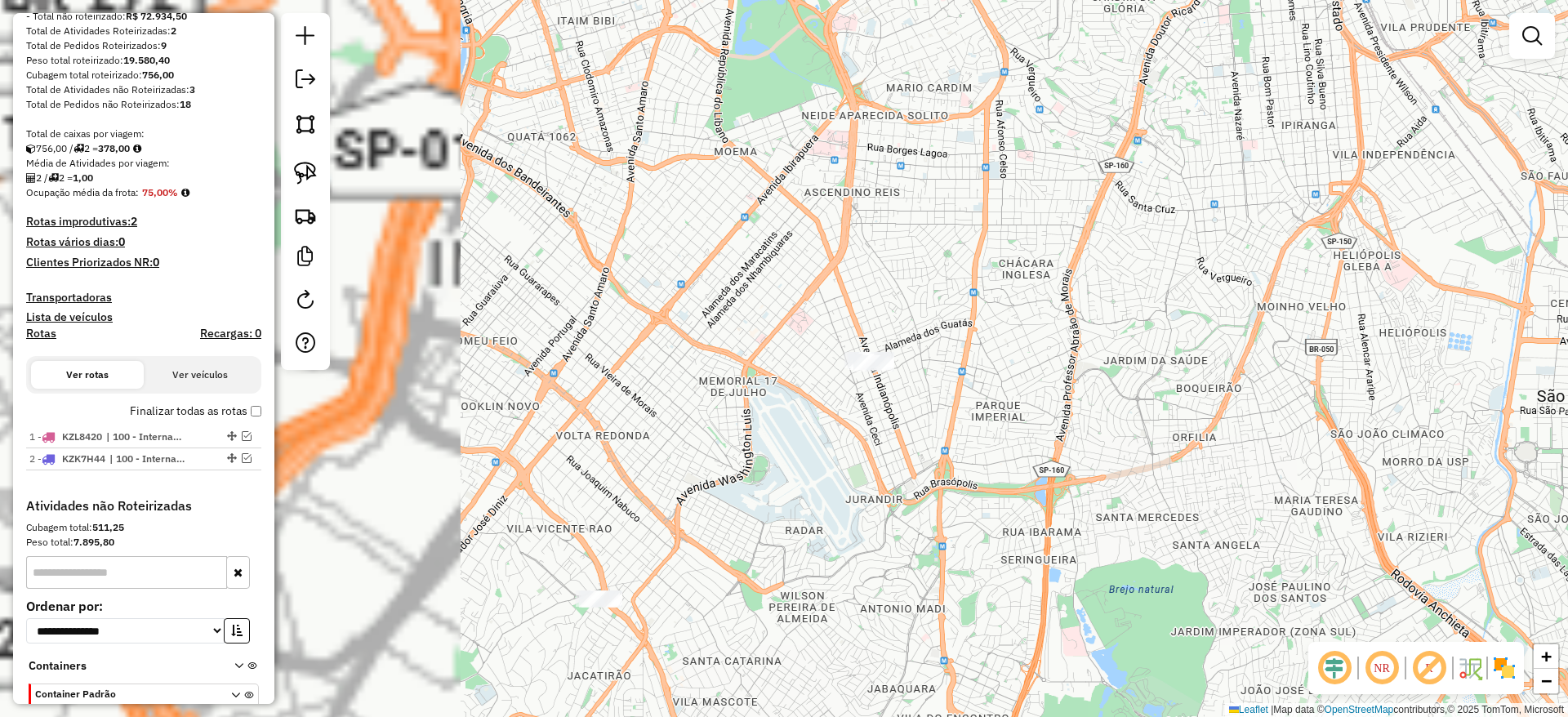
drag, startPoint x: 640, startPoint y: 409, endPoint x: 712, endPoint y: 345, distance: 96.3
click at [716, 349] on div "Janela de atendimento Grade de atendimento Capacidade Transportadoras Veículos …" at bounding box center [784, 358] width 1568 height 717
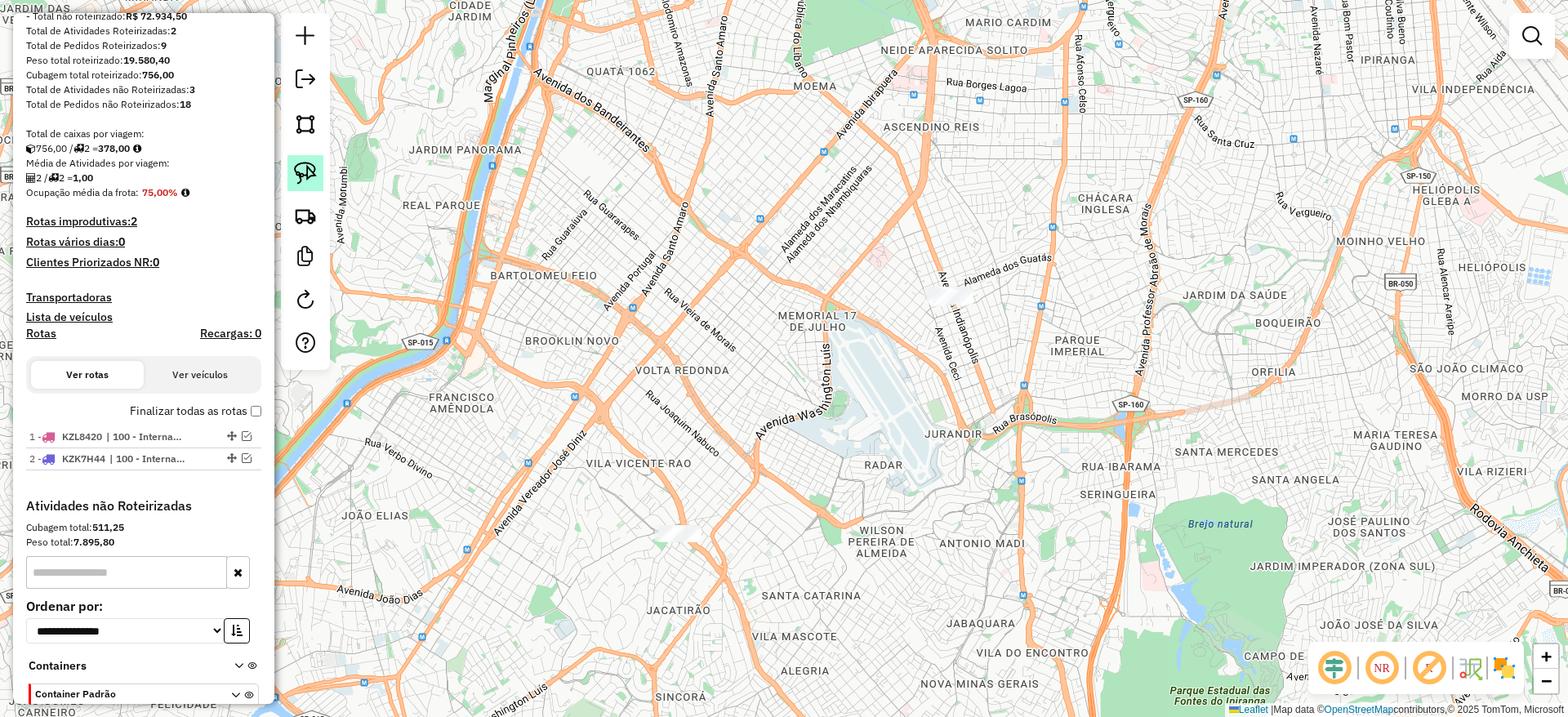
click at [311, 158] on link at bounding box center [305, 174] width 36 height 36
drag, startPoint x: 539, startPoint y: 567, endPoint x: 872, endPoint y: 499, distance: 339.9
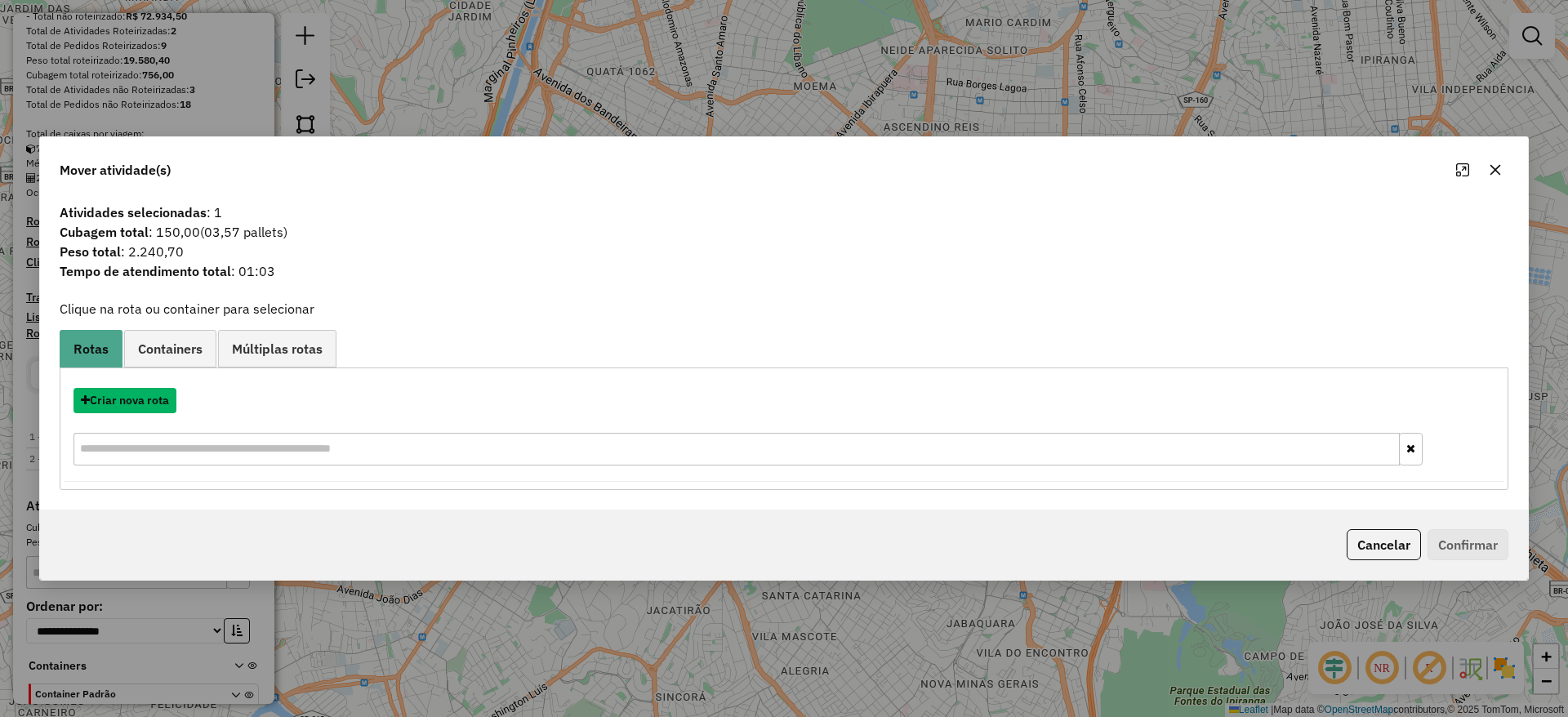
click at [153, 394] on button "Criar nova rota" at bounding box center [125, 400] width 103 height 25
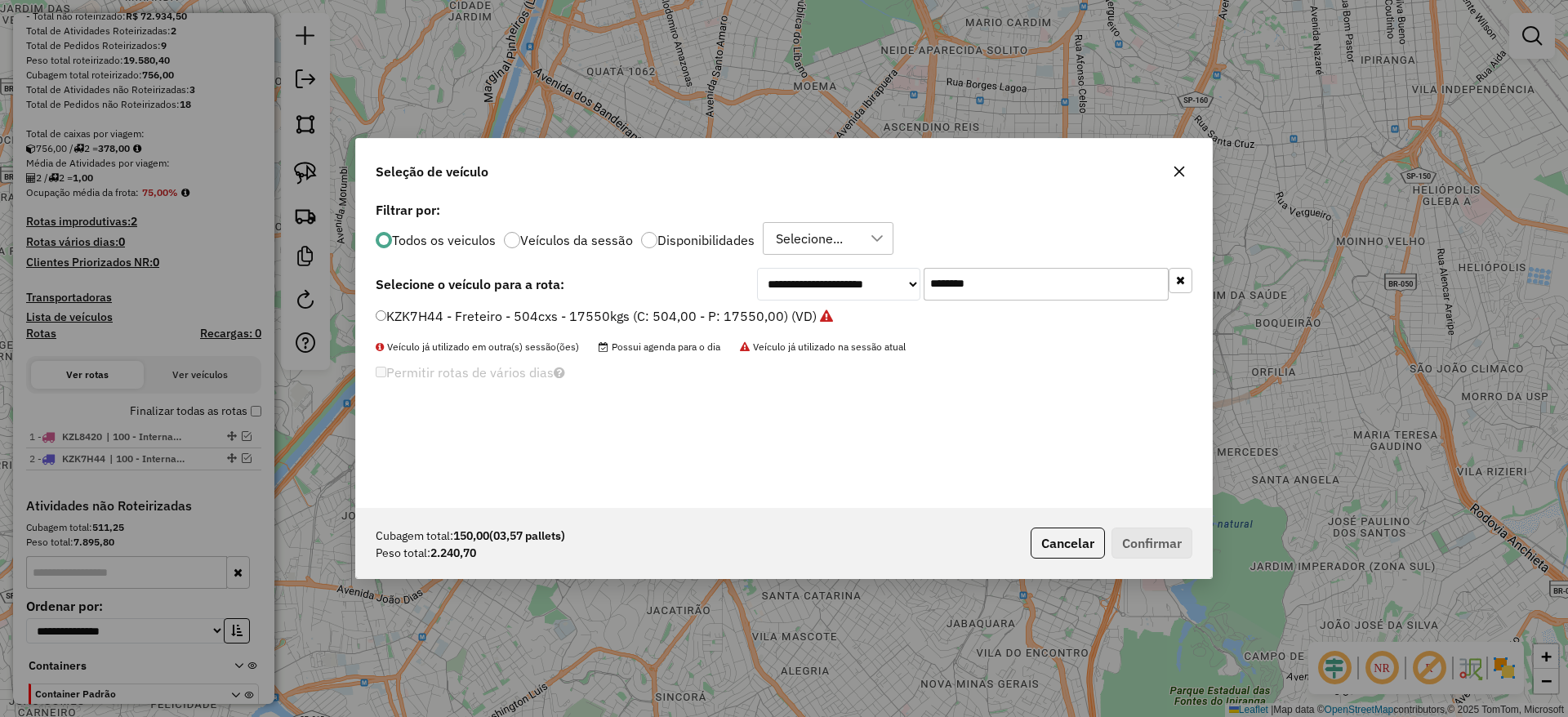
drag, startPoint x: 860, startPoint y: 294, endPoint x: 696, endPoint y: 308, distance: 164.6
click at [758, 309] on div "**********" at bounding box center [784, 352] width 856 height 310
paste input "text"
type input "*******"
click at [651, 308] on label "DTE7A09 - VUC Internalizacao (C: 210,00 - P: 3000,00) (VD)" at bounding box center [570, 316] width 387 height 20
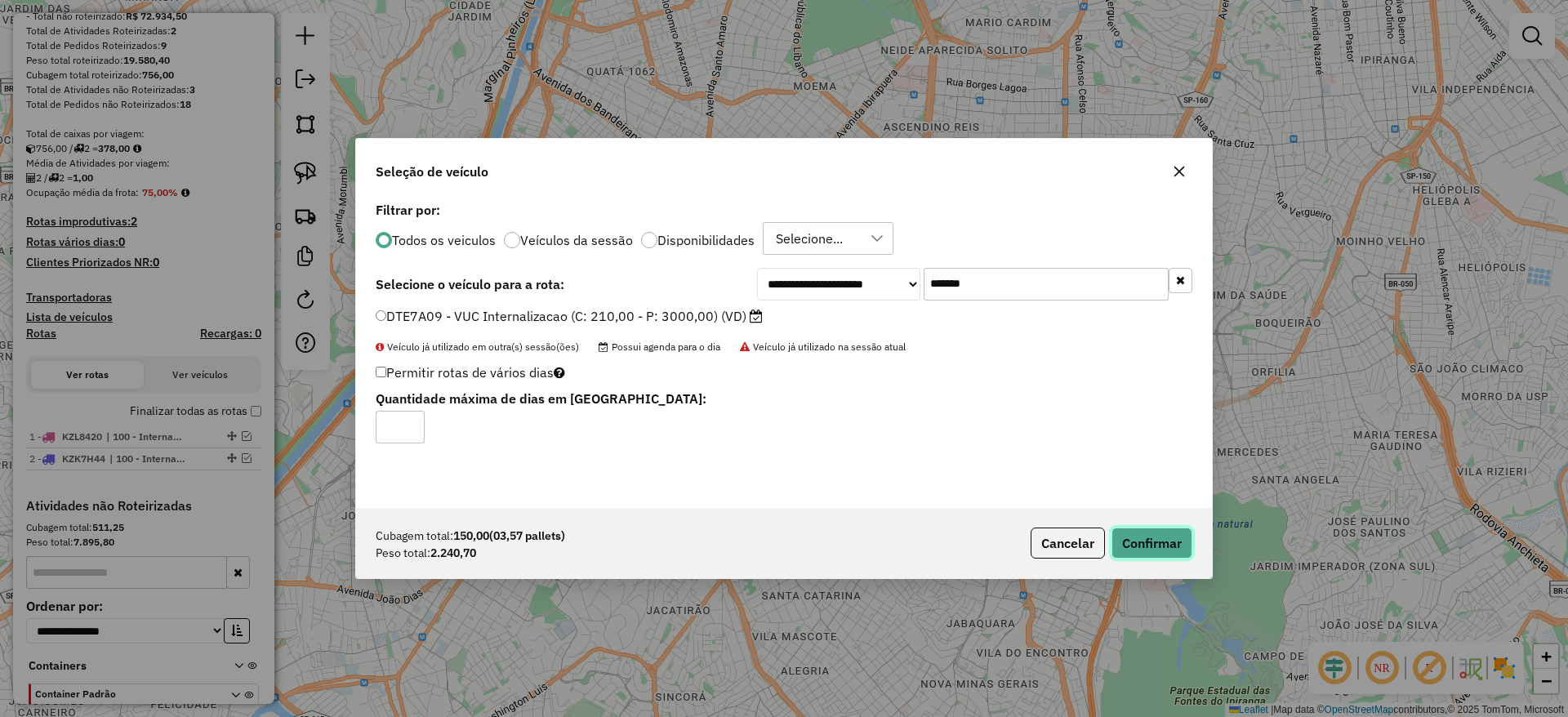
click at [1128, 543] on button "Confirmar" at bounding box center [1151, 542] width 81 height 31
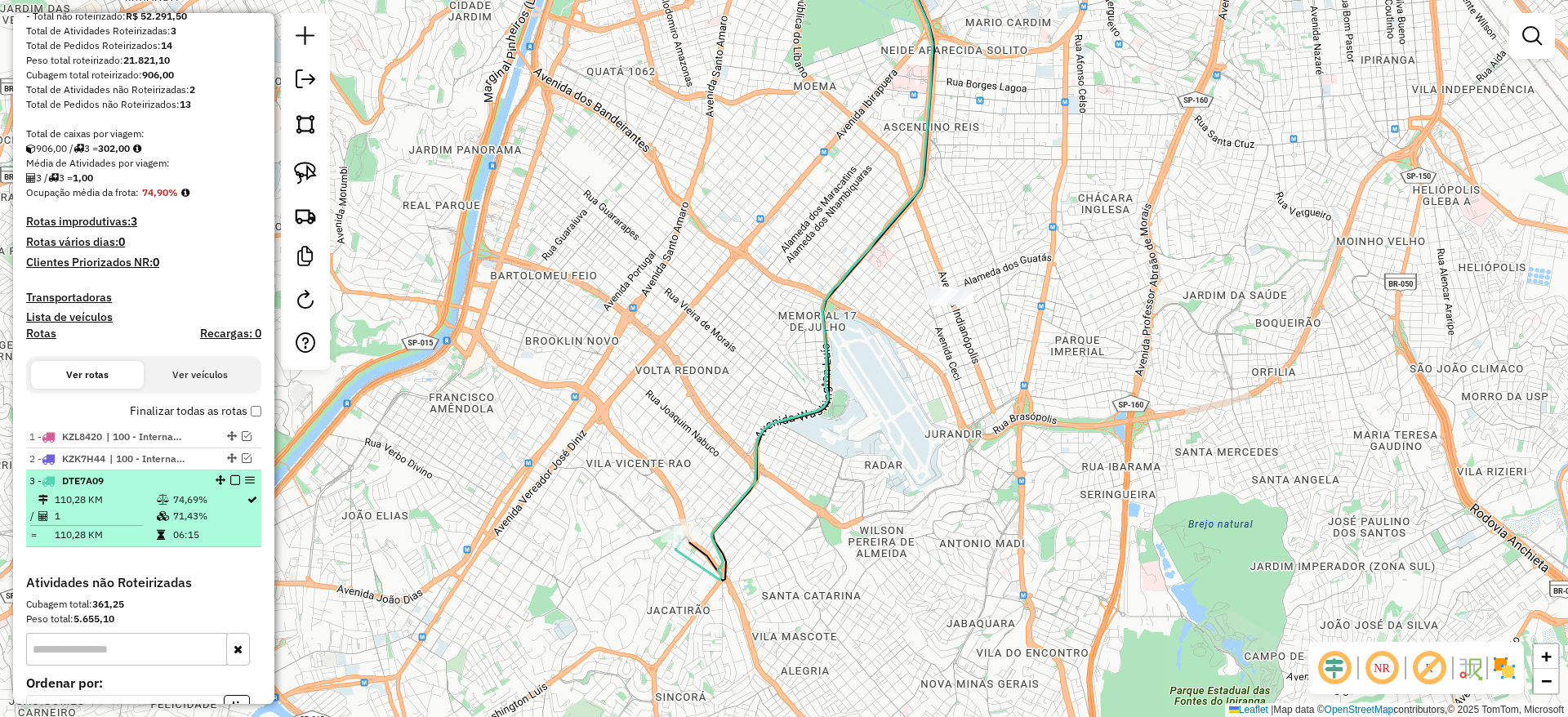
click at [231, 481] on em at bounding box center [235, 480] width 10 height 10
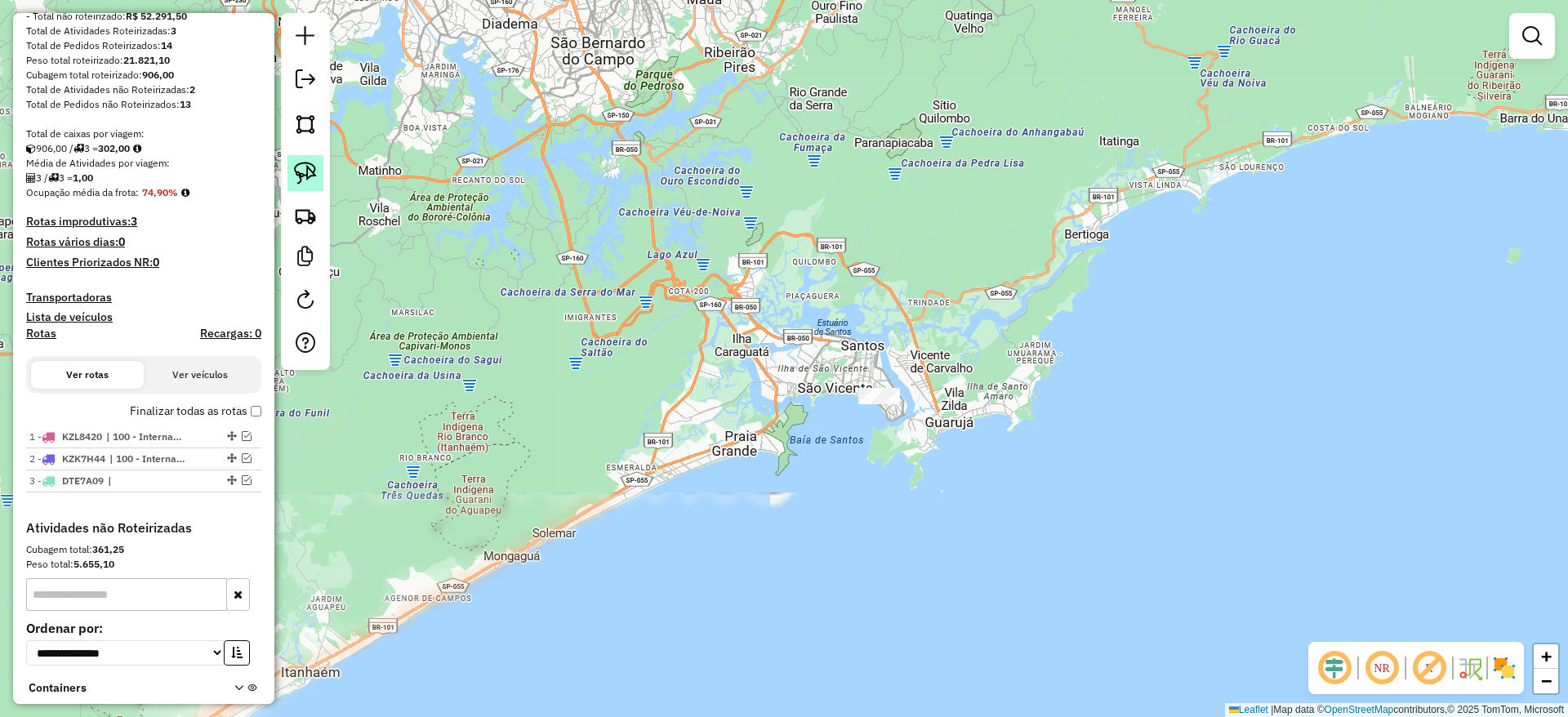
click at [322, 182] on link at bounding box center [305, 174] width 36 height 36
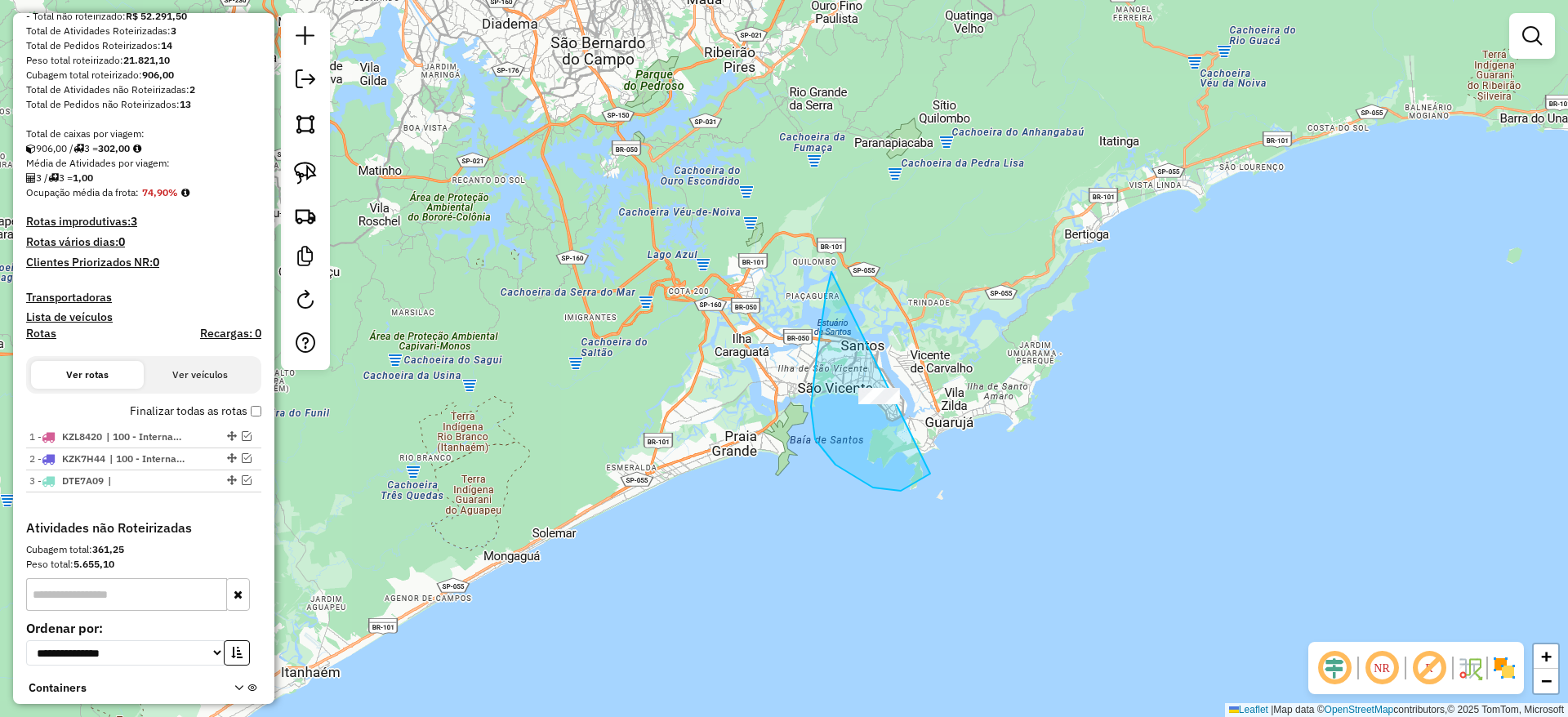
drag, startPoint x: 815, startPoint y: 439, endPoint x: 996, endPoint y: 381, distance: 190.1
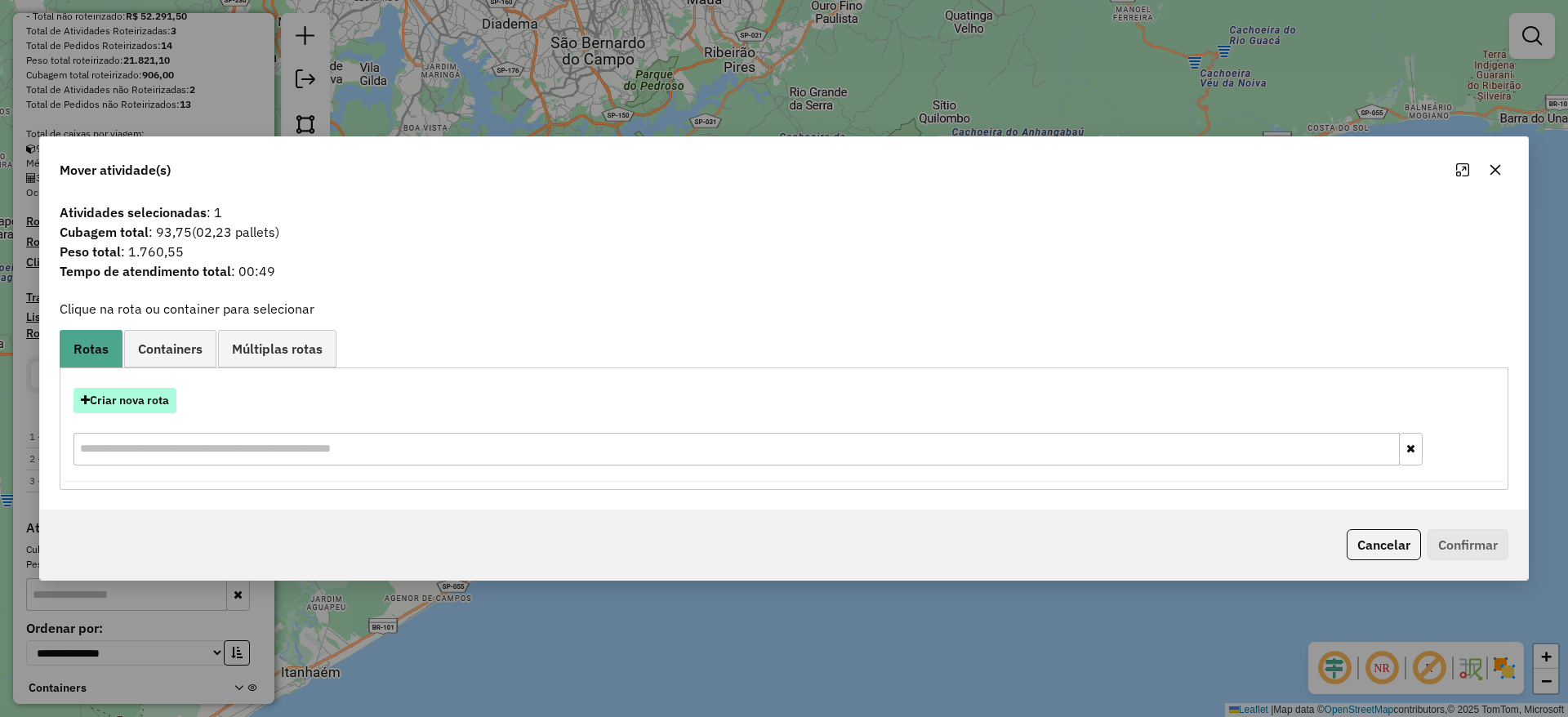
click at [154, 399] on button "Criar nova rota" at bounding box center [125, 400] width 103 height 25
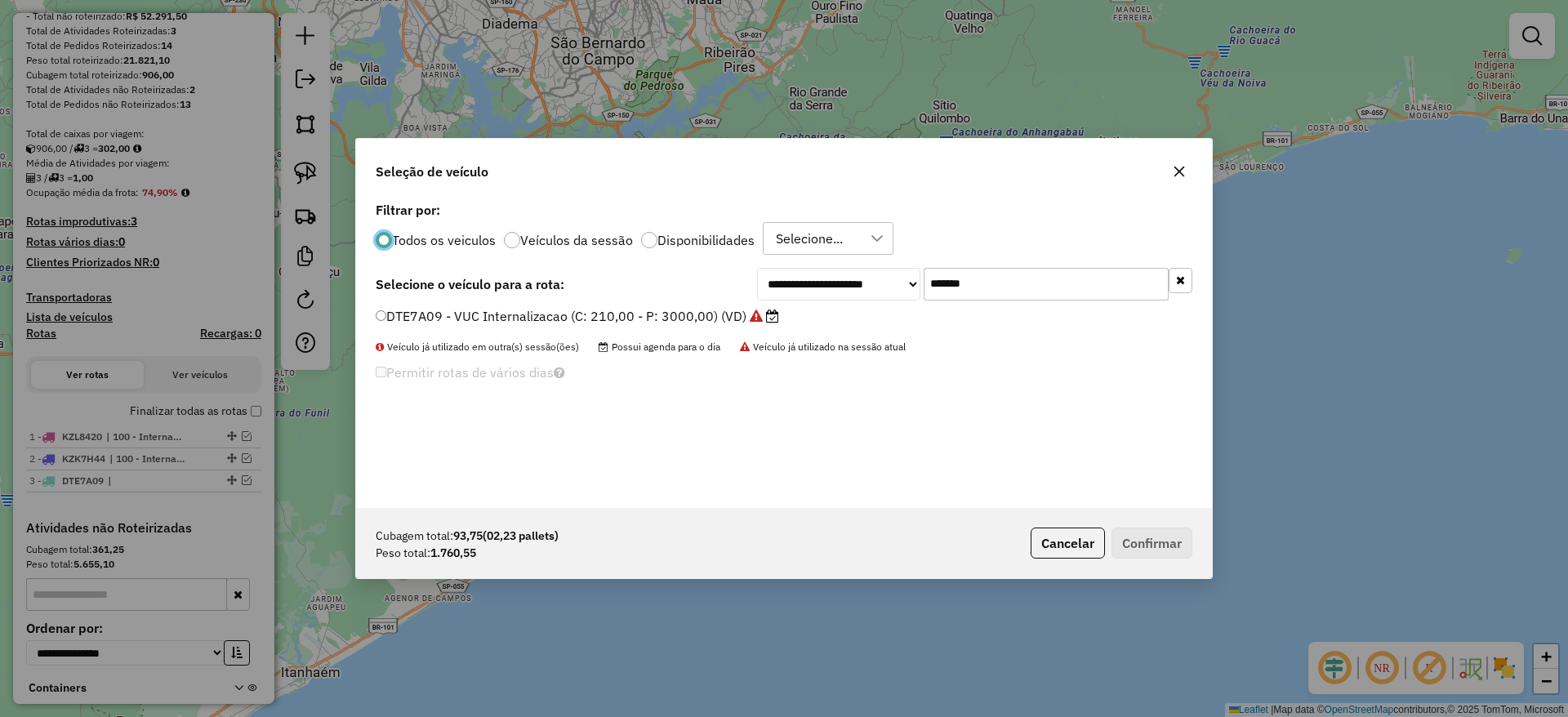
drag, startPoint x: 941, startPoint y: 292, endPoint x: 761, endPoint y: 311, distance: 181.0
click at [791, 304] on div "**********" at bounding box center [784, 352] width 856 height 310
paste input "text"
type input "*******"
click at [737, 314] on label "DFS5A15 - Freteiro - 210cxs 3200kgs (C: 210,00 - P: 3200,00) (VD)" at bounding box center [591, 316] width 432 height 20
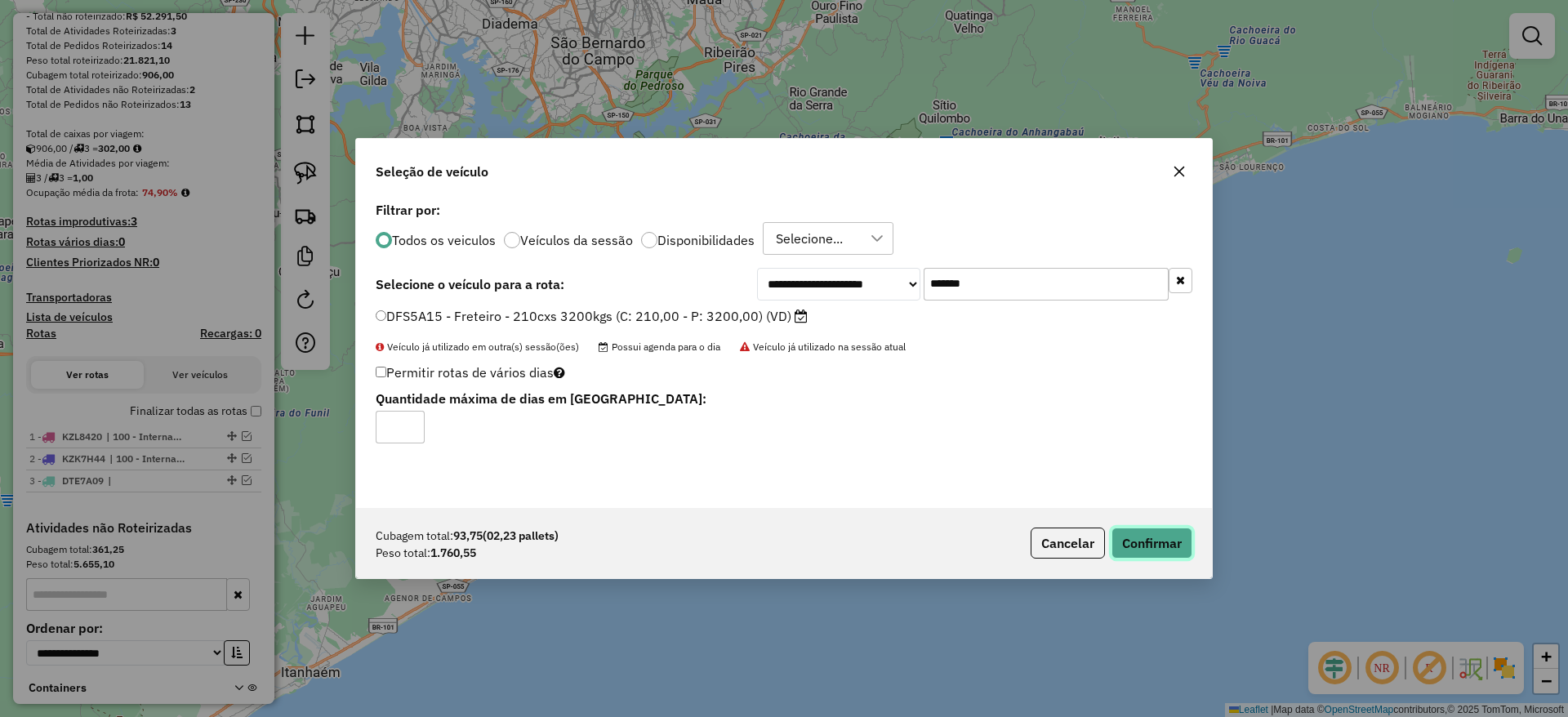
drag, startPoint x: 1176, startPoint y: 534, endPoint x: 1165, endPoint y: 530, distance: 11.7
click at [1171, 534] on button "Confirmar" at bounding box center [1151, 542] width 81 height 31
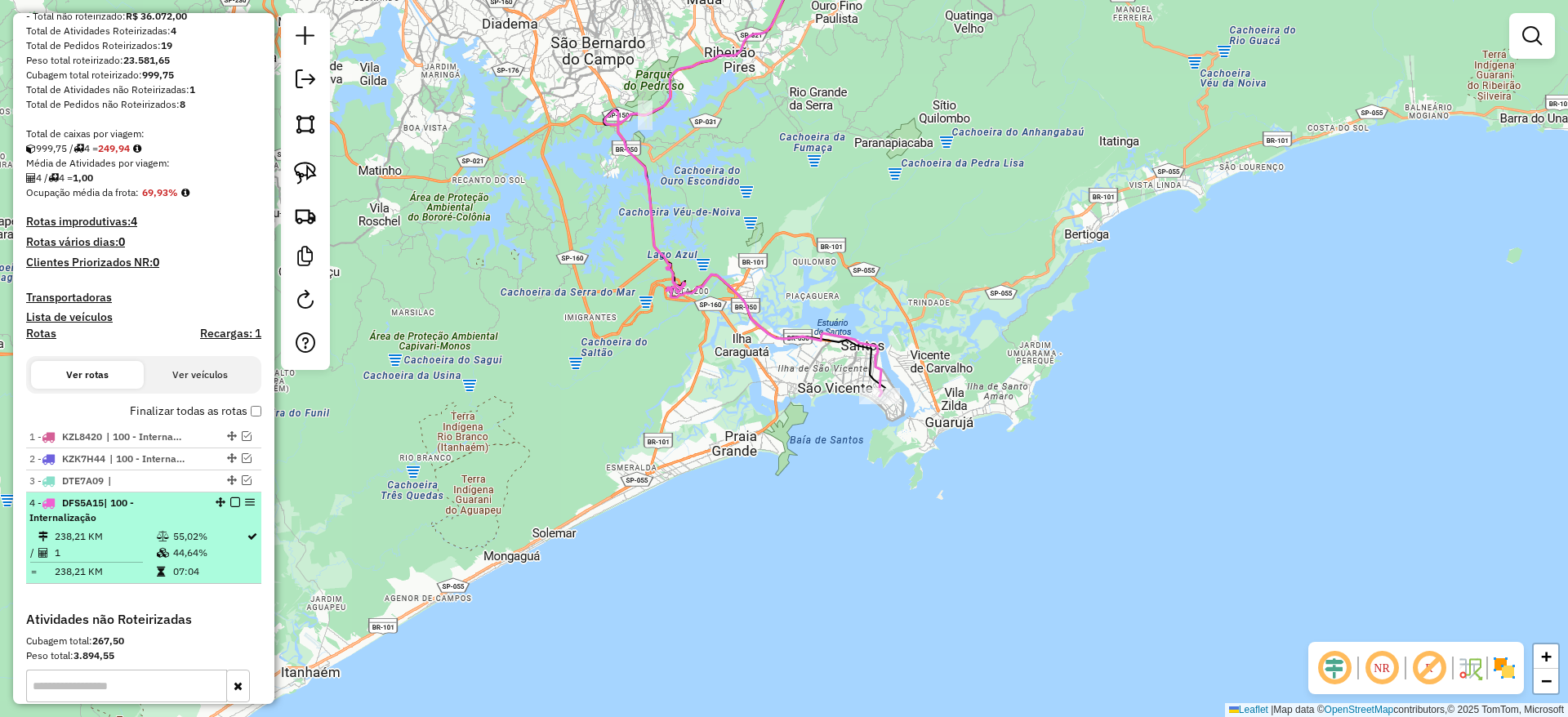
click at [230, 500] on em at bounding box center [235, 503] width 10 height 10
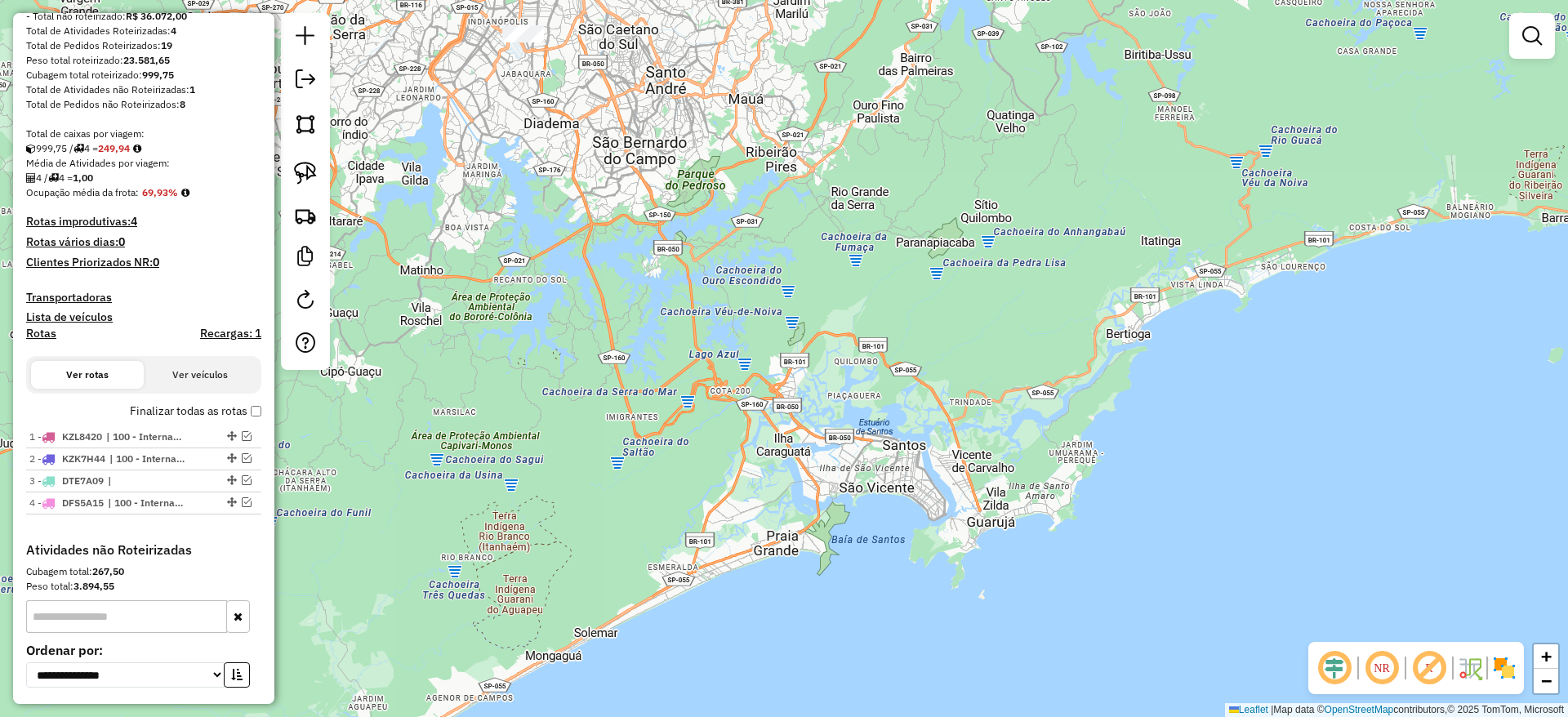
drag, startPoint x: 787, startPoint y: 290, endPoint x: 886, endPoint y: 446, distance: 184.8
click at [908, 463] on div "Janela de atendimento Grade de atendimento Capacidade Transportadoras Veículos …" at bounding box center [784, 358] width 1568 height 717
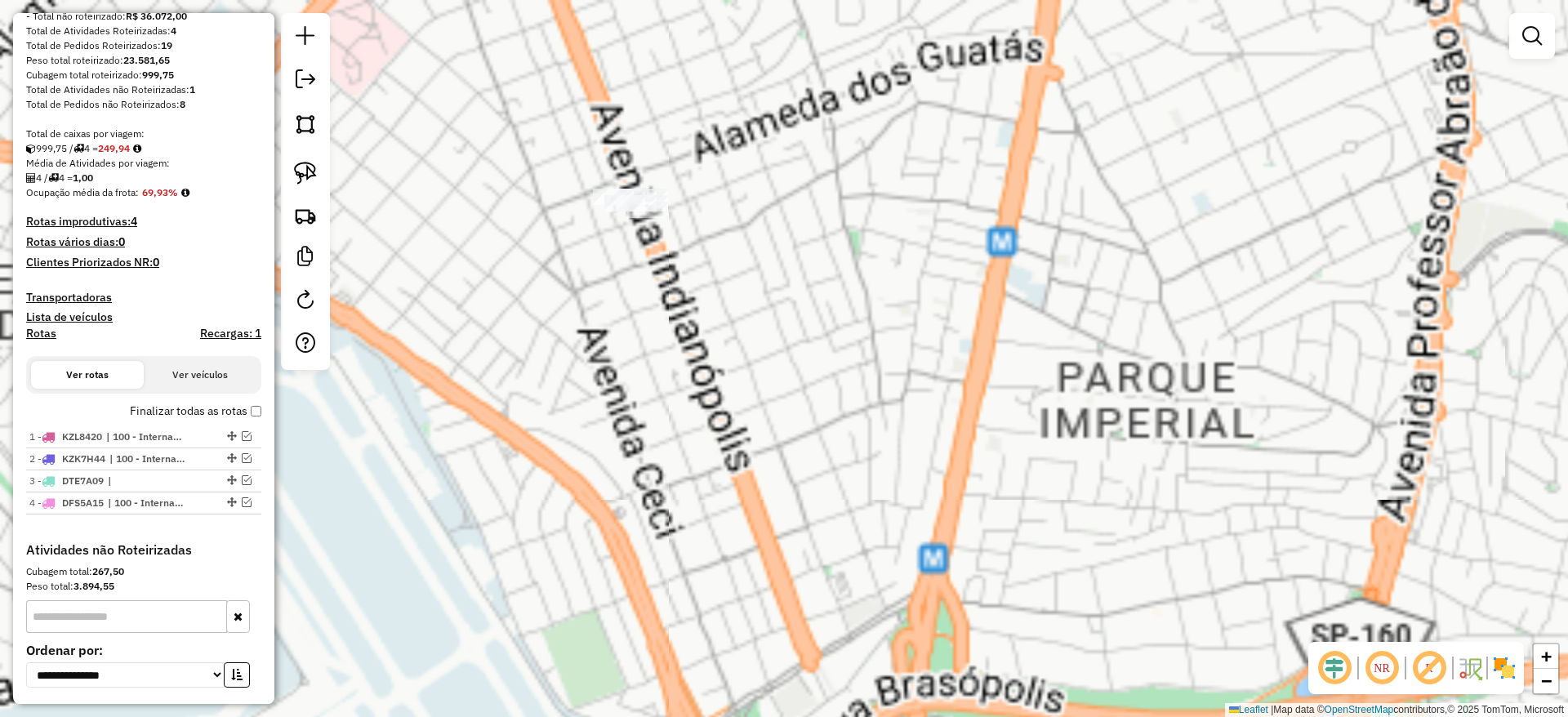
drag, startPoint x: 582, startPoint y: 138, endPoint x: 728, endPoint y: 385, distance: 286.9
click at [728, 385] on div "Janela de atendimento Grade de atendimento Capacidade Transportadoras Veículos …" at bounding box center [784, 358] width 1568 height 717
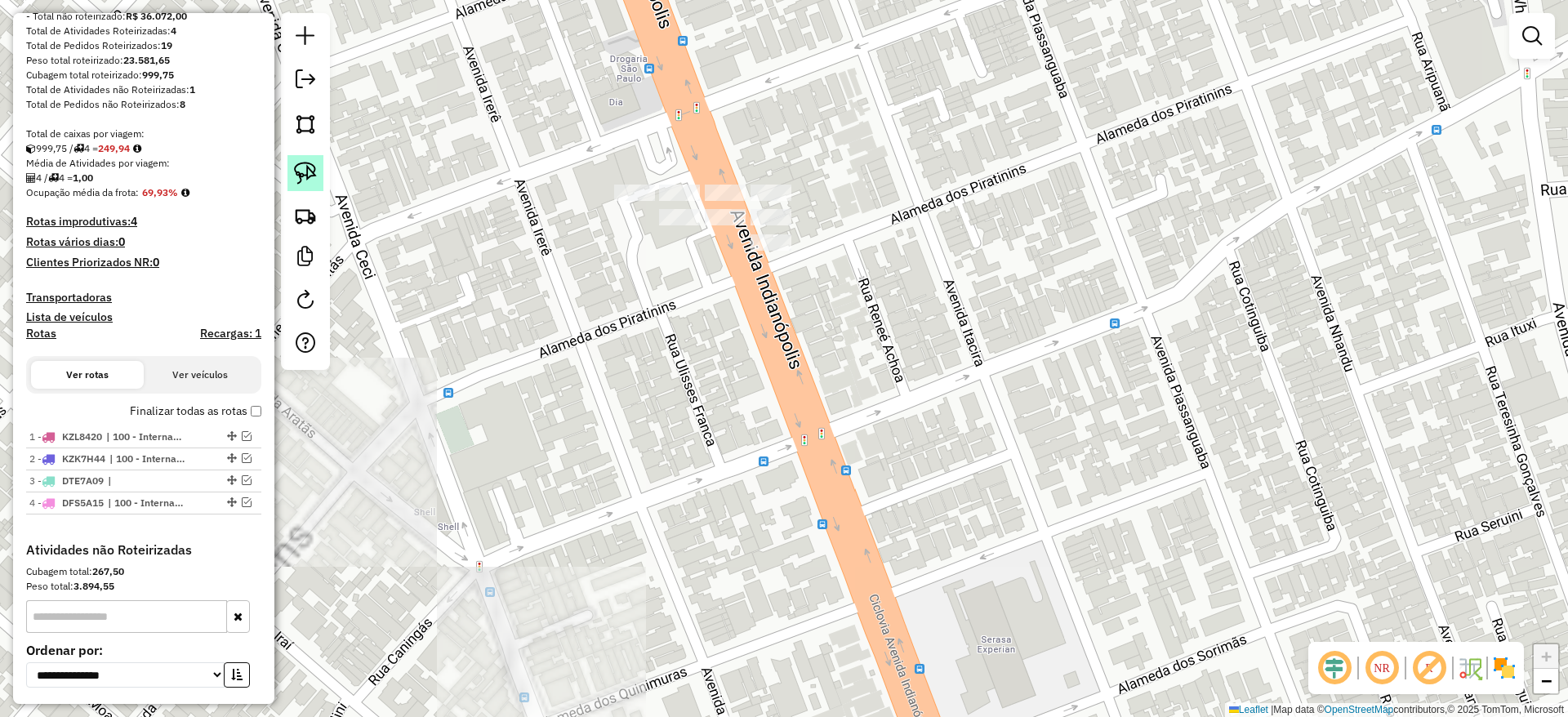
click at [292, 179] on link at bounding box center [305, 174] width 36 height 36
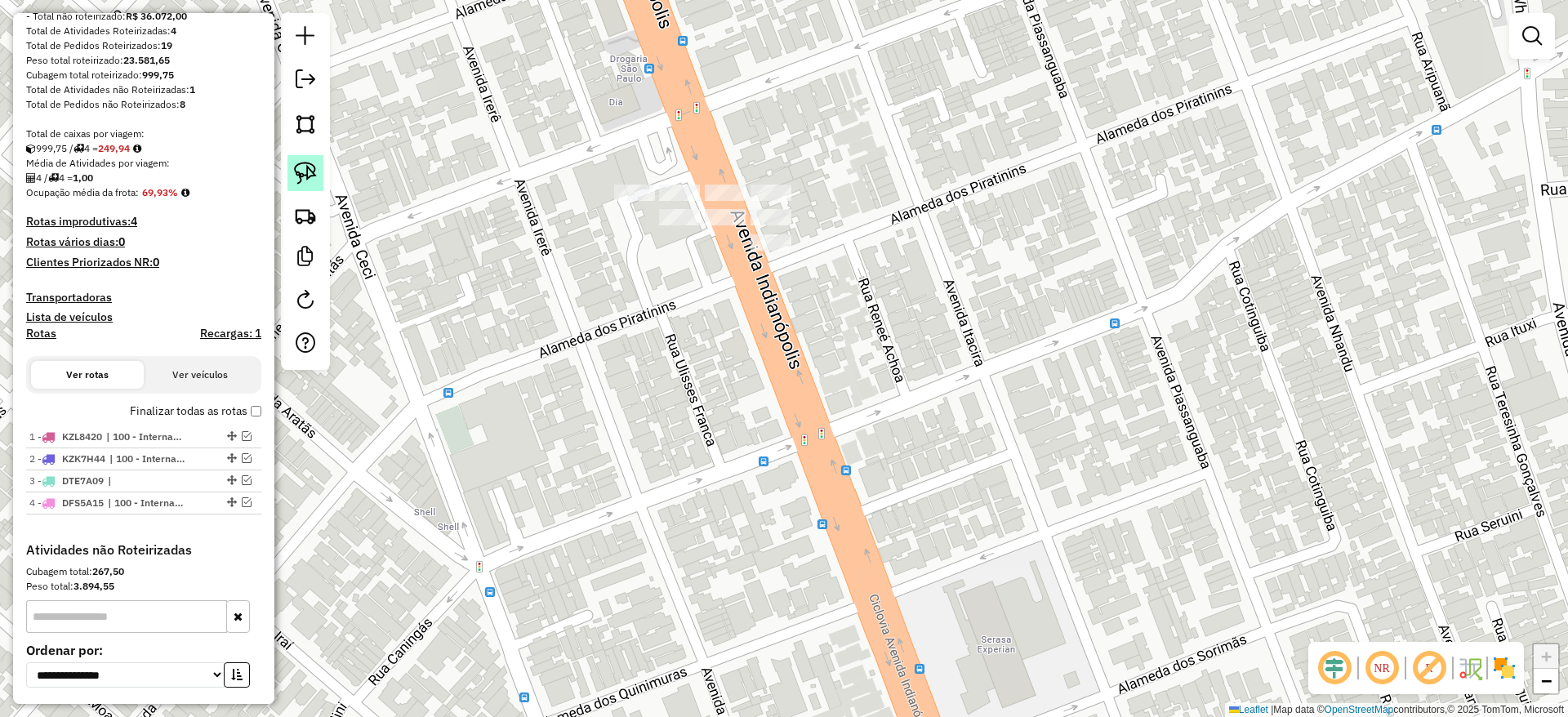
click at [305, 169] on img at bounding box center [305, 173] width 23 height 23
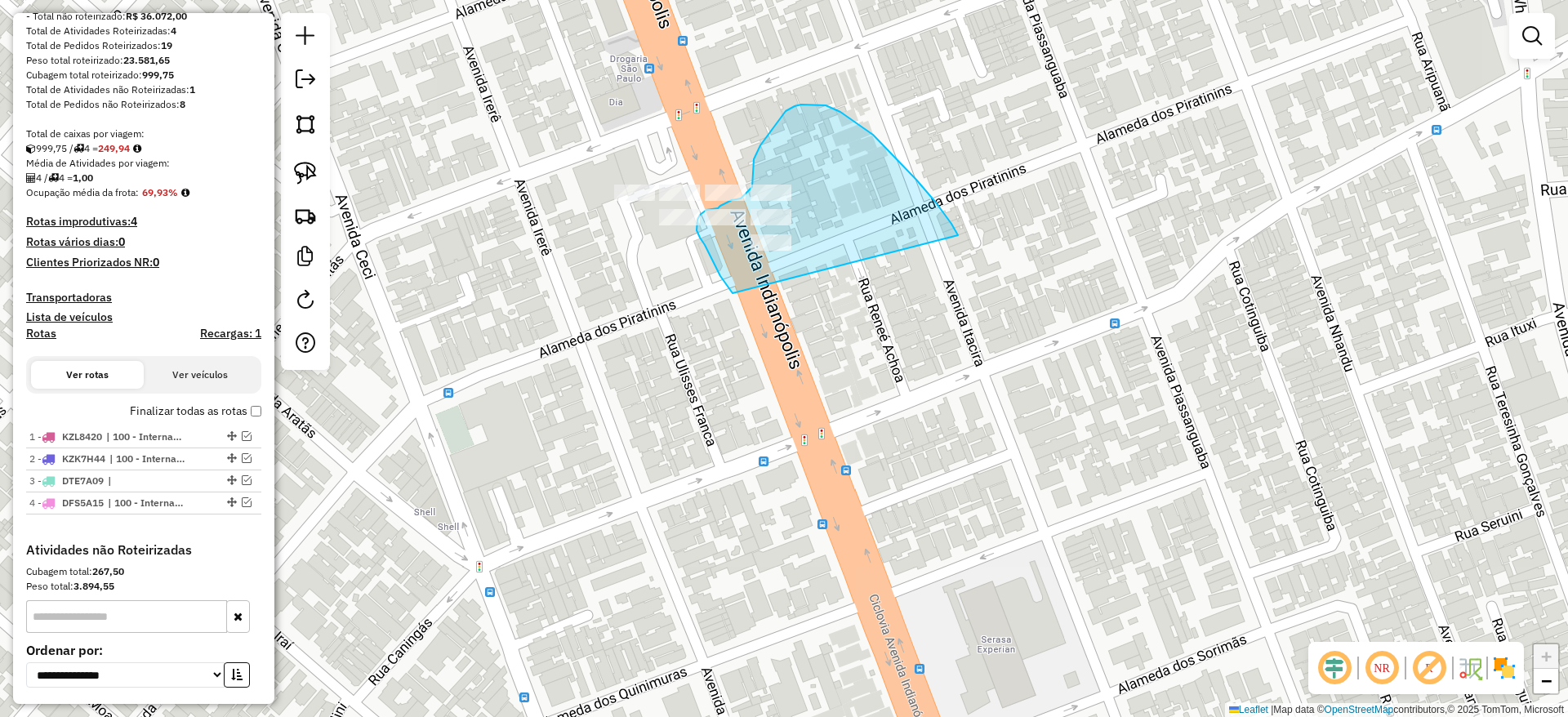
drag, startPoint x: 958, startPoint y: 235, endPoint x: 755, endPoint y: 306, distance: 215.1
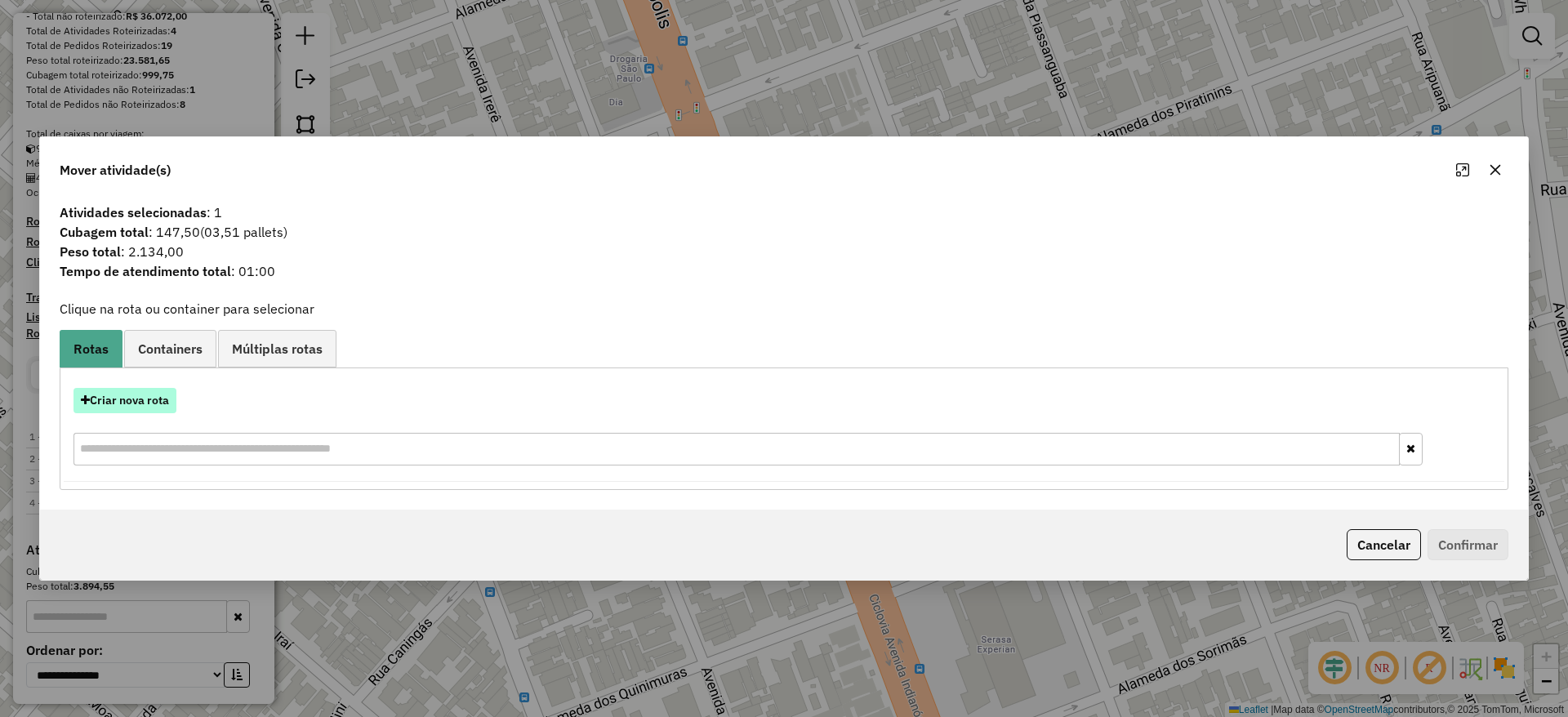
click at [153, 391] on button "Criar nova rota" at bounding box center [125, 400] width 103 height 25
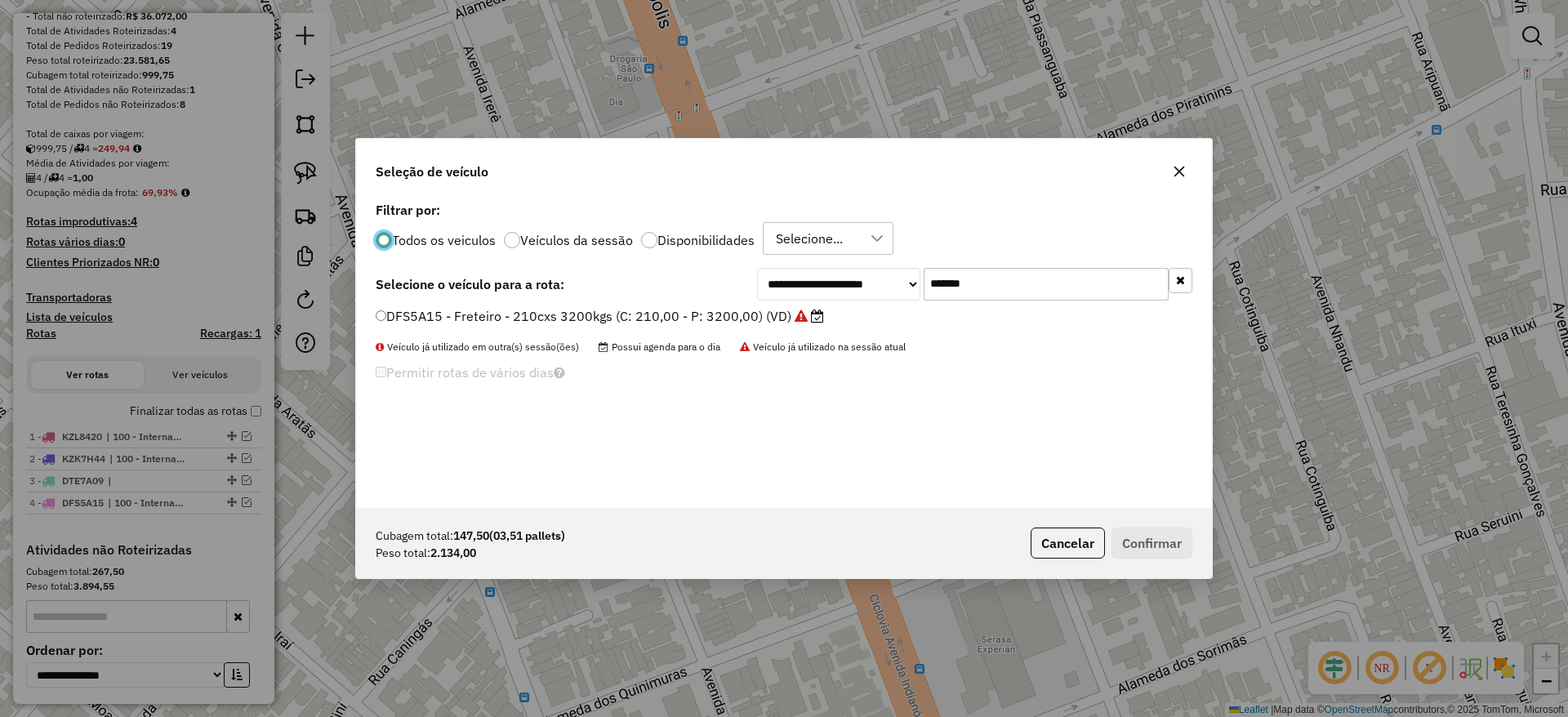
drag, startPoint x: 831, startPoint y: 309, endPoint x: 804, endPoint y: 312, distance: 27.2
click at [811, 310] on div "**********" at bounding box center [784, 352] width 856 height 310
paste input "text"
type input "*******"
click at [759, 313] on icon at bounding box center [756, 315] width 13 height 13
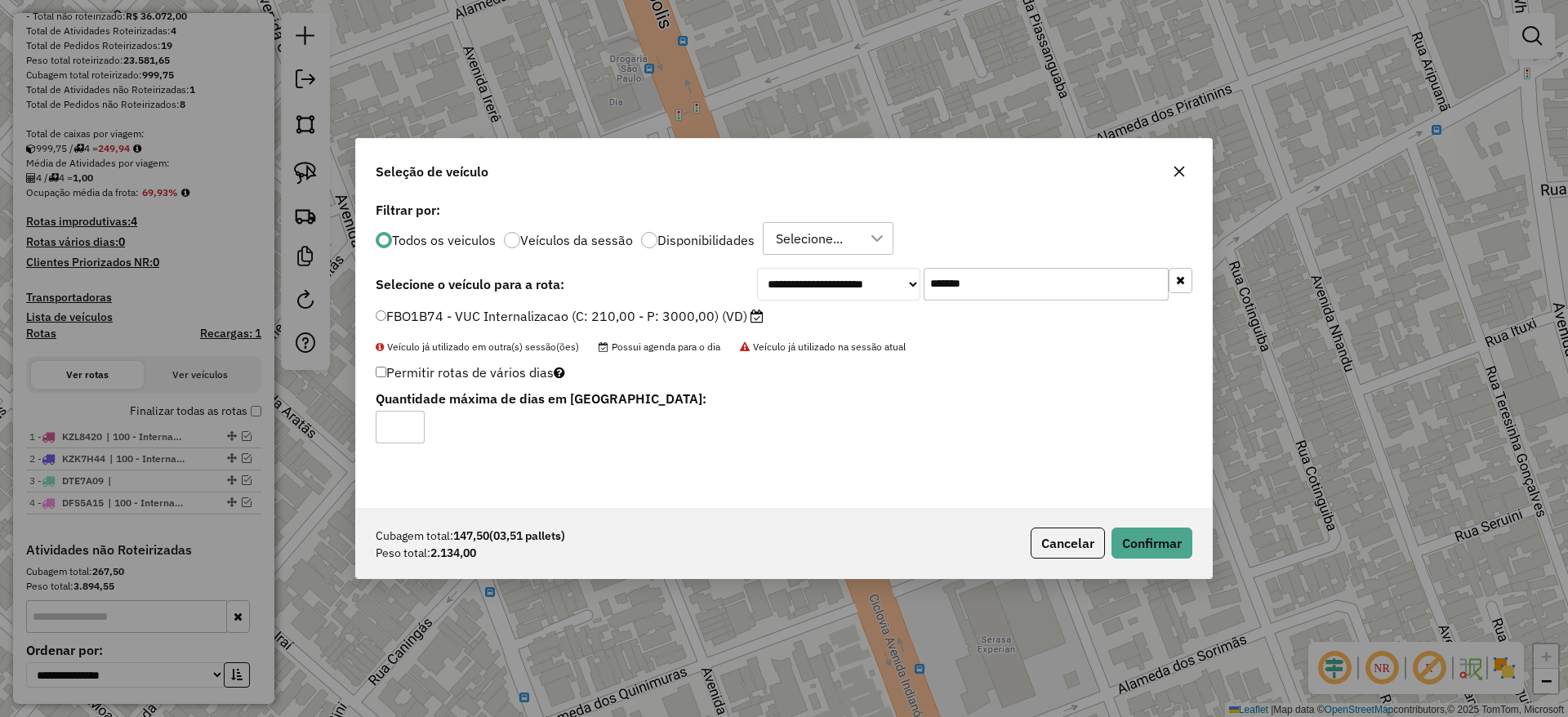
click at [733, 314] on label "FBO1B74 - VUC Internalizacao (C: 210,00 - P: 3000,00) (VD)" at bounding box center [570, 316] width 388 height 20
click at [1170, 560] on div "Cubagem total: 147,50 (03,51 pallets) Peso total: 2.134,00 Cancelar Confirmar" at bounding box center [784, 542] width 856 height 70
click at [1129, 528] on button "Confirmar" at bounding box center [1151, 542] width 81 height 31
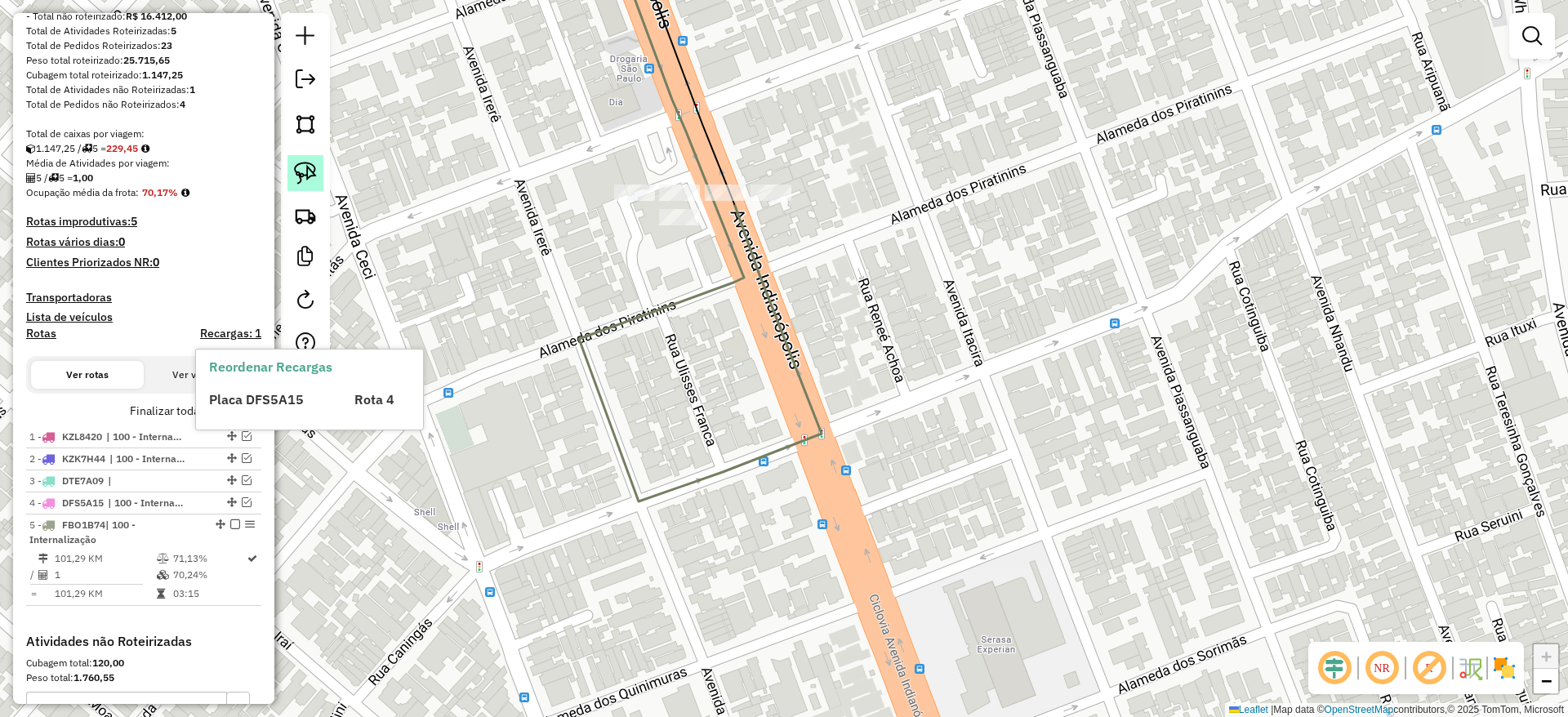
click at [295, 162] on img at bounding box center [305, 173] width 23 height 23
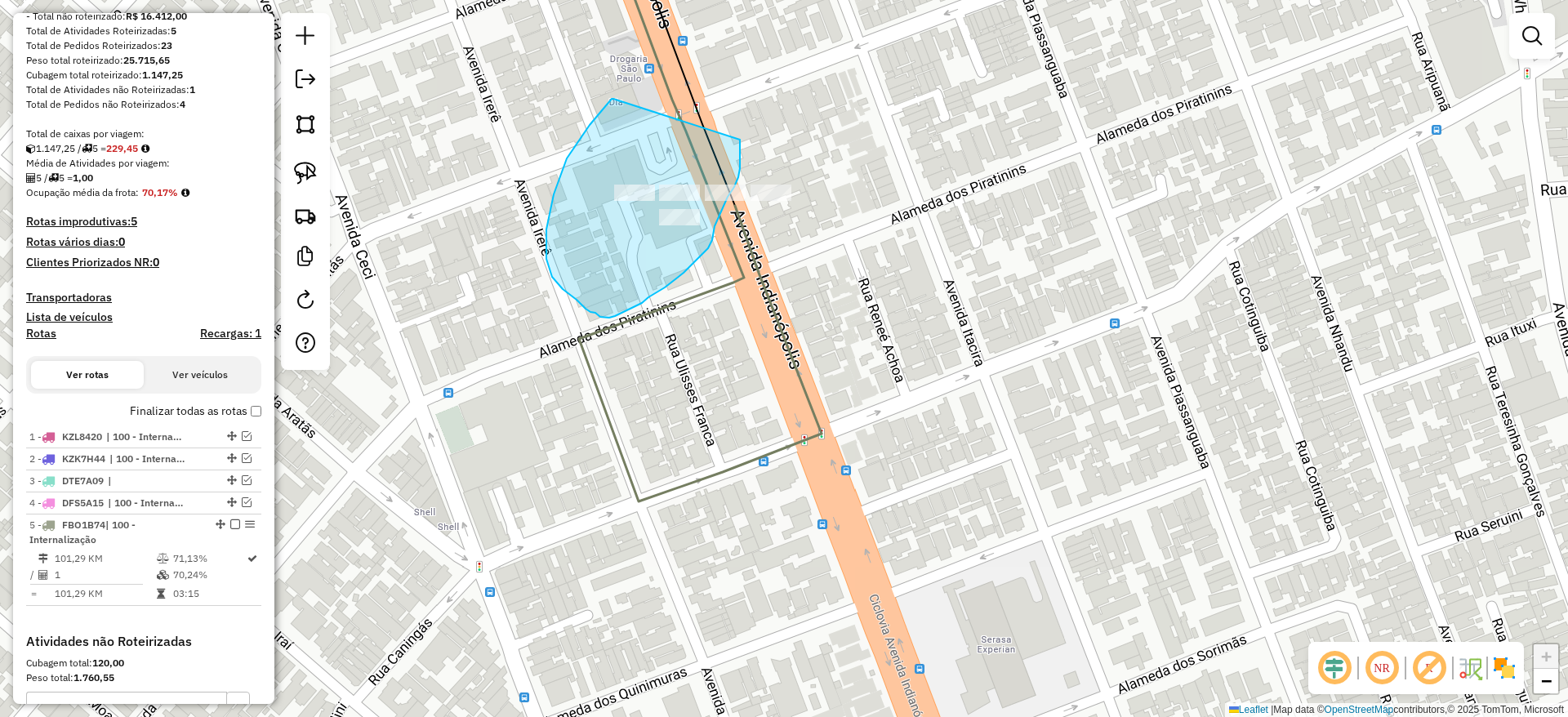
drag, startPoint x: 611, startPoint y: 99, endPoint x: 739, endPoint y: 132, distance: 132.2
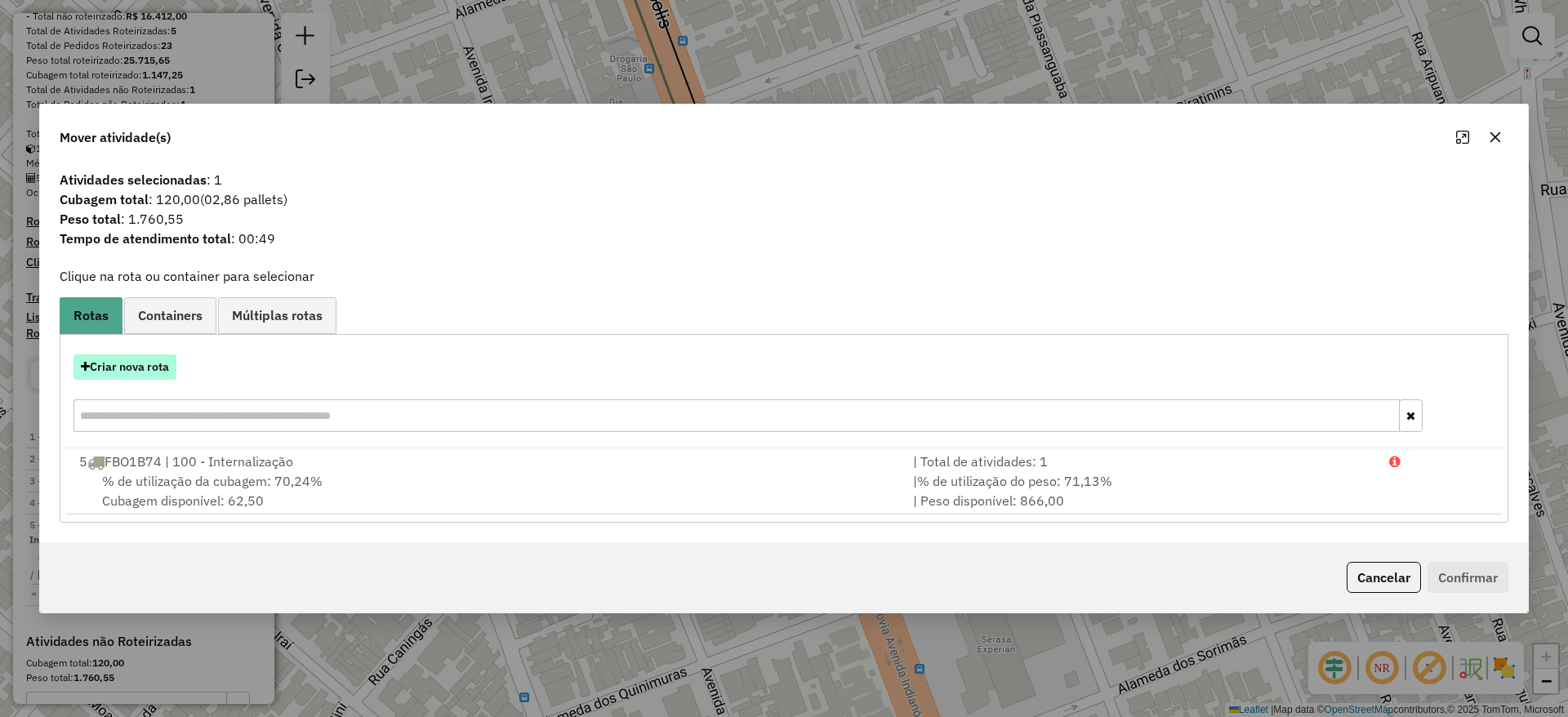
click at [157, 358] on button "Criar nova rota" at bounding box center [125, 366] width 103 height 25
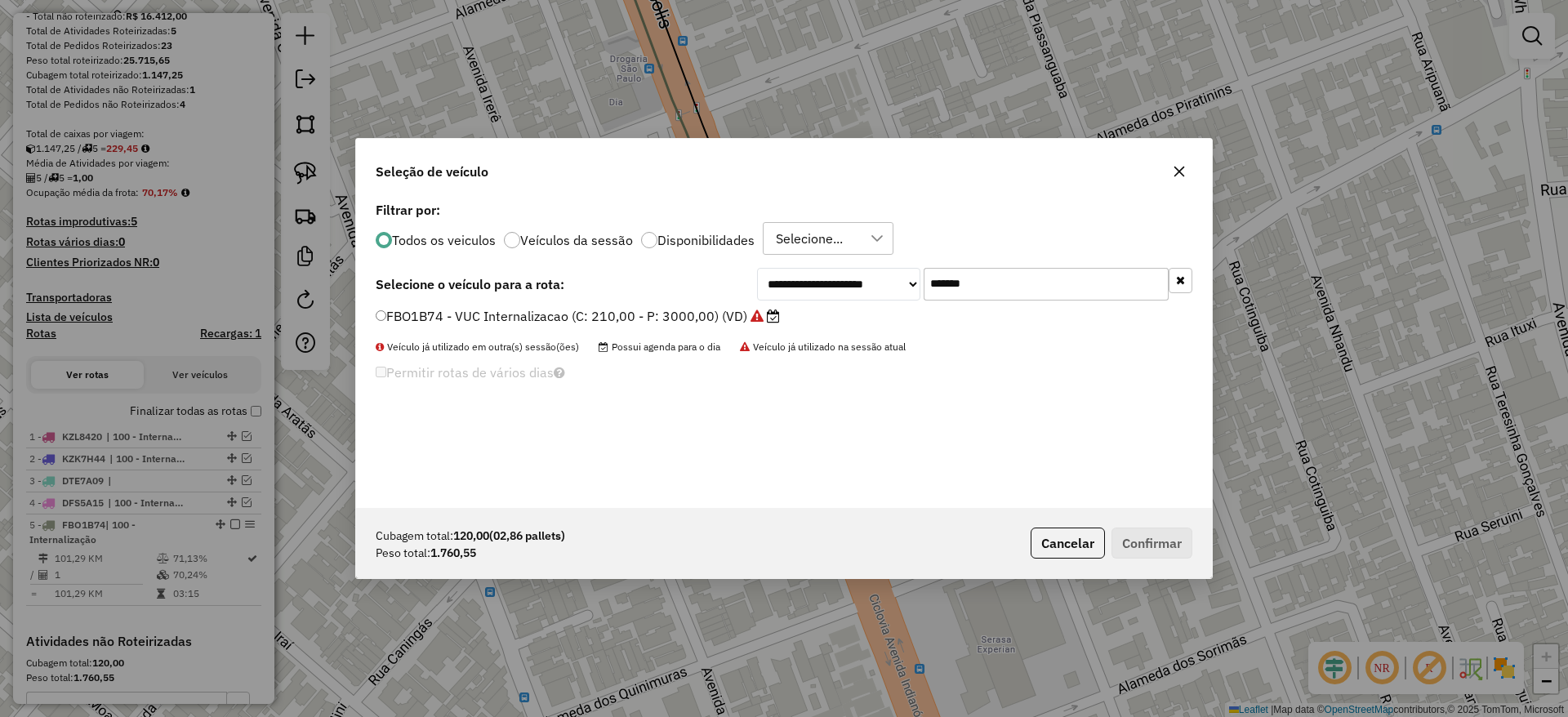
drag, startPoint x: 1052, startPoint y: 272, endPoint x: 721, endPoint y: 307, distance: 332.8
click at [813, 280] on div "**********" at bounding box center [975, 284] width 435 height 33
paste input "text"
type input "*******"
drag, startPoint x: 679, startPoint y: 319, endPoint x: 974, endPoint y: 382, distance: 301.7
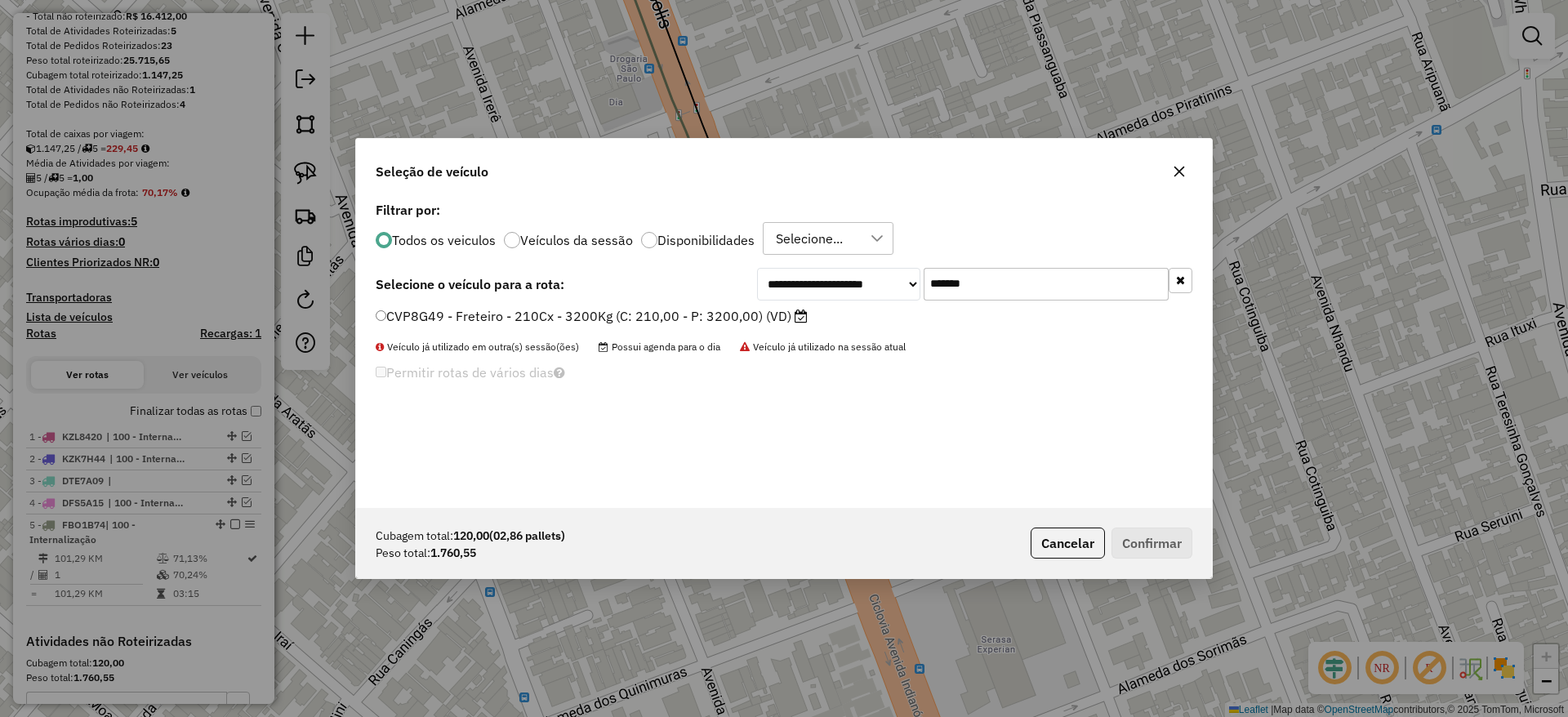
click at [679, 321] on label "CVP8G49 - Freteiro - 210Cx - 3200Kg (C: 210,00 - P: 3200,00) (VD)" at bounding box center [591, 316] width 432 height 20
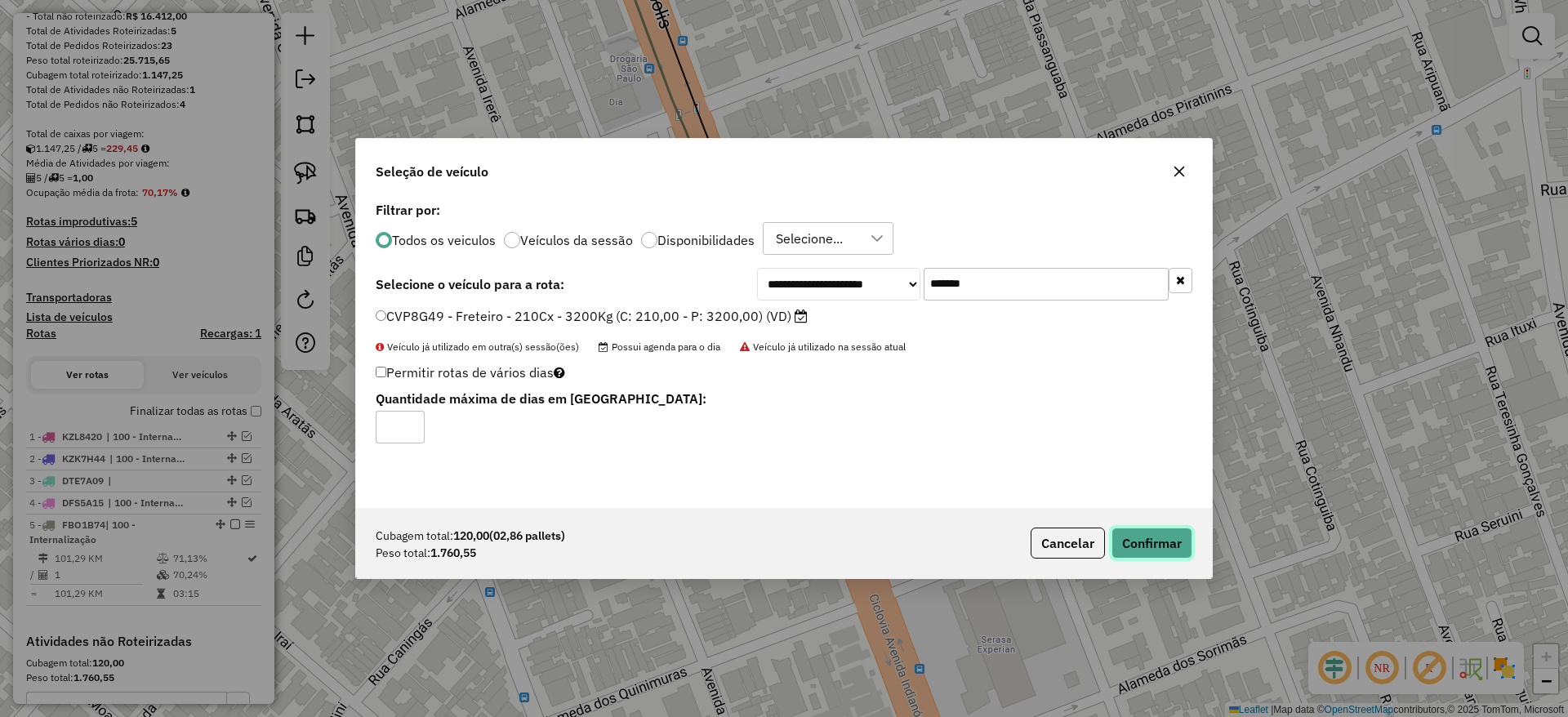
click at [1139, 538] on button "Confirmar" at bounding box center [1151, 542] width 81 height 31
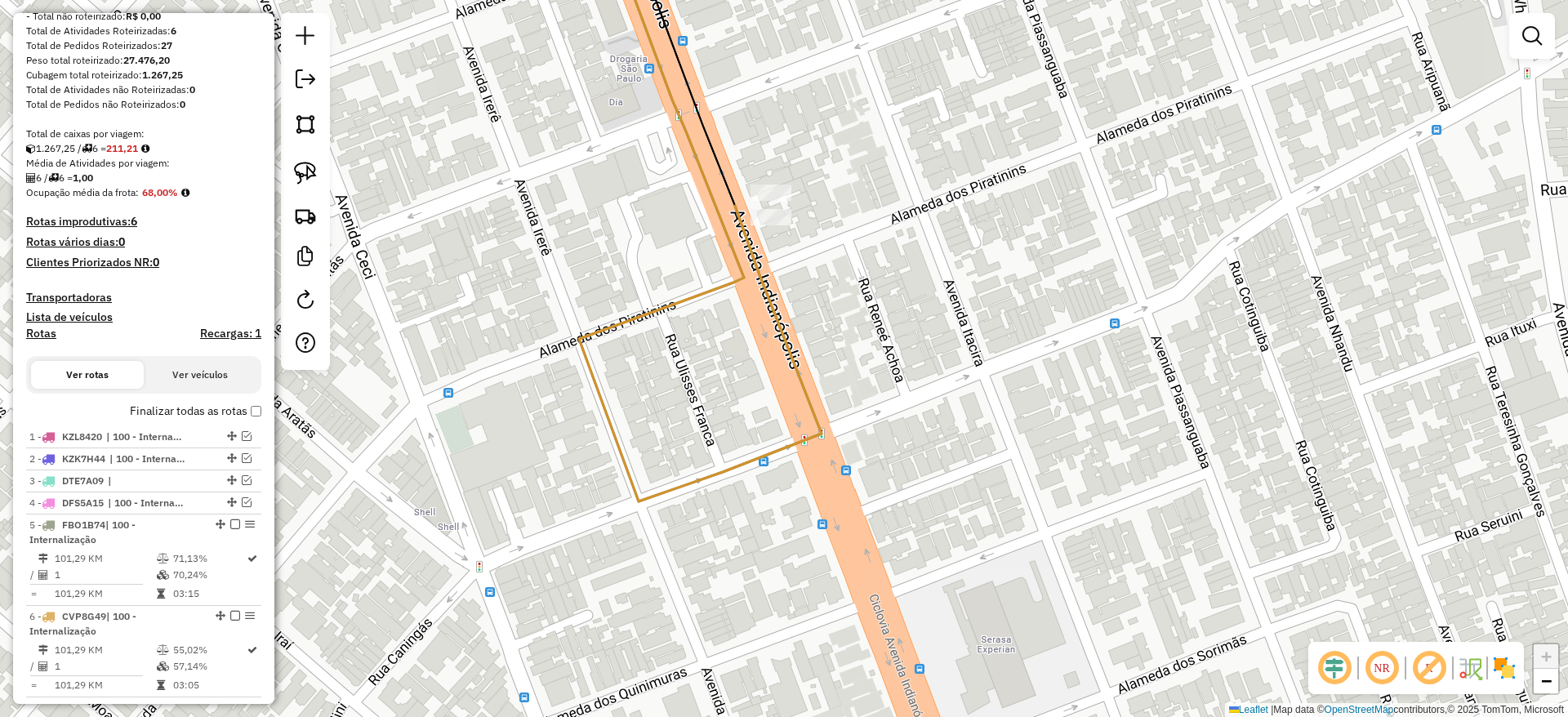
click at [248, 417] on label "Finalizar todas as rotas" at bounding box center [196, 411] width 132 height 17
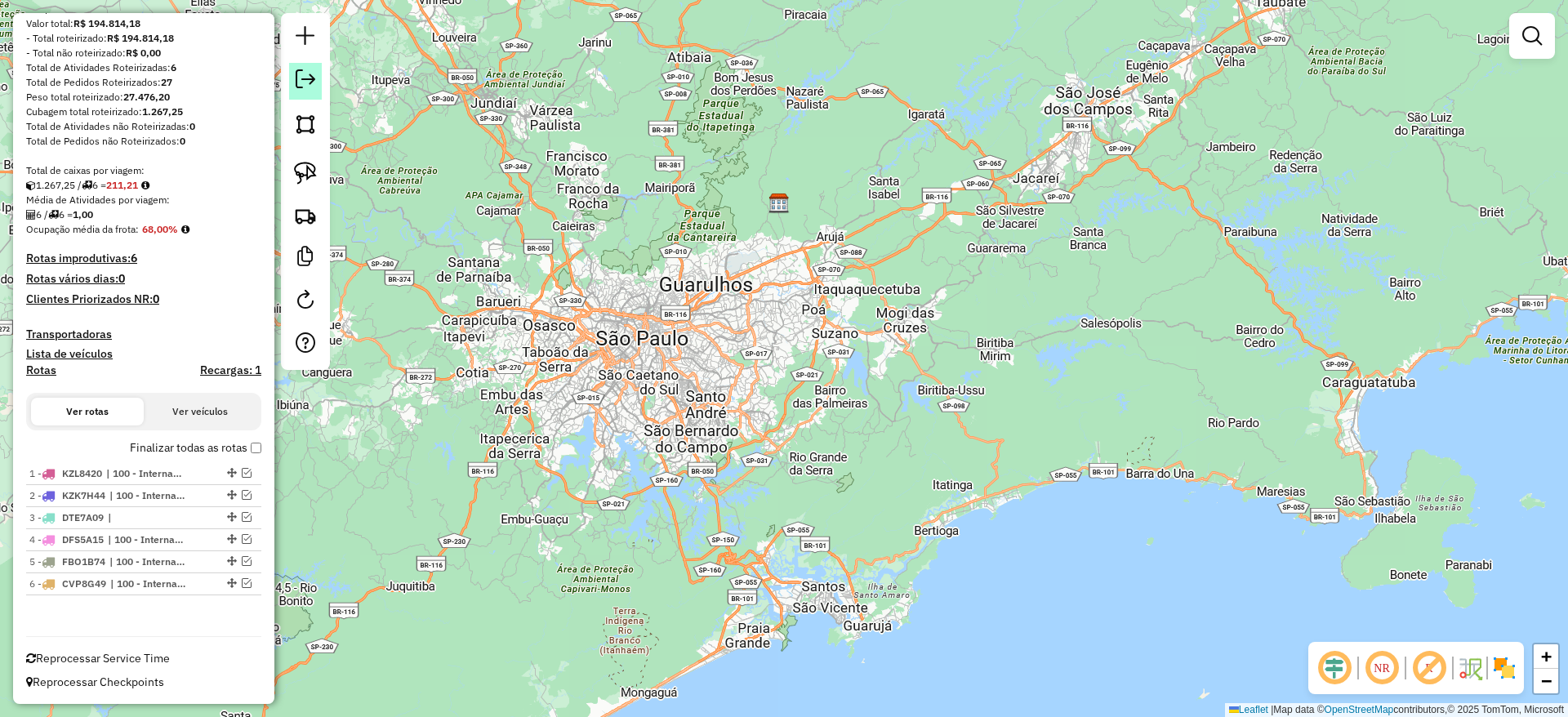
click at [305, 88] on em at bounding box center [305, 80] width 20 height 20
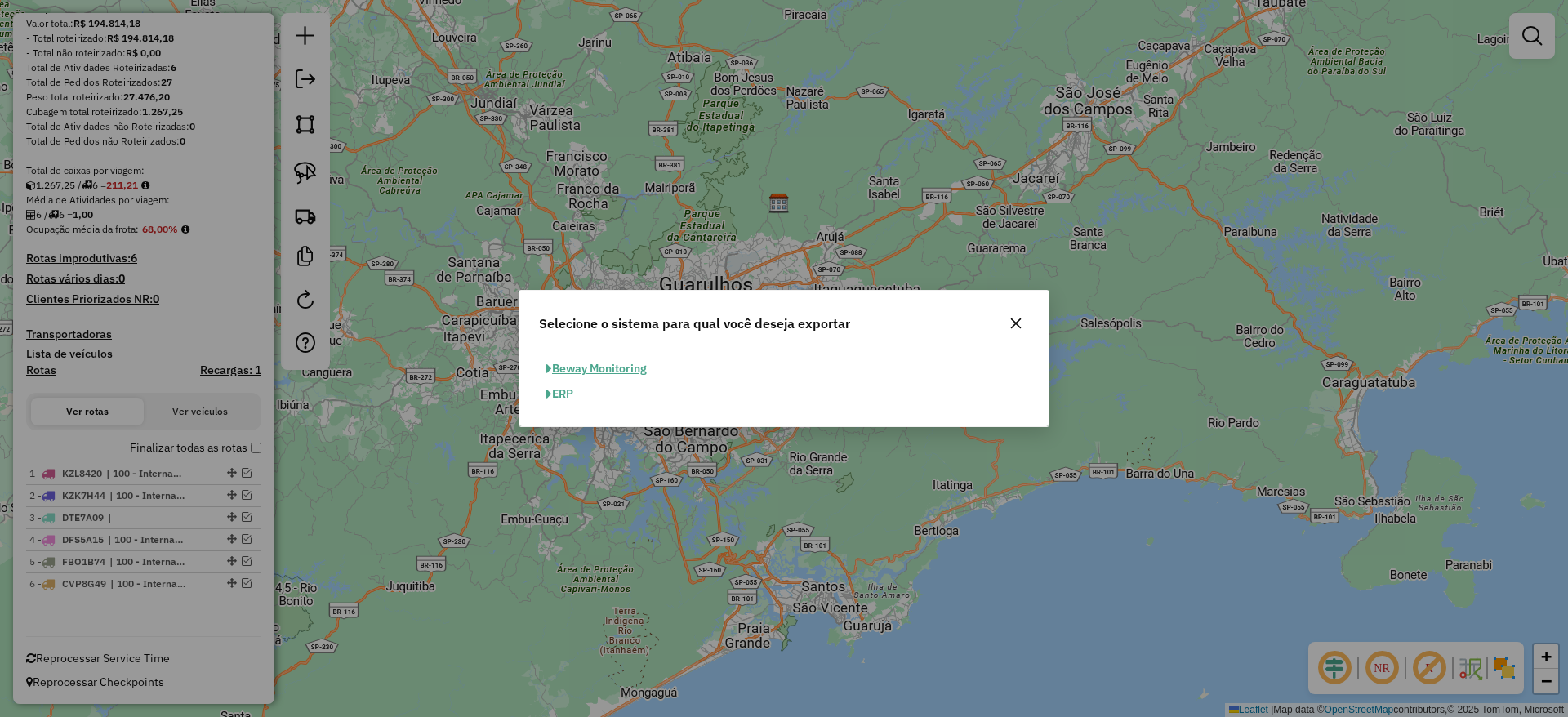
click at [564, 397] on button "ERP" at bounding box center [560, 393] width 42 height 25
select select "**"
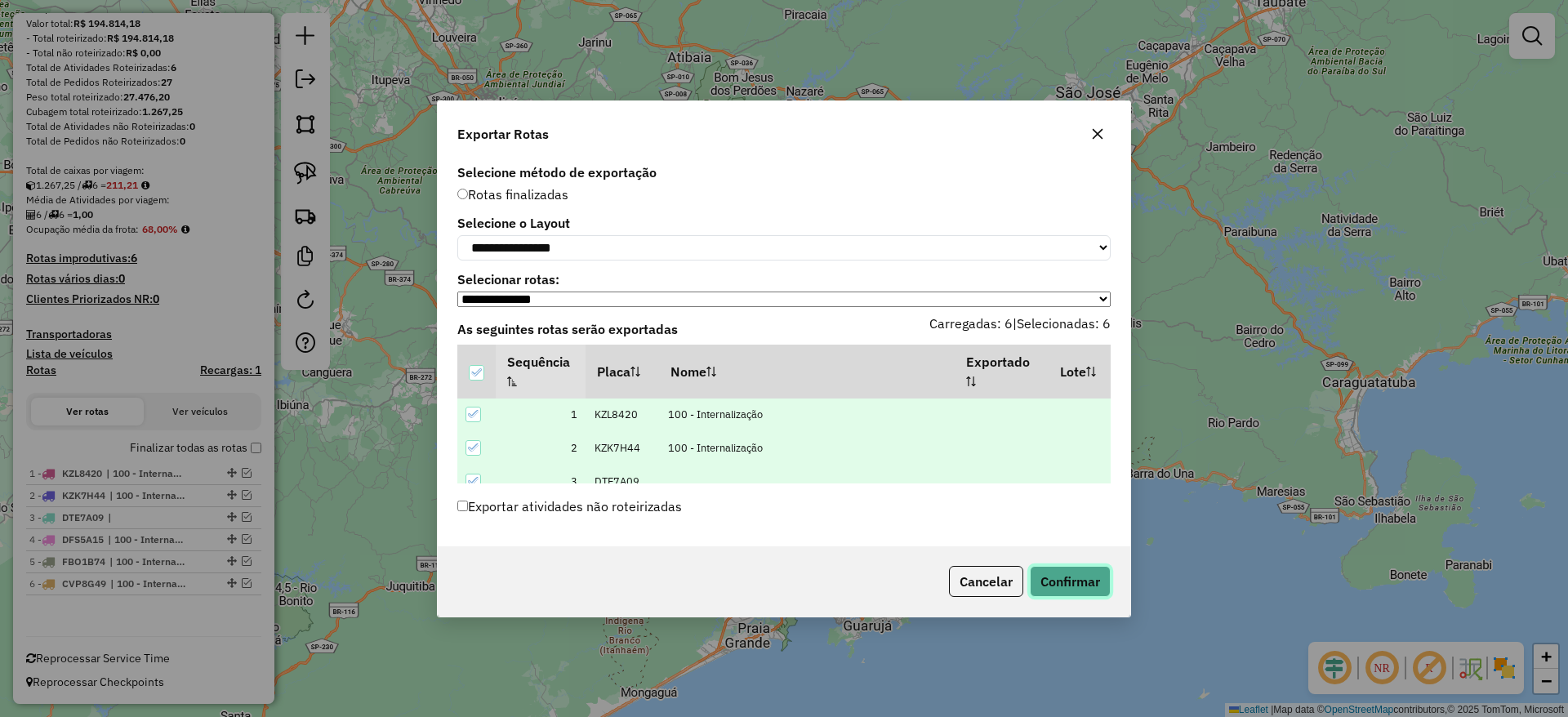
click at [1056, 585] on button "Confirmar" at bounding box center [1069, 580] width 81 height 31
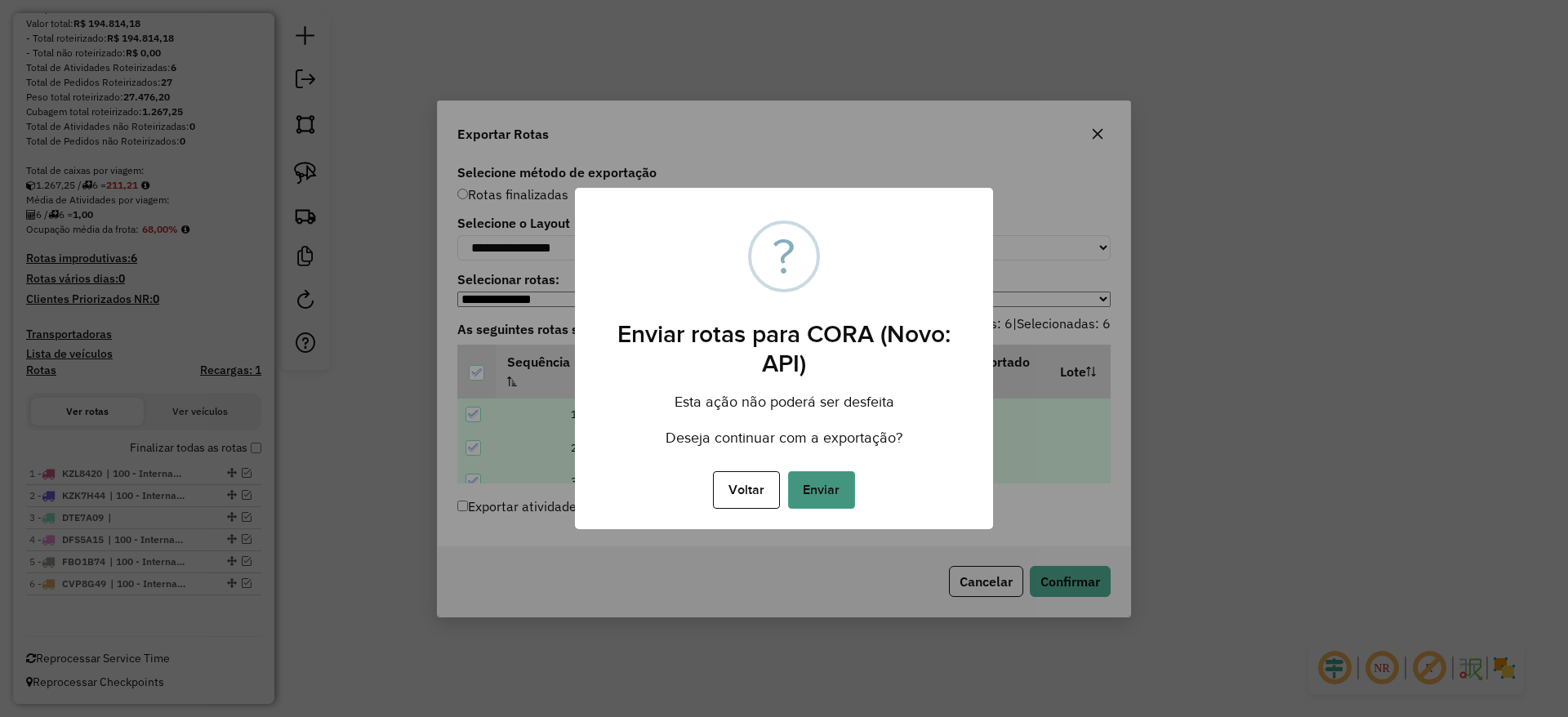
click at [836, 487] on button "Enviar" at bounding box center [821, 490] width 67 height 38
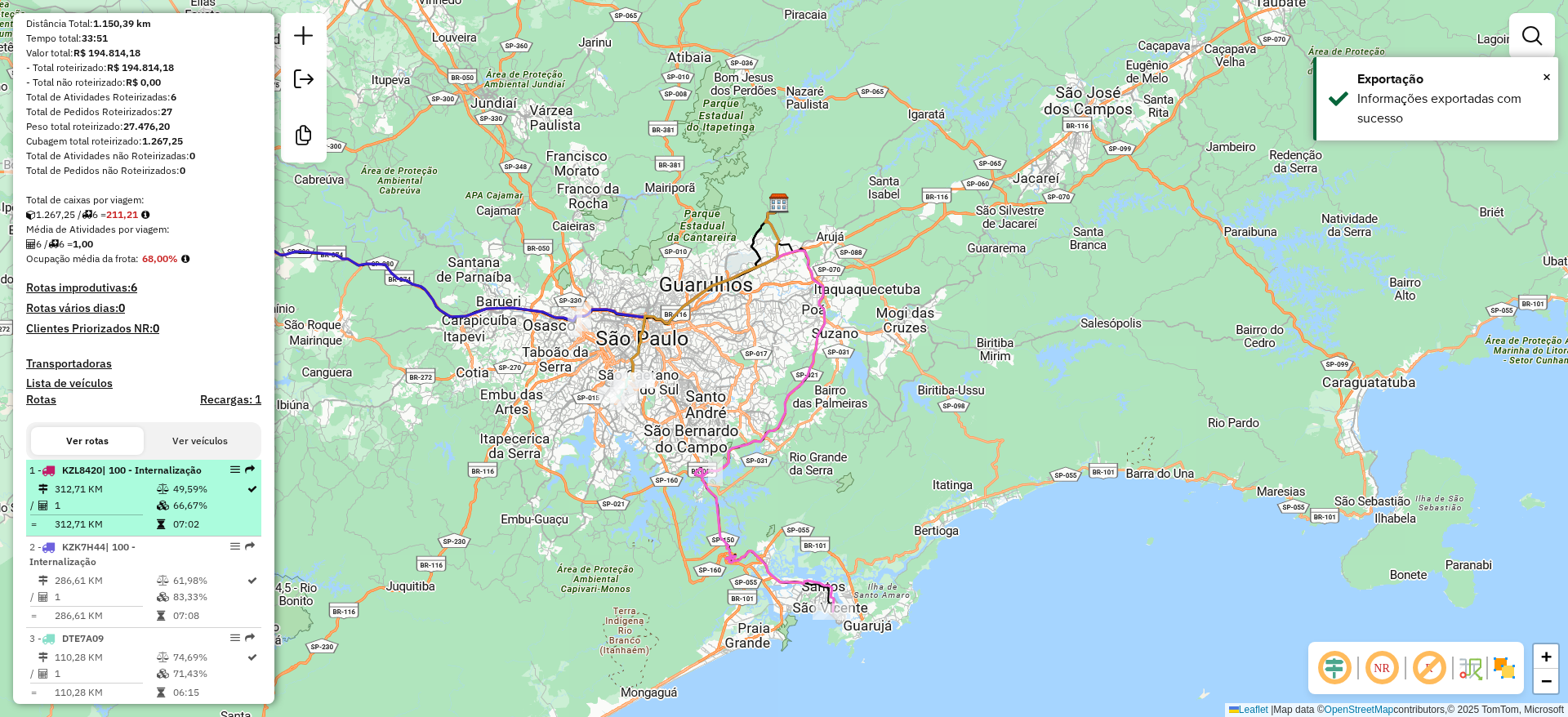
scroll to position [252, 0]
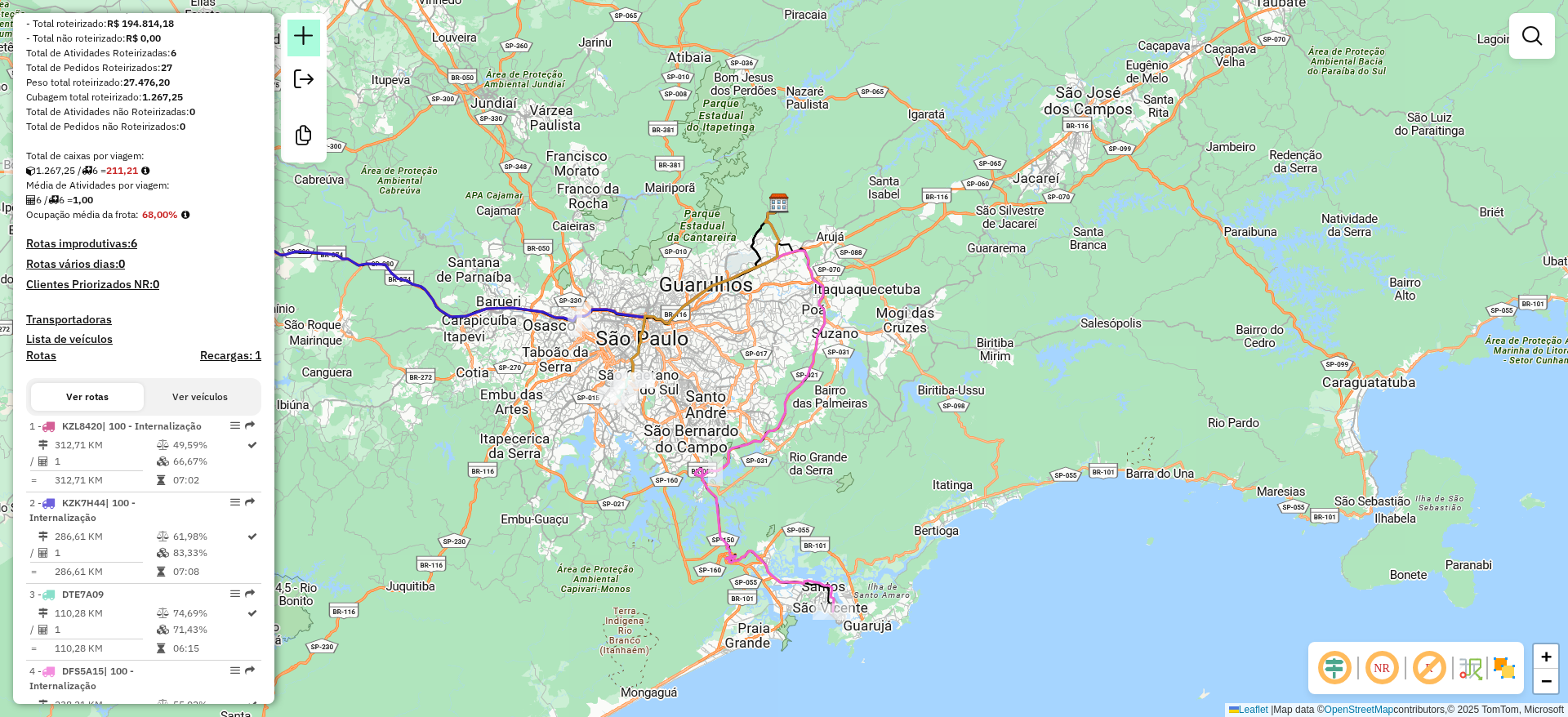
click at [313, 46] on link at bounding box center [303, 38] width 33 height 37
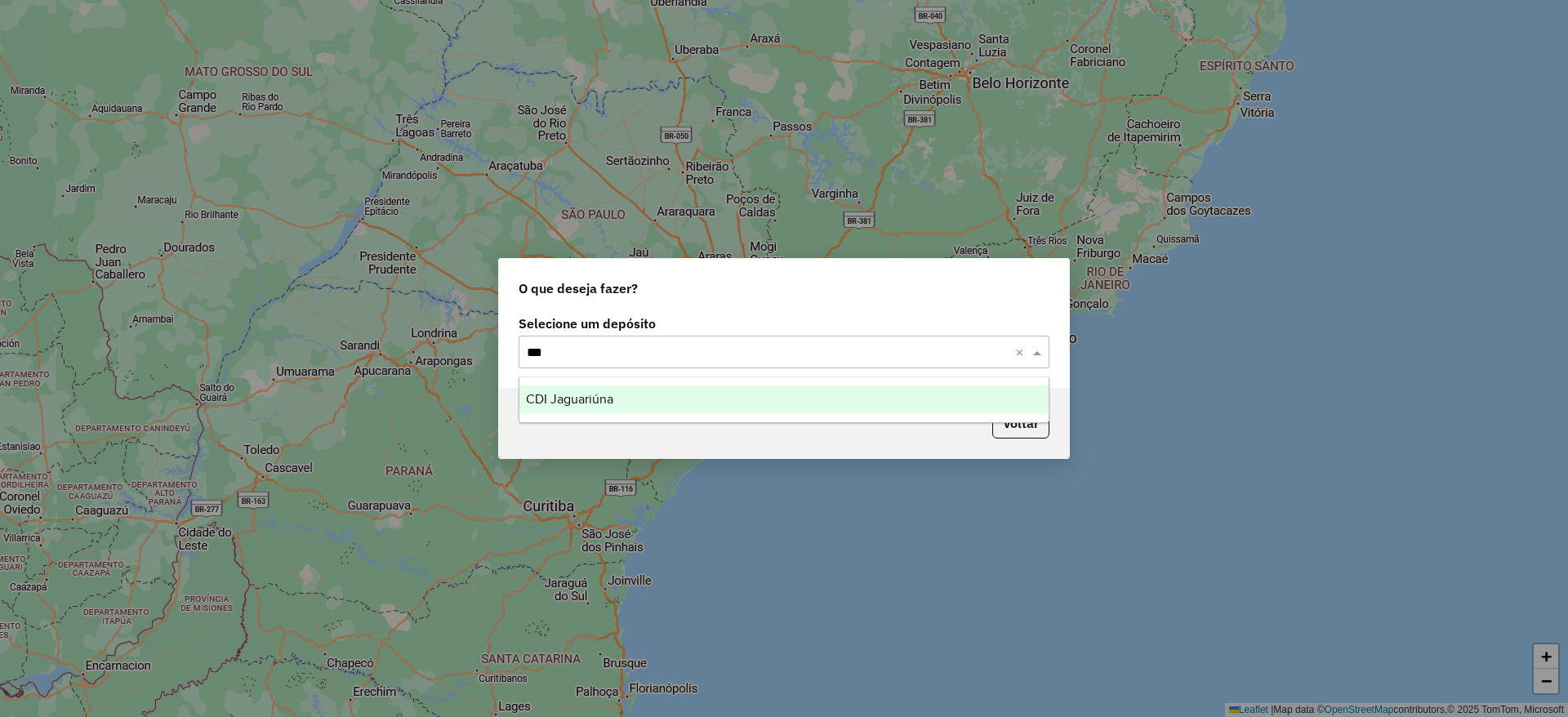
type input "****"
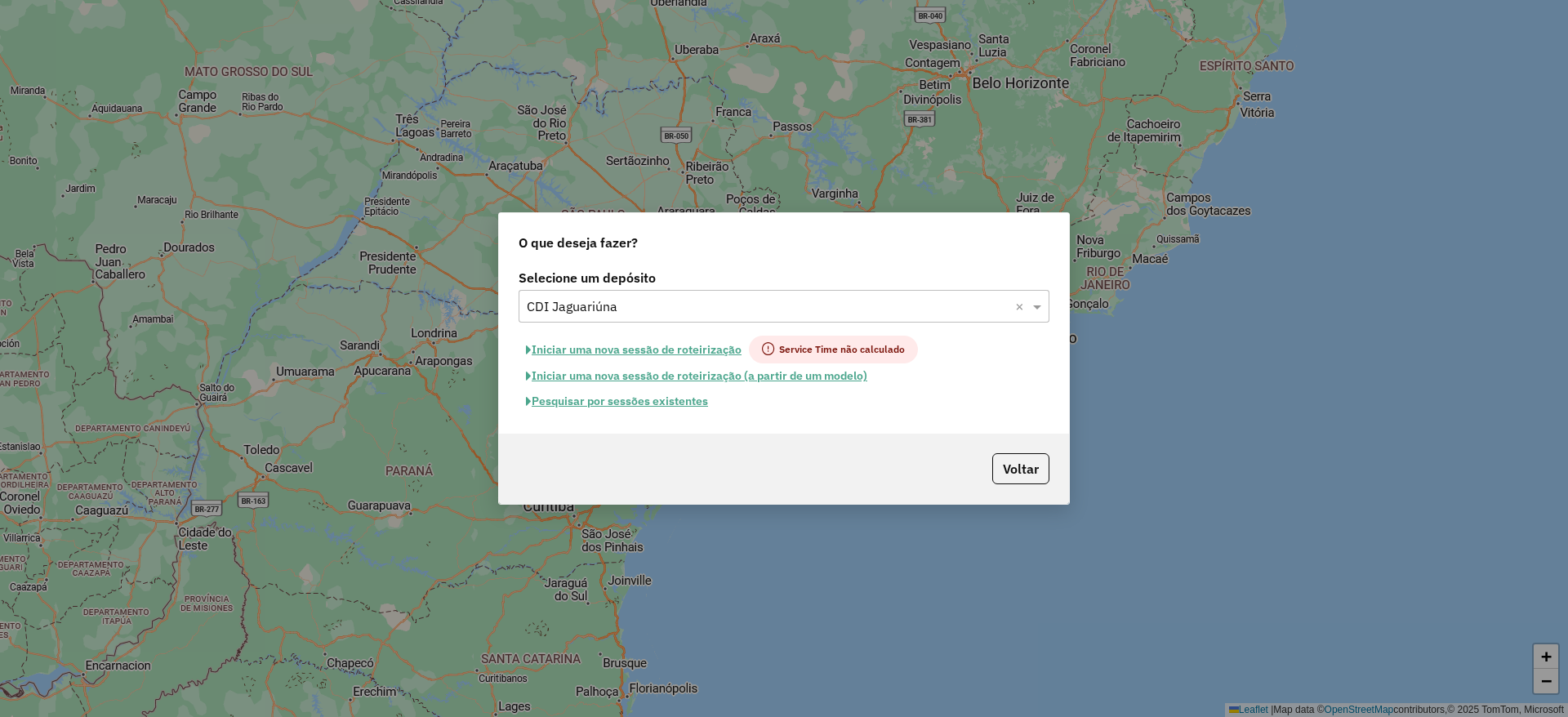
click at [609, 349] on button "Iniciar uma nova sessão de roteirização" at bounding box center [633, 349] width 230 height 28
select select "*"
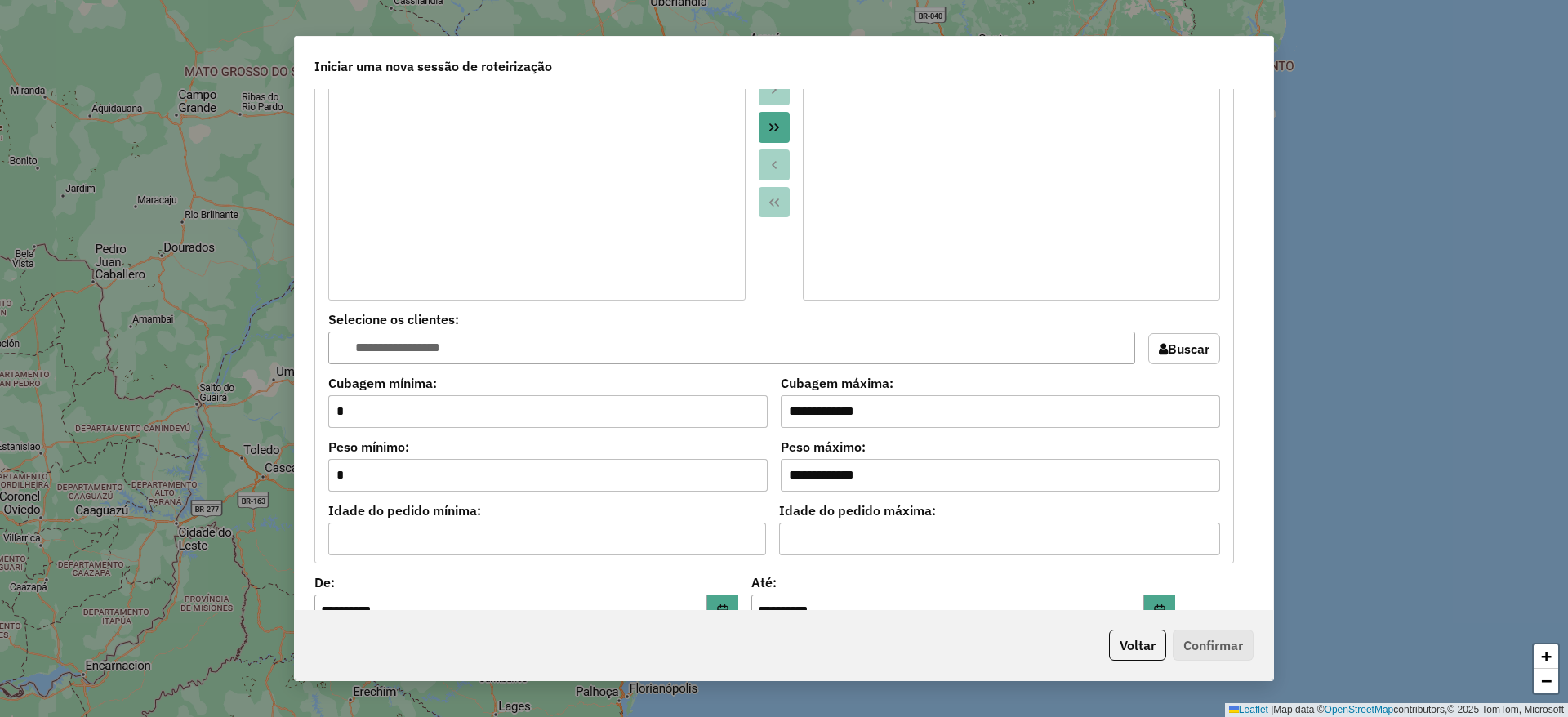
scroll to position [1633, 0]
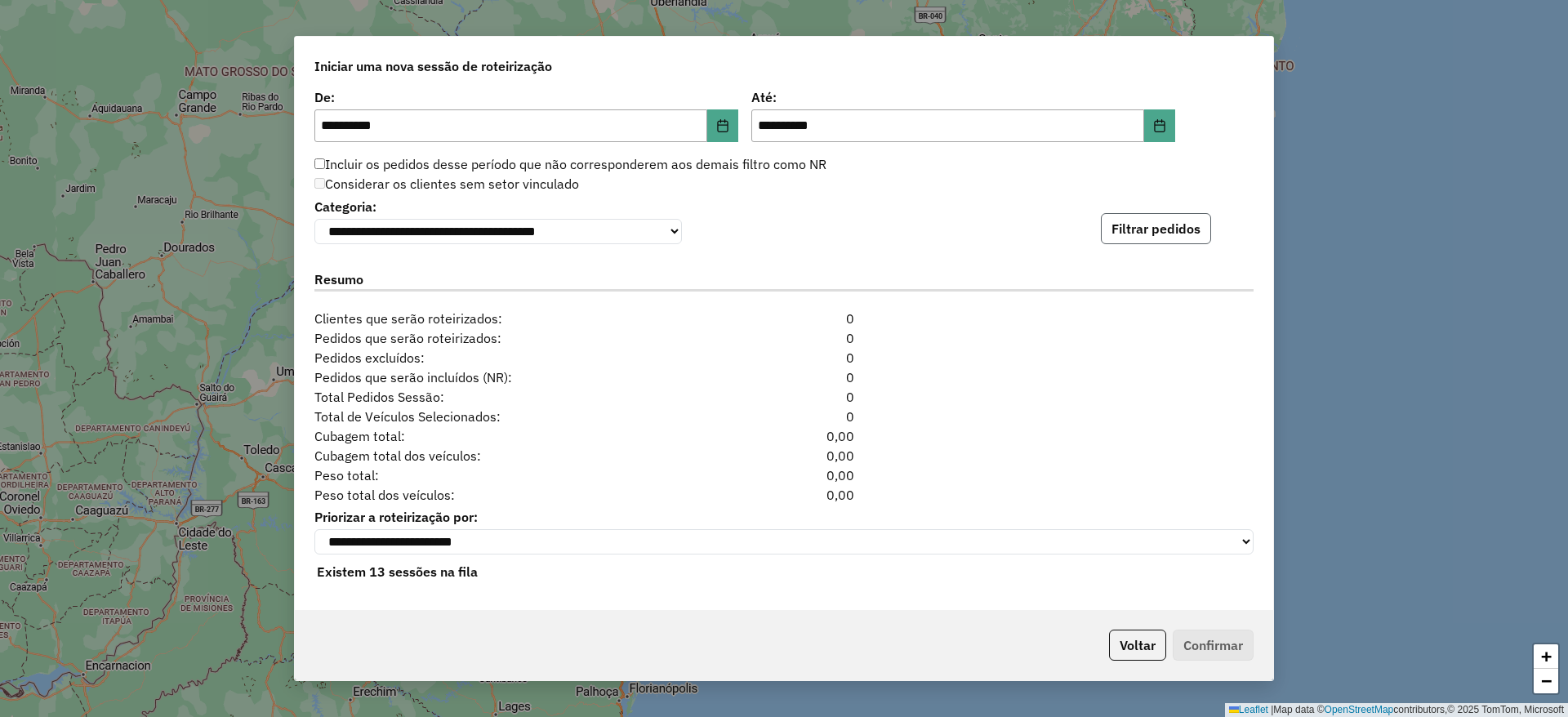
click at [1163, 222] on button "Filtrar pedidos" at bounding box center [1156, 228] width 111 height 31
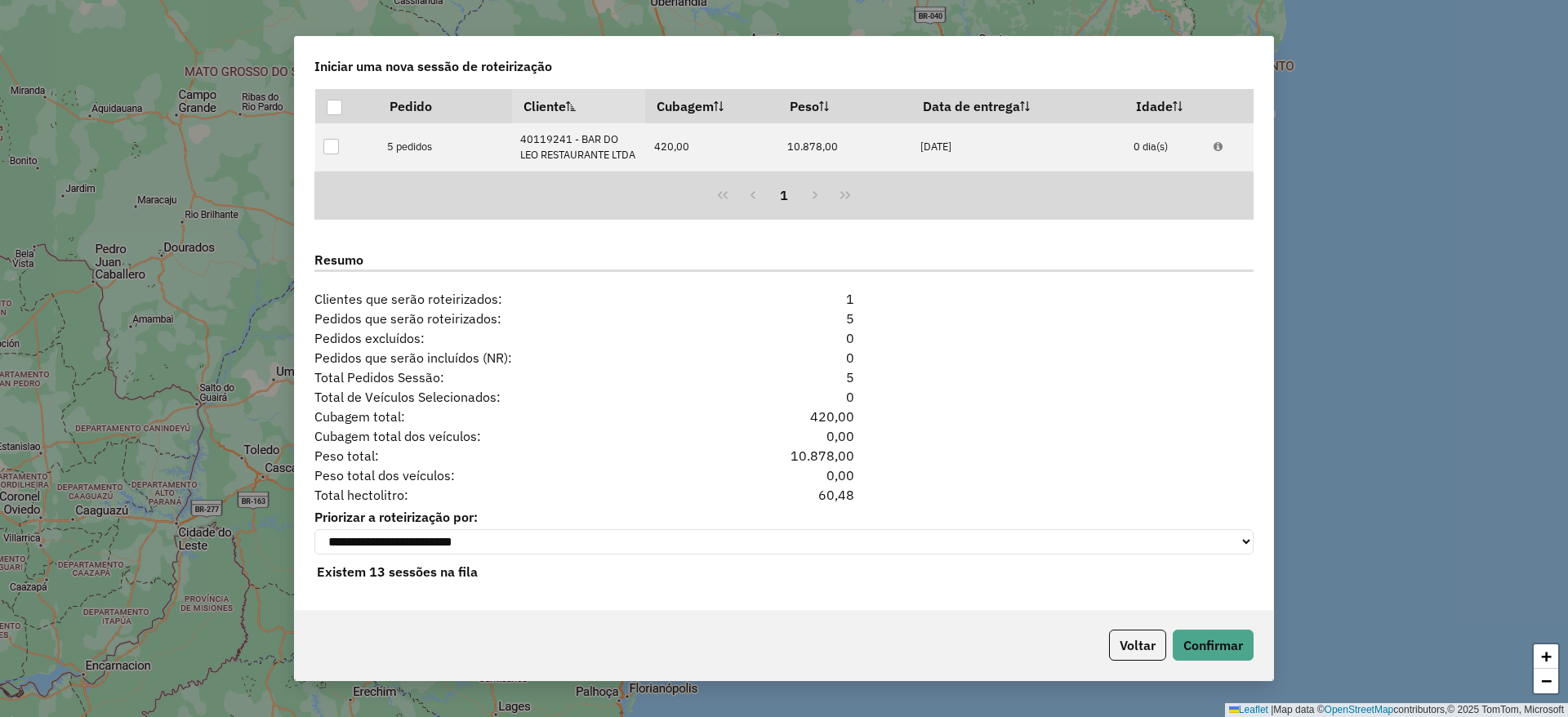
scroll to position [1844, 0]
click at [1219, 636] on button "Confirmar" at bounding box center [1213, 644] width 81 height 31
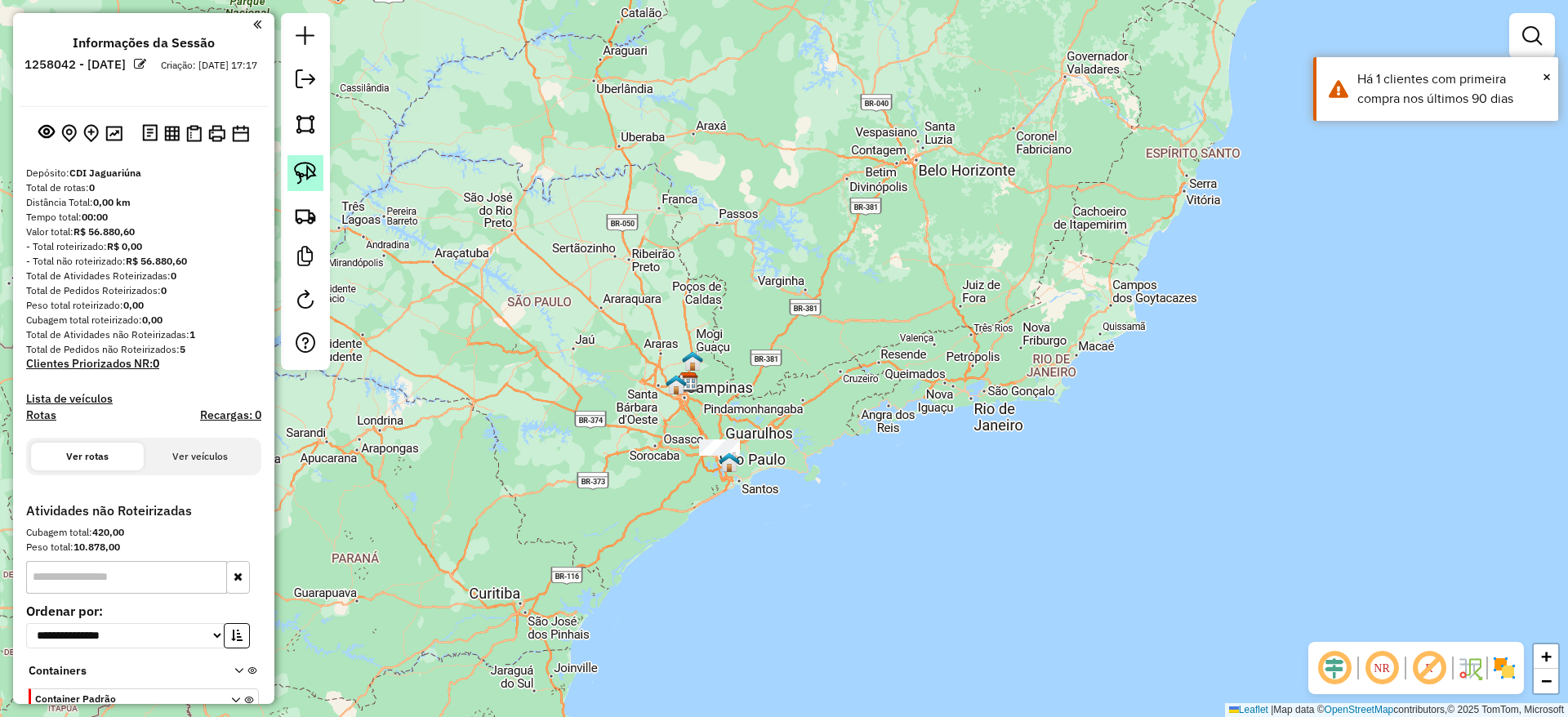
click at [321, 176] on link at bounding box center [305, 174] width 36 height 36
click at [314, 168] on img at bounding box center [305, 173] width 23 height 23
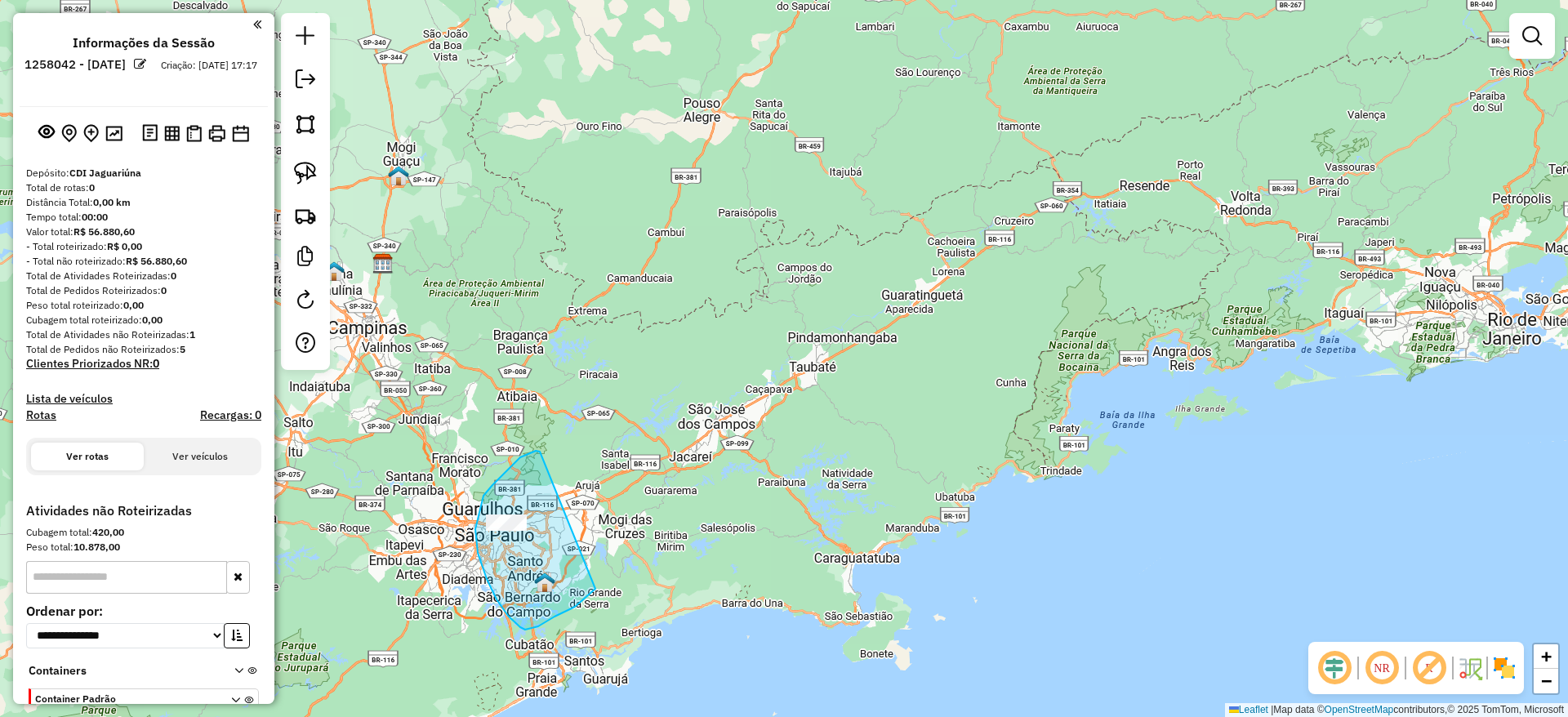
drag, startPoint x: 539, startPoint y: 451, endPoint x: 593, endPoint y: 583, distance: 142.6
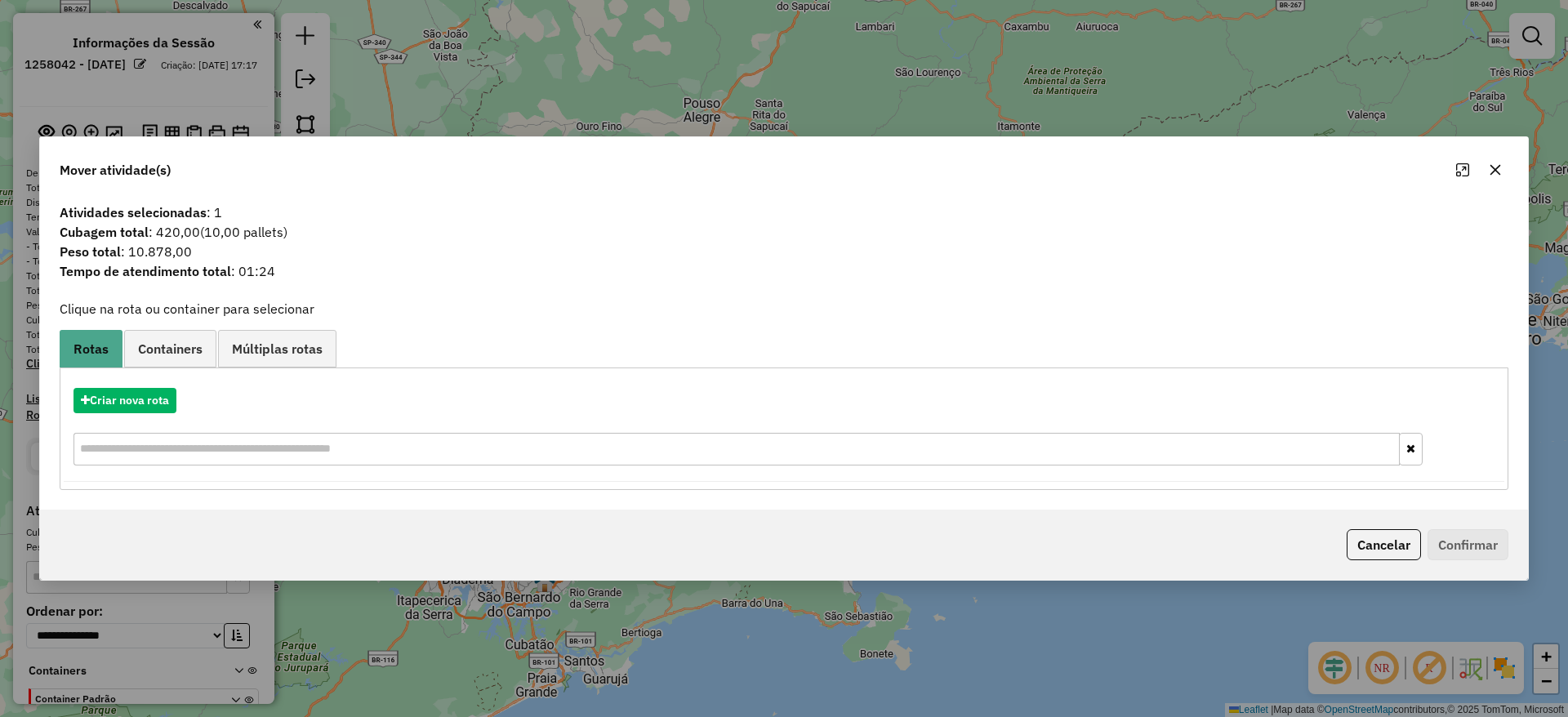
click at [134, 430] on div "Criar nova rota" at bounding box center [784, 429] width 1440 height 106
click at [141, 408] on button "Criar nova rota" at bounding box center [125, 400] width 103 height 25
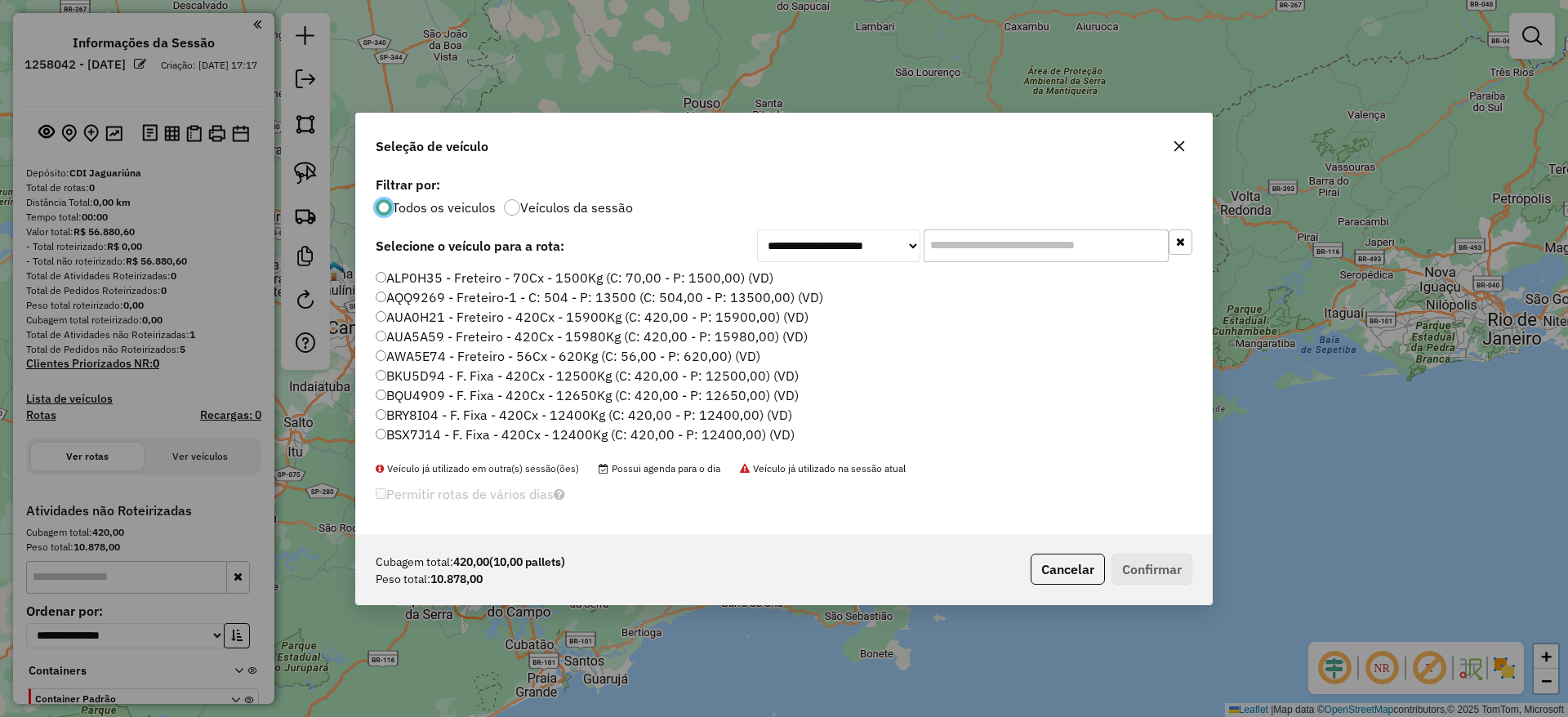
scroll to position [9, 5]
click at [988, 250] on input "text" at bounding box center [1046, 245] width 245 height 33
paste input "*******"
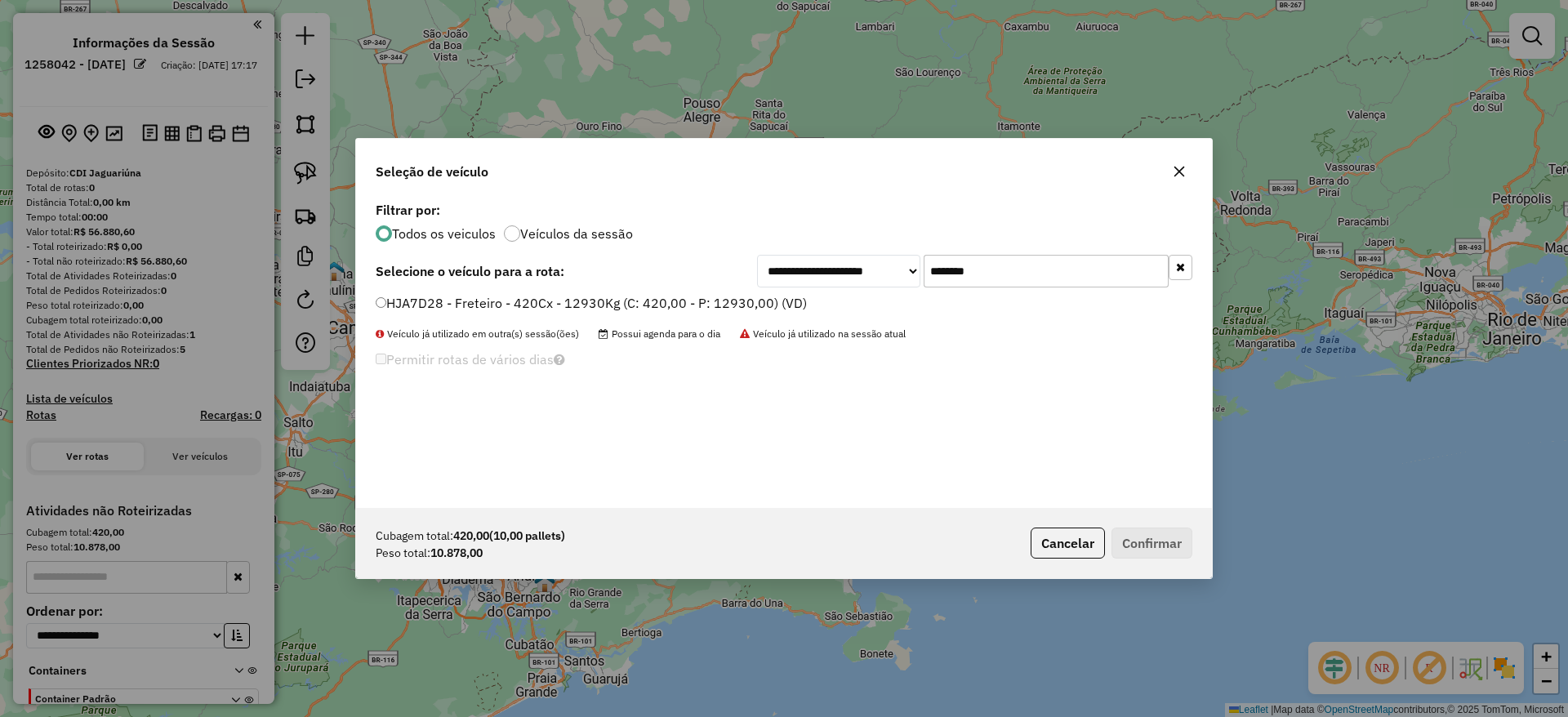
type input "*******"
drag, startPoint x: 524, startPoint y: 290, endPoint x: 529, endPoint y: 302, distance: 13.0
click at [524, 293] on div "**********" at bounding box center [784, 352] width 856 height 310
drag, startPoint x: 529, startPoint y: 302, endPoint x: 777, endPoint y: 370, distance: 257.2
click at [530, 302] on label "HJA7D28 - Freteiro - 420Cx - 12930Kg (C: 420,00 - P: 12930,00) (VD)" at bounding box center [591, 303] width 431 height 20
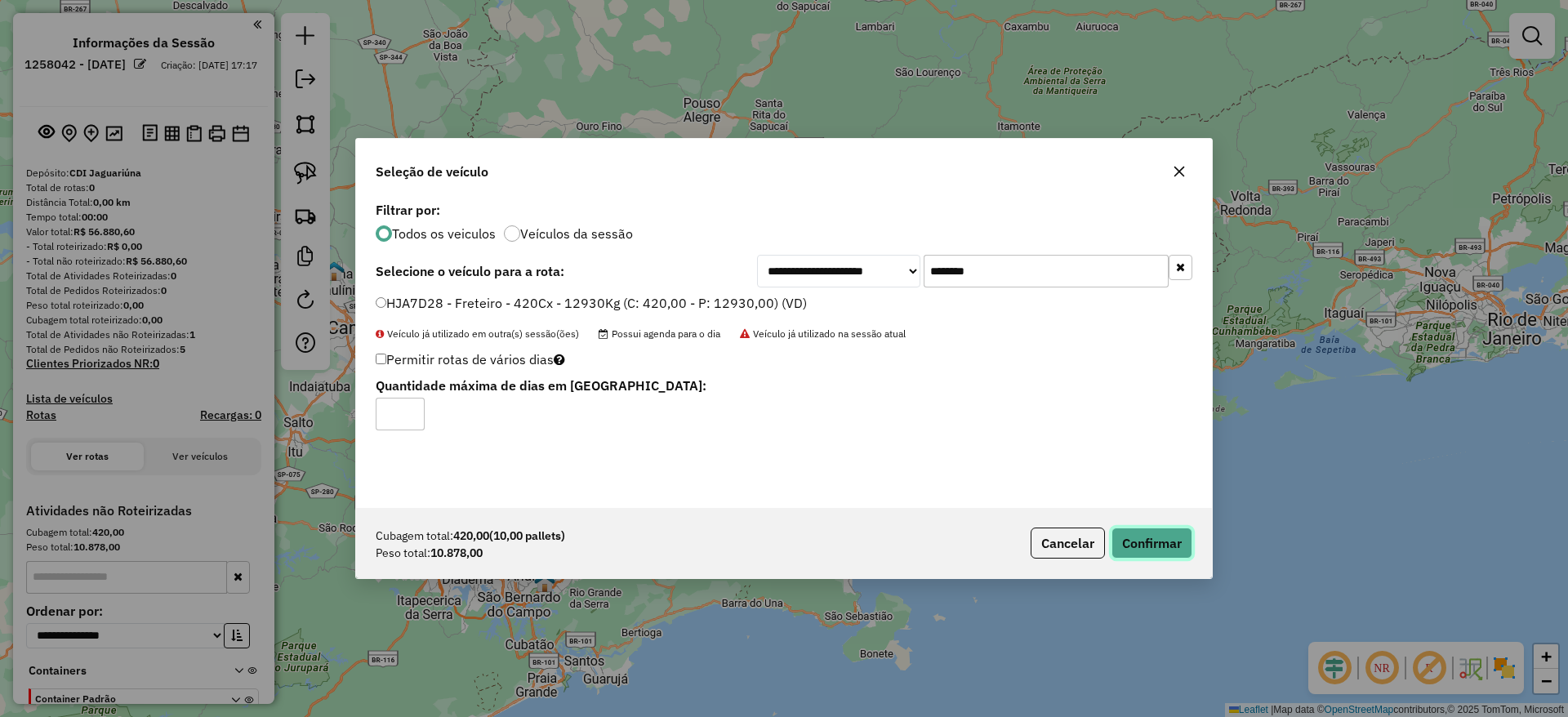
click at [1158, 536] on button "Confirmar" at bounding box center [1151, 542] width 81 height 31
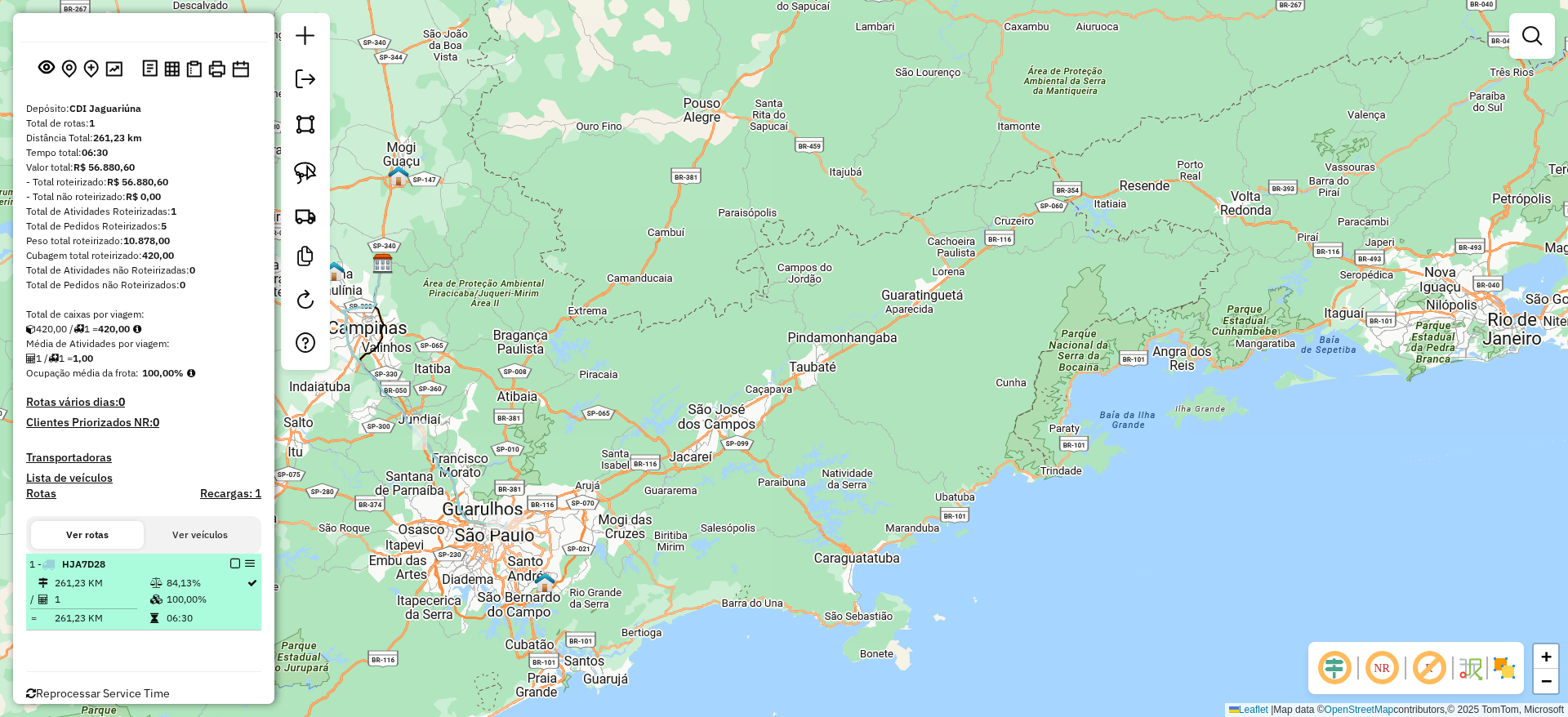
scroll to position [100, 0]
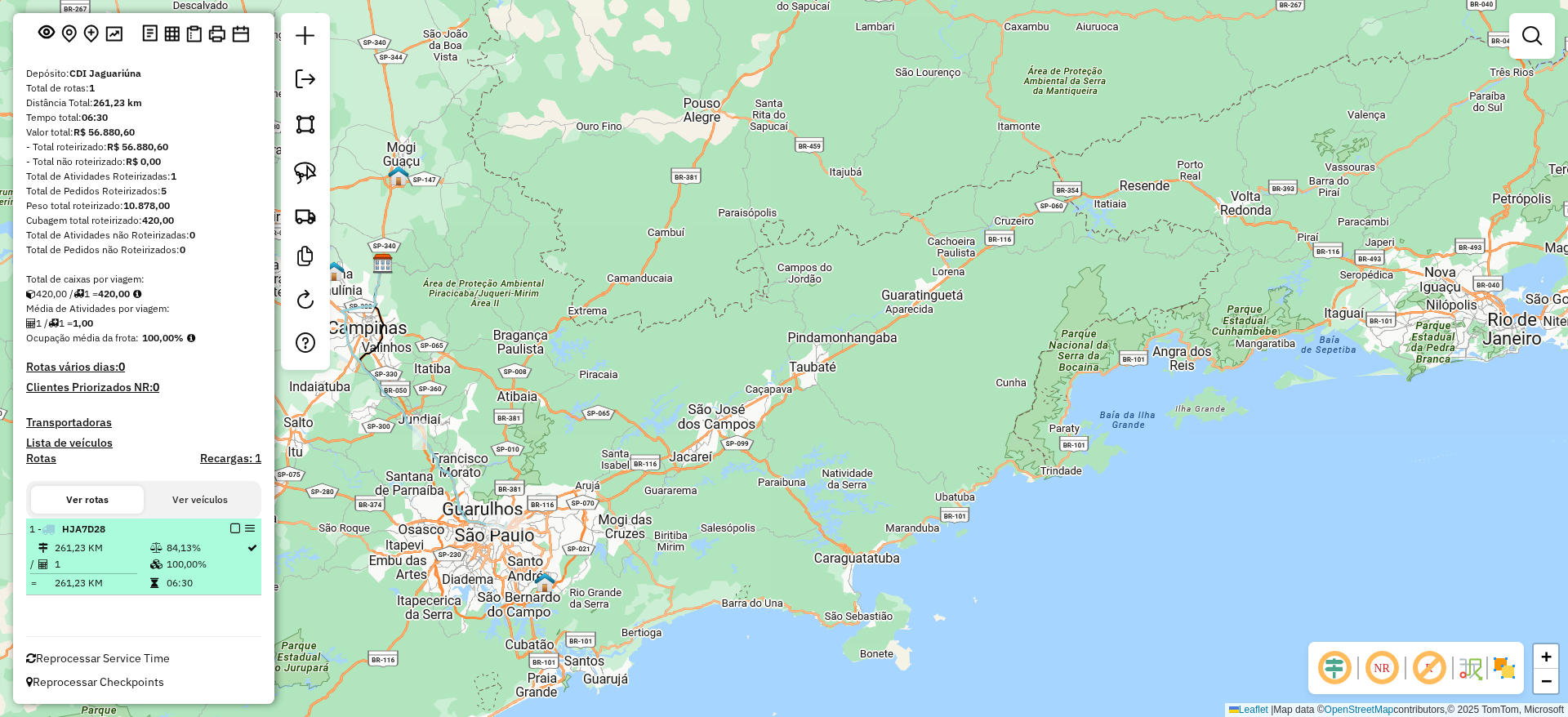
click at [230, 531] on em at bounding box center [235, 529] width 10 height 10
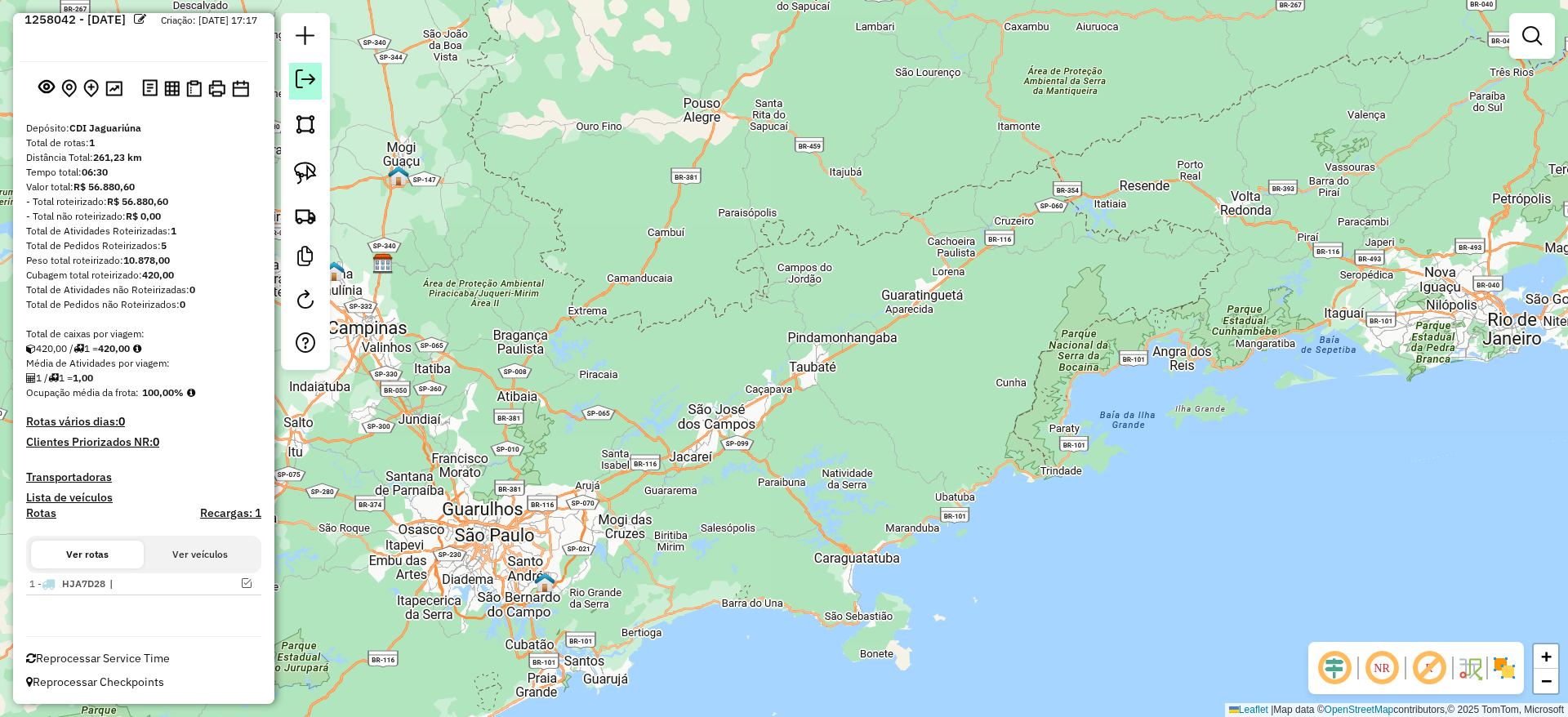
click at [310, 83] on em at bounding box center [305, 80] width 20 height 20
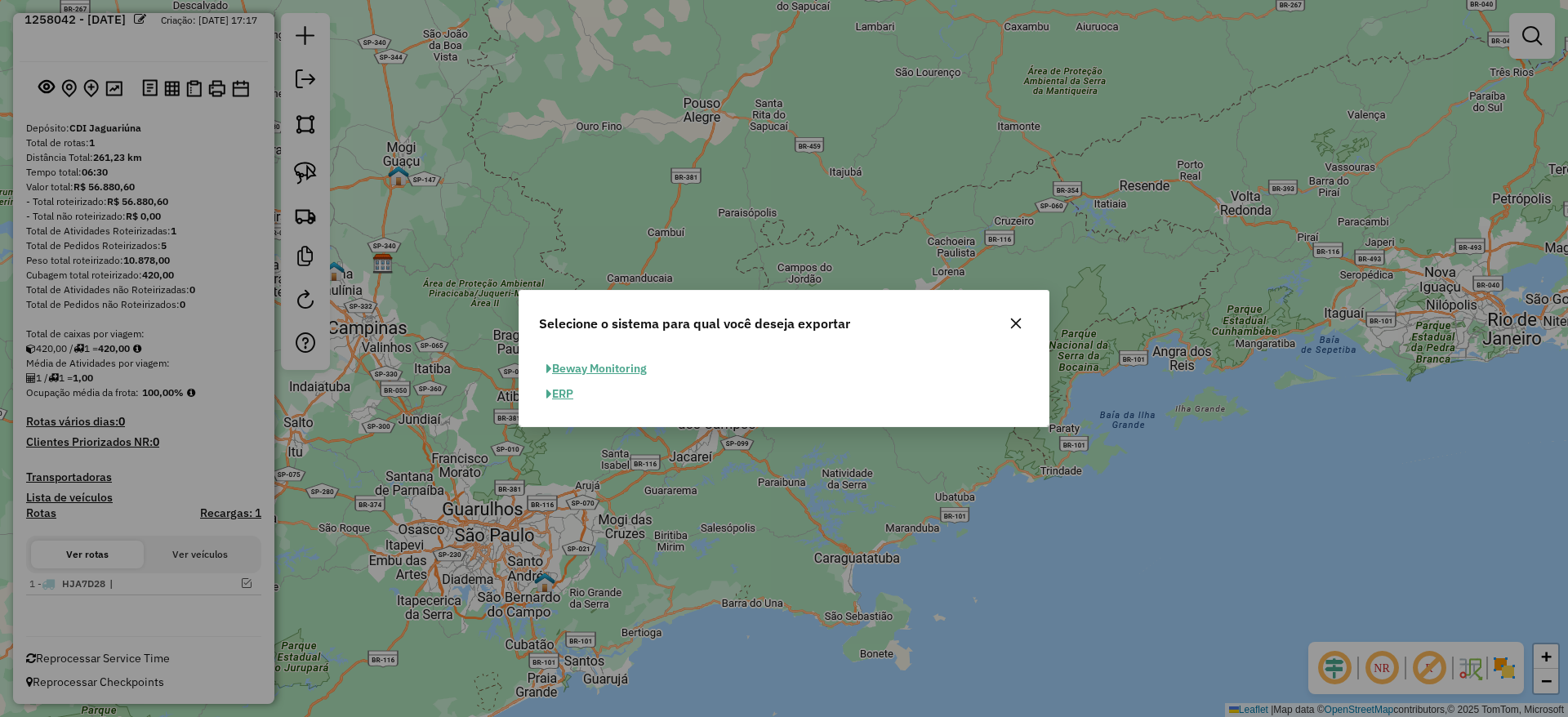
click at [573, 397] on button "ERP" at bounding box center [560, 393] width 42 height 25
select select "**"
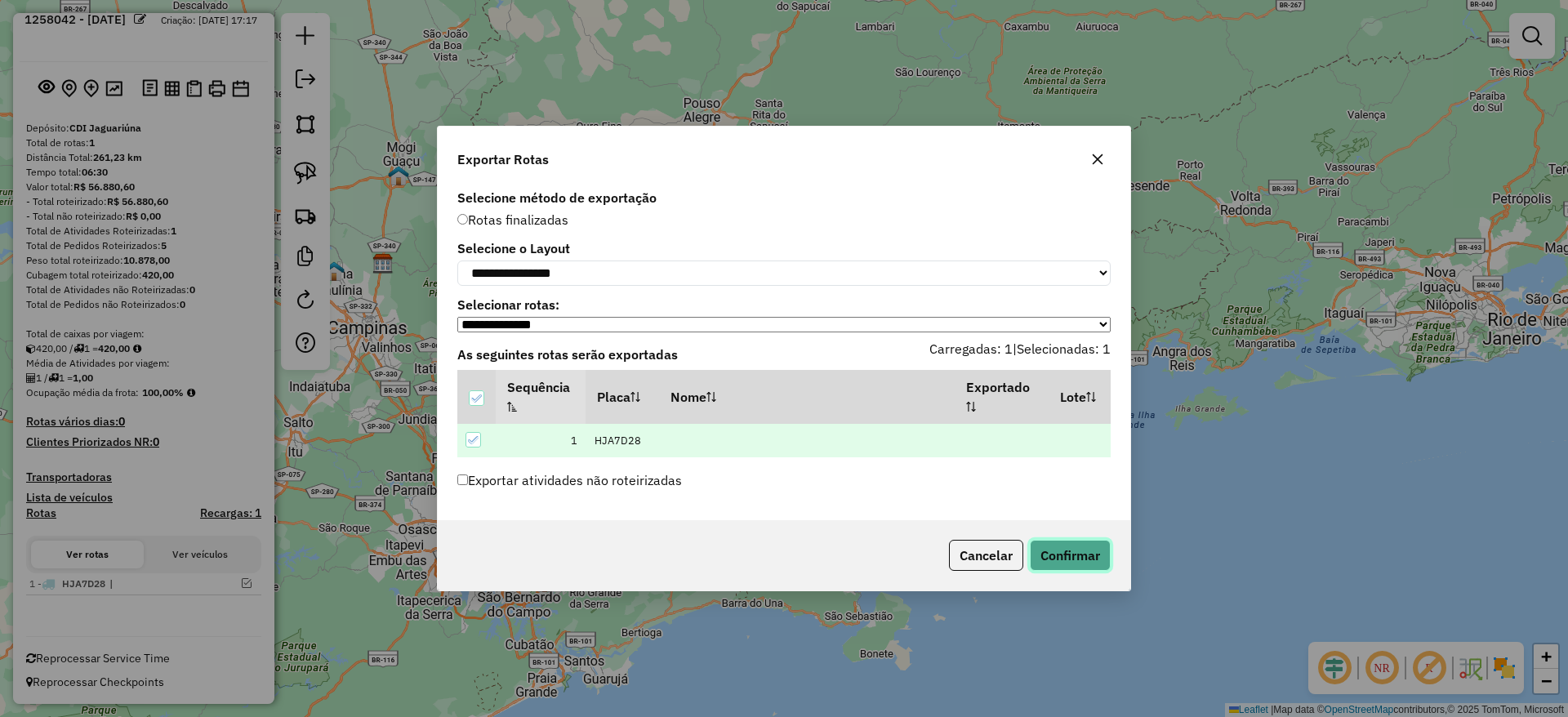
click at [1074, 547] on button "Confirmar" at bounding box center [1069, 554] width 81 height 31
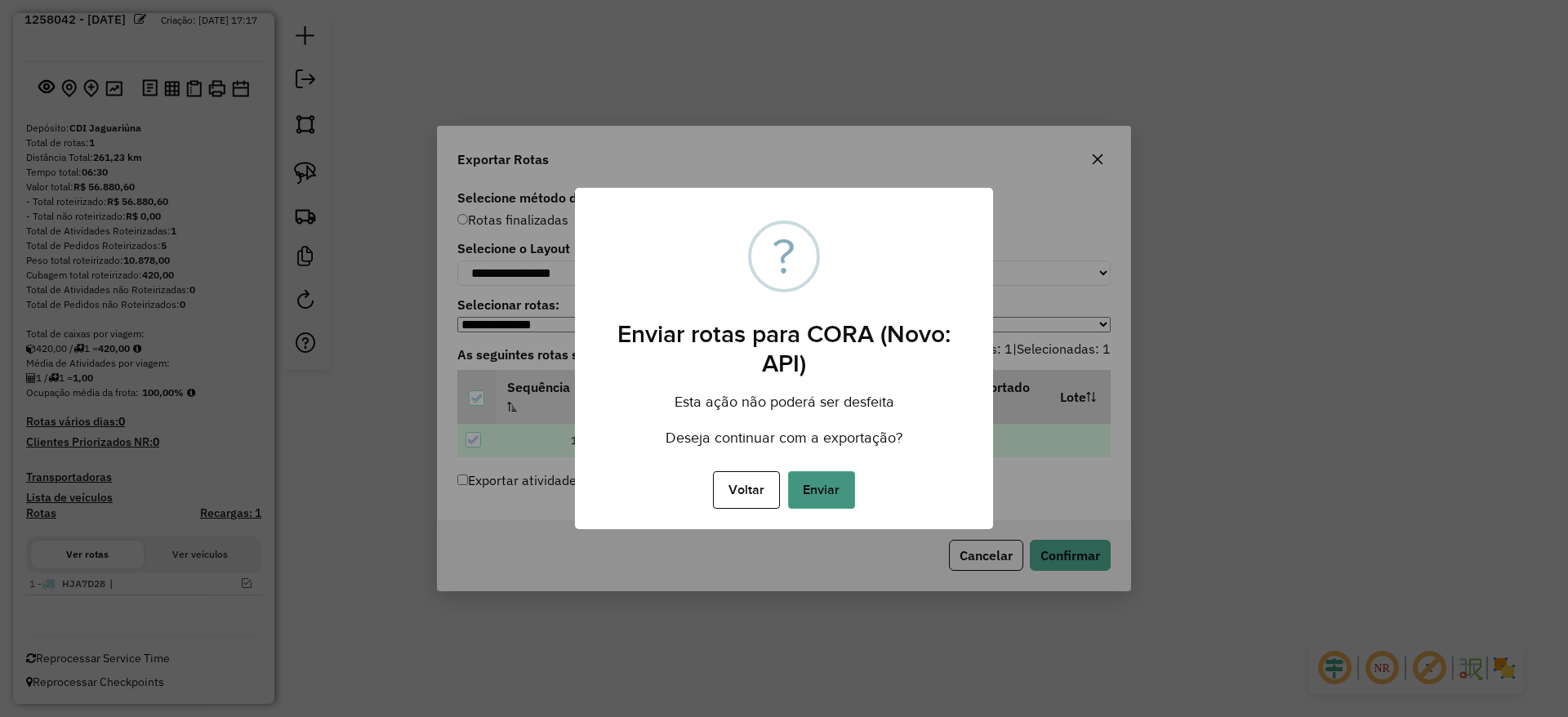
click at [834, 499] on button "Enviar" at bounding box center [821, 490] width 67 height 38
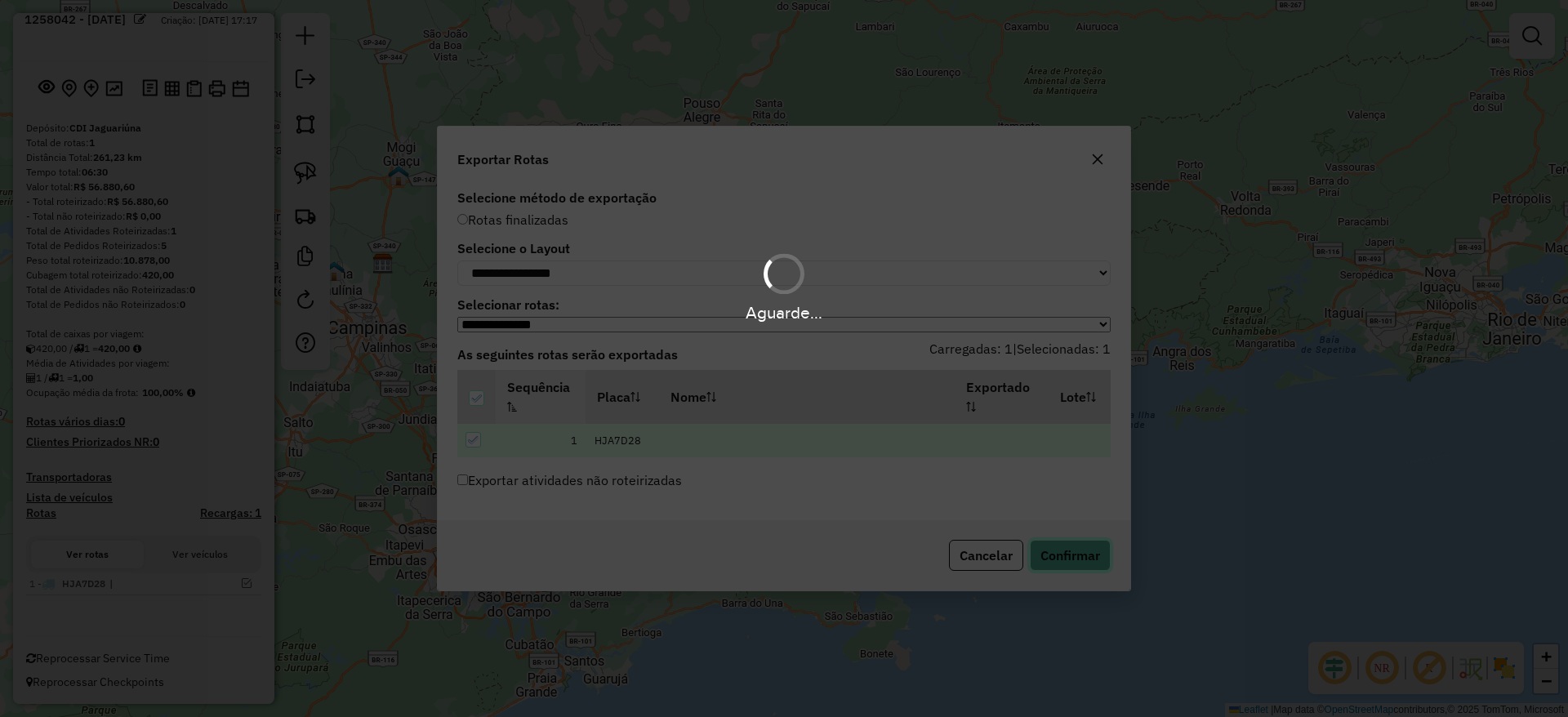
scroll to position [63, 0]
